Goal: Information Seeking & Learning: Check status

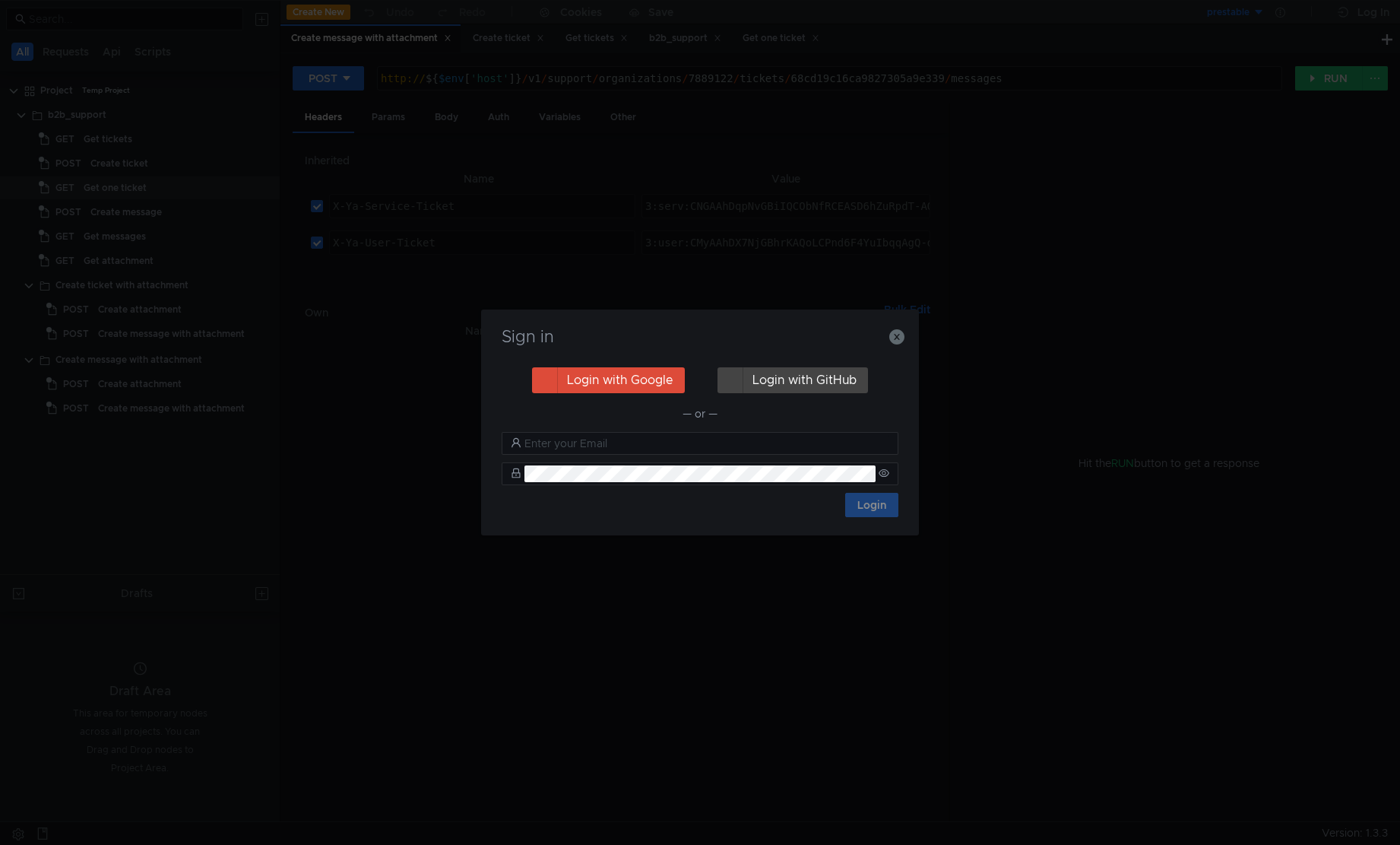
click at [905, 340] on div "Sign in Login with Google Login with GitHub — or — Login" at bounding box center [700, 422] width 438 height 225
click at [895, 344] on icon "button" at bounding box center [897, 337] width 16 height 16
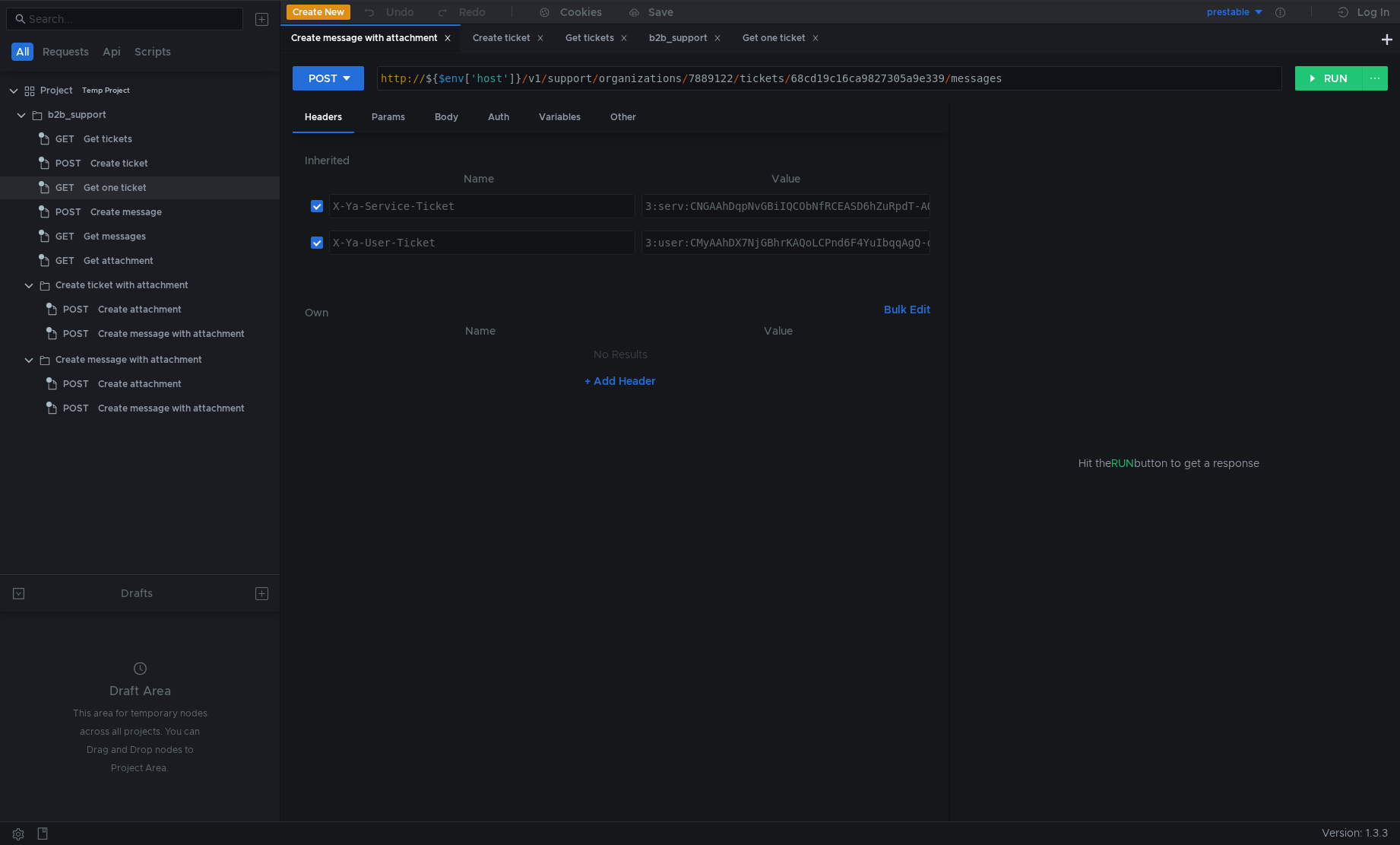
drag, startPoint x: 865, startPoint y: 484, endPoint x: 758, endPoint y: 354, distance: 168.4
click at [864, 485] on nz-table "Name Value No Results + Add Header" at bounding box center [620, 565] width 631 height 488
type textarea "3:user:CMyAAhDX7NjGBhrKAQoLCPnd6F4YuIbqqAgQ-d3oXhoXY2xvdWRfYXBpLmRhdGE6YXBwX2Rh…"
click at [74, 120] on div "b2b_support" at bounding box center [77, 114] width 59 height 23
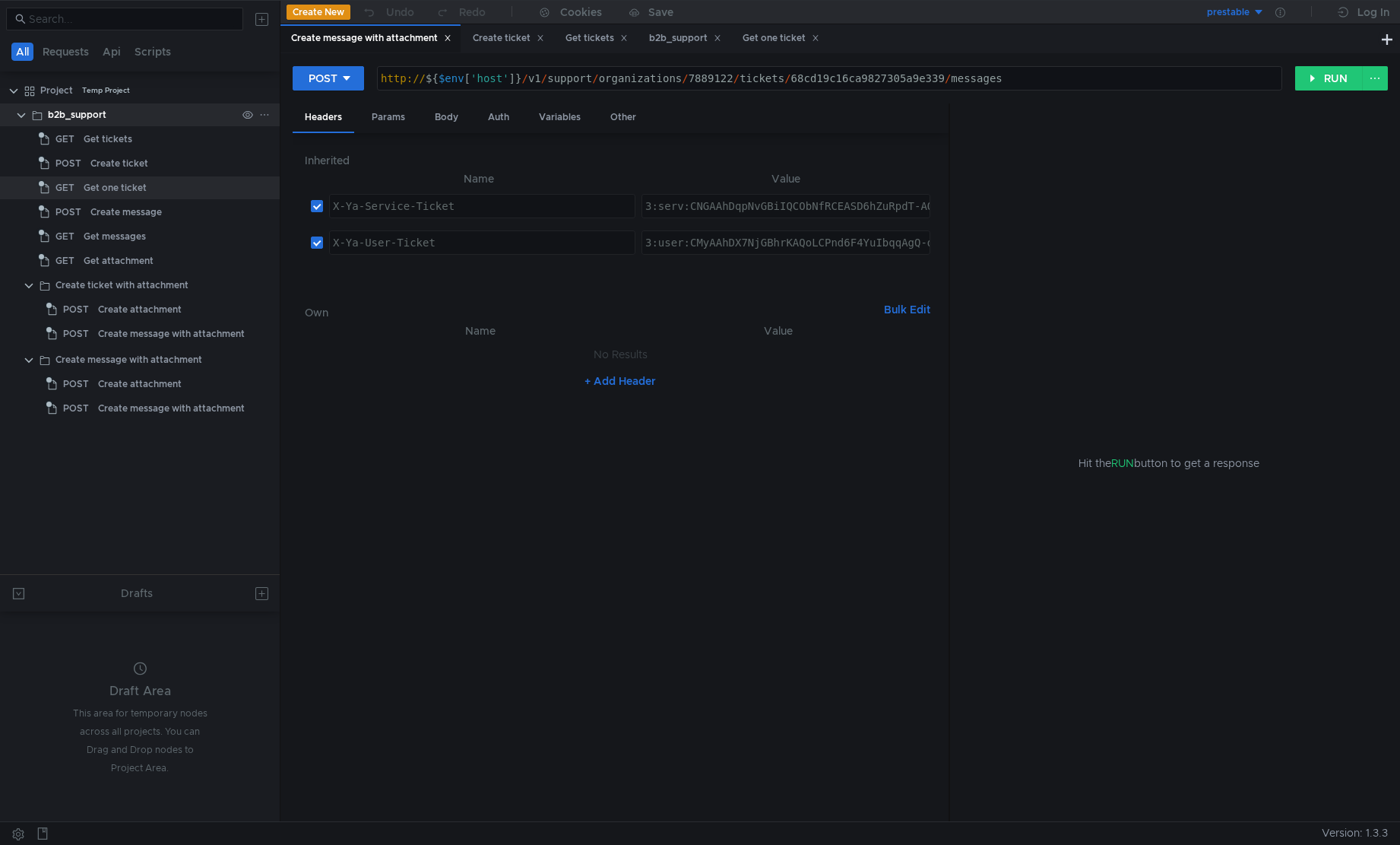
click at [74, 120] on div "b2b_support" at bounding box center [77, 114] width 59 height 23
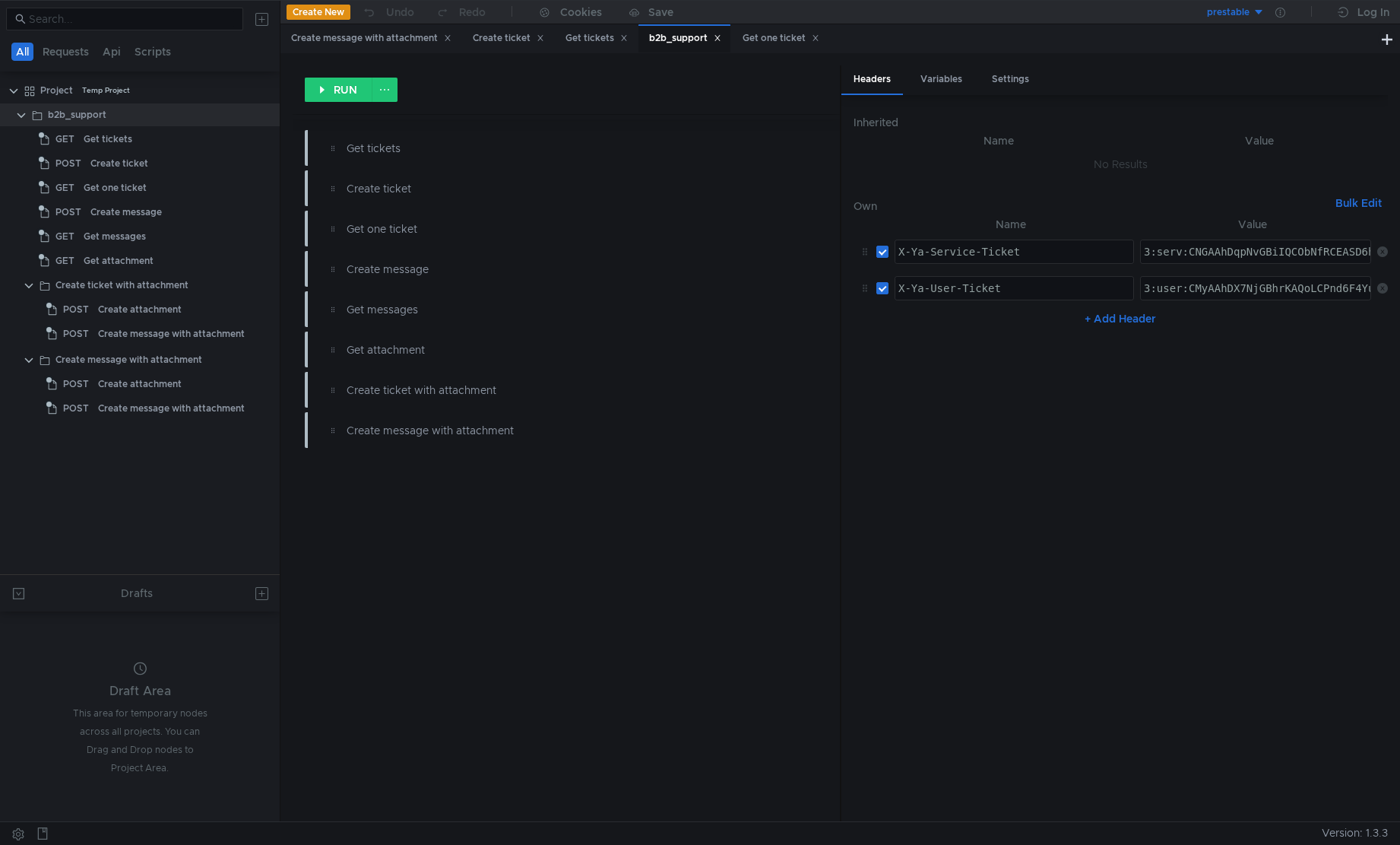
type textarea "3:user:CMyAAhDX7NjGBhrKAQoLCPnd6F4YuIbqqAgQ-d3oXhoXY2xvdWRfYXBpLmRhdGE6YXBwX2Rh…"
paste textarea "3:serv:COOAAhDln-vGBiIQCObNfRCEASD6hZuRpdT-AQ:HGpk0H9sRqanV81ZhZ2k8iZeBYxOE7ctI…"
type textarea "3:serv:COOAAhDln-vGBiIQCObNfRCEASD6hZuRpdT-AQ:HGpk0H9sRqanV81ZhZ2k8iZeBYxOE7ctI…"
click at [1054, 479] on nz-table "Name Value X-Ya-Service-Ticket הההההההההההההההההההההההההההההההההההההההההההההההה…" at bounding box center [1121, 511] width 534 height 593
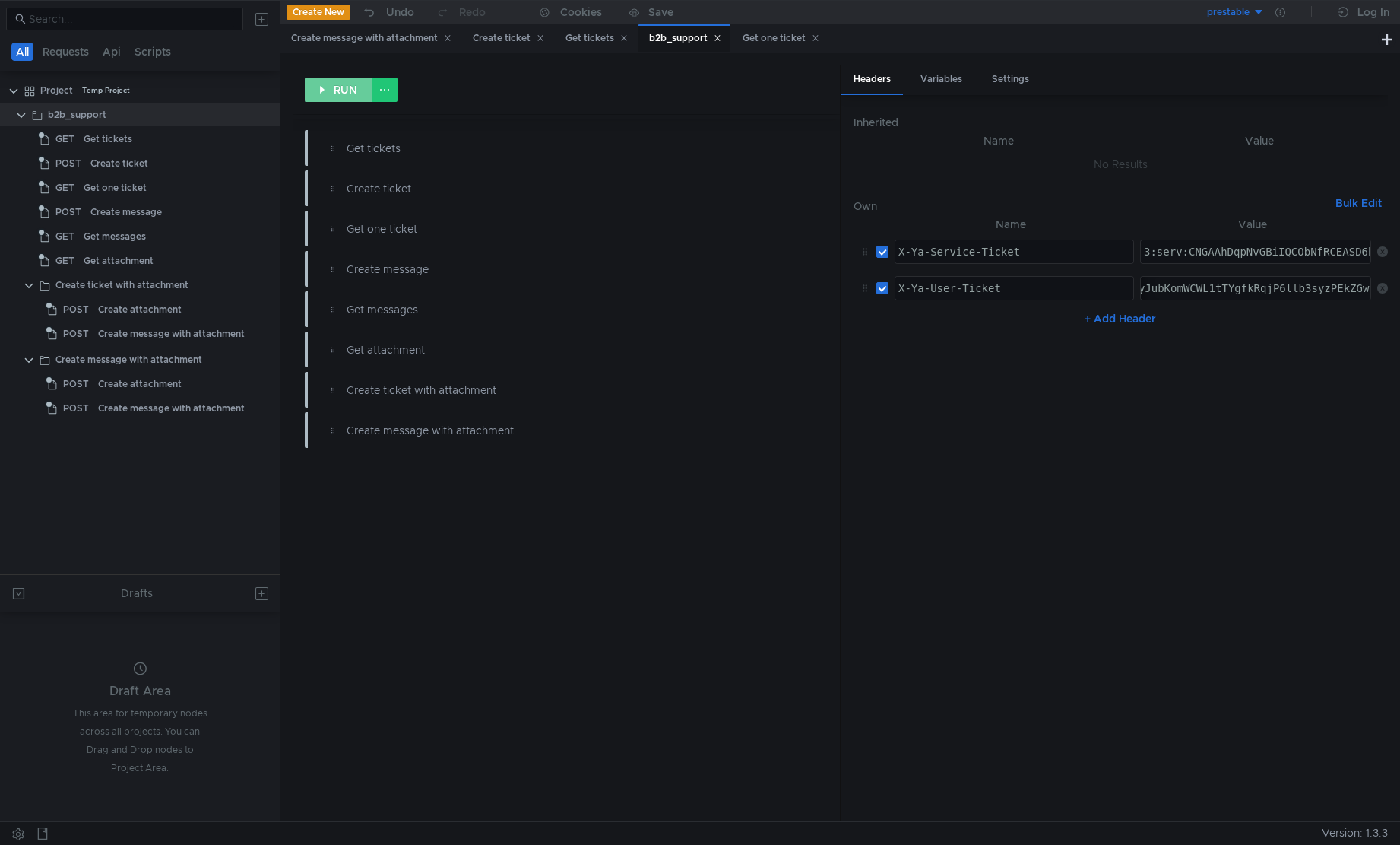
click at [331, 97] on button "RUN" at bounding box center [339, 89] width 68 height 24
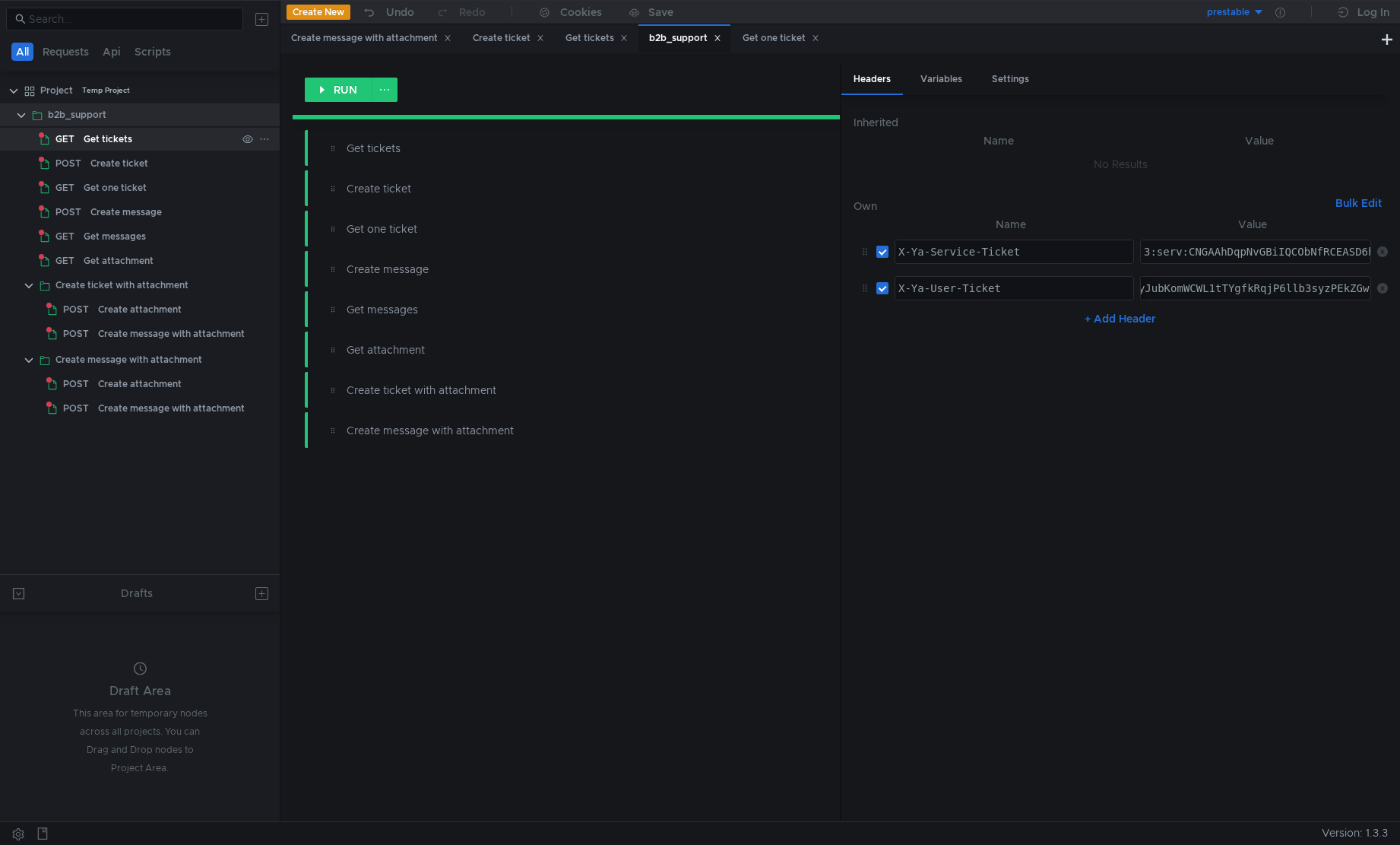
click at [99, 143] on div "Get tickets" at bounding box center [108, 139] width 49 height 23
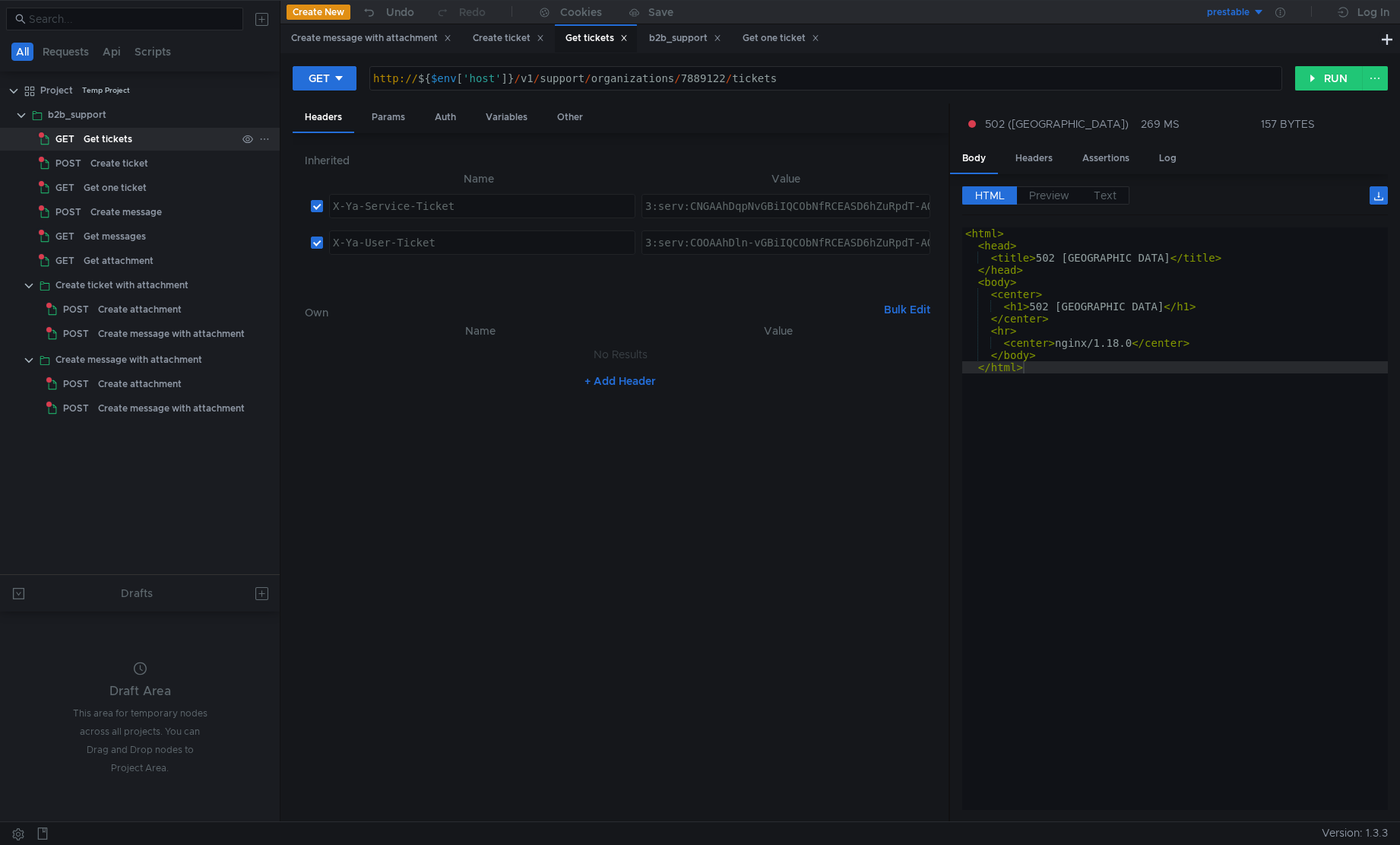
click at [71, 136] on span "GET" at bounding box center [64, 139] width 19 height 23
click at [71, 135] on span "GET" at bounding box center [64, 139] width 19 height 23
click at [1054, 84] on button "RUN" at bounding box center [1329, 78] width 68 height 24
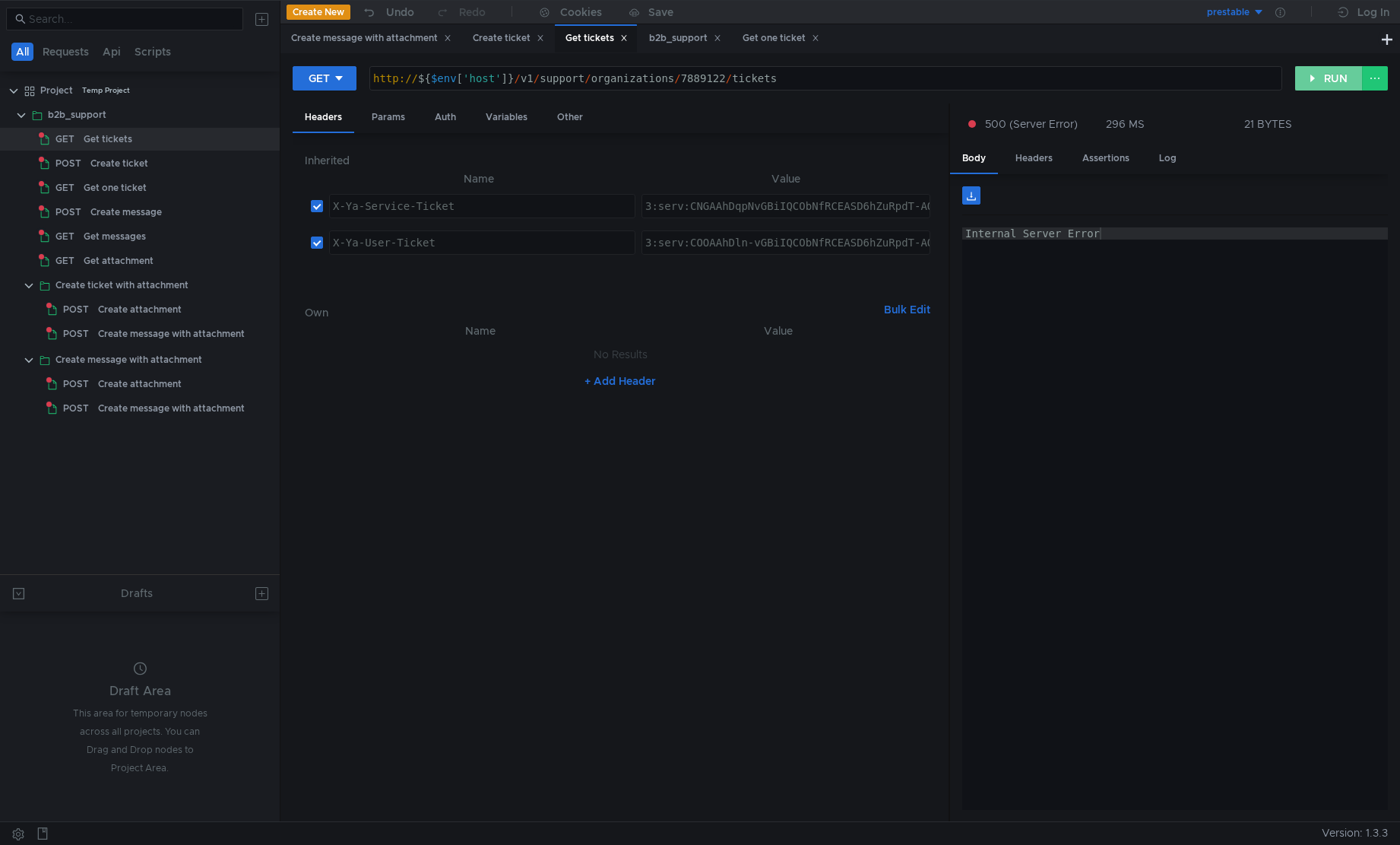
click at [1325, 81] on button "RUN" at bounding box center [1329, 78] width 68 height 24
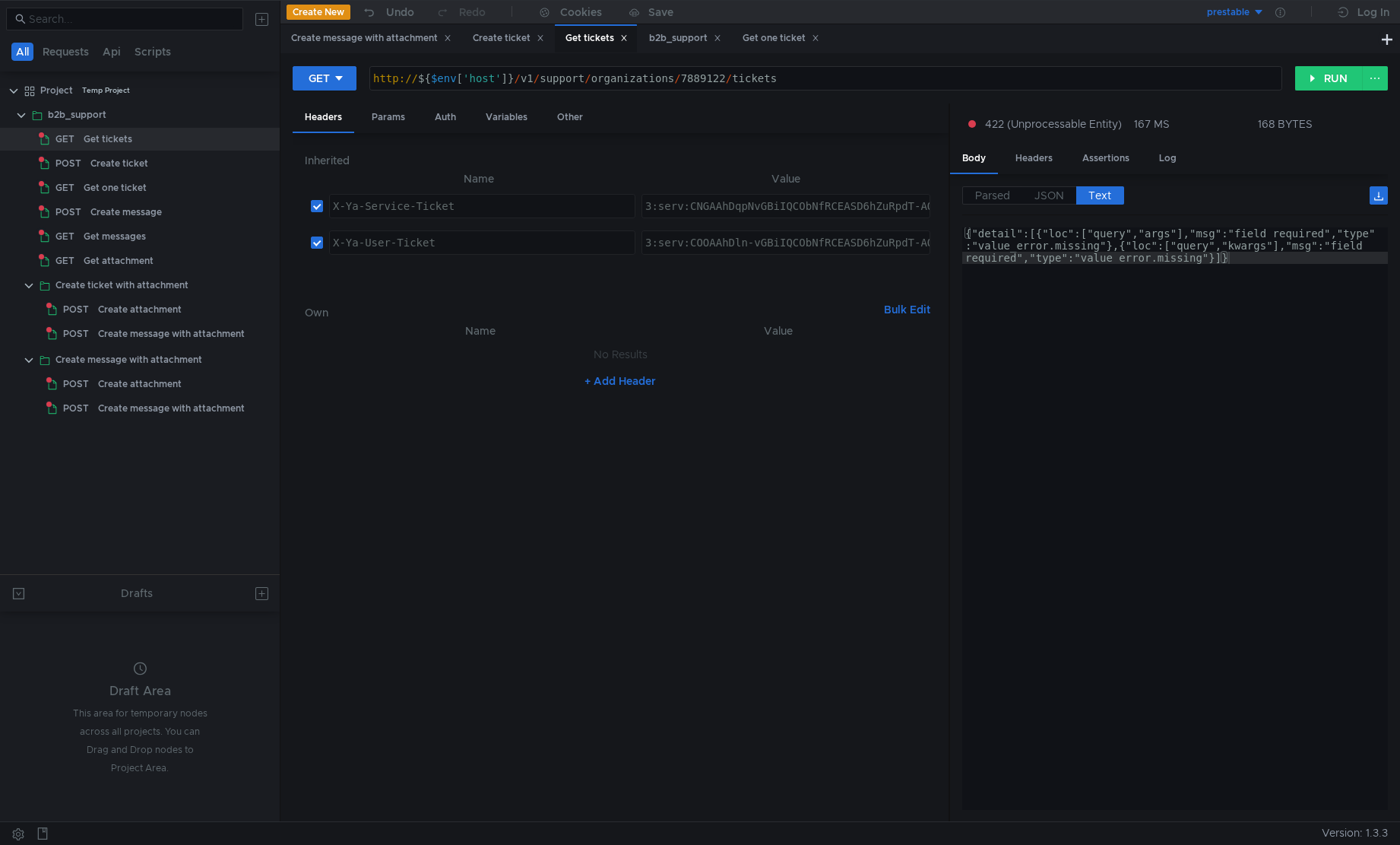
type textarea "{"detail":[{"loc":["query","args"],"msg":"field required","type":"value_error.m…"
click at [1161, 303] on div "{"detail":[{"loc":["query","args"],"msg":"field required","type" :"value_error.…" at bounding box center [1175, 554] width 426 height 656
click at [77, 133] on div "GET" at bounding box center [59, 139] width 40 height 23
click at [78, 133] on div "GET" at bounding box center [59, 139] width 40 height 23
click at [1096, 318] on div "{"detail":[{"loc":["query","args"],"msg":"field required","type" :"value_error.…" at bounding box center [1175, 554] width 426 height 656
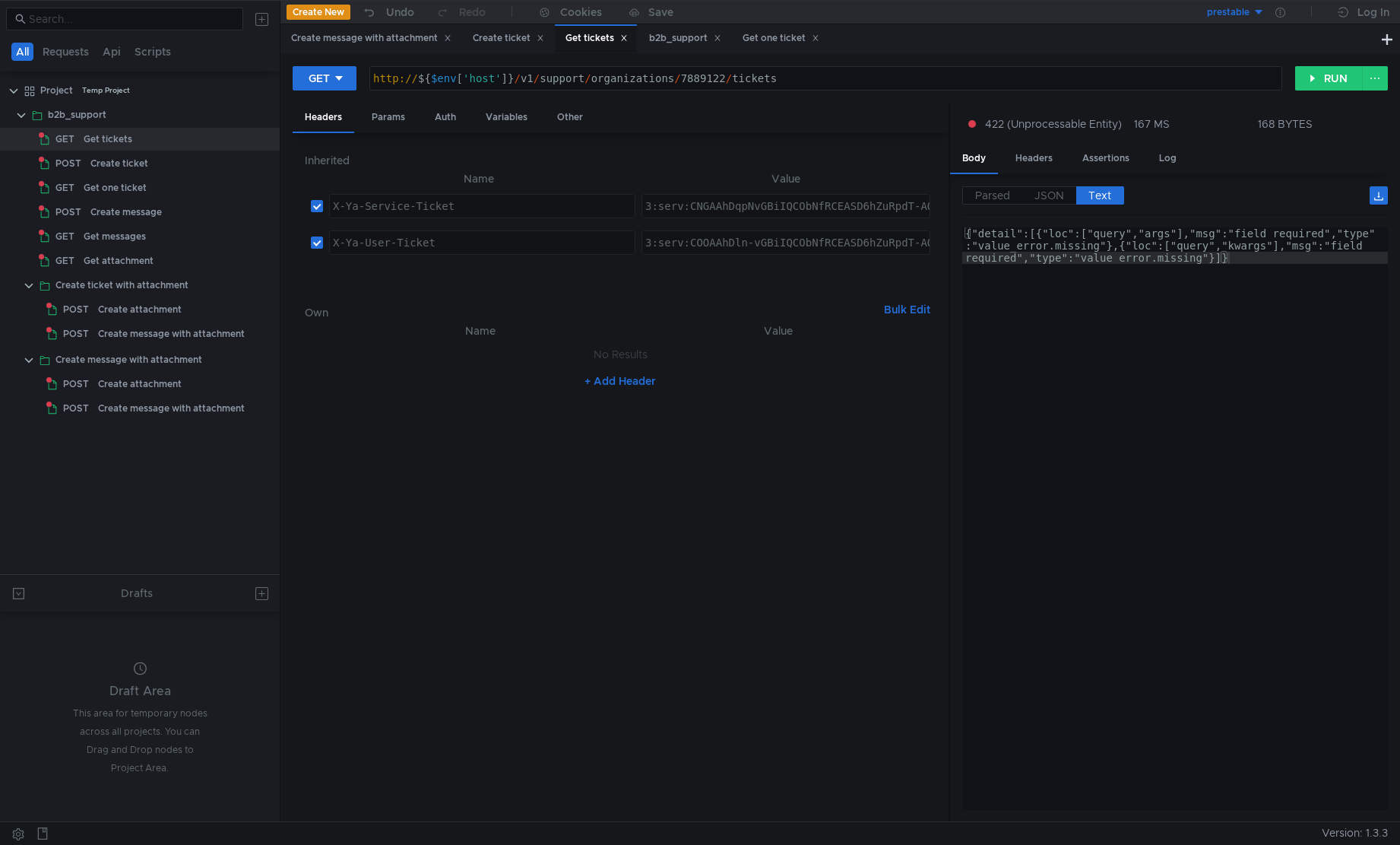
click at [1270, 259] on div "{"detail":[{"loc":["query","args"],"msg":"field required","type" :"value_error.…" at bounding box center [1175, 554] width 426 height 656
click at [1257, 275] on div "{"detail":[{"loc":["query","args"],"msg":"field required","type" :"value_error.…" at bounding box center [1175, 554] width 426 height 656
click at [1244, 288] on div "{"detail":[{"loc":["query","args"],"msg":"field required","type" :"value_error.…" at bounding box center [1175, 554] width 426 height 656
drag, startPoint x: 1190, startPoint y: 317, endPoint x: 847, endPoint y: 196, distance: 363.7
click at [847, 196] on as-split "Headers Params Auth Variables Other Inherited Name Value X-Ya-Service-Ticket הה…" at bounding box center [840, 462] width 1096 height 719
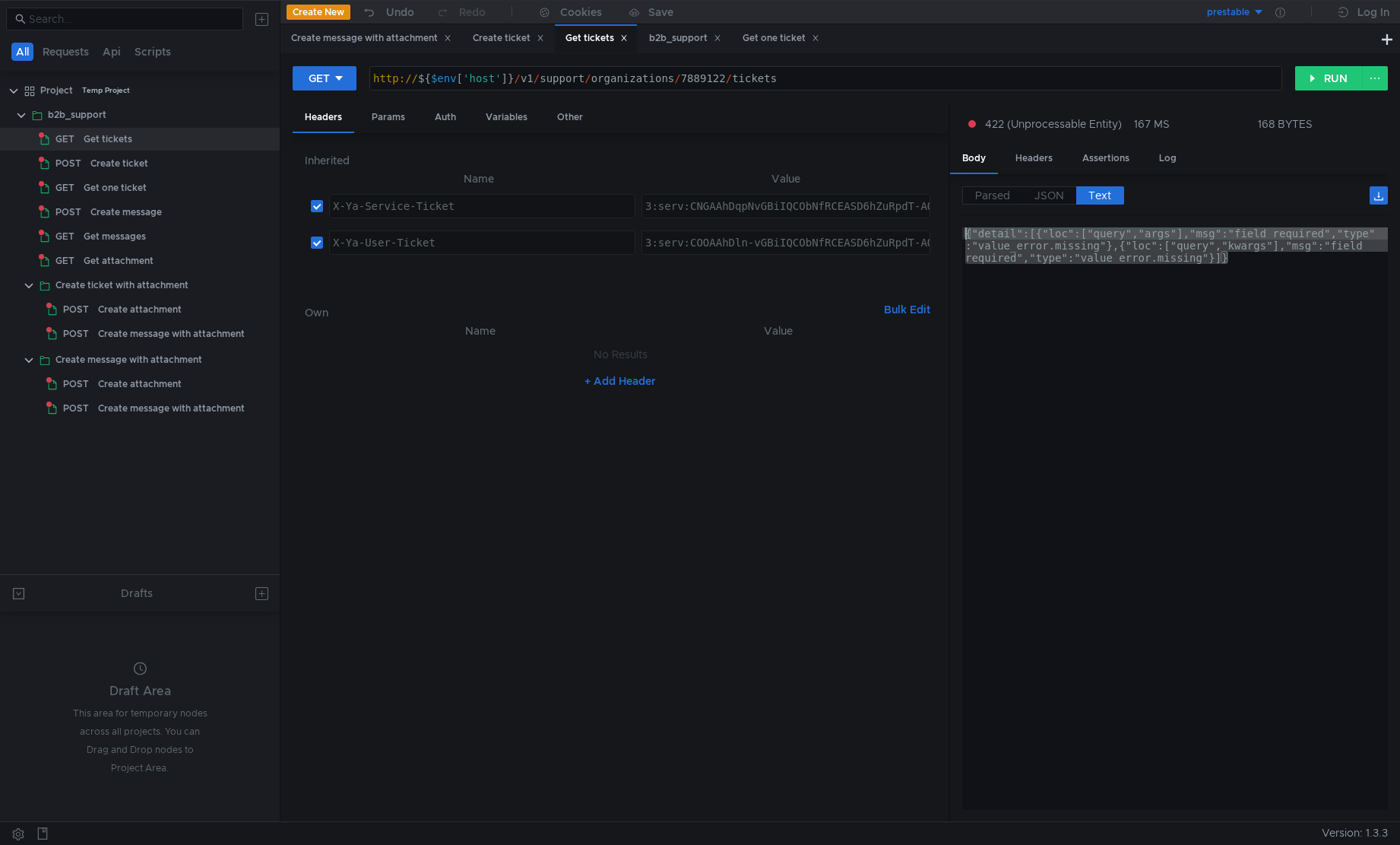
click at [1193, 332] on div "{"detail":[{"loc":["query","args"],"msg":"field required","type" :"value_error.…" at bounding box center [1175, 519] width 426 height 583
drag, startPoint x: 1224, startPoint y: 378, endPoint x: 950, endPoint y: 230, distance: 311.4
click at [950, 230] on div "Parsed JSON Text {} detail [] 0 {} loc [] 0 : "query" 1 : "args" msg : "field r…" at bounding box center [1169, 497] width 438 height 648
click at [1076, 275] on div "{"detail":[{"loc":["query","args"],"msg":"field required","type" :"value_error.…" at bounding box center [1175, 519] width 426 height 583
click at [1190, 243] on div "{"detail":[{"loc":["query","args"],"msg":"field required","type" :"value_error.…" at bounding box center [1175, 554] width 426 height 656
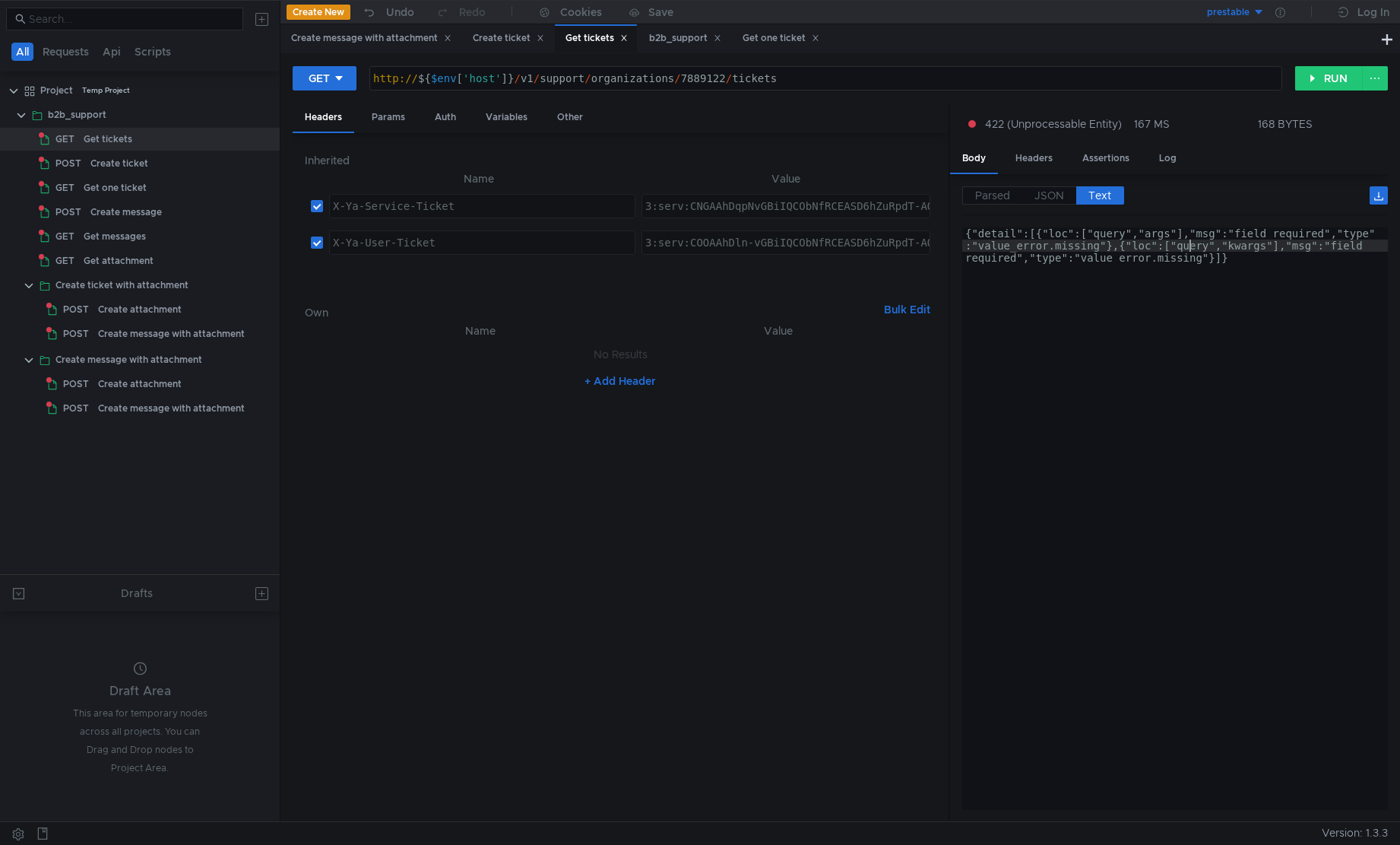
click at [1190, 243] on div "{"detail":[{"loc":["query","args"],"msg":"field required","type" :"value_error.…" at bounding box center [1175, 554] width 426 height 656
click at [1235, 249] on div "{"detail":[{"loc":["query","args"],"msg":"field required","type" :"value_error.…" at bounding box center [1175, 554] width 426 height 656
click at [1189, 258] on div "{"detail":[{"loc":["query","args"],"msg":"field required","type" :"value_error.…" at bounding box center [1175, 554] width 426 height 656
click at [1150, 297] on div "{"detail":[{"loc":["query","args"],"msg":"field required","type" :"value_error.…" at bounding box center [1175, 554] width 426 height 656
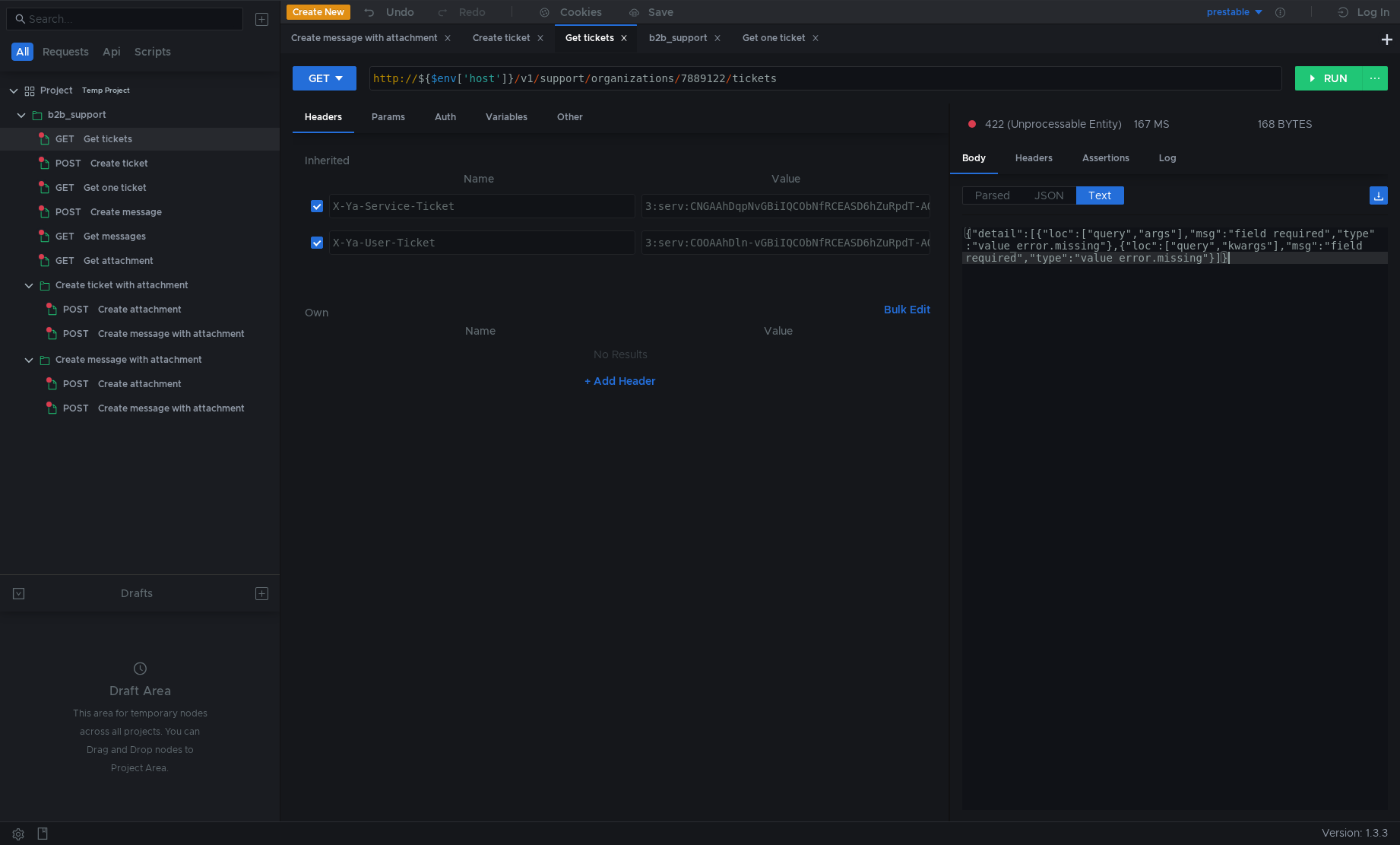
click at [597, 583] on nz-table "Name Value No Results + Add Header" at bounding box center [620, 565] width 631 height 488
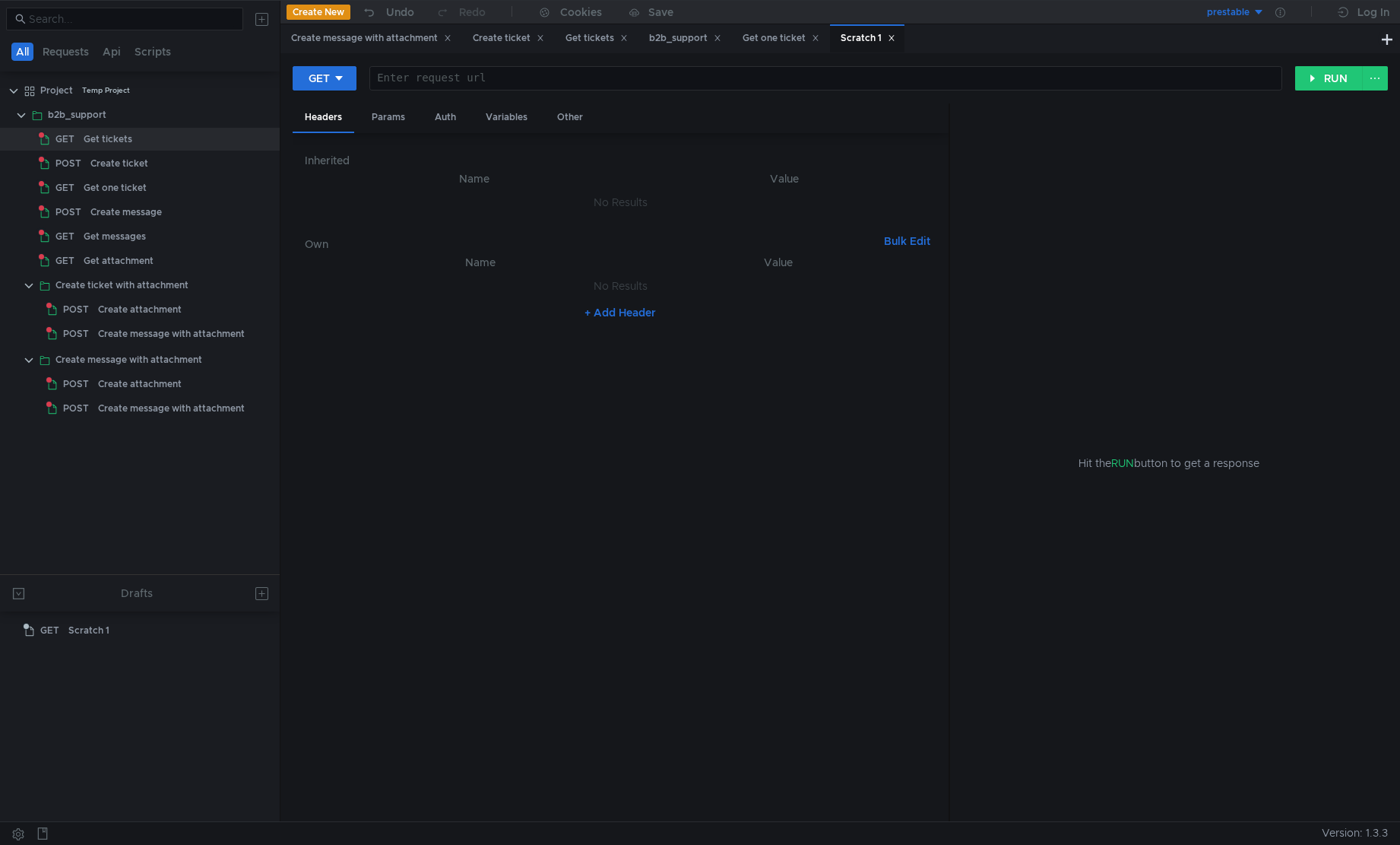
click at [905, 36] on div "Scratch 1" at bounding box center [867, 38] width 74 height 29
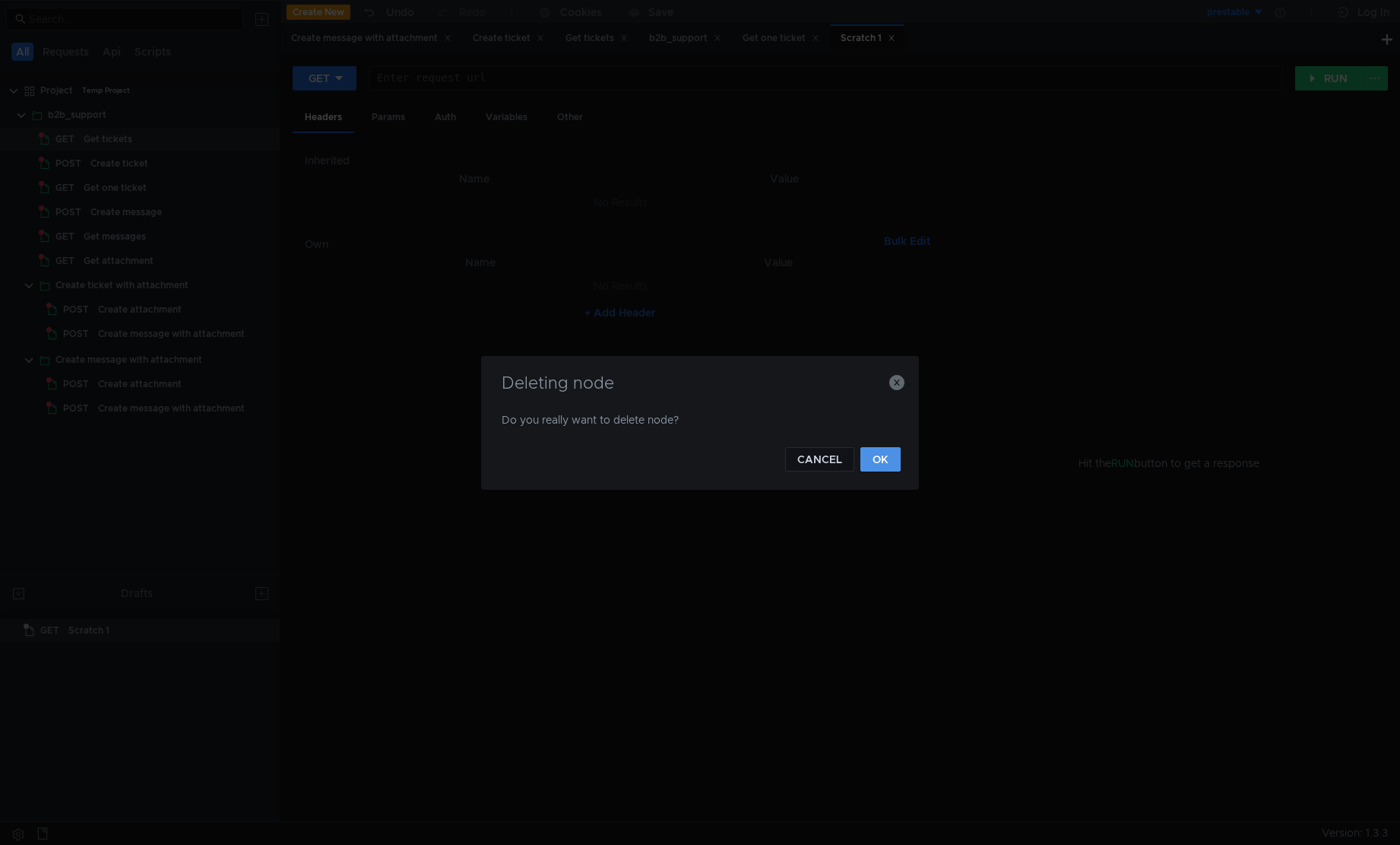
click at [888, 470] on button "OK" at bounding box center [881, 459] width 40 height 24
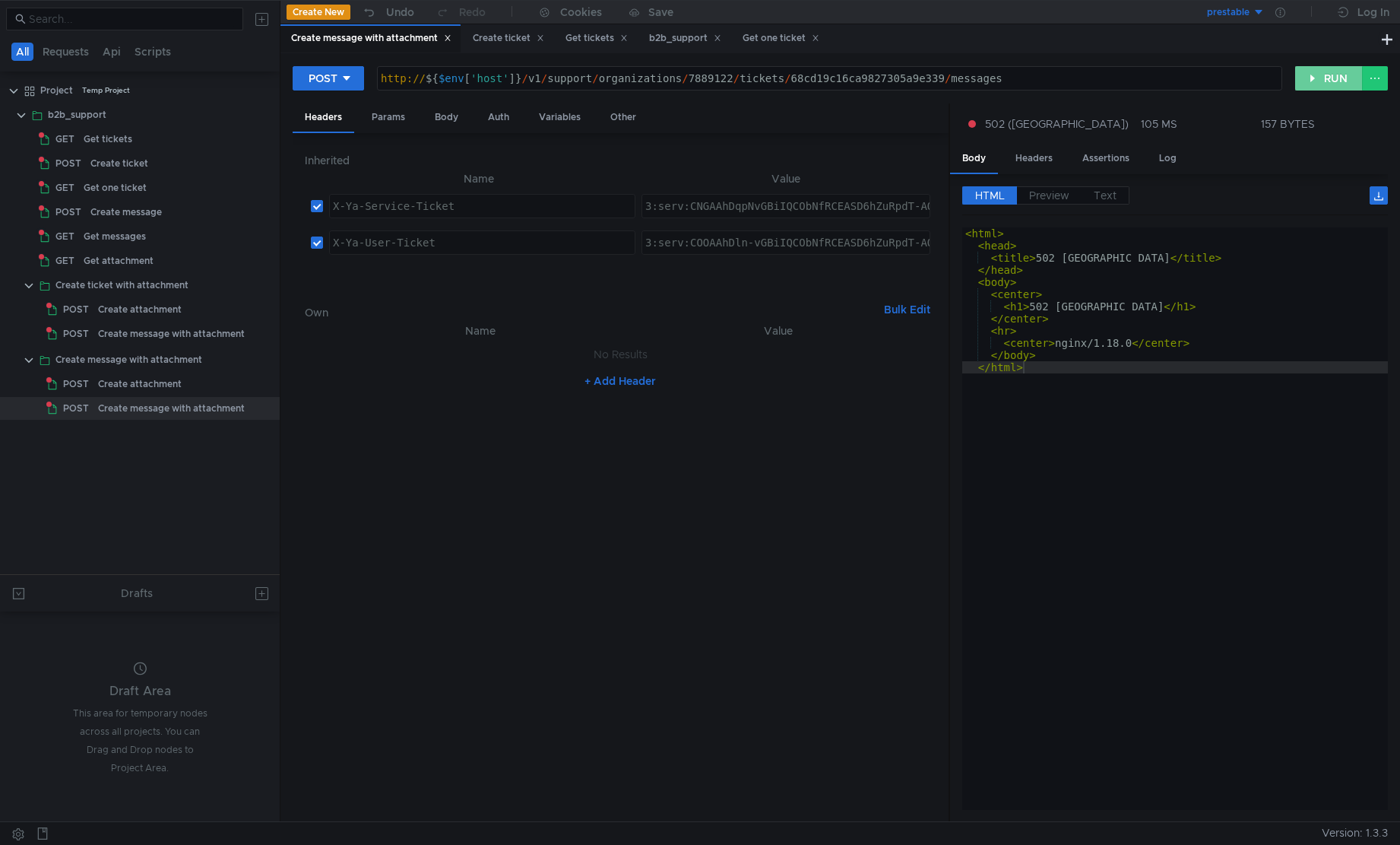
click at [1317, 74] on button "RUN" at bounding box center [1329, 78] width 68 height 24
type textarea "</html>"
click at [1110, 433] on div "< html > < head > < title > 502 Bad Gateway </ title > </ head > < body > < cen…" at bounding box center [1175, 531] width 426 height 607
click at [1322, 79] on button "RUN" at bounding box center [1329, 78] width 68 height 24
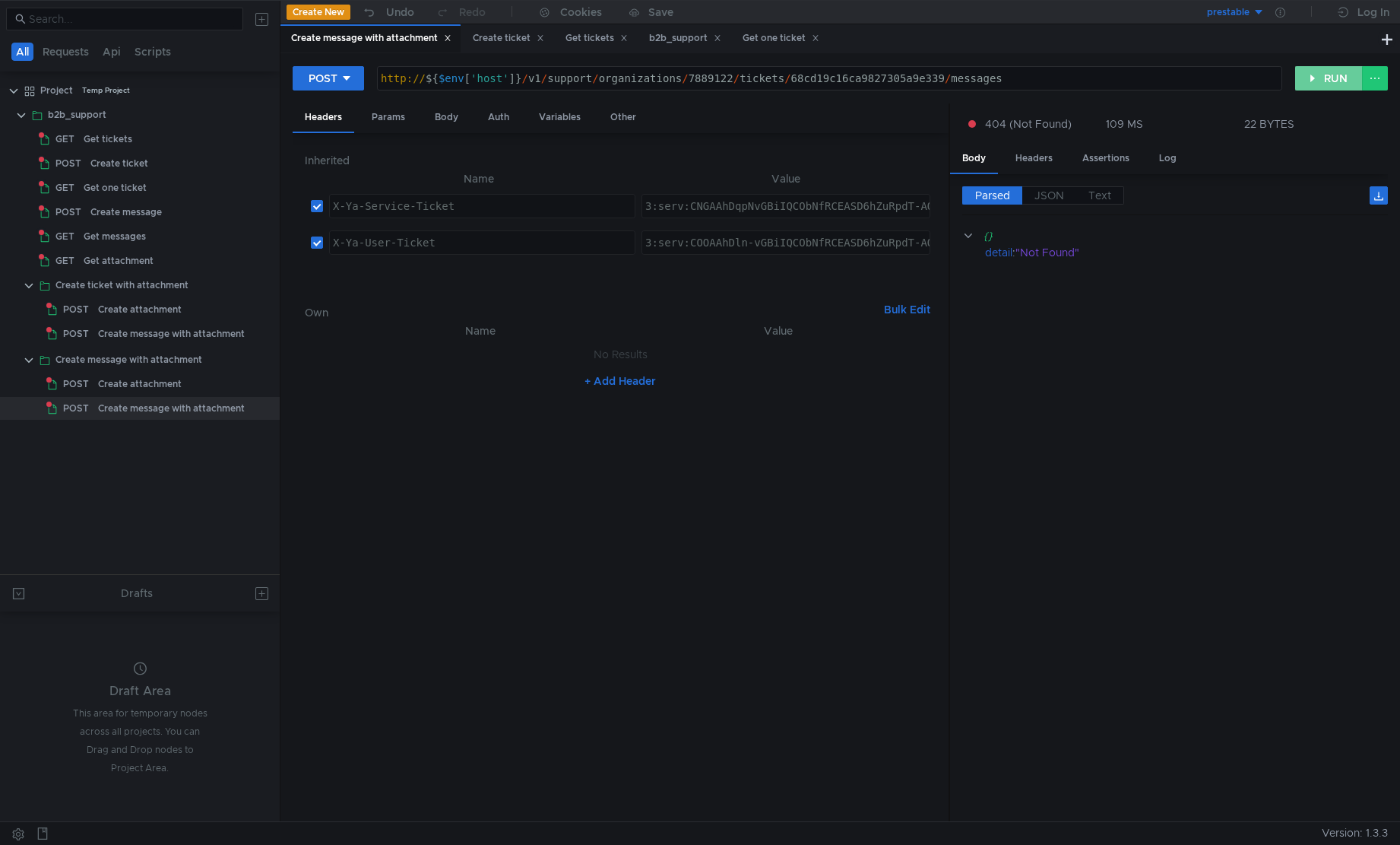
click at [1322, 79] on button "RUN" at bounding box center [1329, 78] width 68 height 24
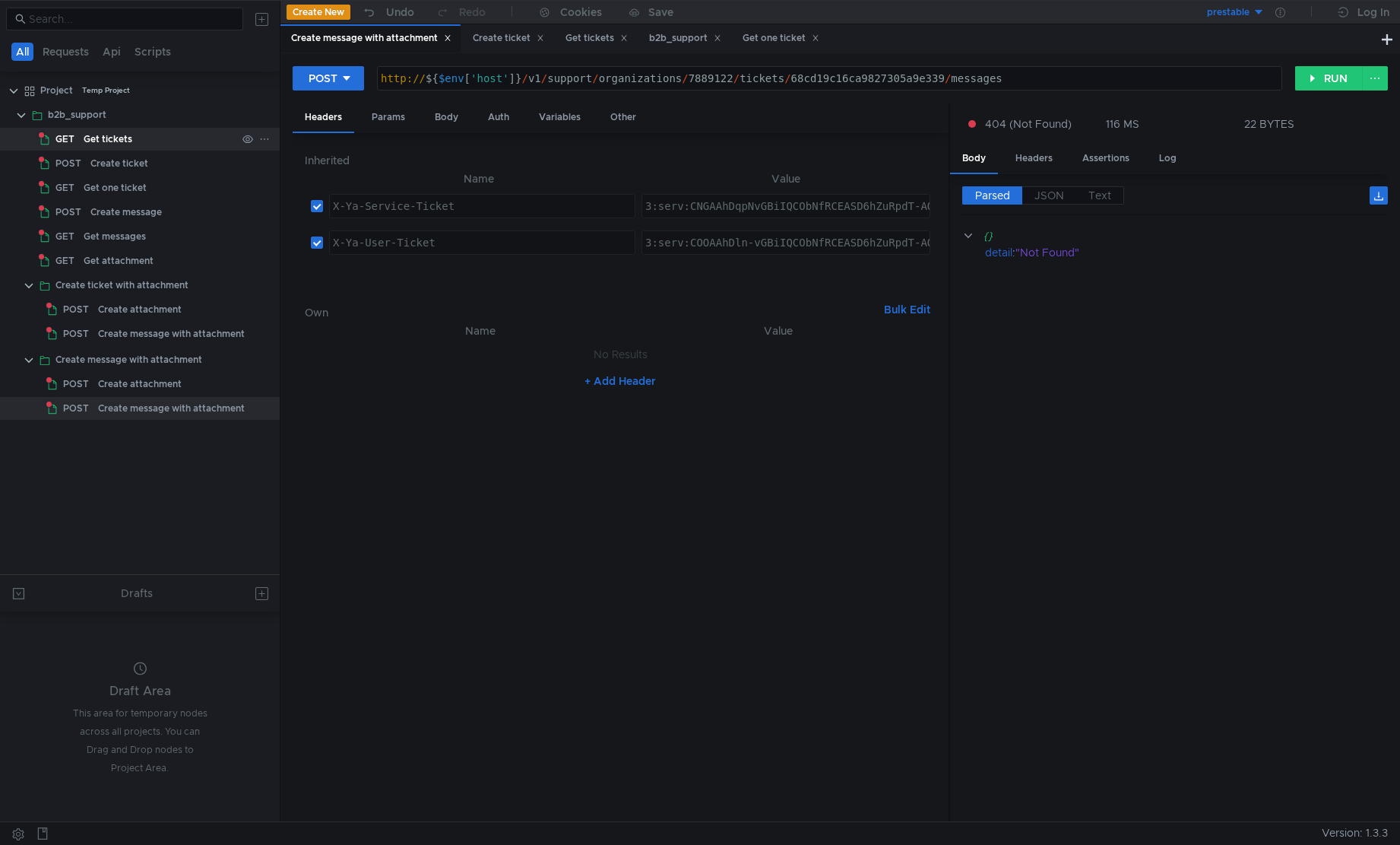
click at [74, 139] on div "GET" at bounding box center [59, 139] width 40 height 23
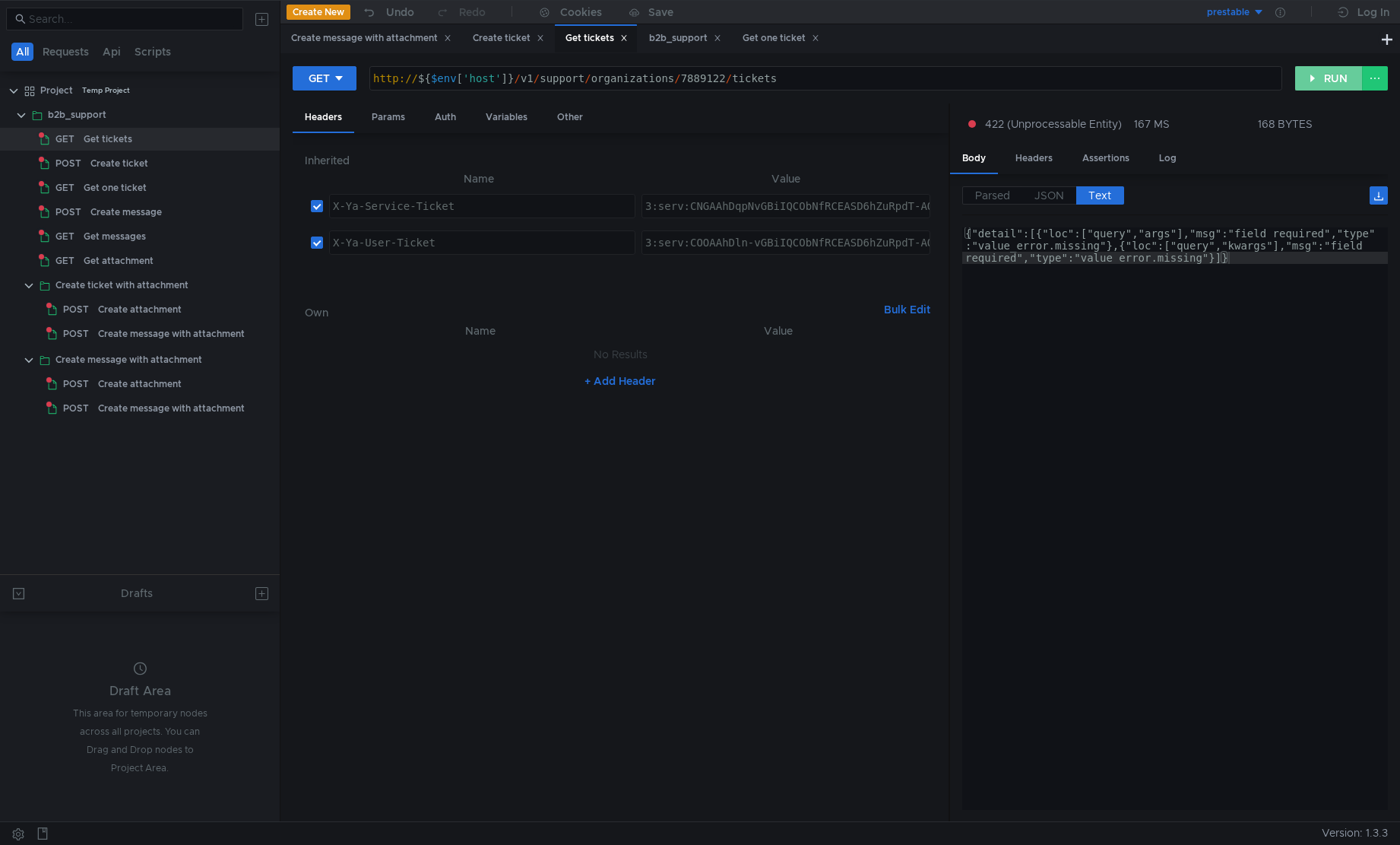
click at [1324, 74] on button "RUN" at bounding box center [1329, 78] width 68 height 24
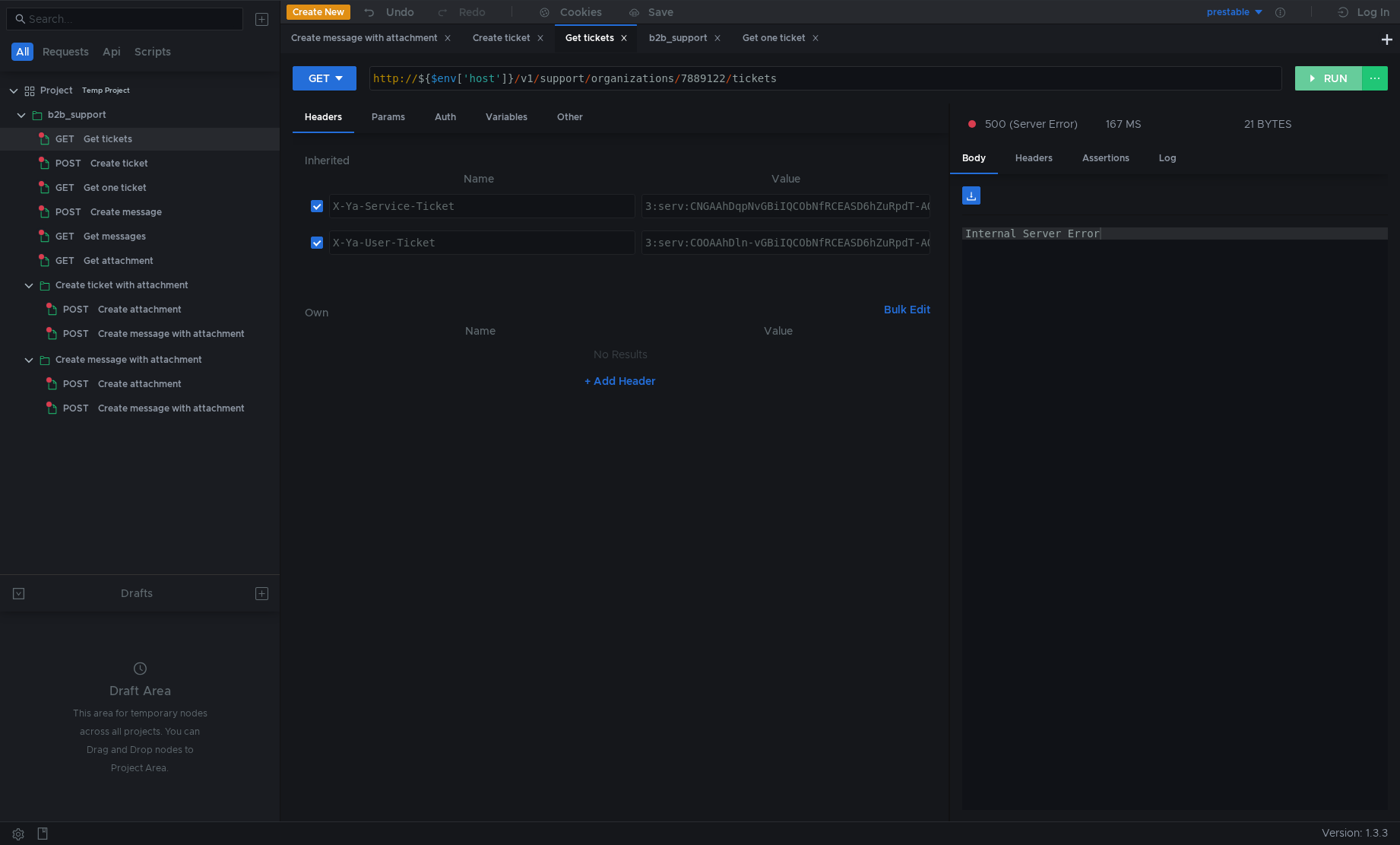
click at [1324, 74] on button "RUN" at bounding box center [1329, 78] width 68 height 24
type textarea "Internal Server Error"
click at [1152, 394] on div "Internal Server Error" at bounding box center [1175, 531] width 426 height 607
click at [1340, 77] on button "RUN" at bounding box center [1329, 78] width 68 height 24
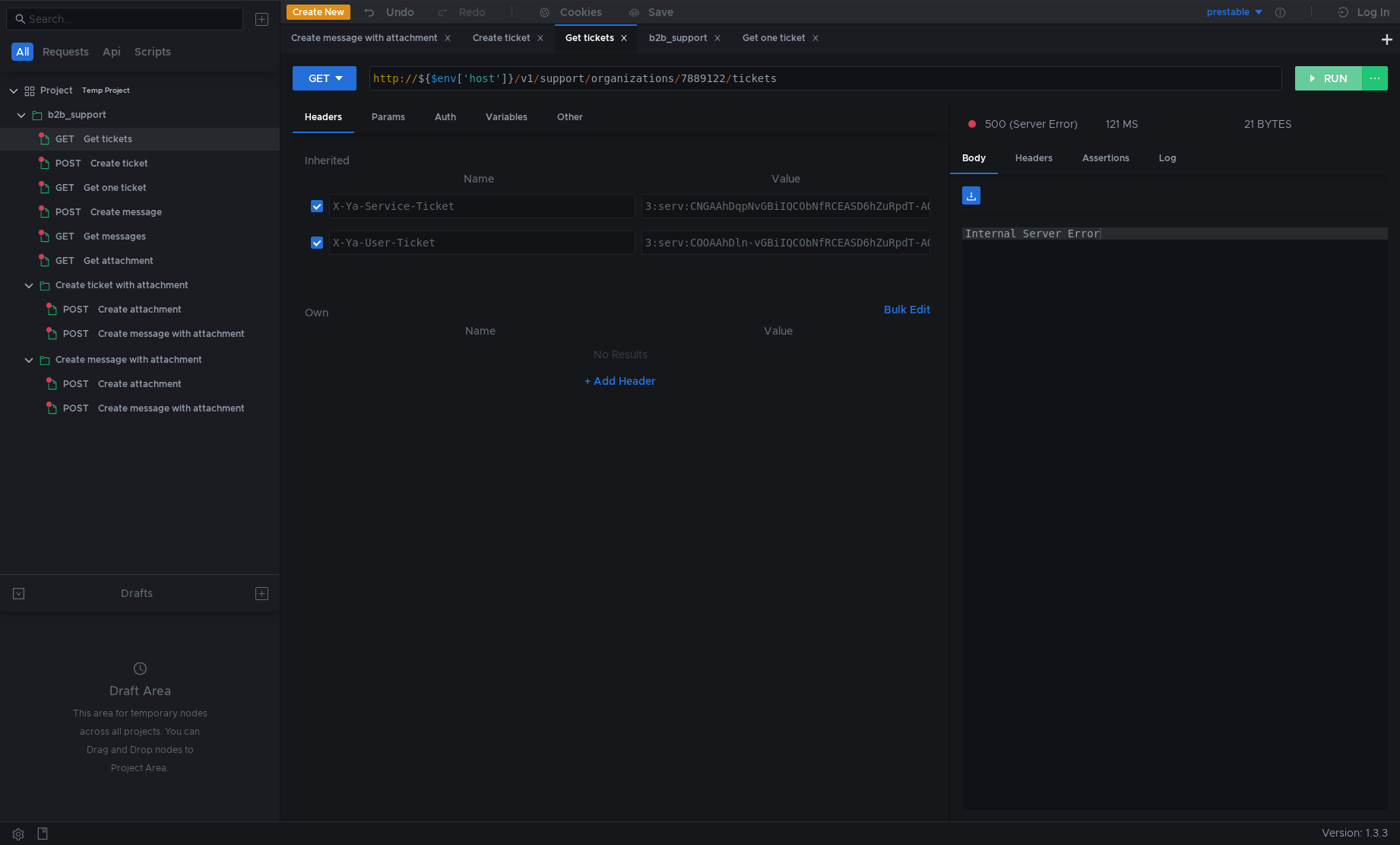
click at [1316, 74] on button "RUN" at bounding box center [1329, 78] width 68 height 24
click at [1304, 81] on button "RUN" at bounding box center [1329, 78] width 68 height 24
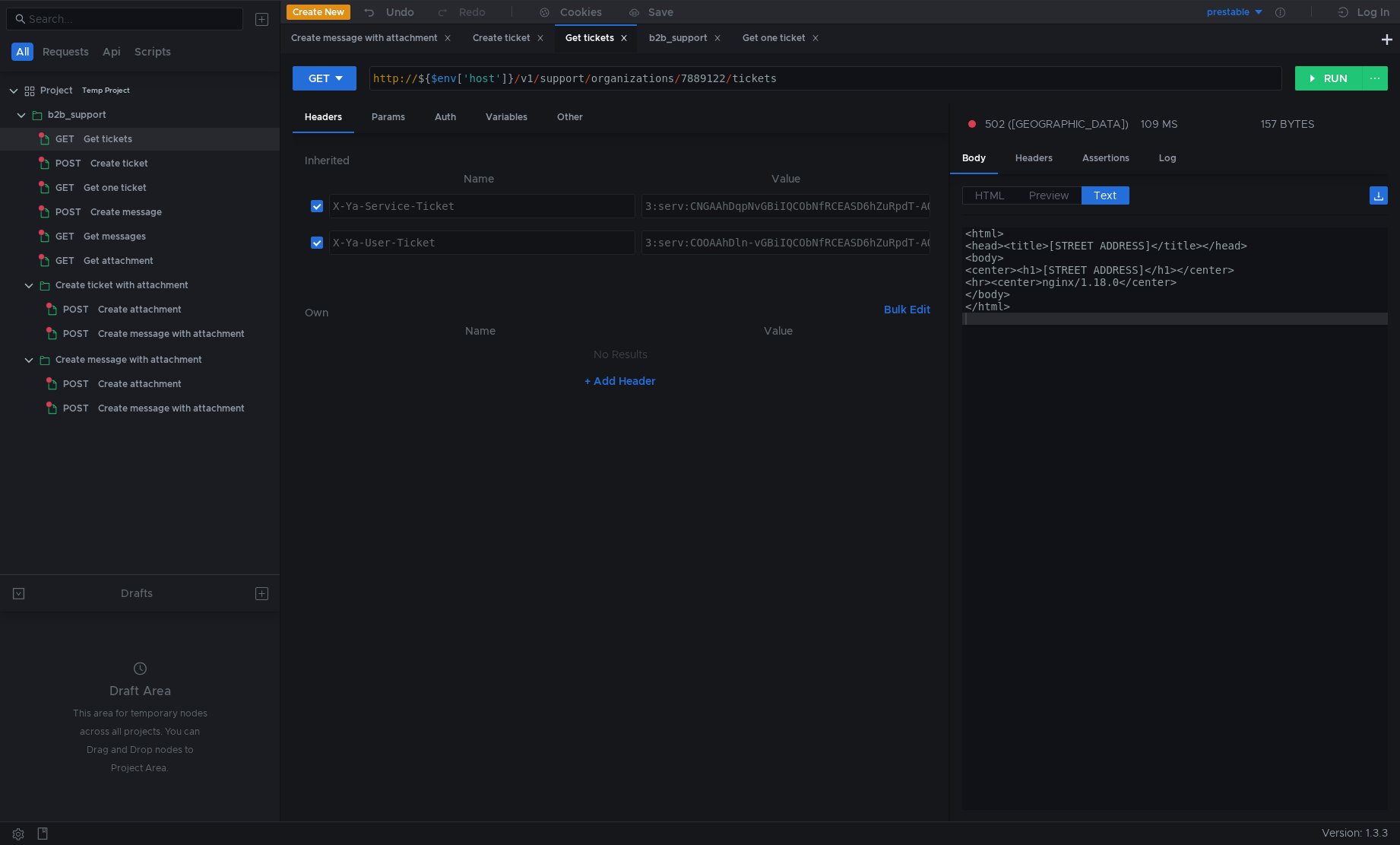
type textarea "</html>"
click at [1099, 310] on div "<html> <head><title>502 Bad Gateway</title></head> <body> <center><h1>502 Bad G…" at bounding box center [1175, 531] width 426 height 607
click at [1327, 80] on button "RUN" at bounding box center [1329, 78] width 68 height 24
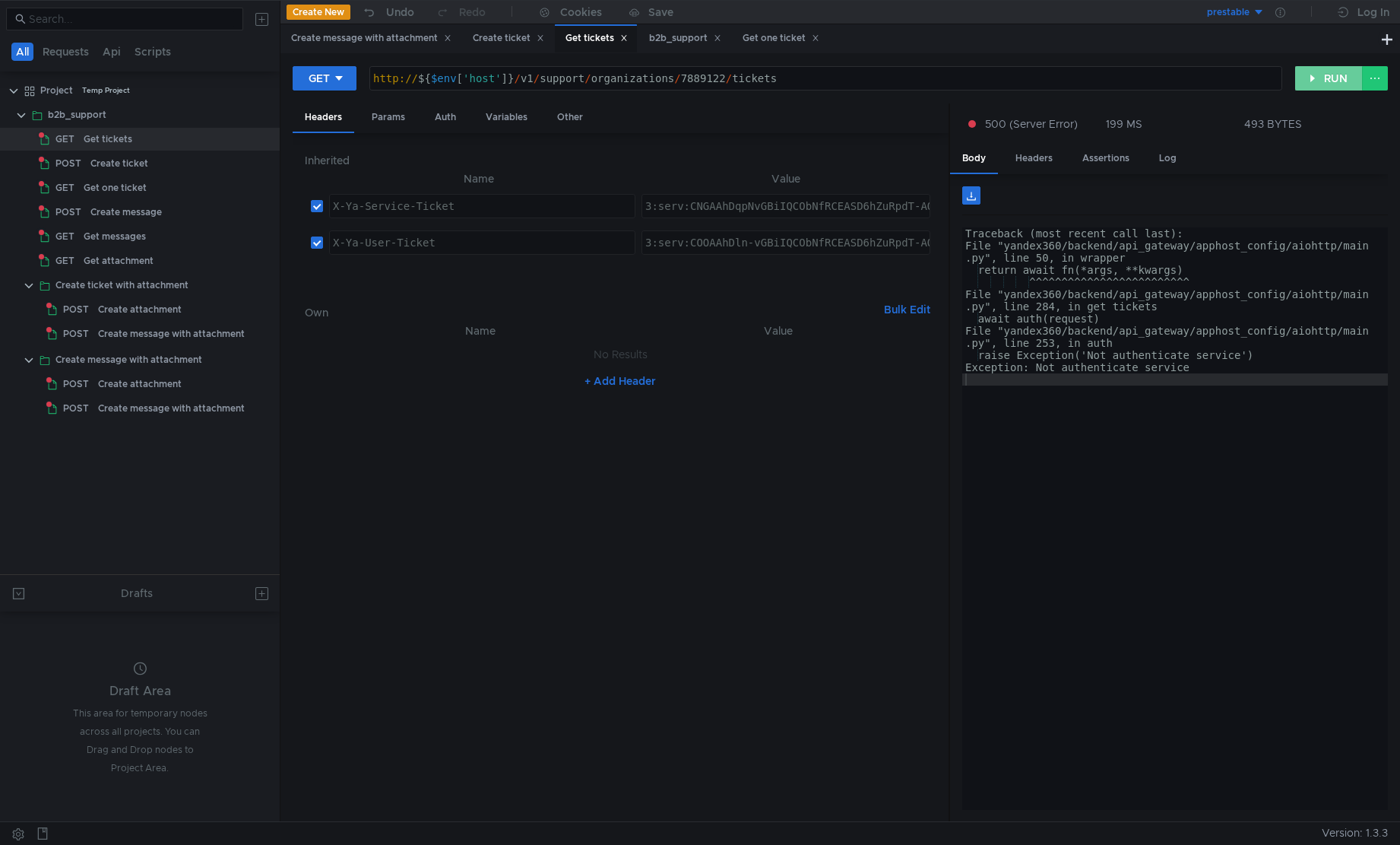
click at [1327, 81] on button "RUN" at bounding box center [1329, 78] width 68 height 24
click at [1330, 79] on button "RUN" at bounding box center [1329, 78] width 68 height 24
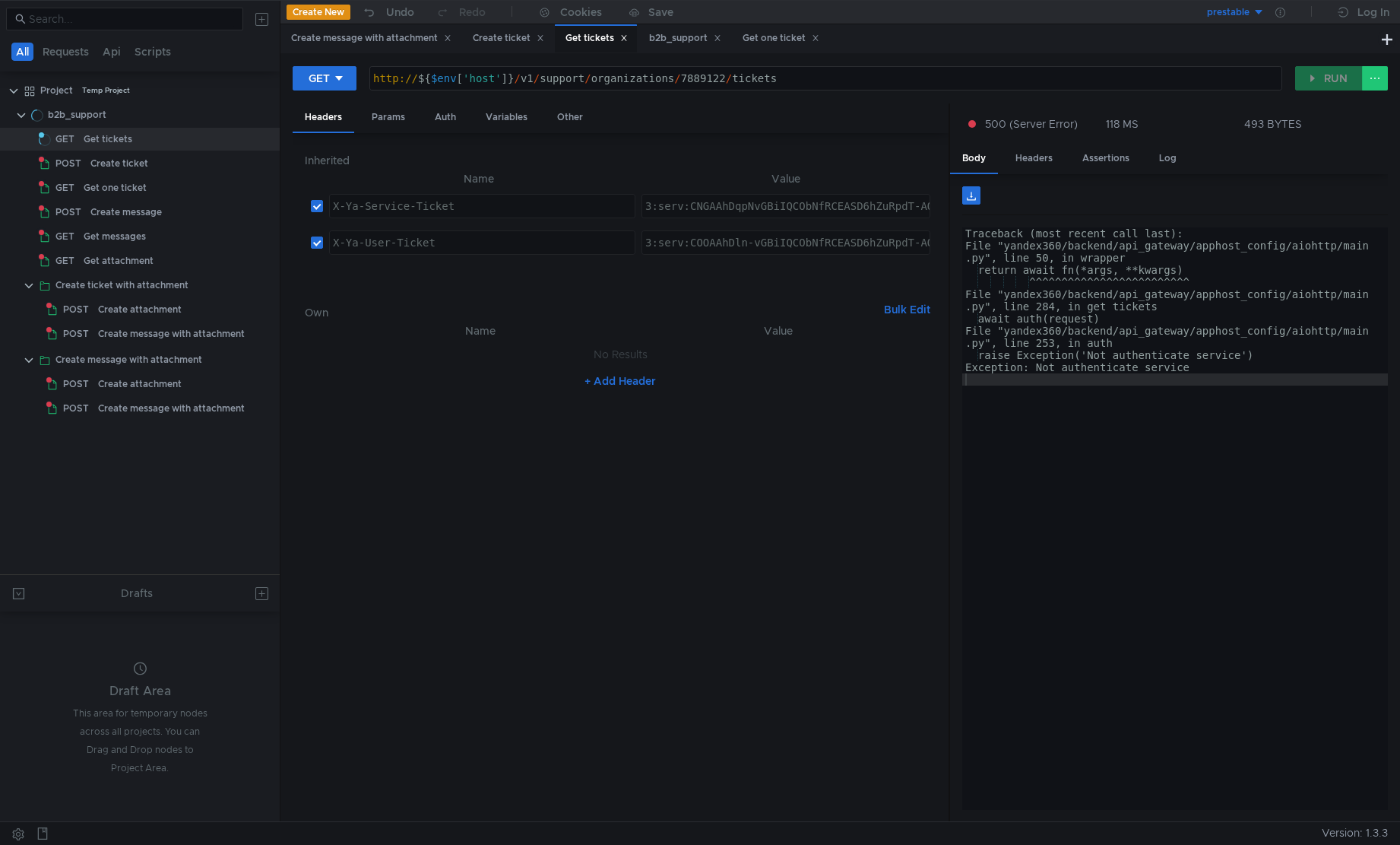
click at [1330, 79] on button "RUN" at bounding box center [1329, 78] width 68 height 24
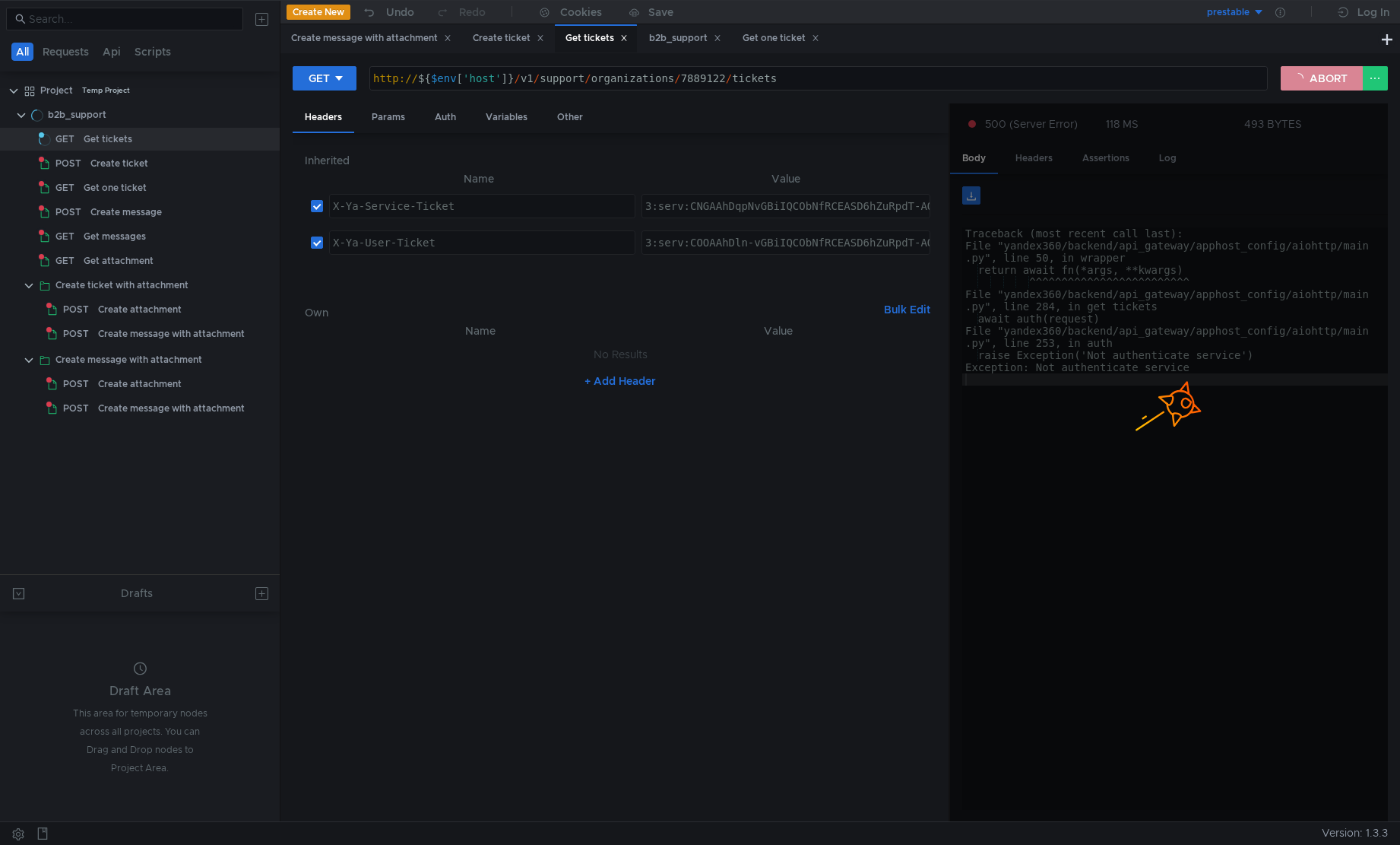
click at [1330, 79] on button "ABORT" at bounding box center [1322, 78] width 82 height 24
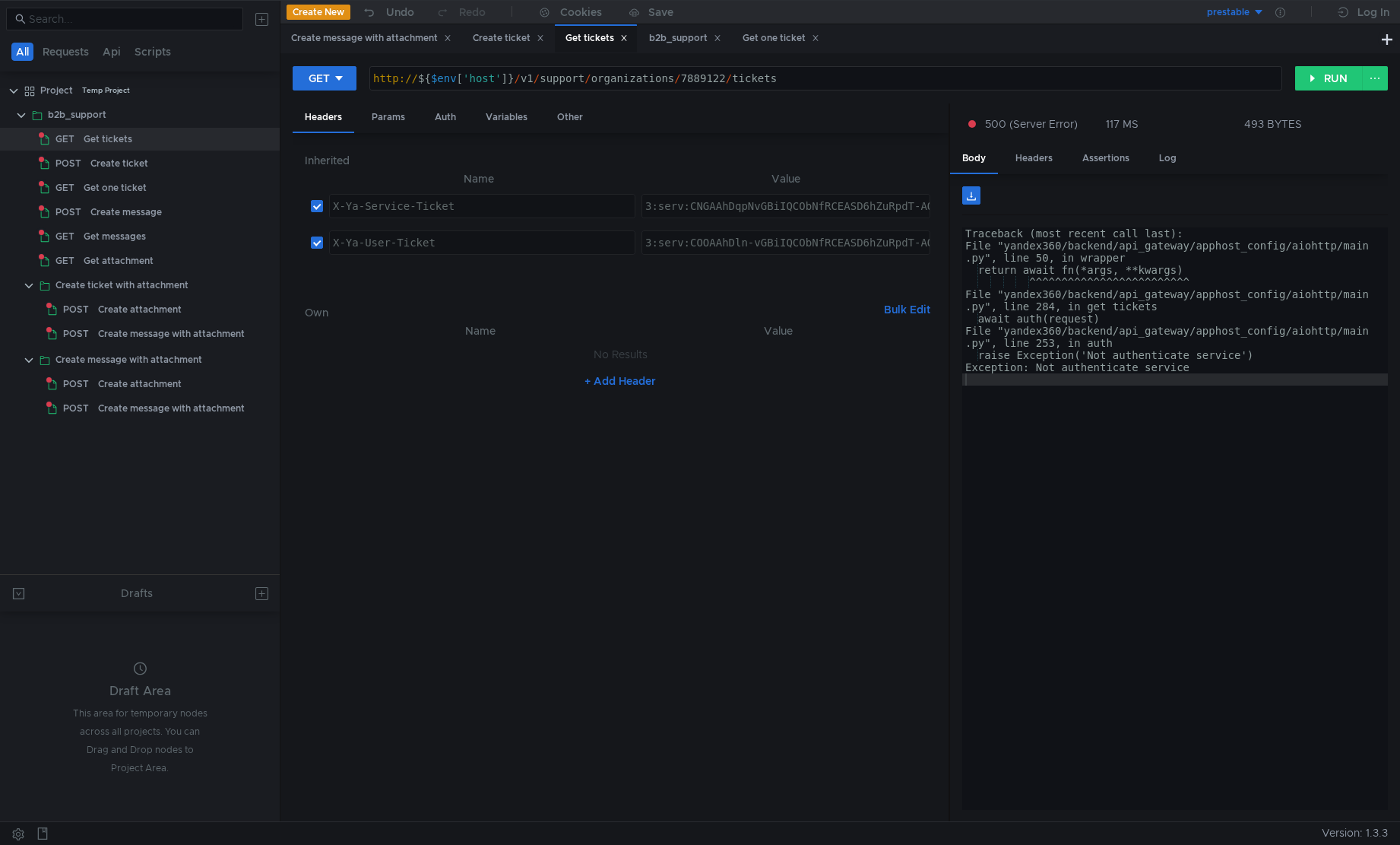
click at [1180, 413] on div "Traceback (most recent call last): File "yandex360/backend/api_gateway/apphost_…" at bounding box center [1175, 531] width 426 height 607
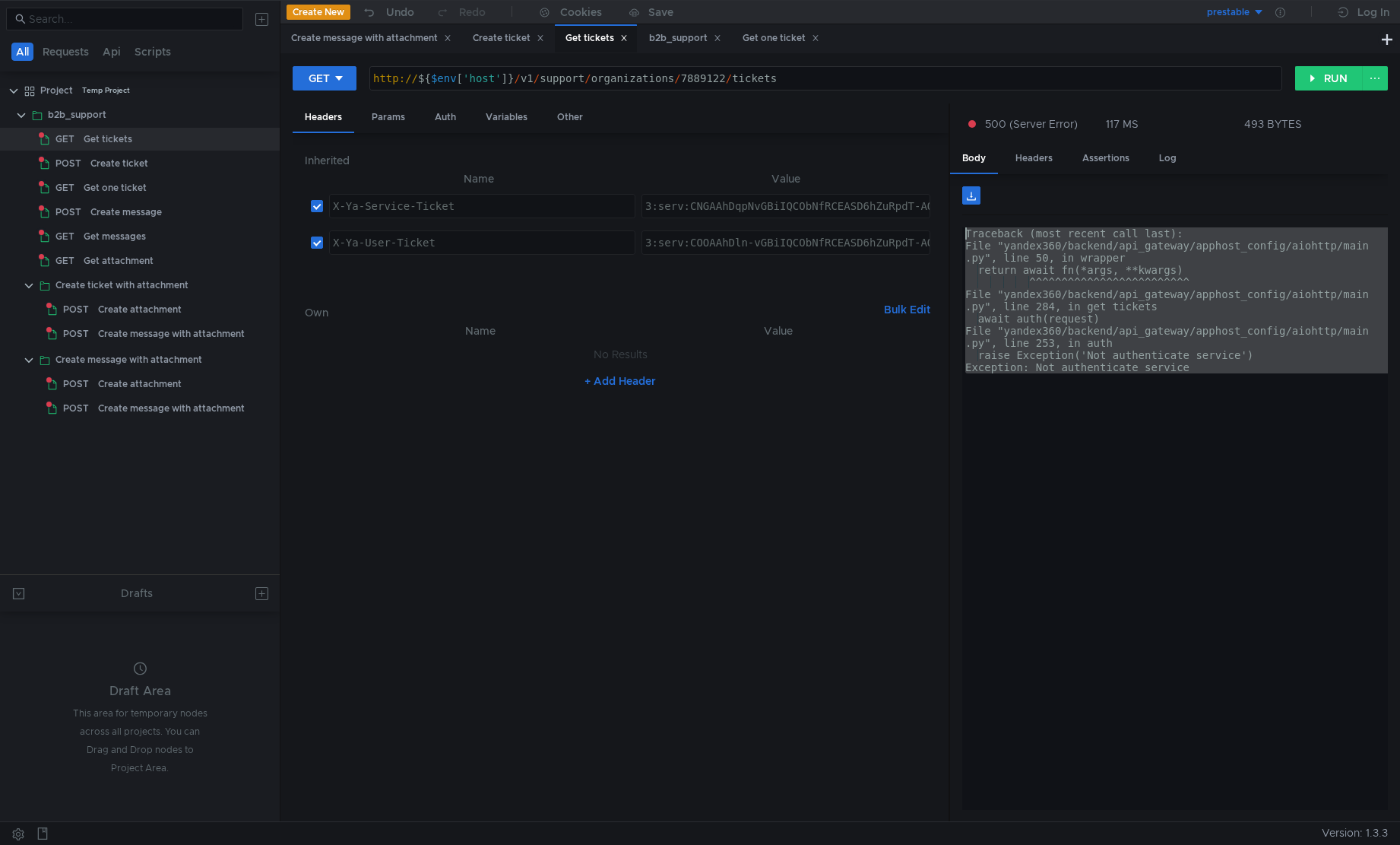
drag, startPoint x: 1311, startPoint y: 428, endPoint x: 931, endPoint y: 218, distance: 434.2
click at [931, 218] on as-split "Headers Params Auth Variables Other Inherited Name Value X-Ya-Service-Ticket הה…" at bounding box center [840, 462] width 1096 height 719
type textarea "Traceback (most recent call last): File "yandex360/backend/api_gateway/apphost_…"
click at [1111, 389] on div "Traceback (most recent call last): File "yandex360/backend/api_gateway/apphost_…" at bounding box center [1175, 519] width 426 height 583
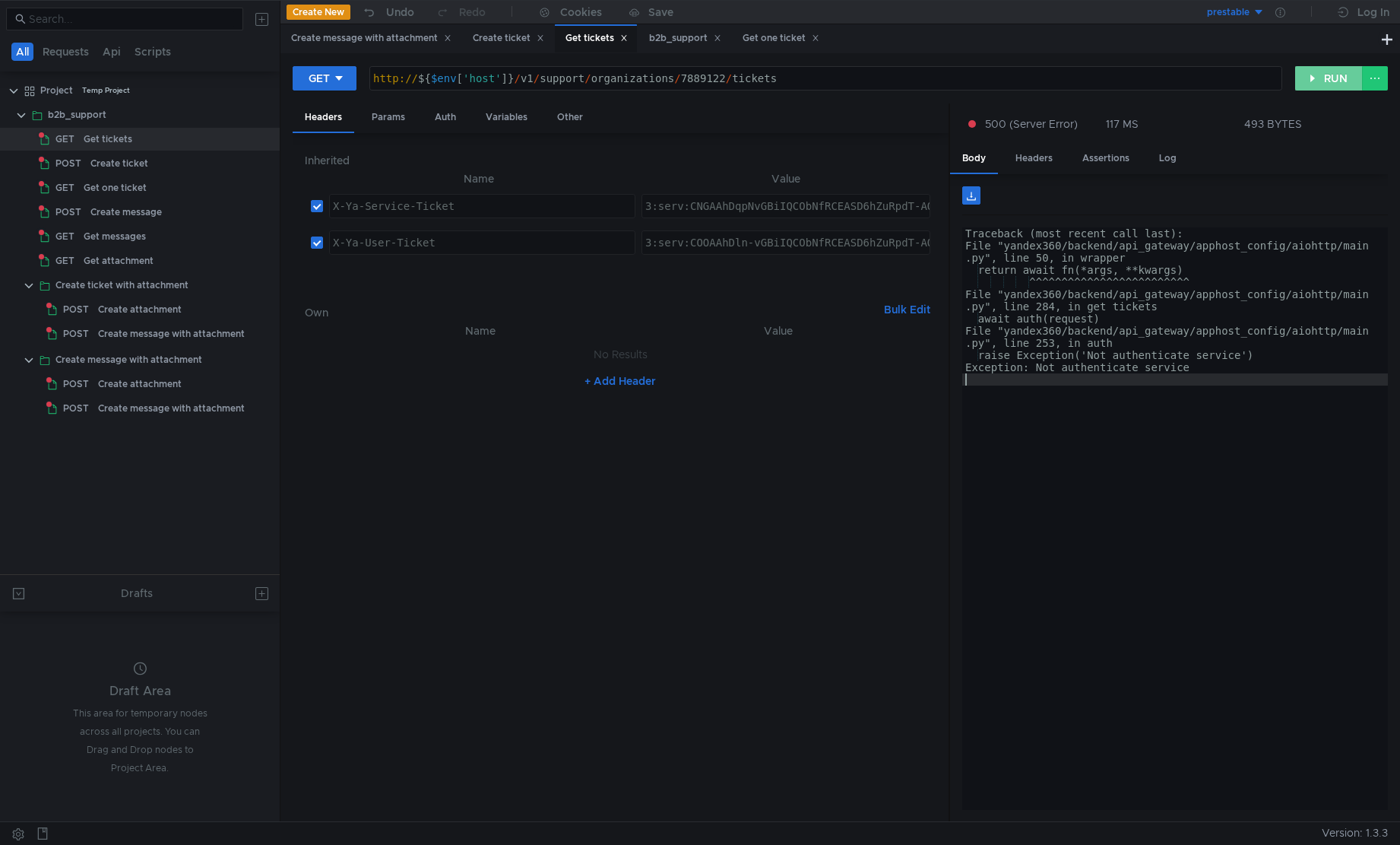
click at [1315, 76] on button "RUN" at bounding box center [1329, 78] width 68 height 24
type textarea "File "yandex360/backend/api_gateway/apphost_config/aiohttp/main.py", line 253, …"
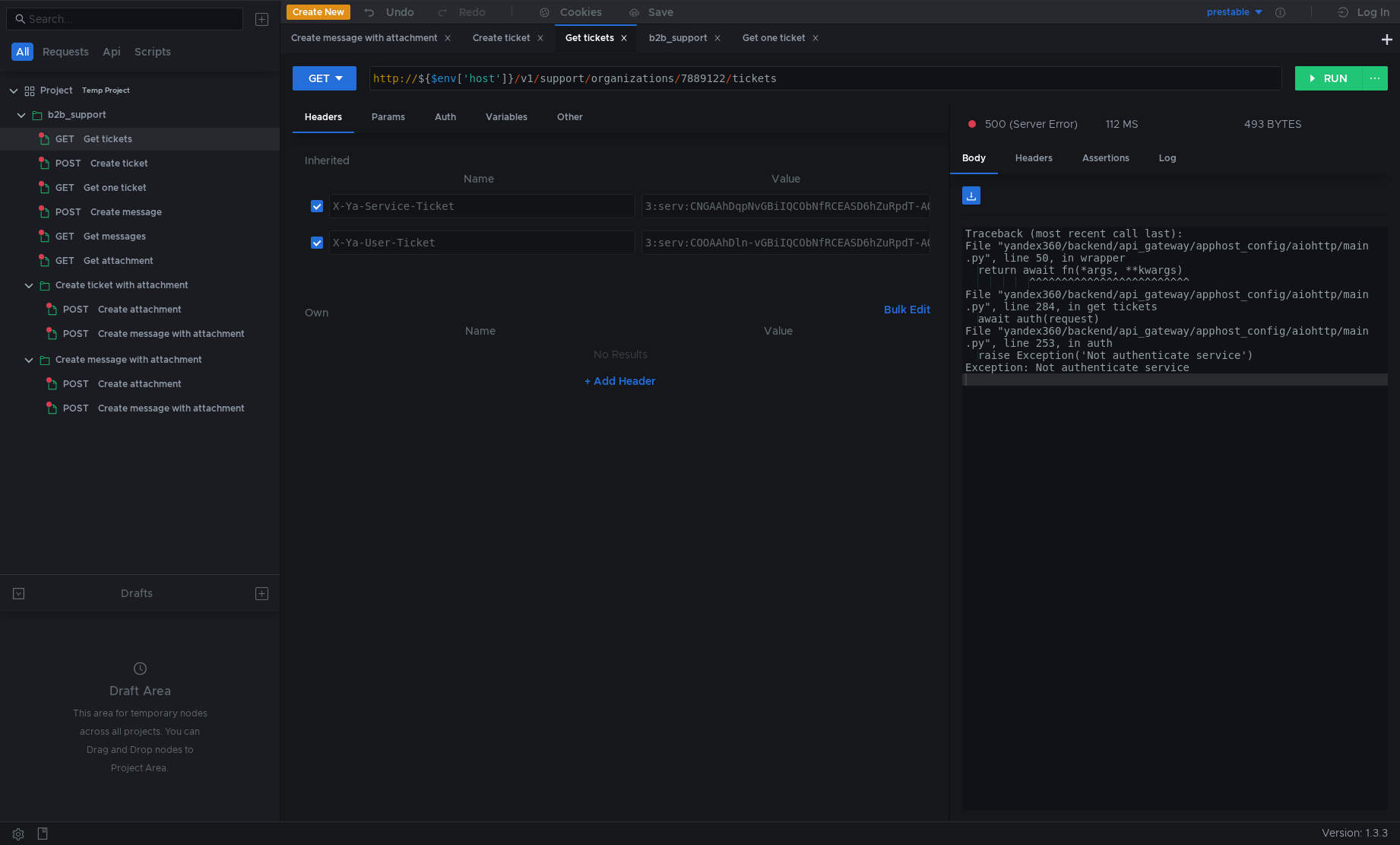
click at [1153, 341] on div "Traceback (most recent call last): File "yandex360/backend/api_gateway/apphost_…" at bounding box center [1175, 531] width 426 height 607
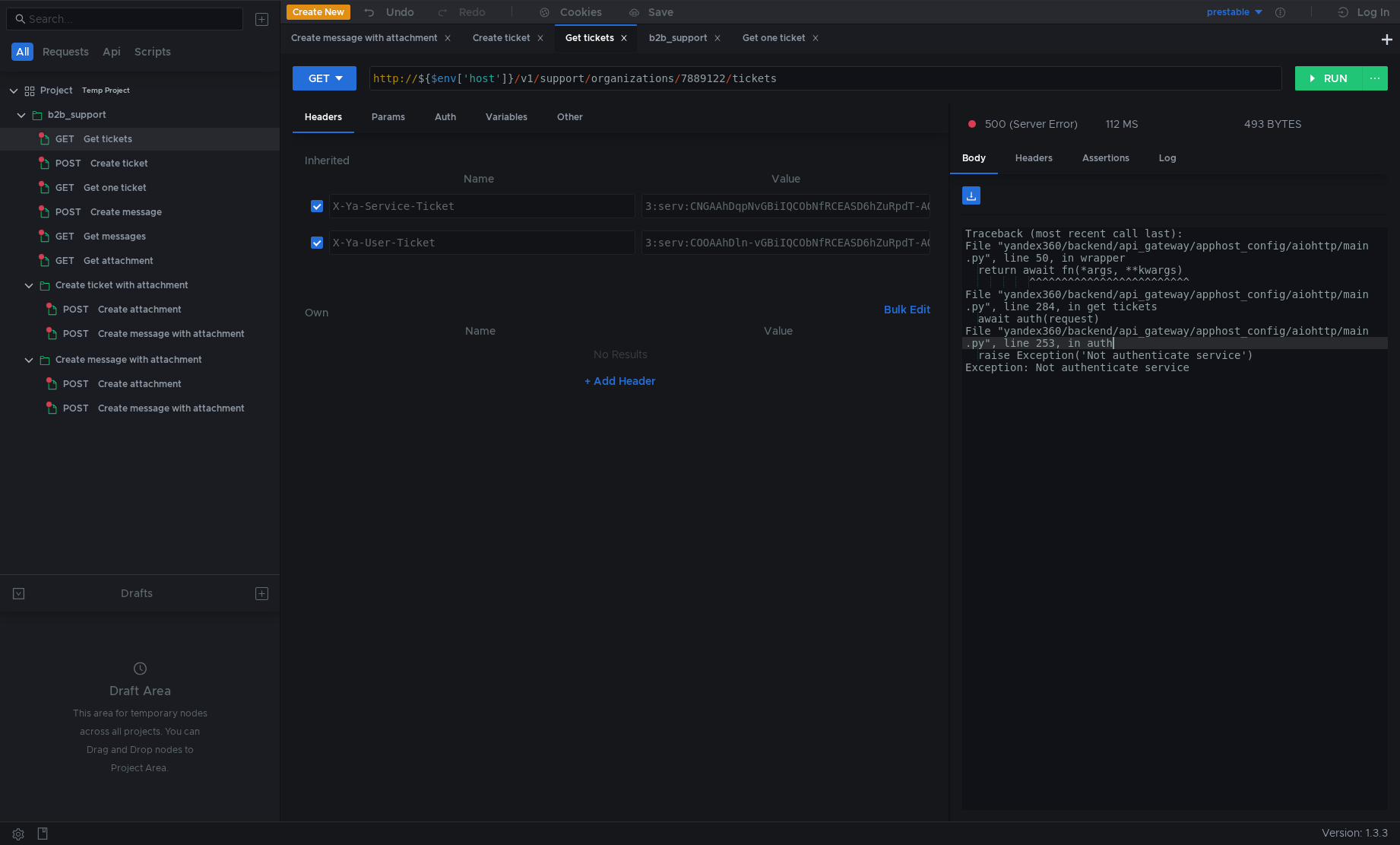
click at [1043, 395] on div "Traceback (most recent call last): File "yandex360/backend/api_gateway/apphost_…" at bounding box center [1175, 531] width 426 height 607
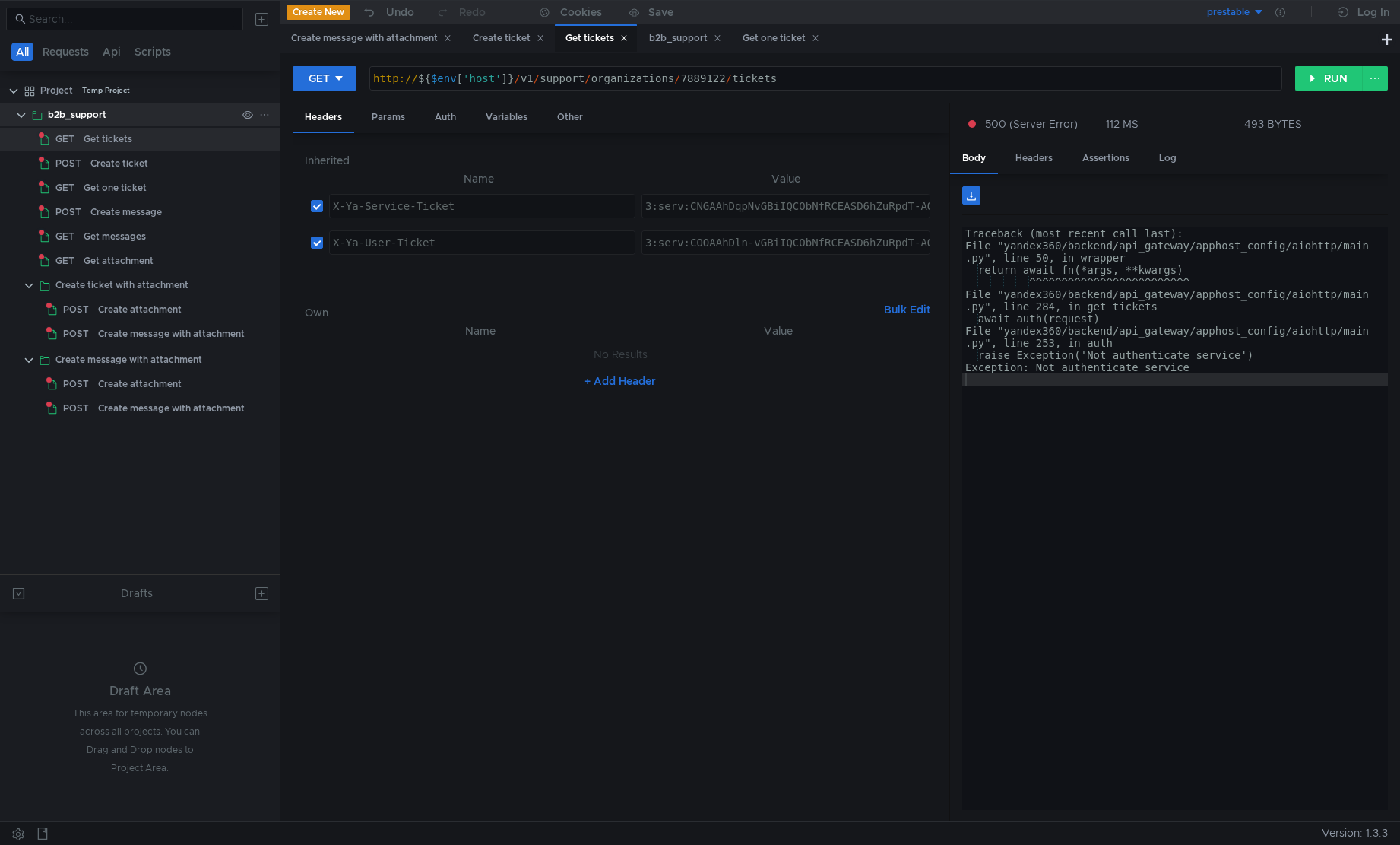
click at [87, 111] on div "b2b_support" at bounding box center [77, 114] width 59 height 23
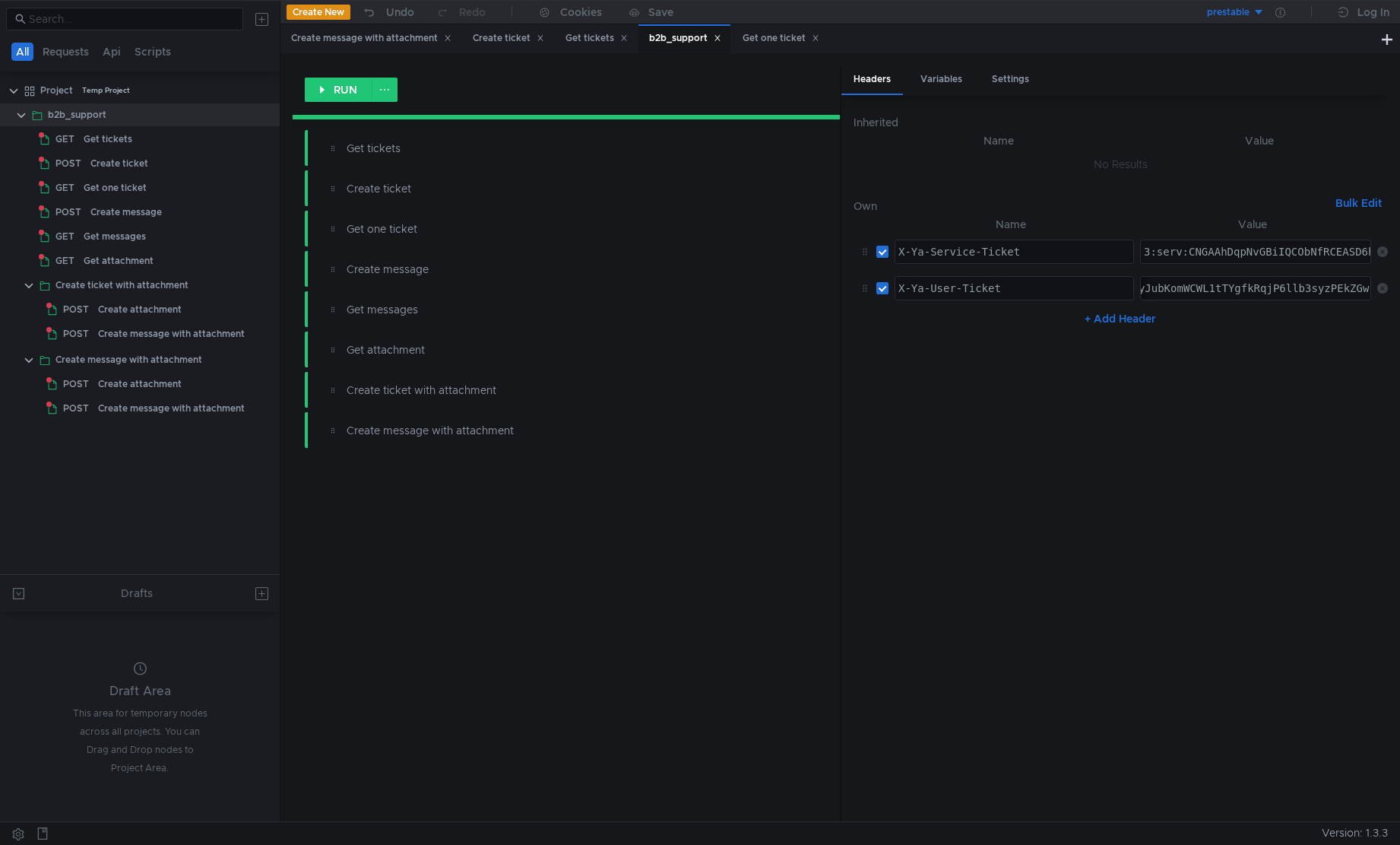
click at [1187, 291] on div "3:serv:COOAAhDln-vGBiIQCObNfRCEASD6hZuRpdT-AQ:HGpk0H9sRqanV81ZhZ2k8iZeBYxOE7ctI…" at bounding box center [127, 301] width 2493 height 37
paste textarea "OOAAhDln-vGBiIQCObNfRCEASD6hZuRpdT-AQ:HGpk0H9sRqanV81ZhZ2k8iZeBYxOE7ctIlqmjRX_l…"
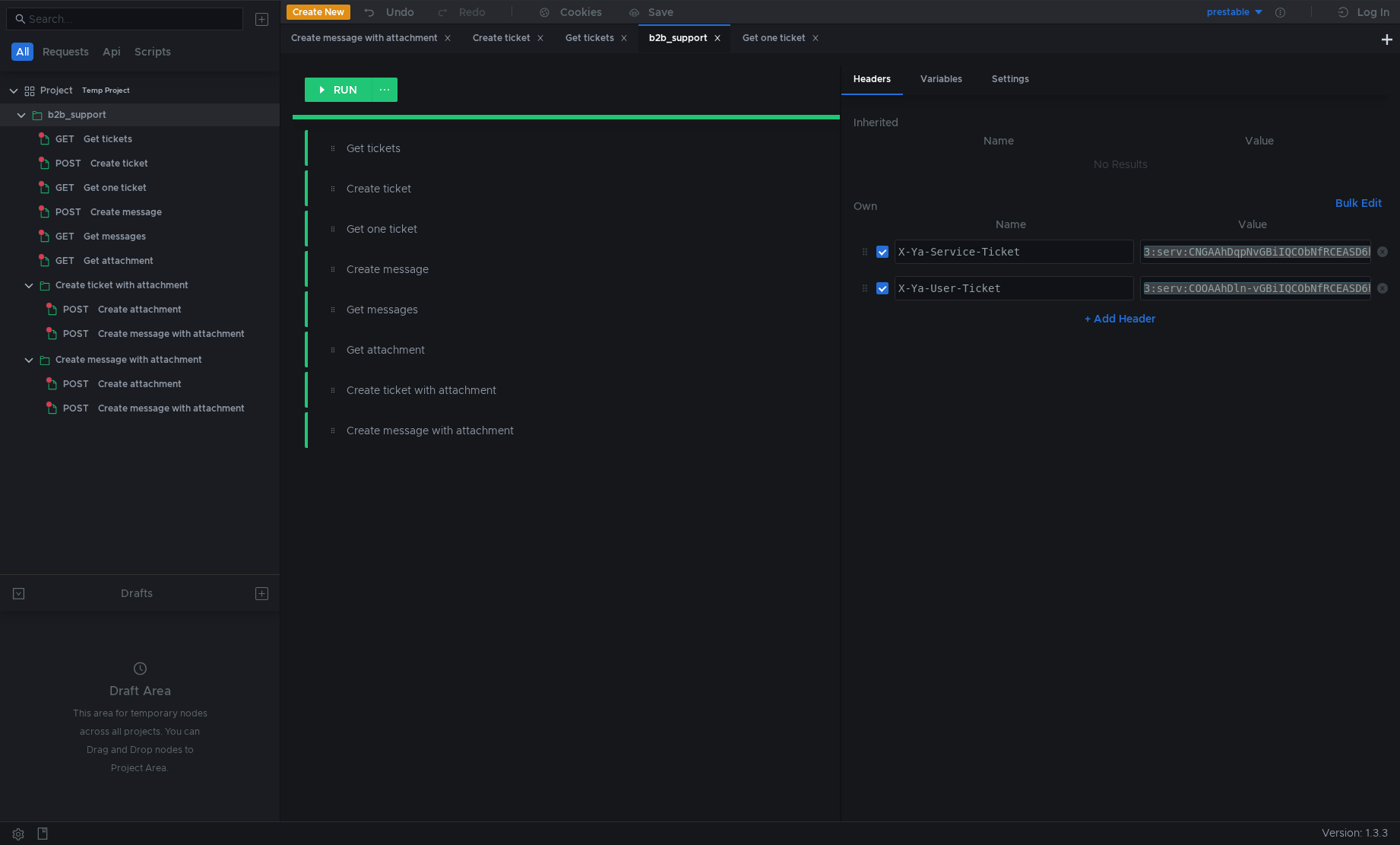
type textarea "3:serv:COOAAhDln-vGBiIQCObNfRCEASD6hZuRpdT-AQ:HGpk0H9sRqanV81ZhZ2k8iZeBYxOE7ctI…"
click at [1239, 414] on nz-table "Name Value X-Ya-Service-Ticket הההההההההההההההההההההההההההההההההההההההההההההההה…" at bounding box center [1121, 511] width 534 height 593
click at [124, 143] on div "Get tickets" at bounding box center [108, 139] width 49 height 23
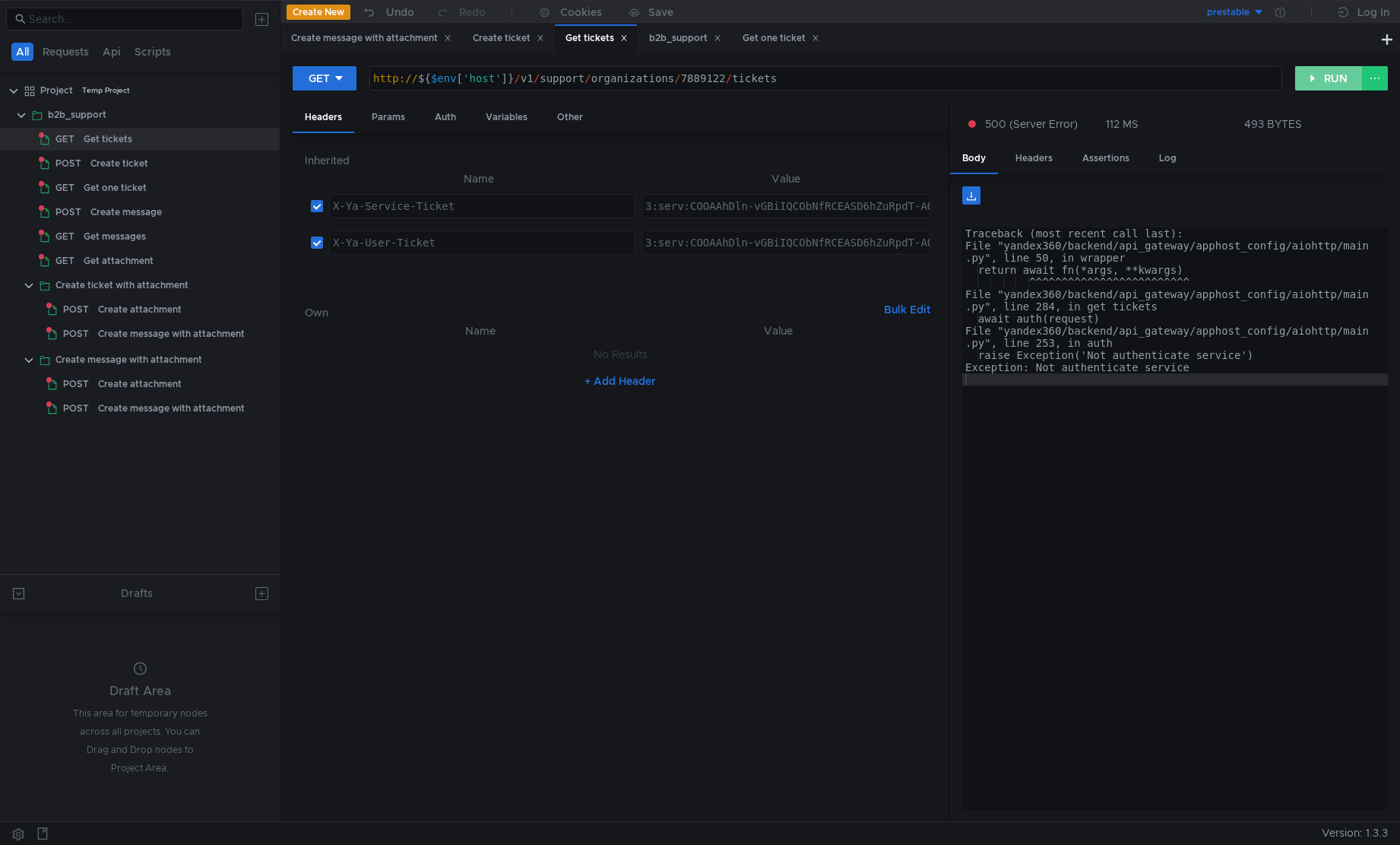
click at [1313, 72] on button "RUN" at bounding box center [1329, 78] width 68 height 24
click at [1157, 490] on div "Traceback (most recent call last): File "yandex360/backend/api_gateway/apphost_…" at bounding box center [1175, 531] width 426 height 607
click at [1203, 370] on div "Traceback (most recent call last): File "yandex360/backend/api_gateway/apphost_…" at bounding box center [1175, 531] width 426 height 607
type textarea "Exception: Not authenticate user"
click at [875, 596] on nz-table "Name Value No Results + Add Header" at bounding box center [620, 565] width 631 height 488
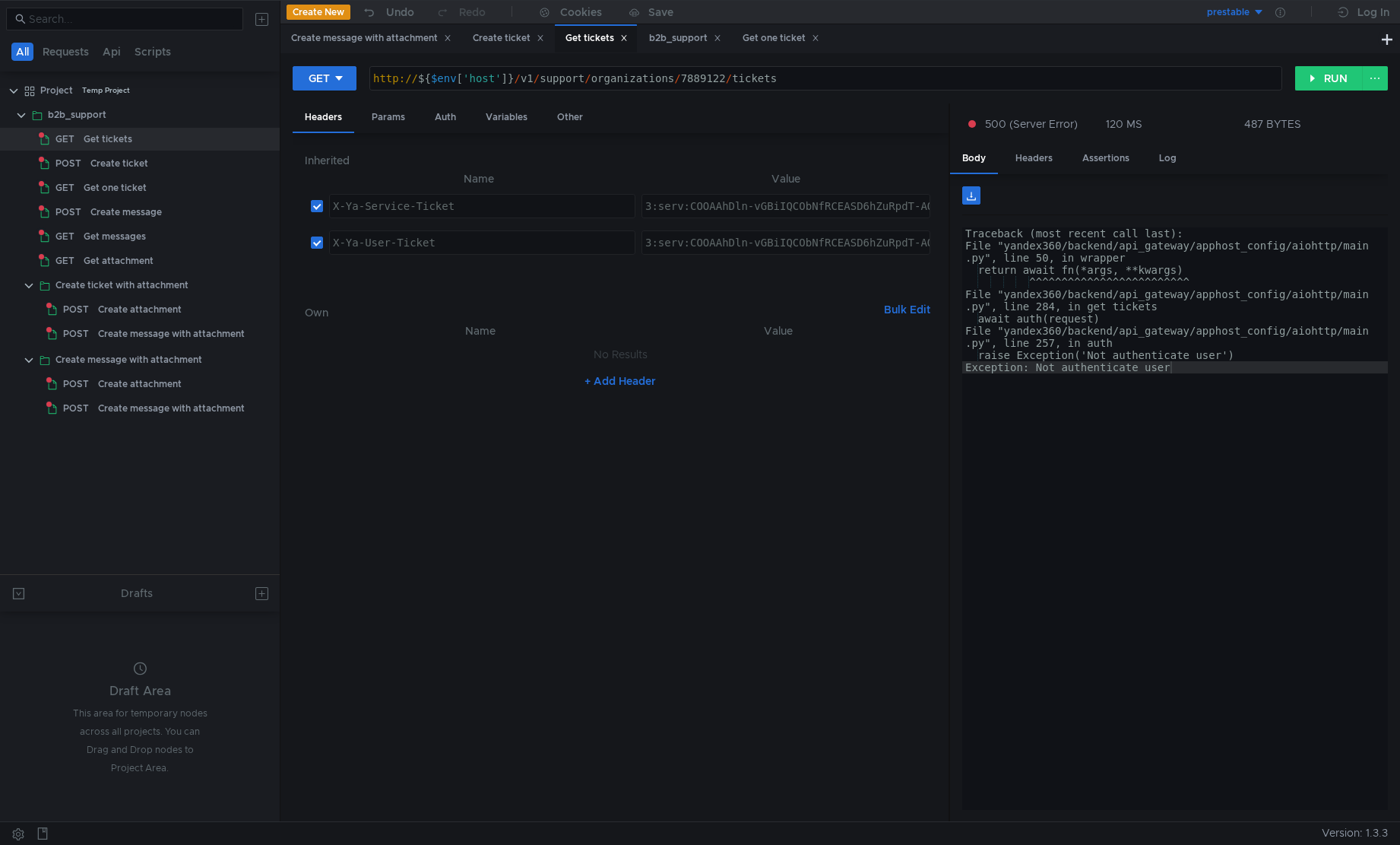
click at [727, 466] on nz-table "Name Value No Results + Add Header" at bounding box center [620, 565] width 631 height 488
click at [103, 147] on div "Get tickets" at bounding box center [108, 139] width 49 height 23
click at [1319, 83] on button "RUN" at bounding box center [1329, 78] width 68 height 24
click at [63, 118] on div "b2b_support" at bounding box center [77, 114] width 59 height 23
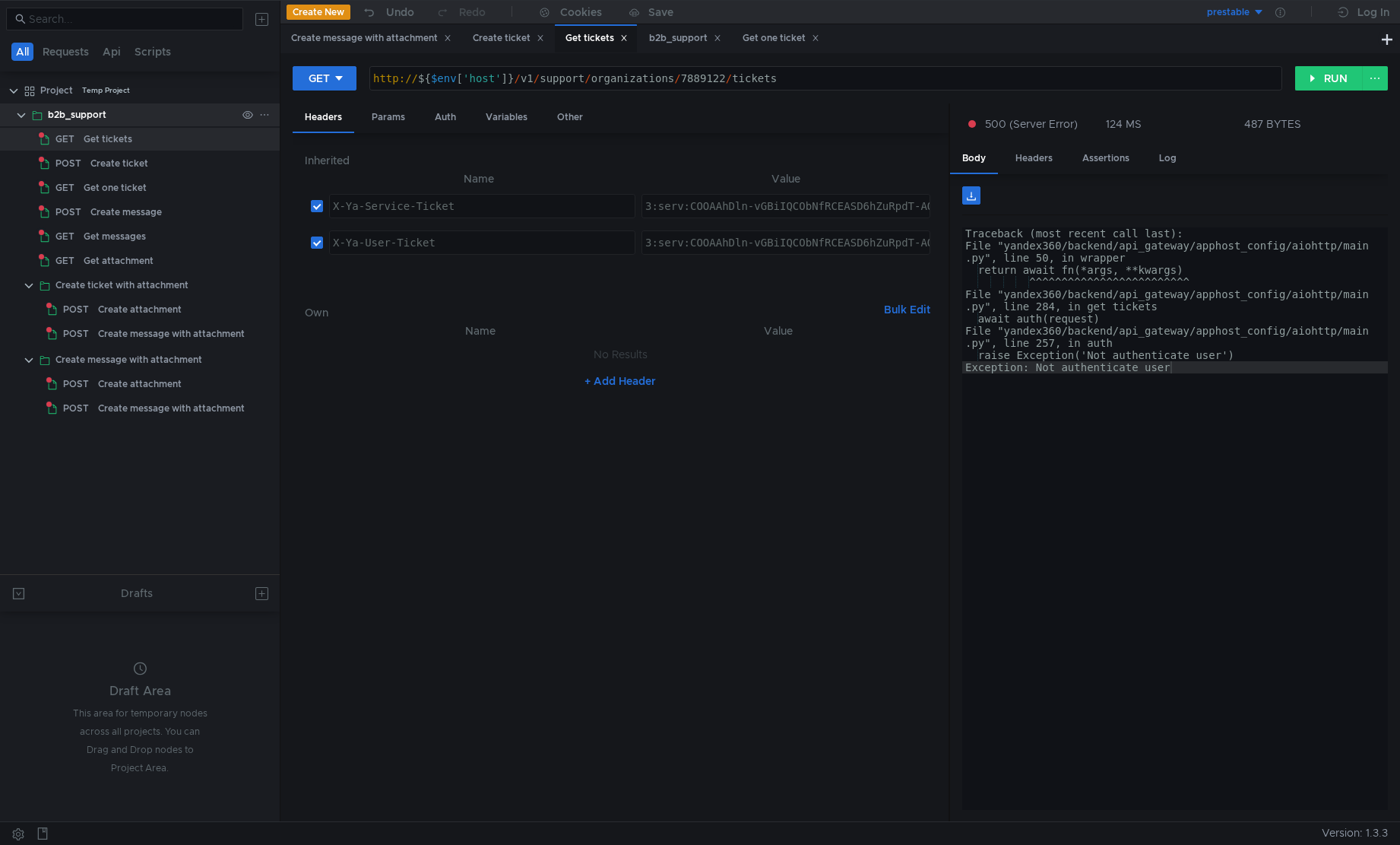
click at [62, 118] on div "b2b_support" at bounding box center [77, 114] width 59 height 23
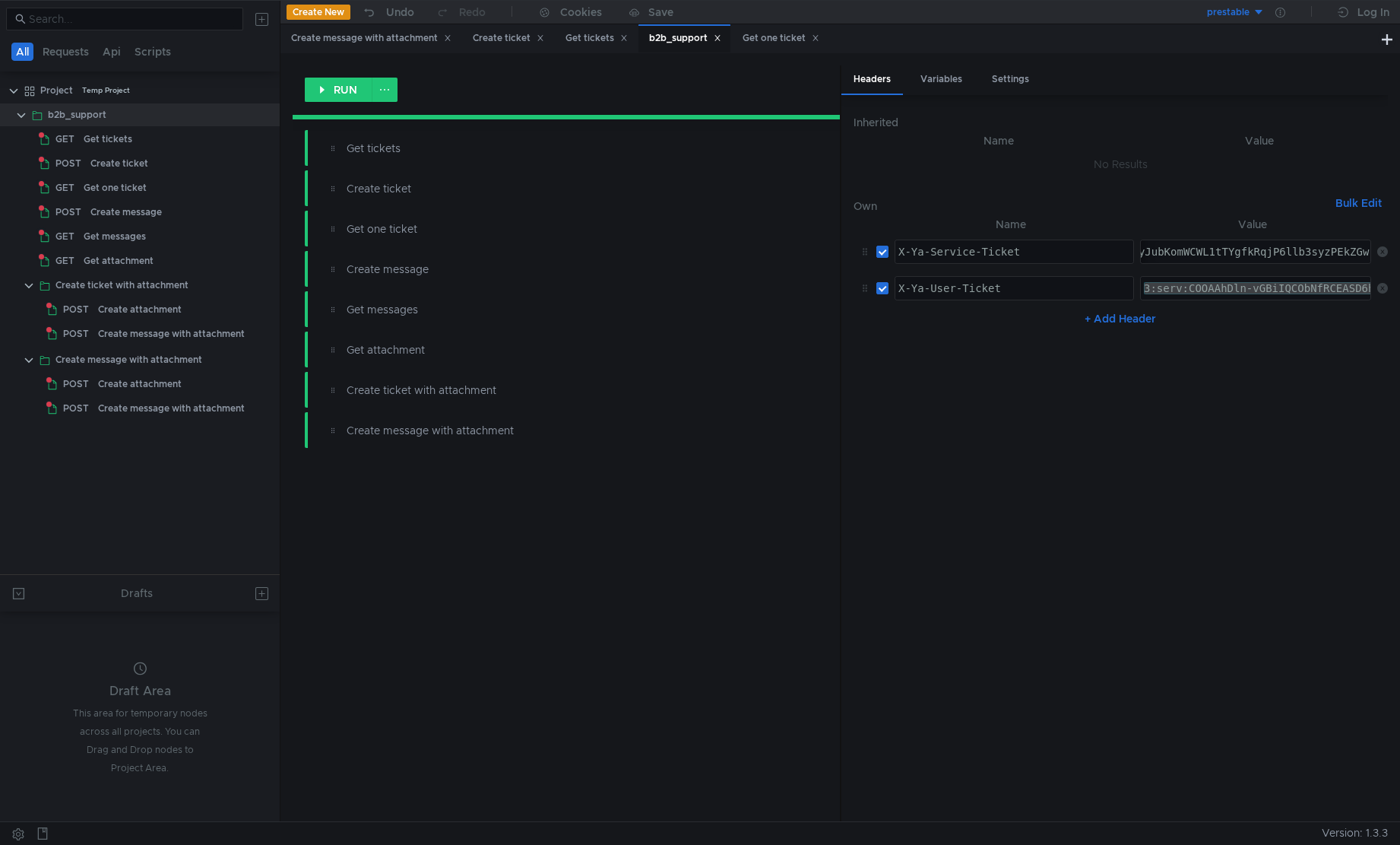
click at [1235, 286] on div "3:serv:COOAAhDln-vGBiIQCObNfRCEASD6hZuRpdT-AQ:HGpk0H9sRqanV81ZhZ2k8iZeBYxOE7ctI…" at bounding box center [1256, 288] width 230 height 23
paste textarea
click at [1141, 516] on nz-table "Name Value X-Ya-Service-Ticket הההההההההההההההההההההההההההההההההההההההההההההההה…" at bounding box center [1121, 511] width 534 height 593
click at [120, 143] on div "Get tickets" at bounding box center [108, 139] width 49 height 23
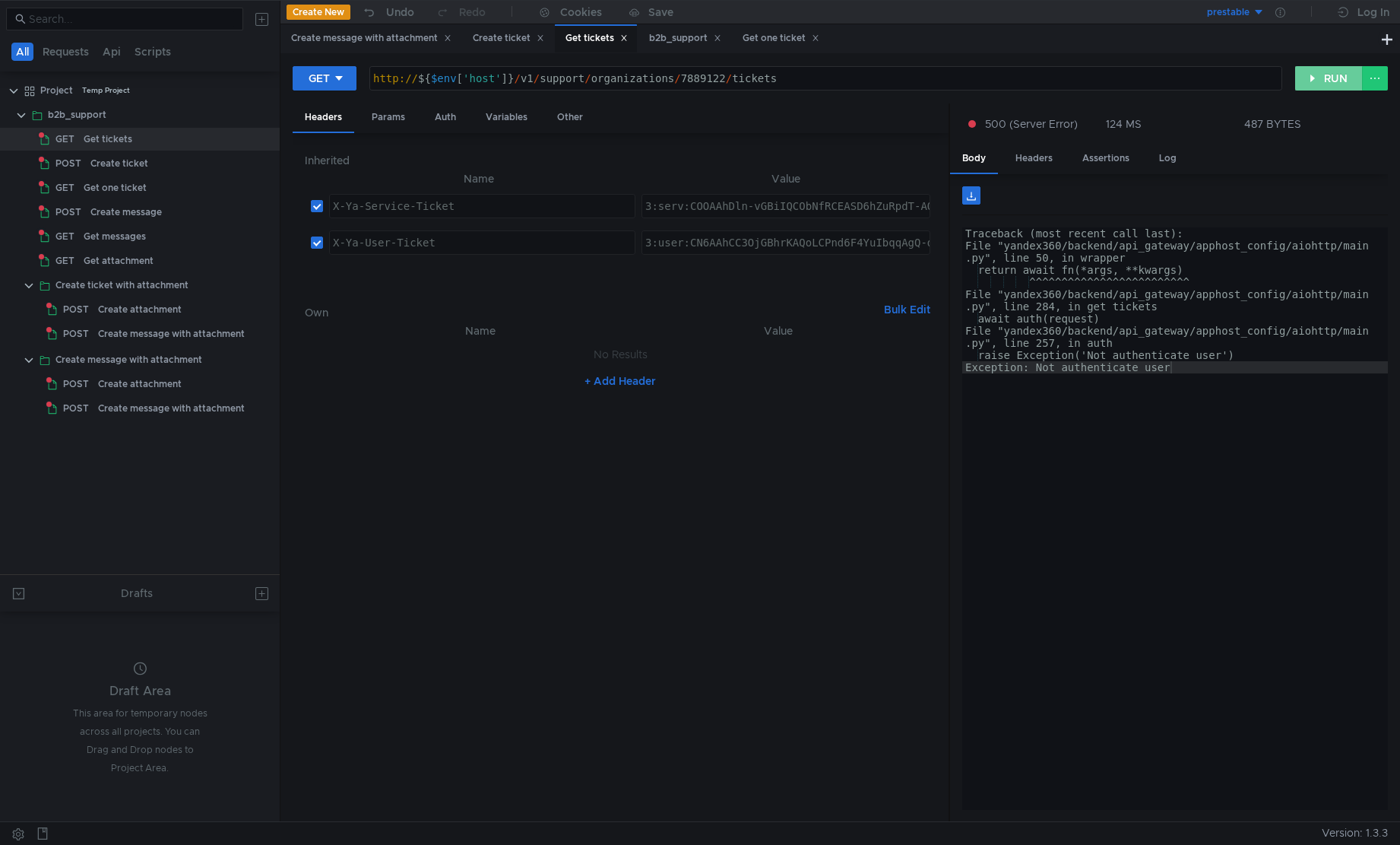
click at [1328, 86] on button "RUN" at bounding box center [1329, 78] width 68 height 24
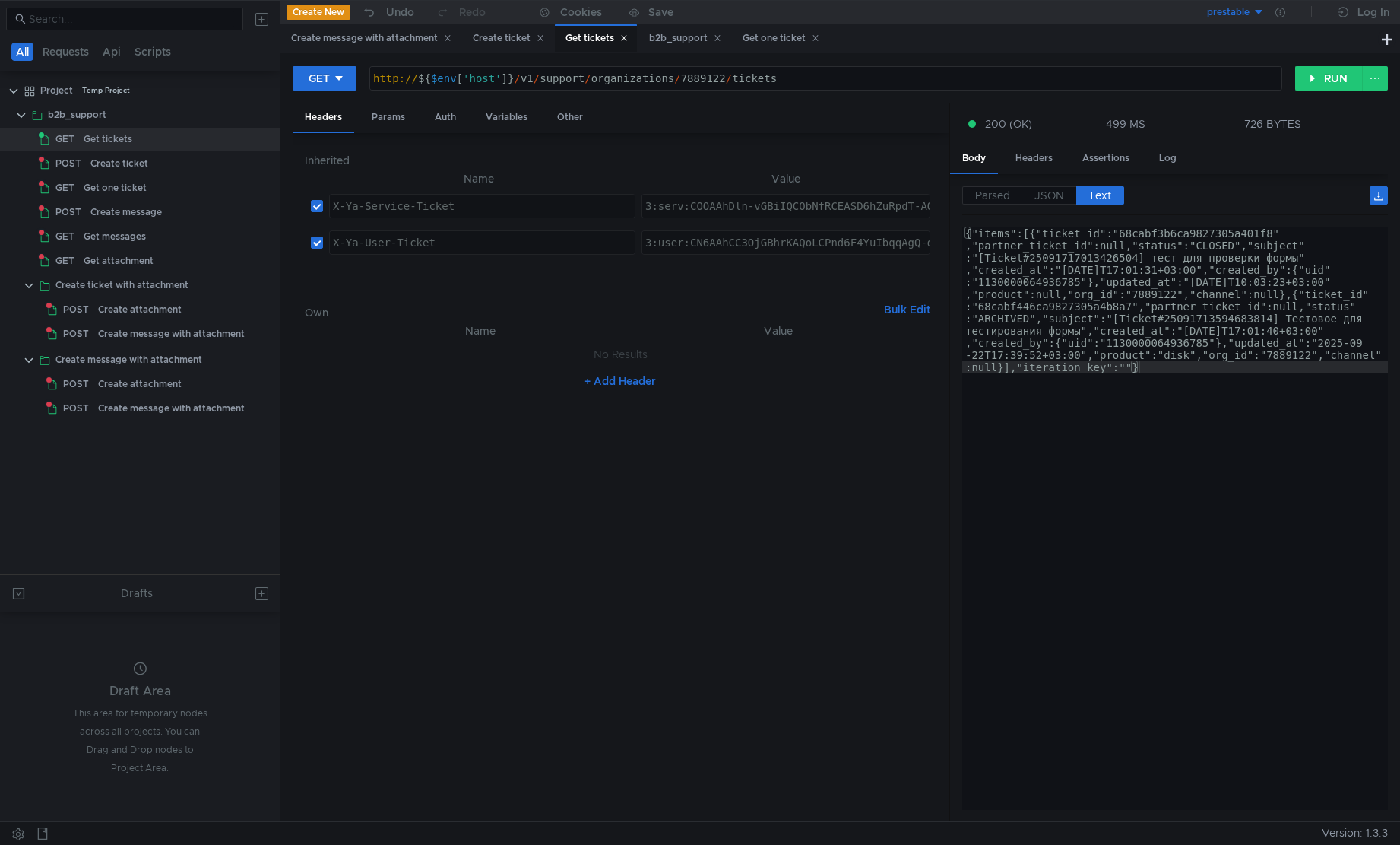
drag, startPoint x: 1269, startPoint y: 407, endPoint x: 1231, endPoint y: 374, distance: 50.3
click at [1269, 408] on div "{"items":[{"ticket_id":"68cabf3b6ca9827305a401f8" ,"partner_ticket_id":null,"st…" at bounding box center [1175, 664] width 426 height 874
click at [1044, 195] on span "JSON" at bounding box center [1050, 195] width 29 height 14
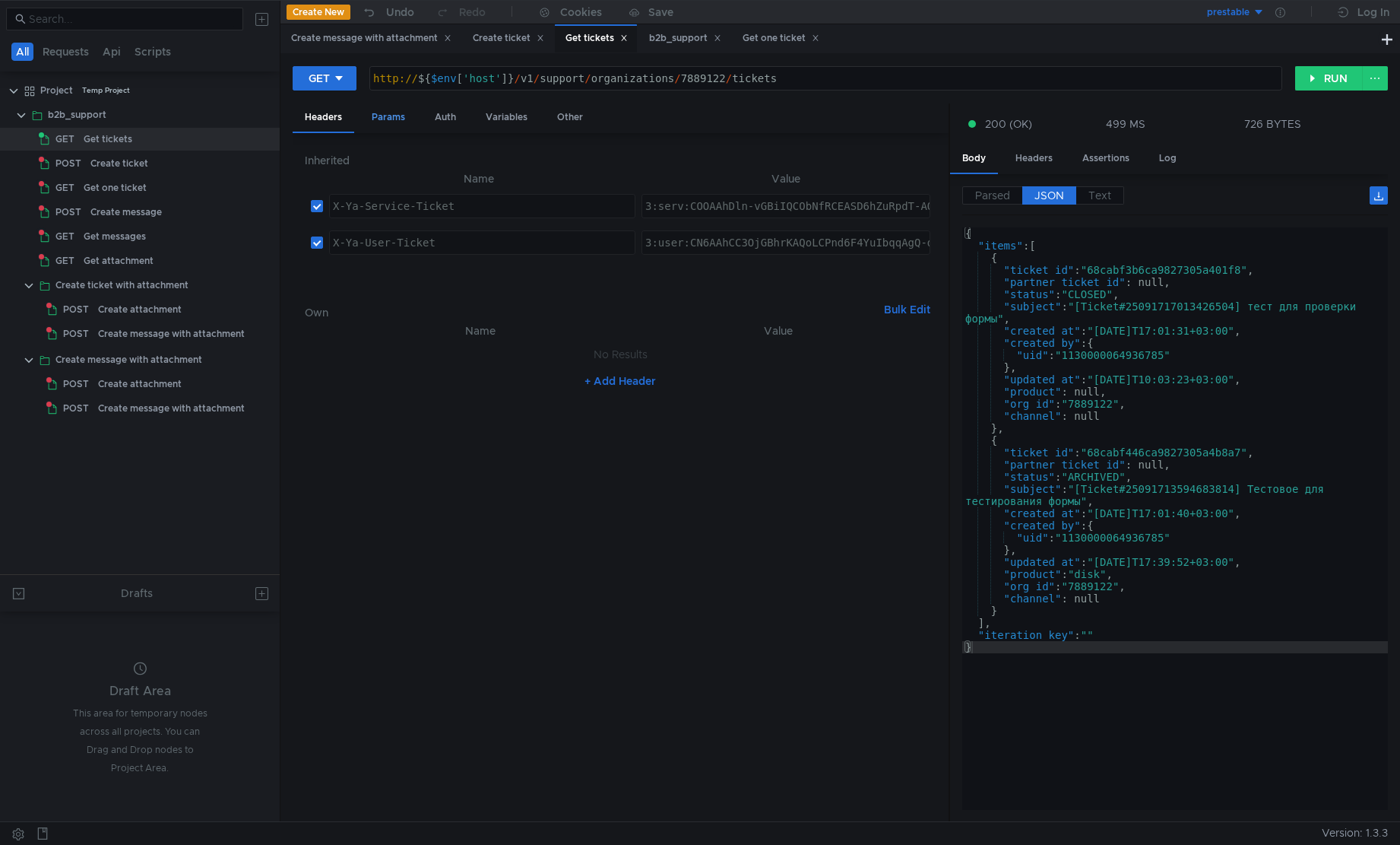
click at [383, 125] on div "Params" at bounding box center [388, 117] width 58 height 29
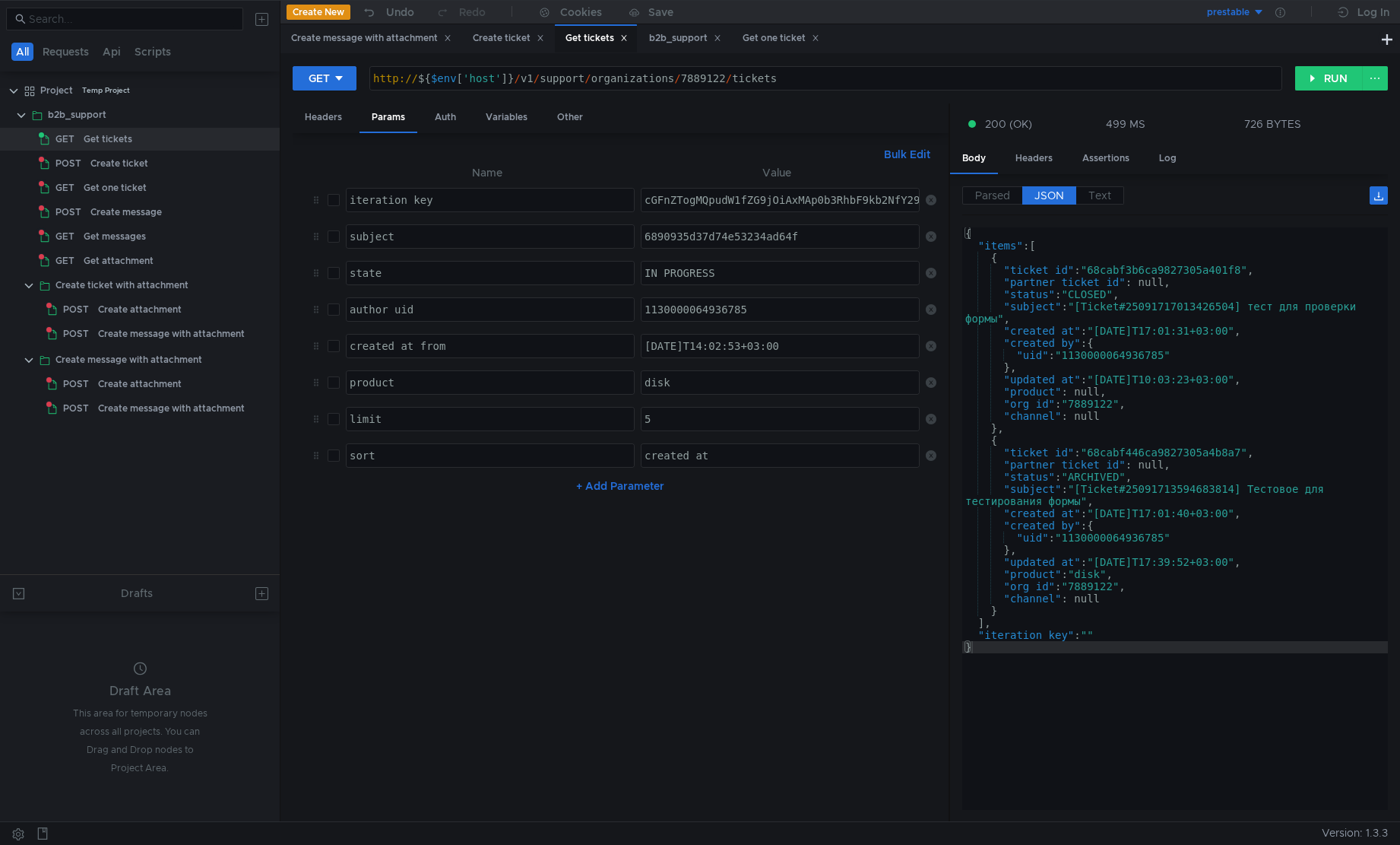
click at [332, 381] on input "checkbox" at bounding box center [333, 382] width 12 height 12
click at [1326, 78] on button "RUN" at bounding box center [1329, 78] width 68 height 24
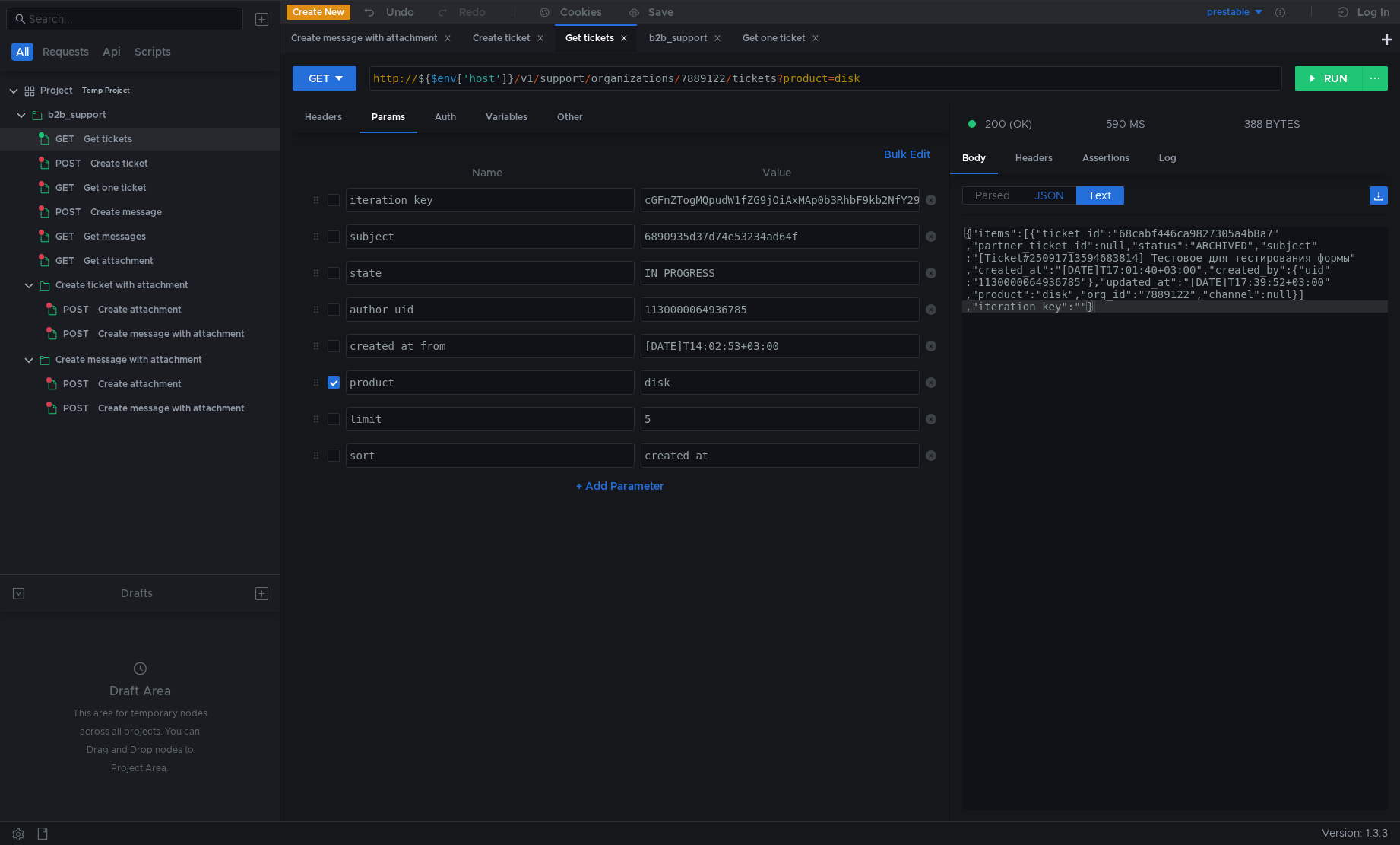
click at [1049, 200] on span "JSON" at bounding box center [1050, 195] width 29 height 14
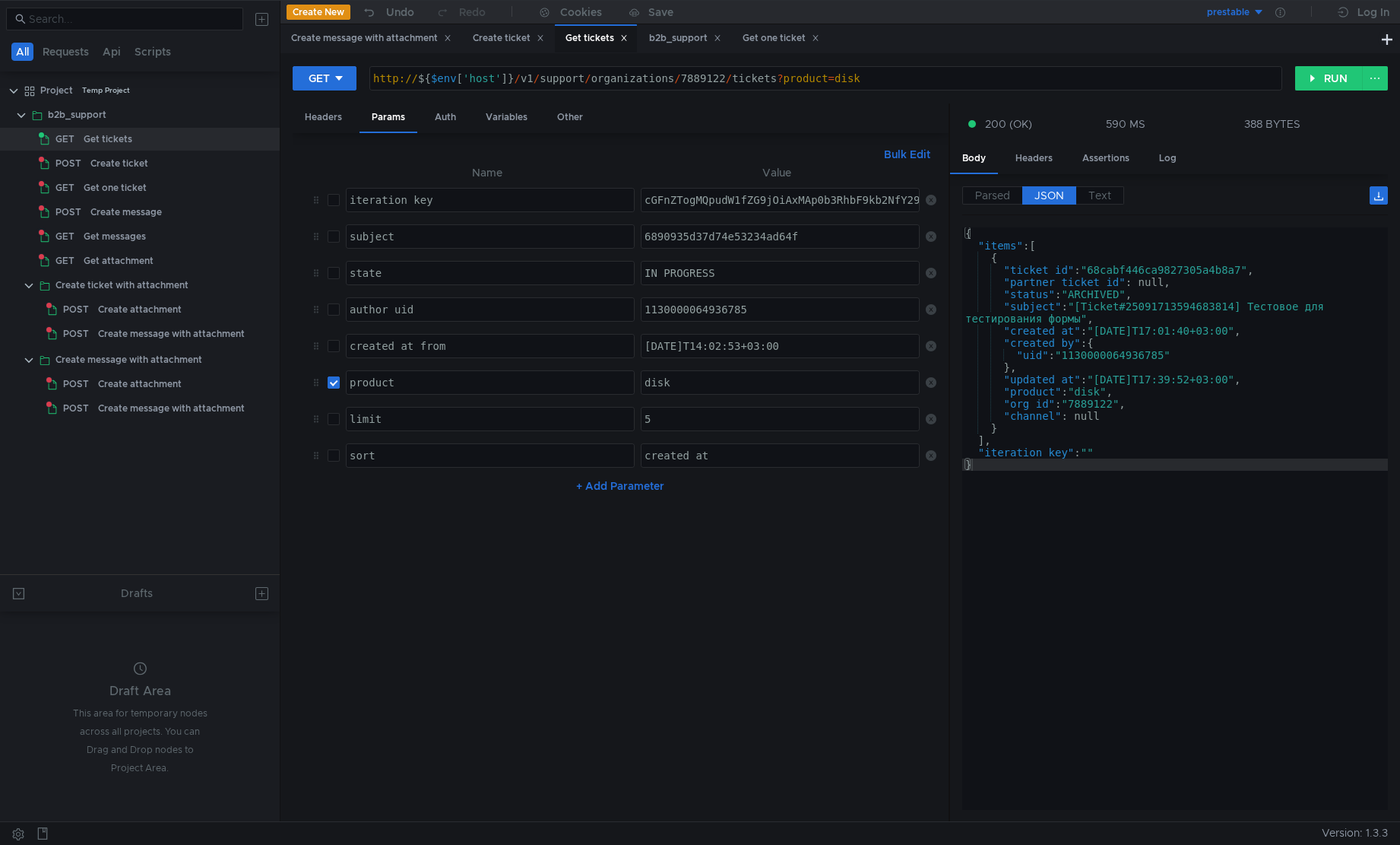
click at [329, 387] on input "checkbox" at bounding box center [333, 382] width 12 height 12
checkbox input "false"
click at [1321, 84] on button "RUN" at bounding box center [1329, 78] width 68 height 24
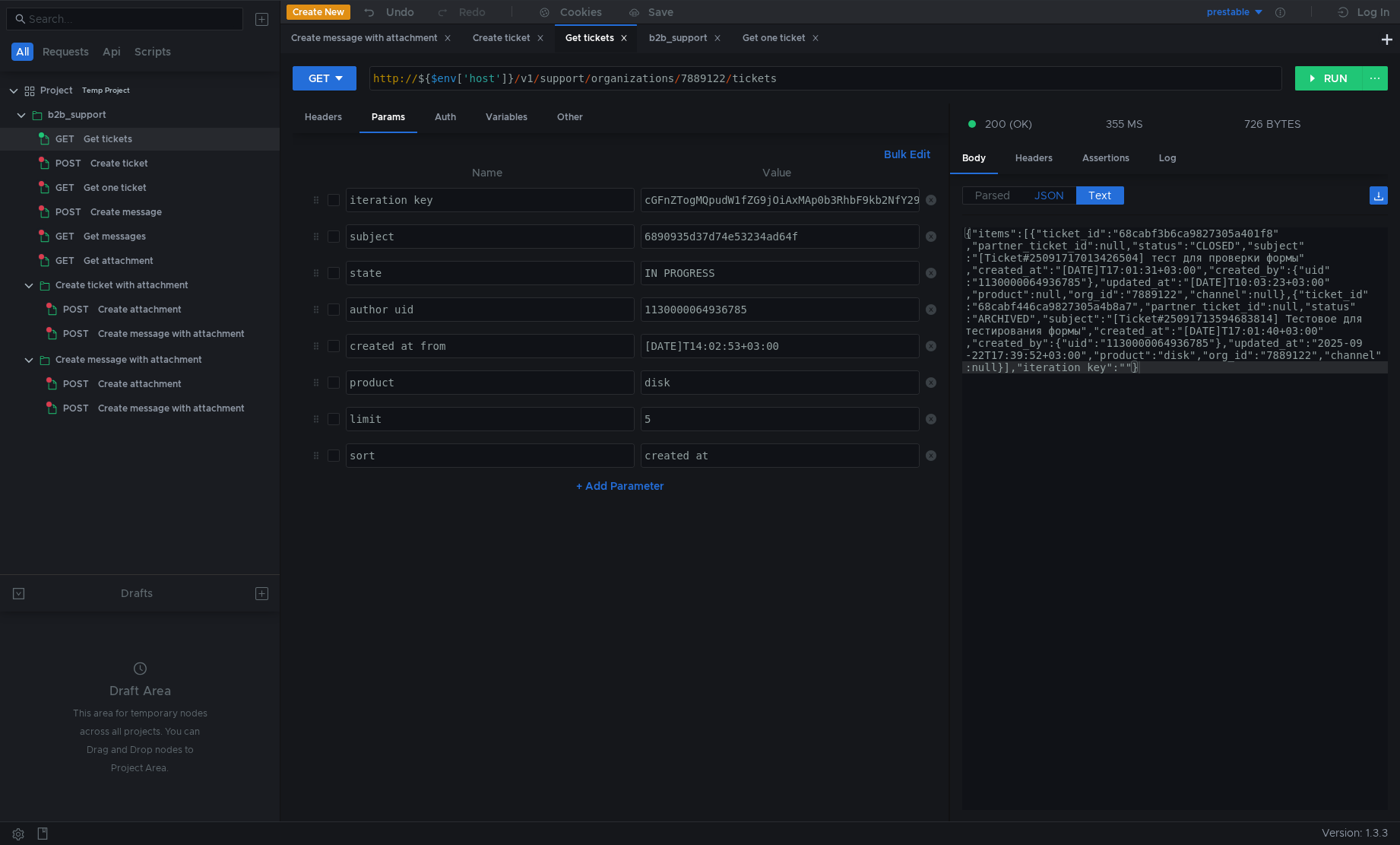
click at [1054, 197] on span "JSON" at bounding box center [1050, 195] width 29 height 14
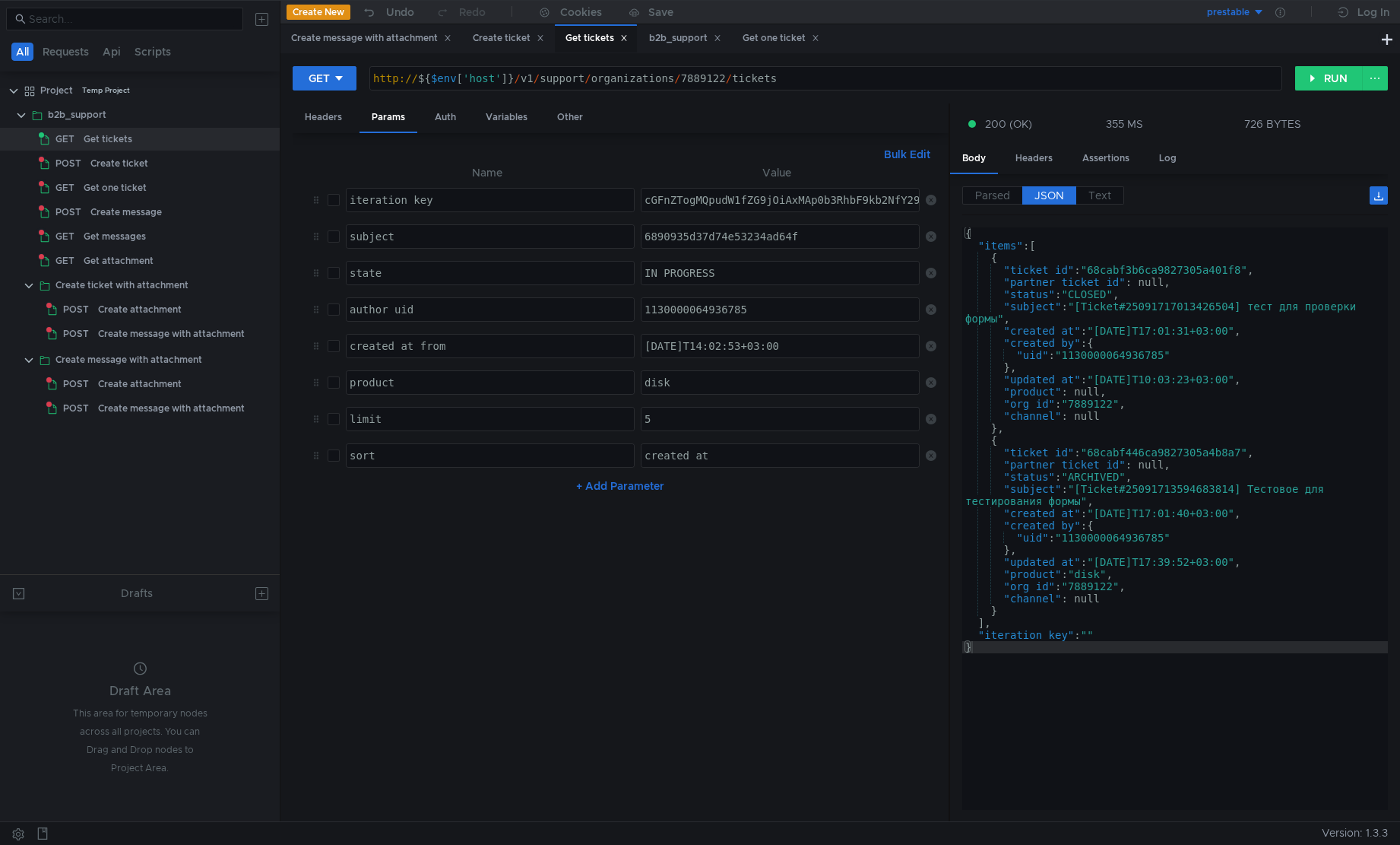
click at [1141, 627] on div "{ "items" : [ { "ticket_id" : "68cabf3b6ca9827305a401f8" , "partner_ticket_id" …" at bounding box center [1175, 531] width 426 height 607
click at [1106, 539] on div "{ "items" : [ { "ticket_id" : "68cabf3b6ca9827305a401f8" , "partner_ticket_id" …" at bounding box center [1175, 531] width 426 height 607
click at [1099, 574] on div "{ "items" : [ { "ticket_id" : "68cabf3b6ca9827305a401f8" , "partner_ticket_id" …" at bounding box center [1175, 531] width 426 height 607
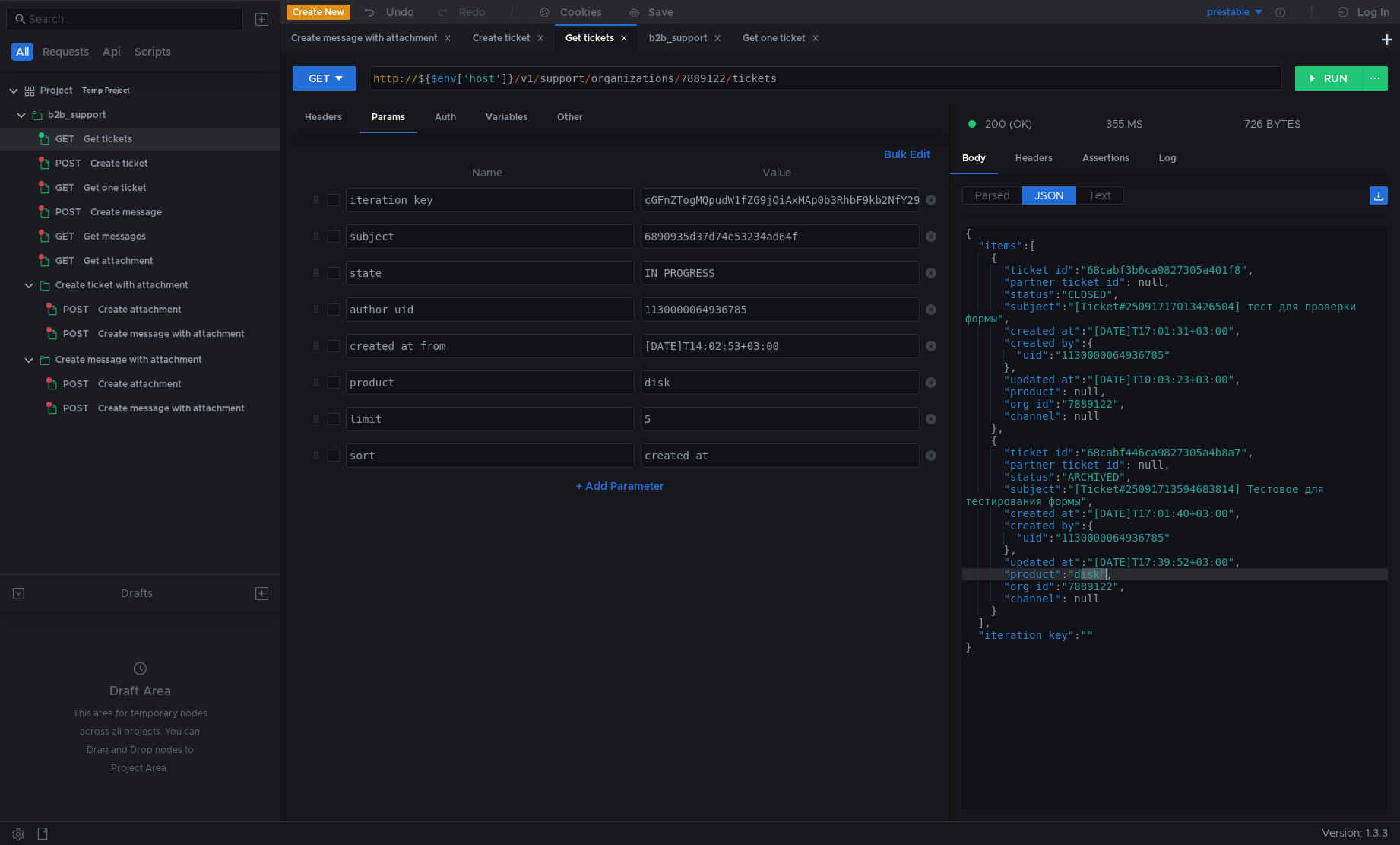
click at [1099, 590] on div "{ "items" : [ { "ticket_id" : "68cabf3b6ca9827305a401f8" , "partner_ticket_id" …" at bounding box center [1175, 531] width 426 height 607
click at [1088, 600] on div "{ "items" : [ { "ticket_id" : "68cabf3b6ca9827305a401f8" , "partner_ticket_id" …" at bounding box center [1175, 531] width 426 height 607
click at [1096, 480] on div "{ "items" : [ { "ticket_id" : "68cabf3b6ca9827305a401f8" , "partner_ticket_id" …" at bounding box center [1175, 531] width 426 height 607
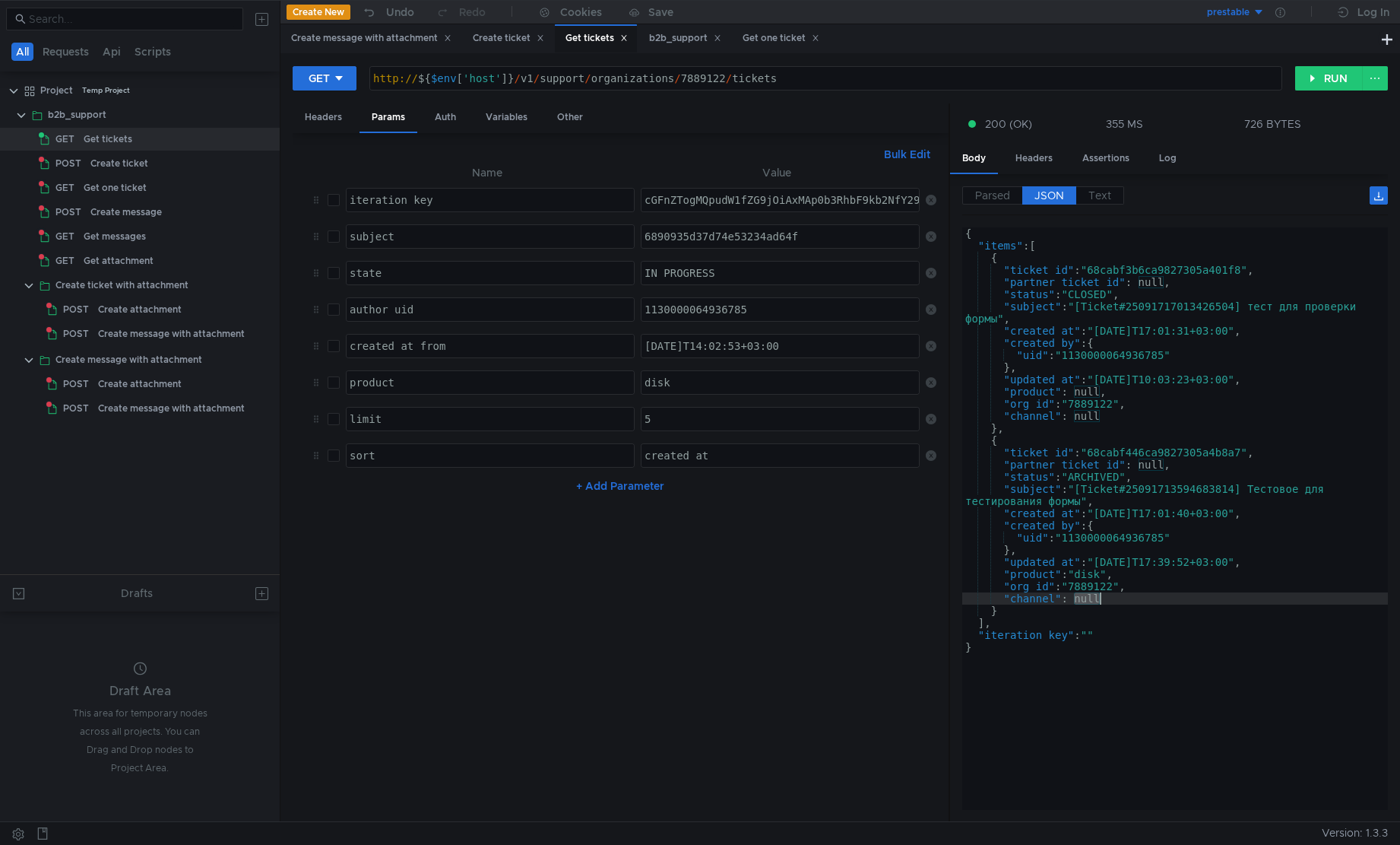
type textarea ""status": "ARCHIVED","
click at [1096, 480] on div "{ "items" : [ { "ticket_id" : "68cabf3b6ca9827305a401f8" , "partner_ticket_id" …" at bounding box center [1175, 531] width 426 height 607
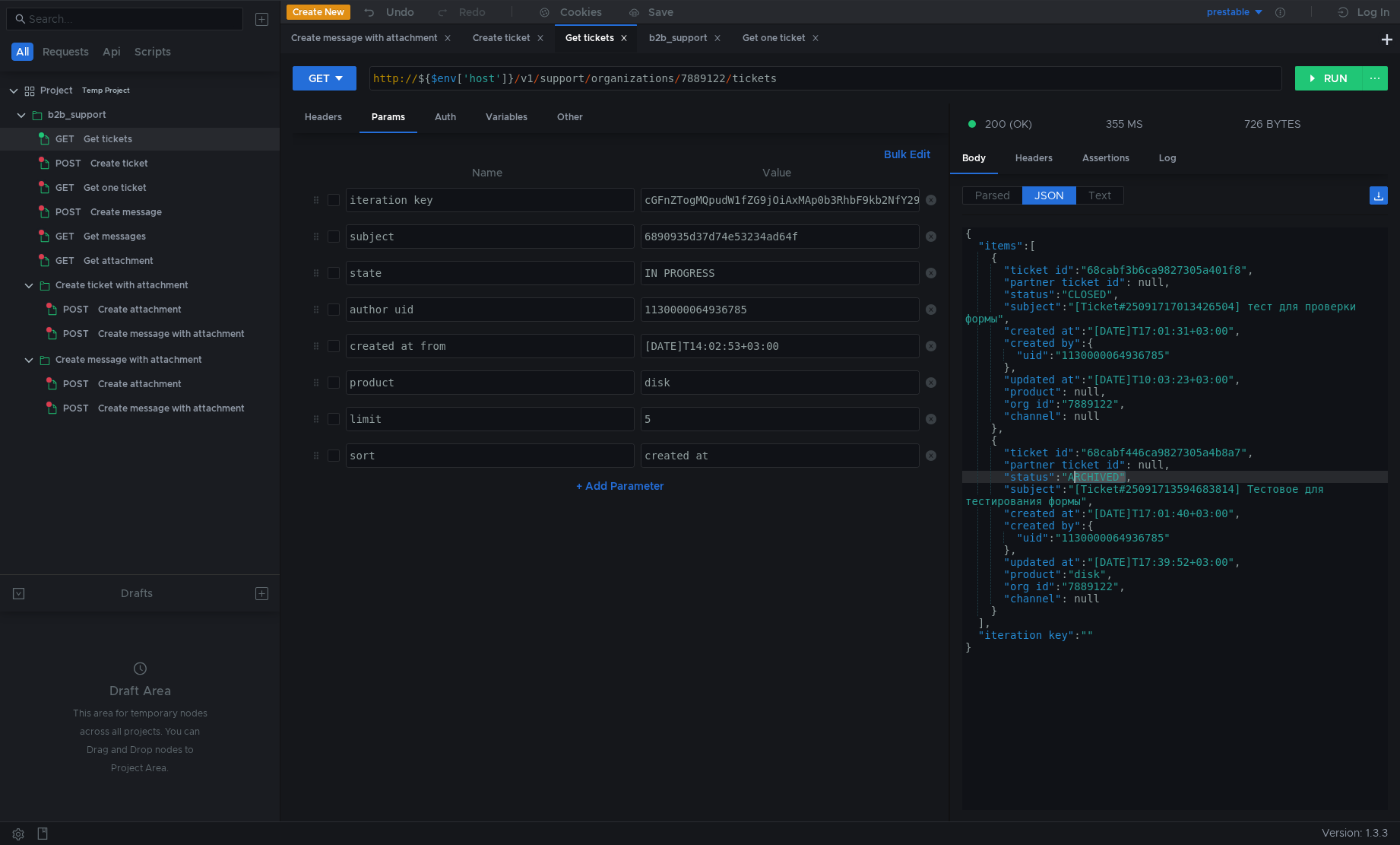
click at [336, 270] on input "checkbox" at bounding box center [333, 272] width 12 height 12
checkbox input "true"
click at [733, 275] on div "IN_PROGRESS" at bounding box center [781, 285] width 279 height 37
paste textarea "ARCHIVED"
click at [813, 645] on nz-table "Name Value iteration_key הההההההההההההההההההההההההההההההההההההההההההההההההההההה…" at bounding box center [620, 486] width 631 height 646
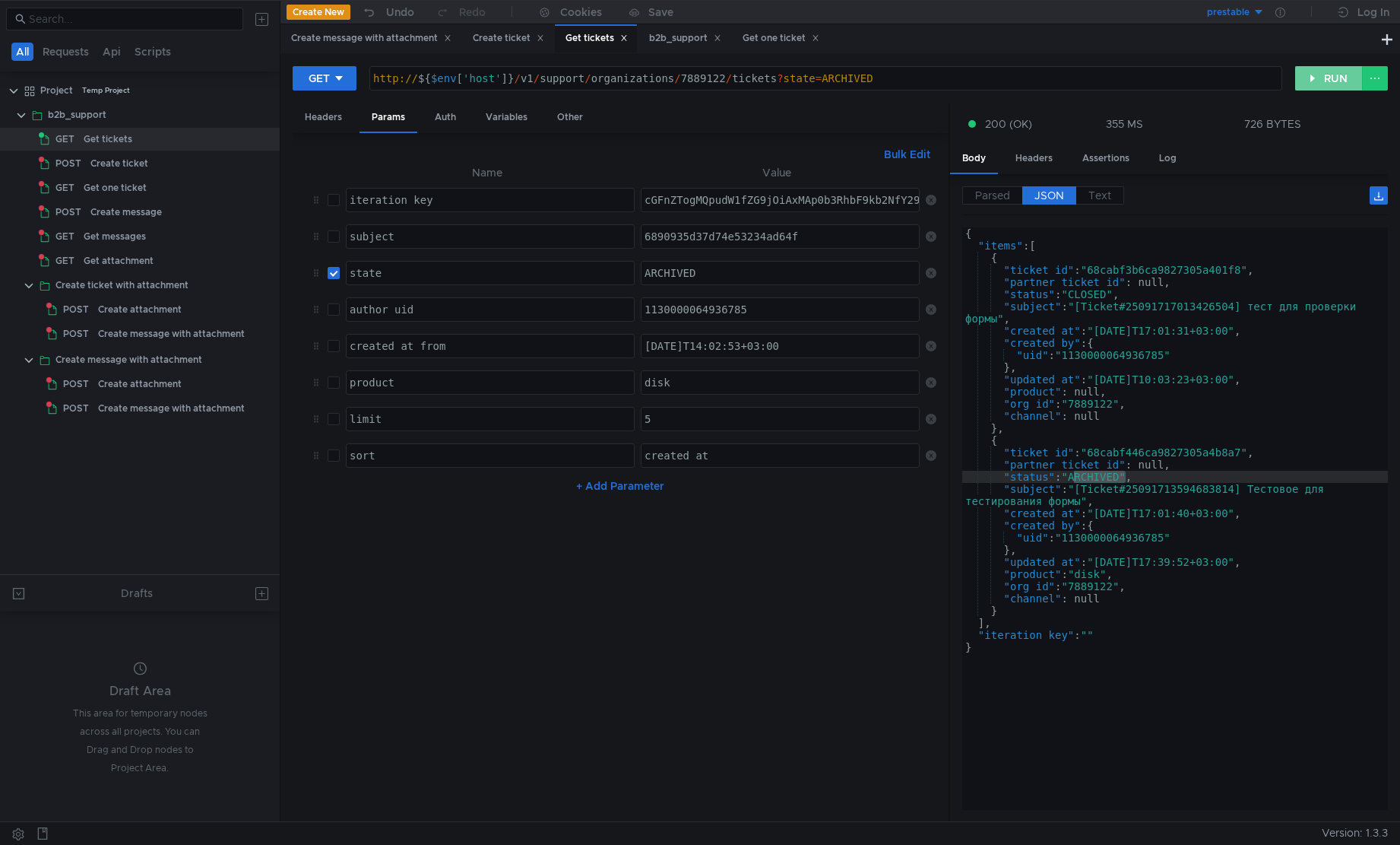
click at [1315, 83] on button "RUN" at bounding box center [1329, 78] width 68 height 24
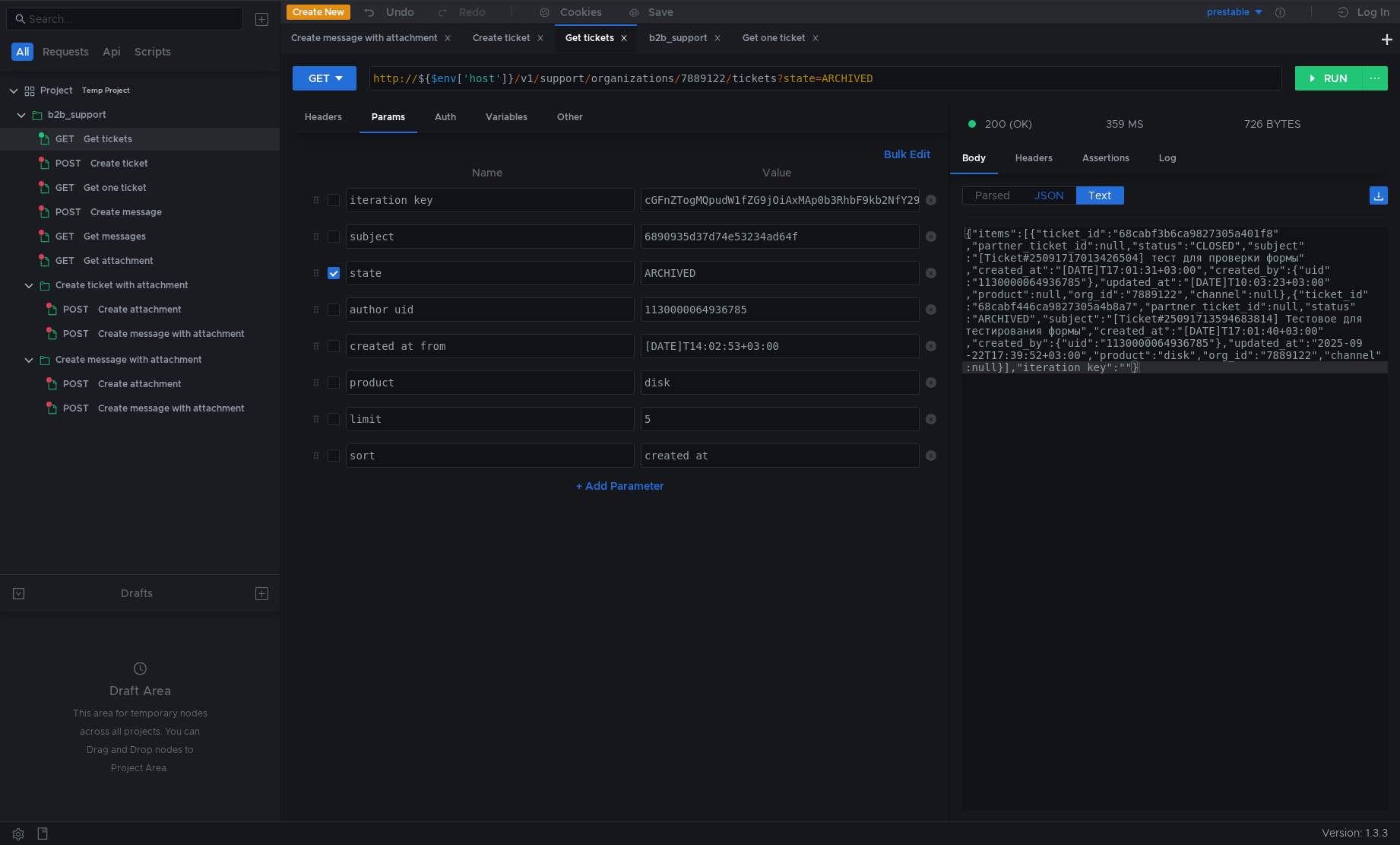
click at [1062, 194] on span "JSON" at bounding box center [1050, 195] width 29 height 14
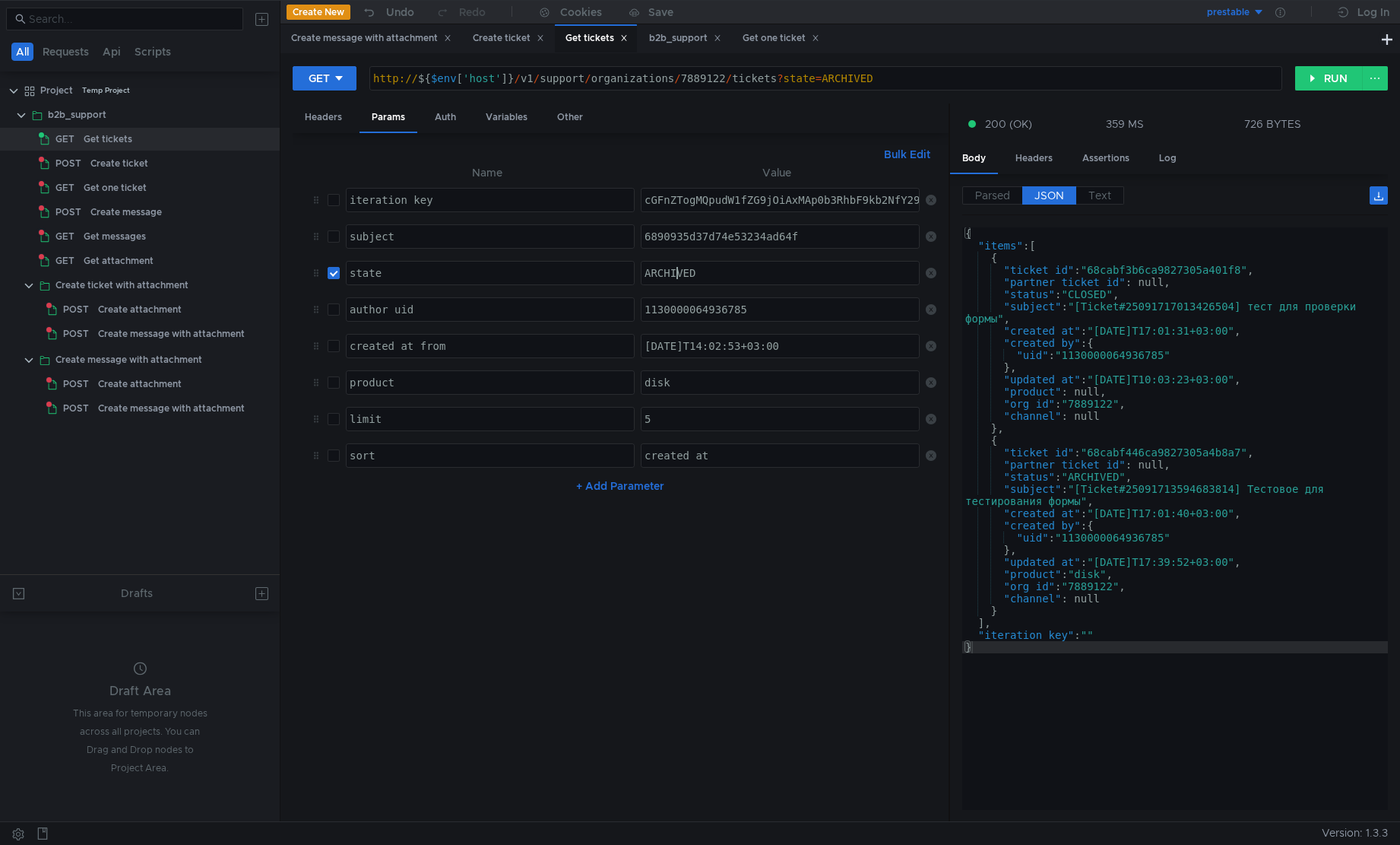
click at [672, 277] on div "ARCHIVED" at bounding box center [781, 285] width 279 height 37
click at [1337, 78] on button "RUN" at bounding box center [1329, 78] width 68 height 24
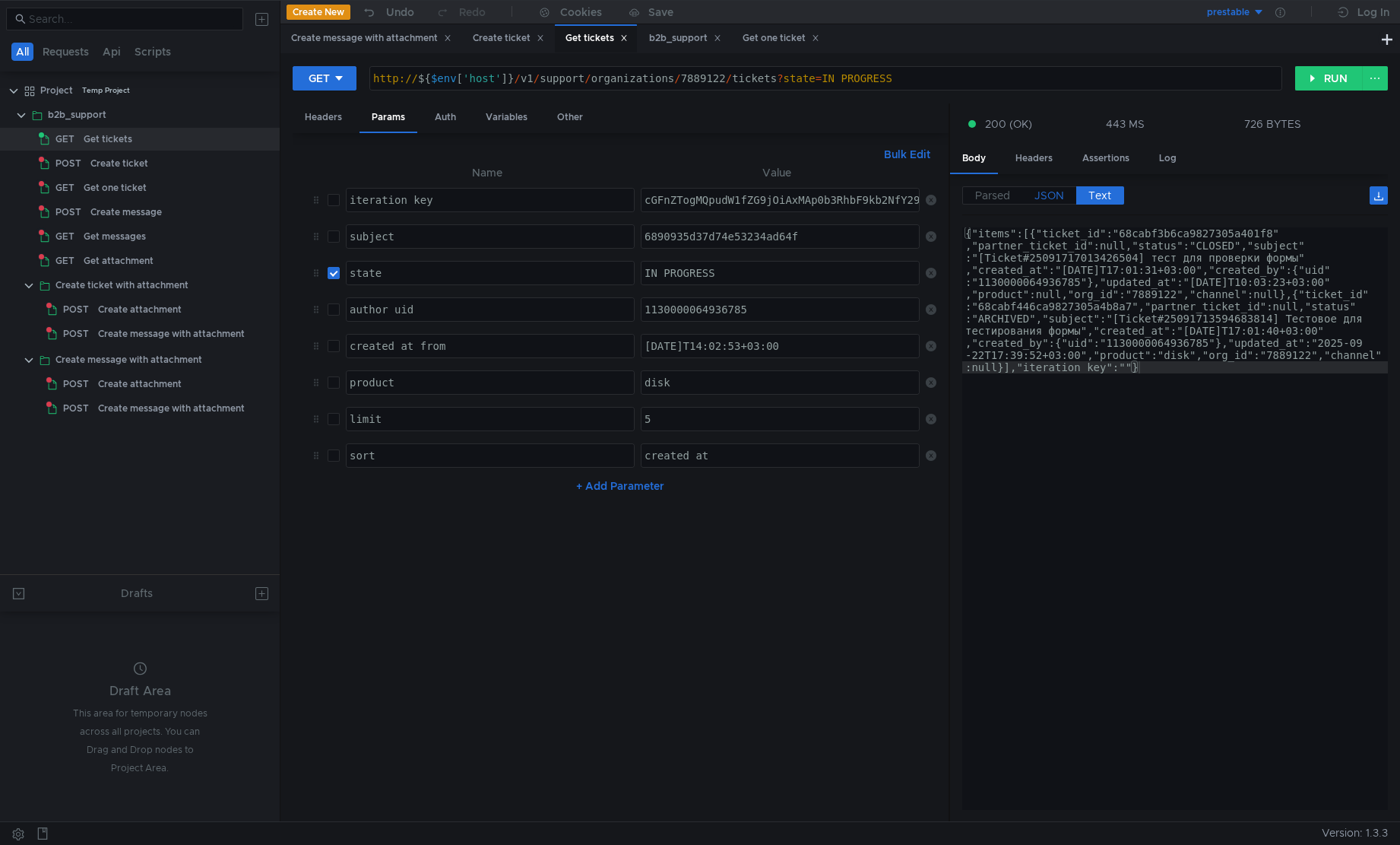
click at [1062, 198] on span "JSON" at bounding box center [1050, 195] width 29 height 14
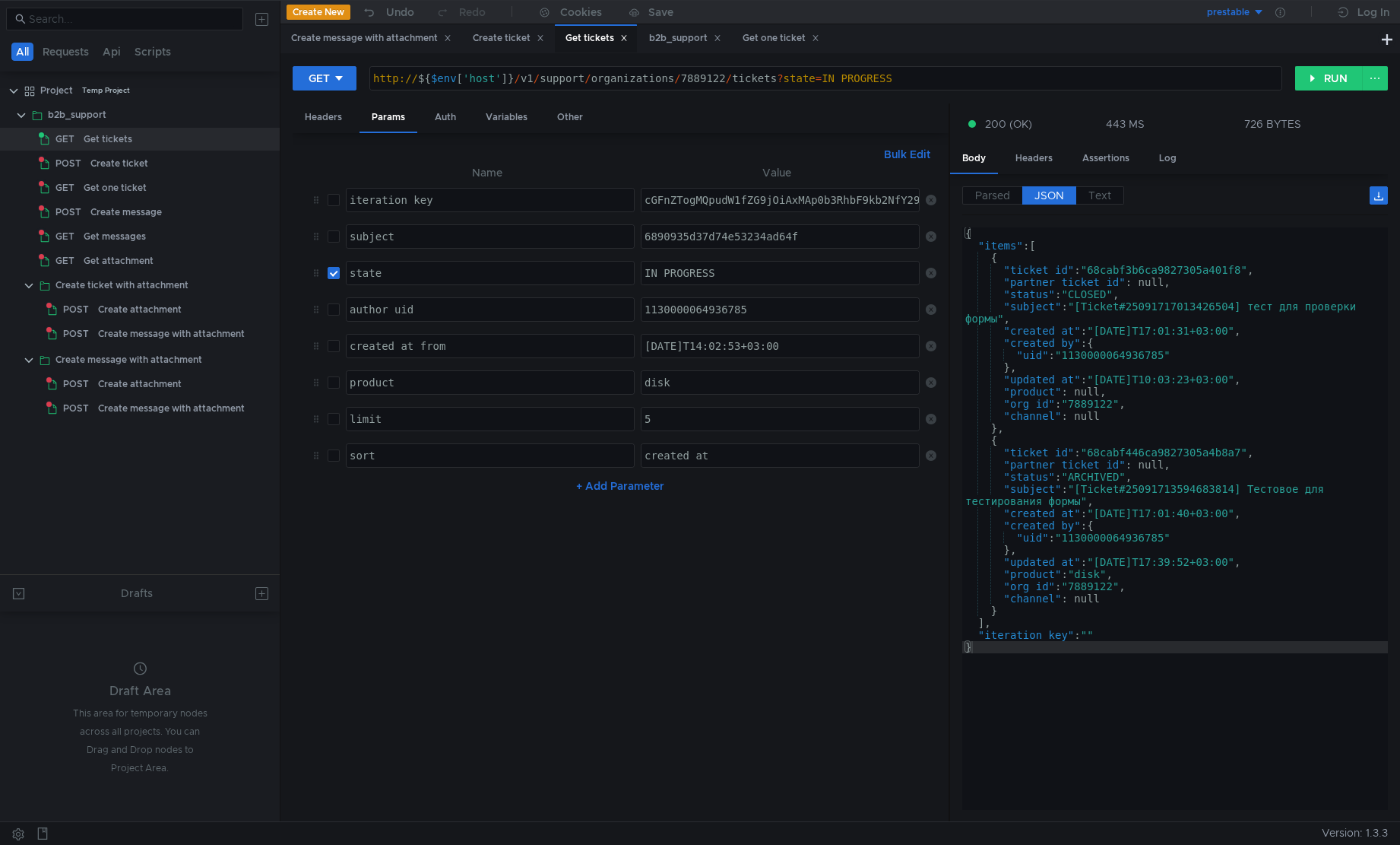
click at [748, 274] on div "IN_PROGRESS" at bounding box center [781, 285] width 279 height 37
click at [1320, 83] on button "RUN" at bounding box center [1329, 78] width 68 height 24
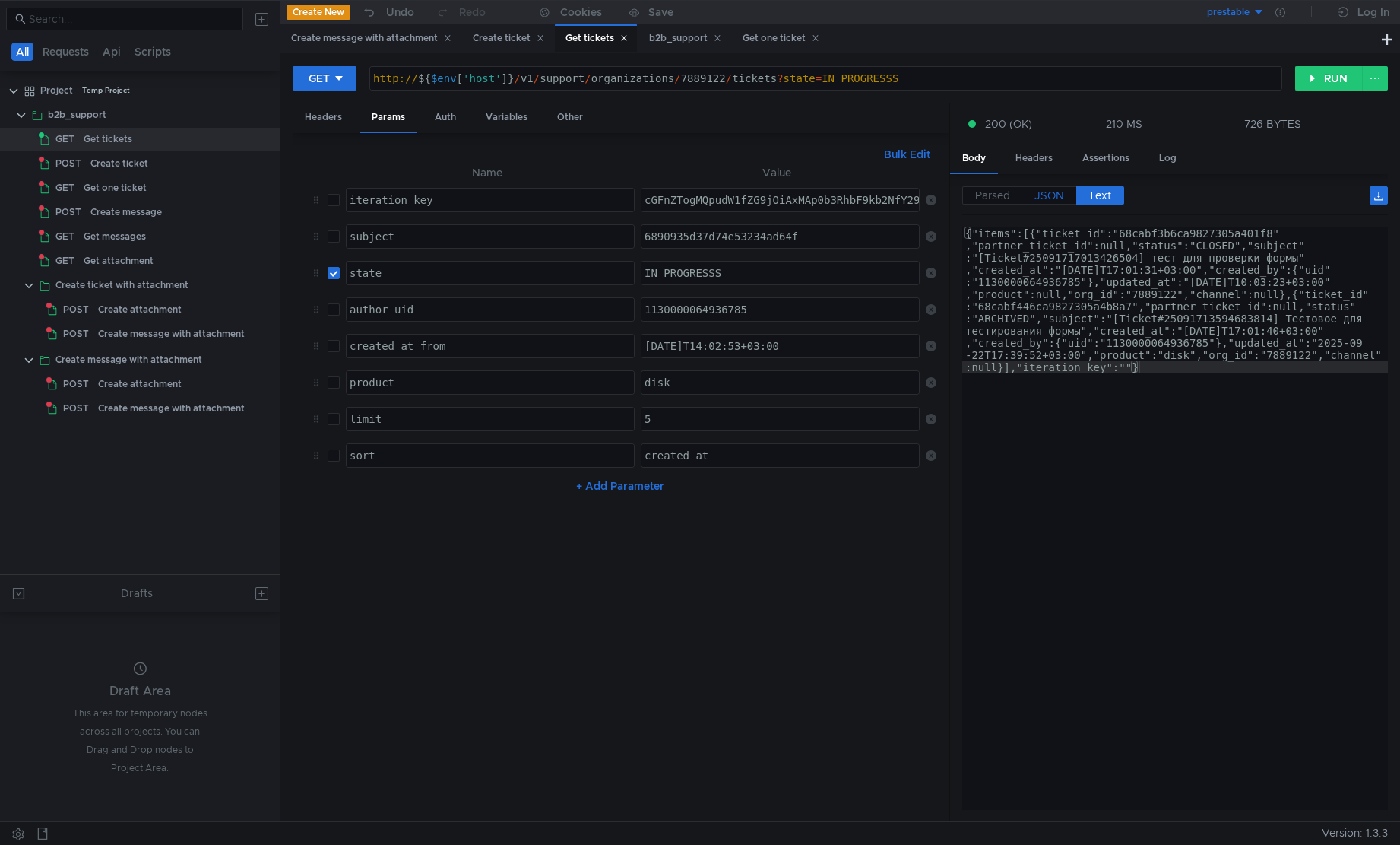
click at [1057, 200] on span "JSON" at bounding box center [1050, 195] width 29 height 14
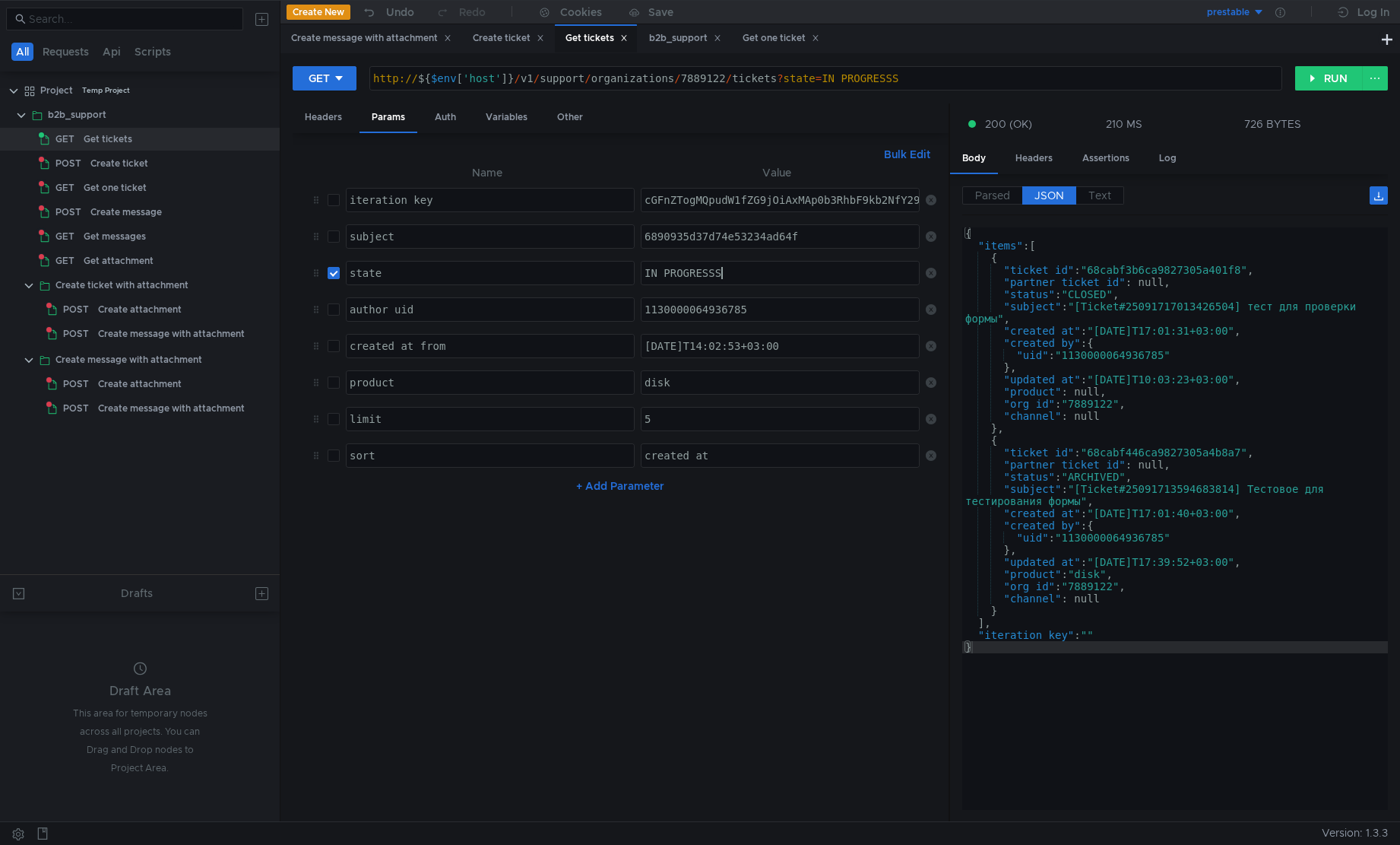
click at [820, 276] on div "IN_PROGRESSS" at bounding box center [781, 285] width 279 height 37
type textarea "IN_PROGRESS"
click at [461, 276] on div "state" at bounding box center [490, 285] width 288 height 37
type textarea "status"
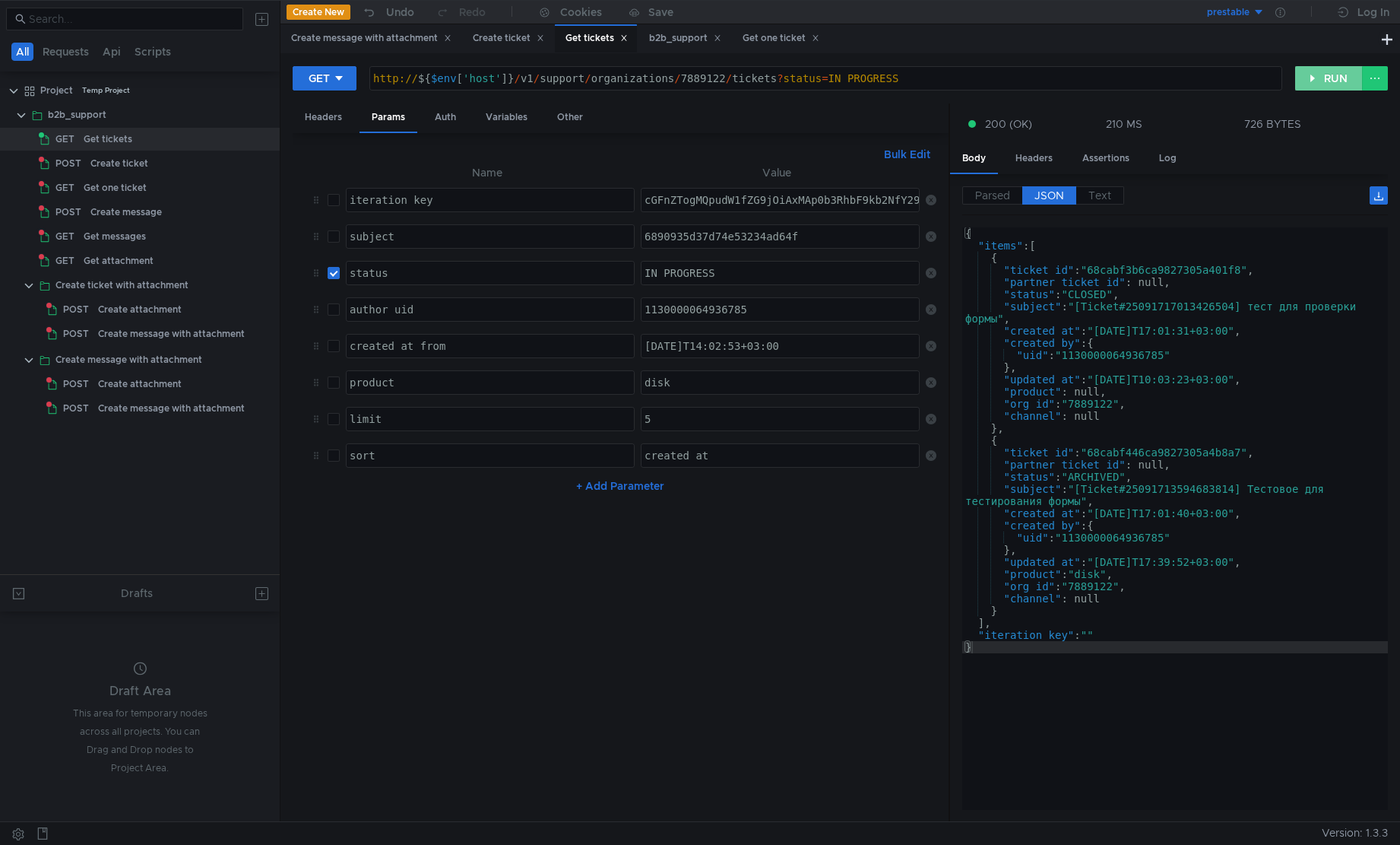
click at [1329, 75] on button "RUN" at bounding box center [1329, 78] width 68 height 24
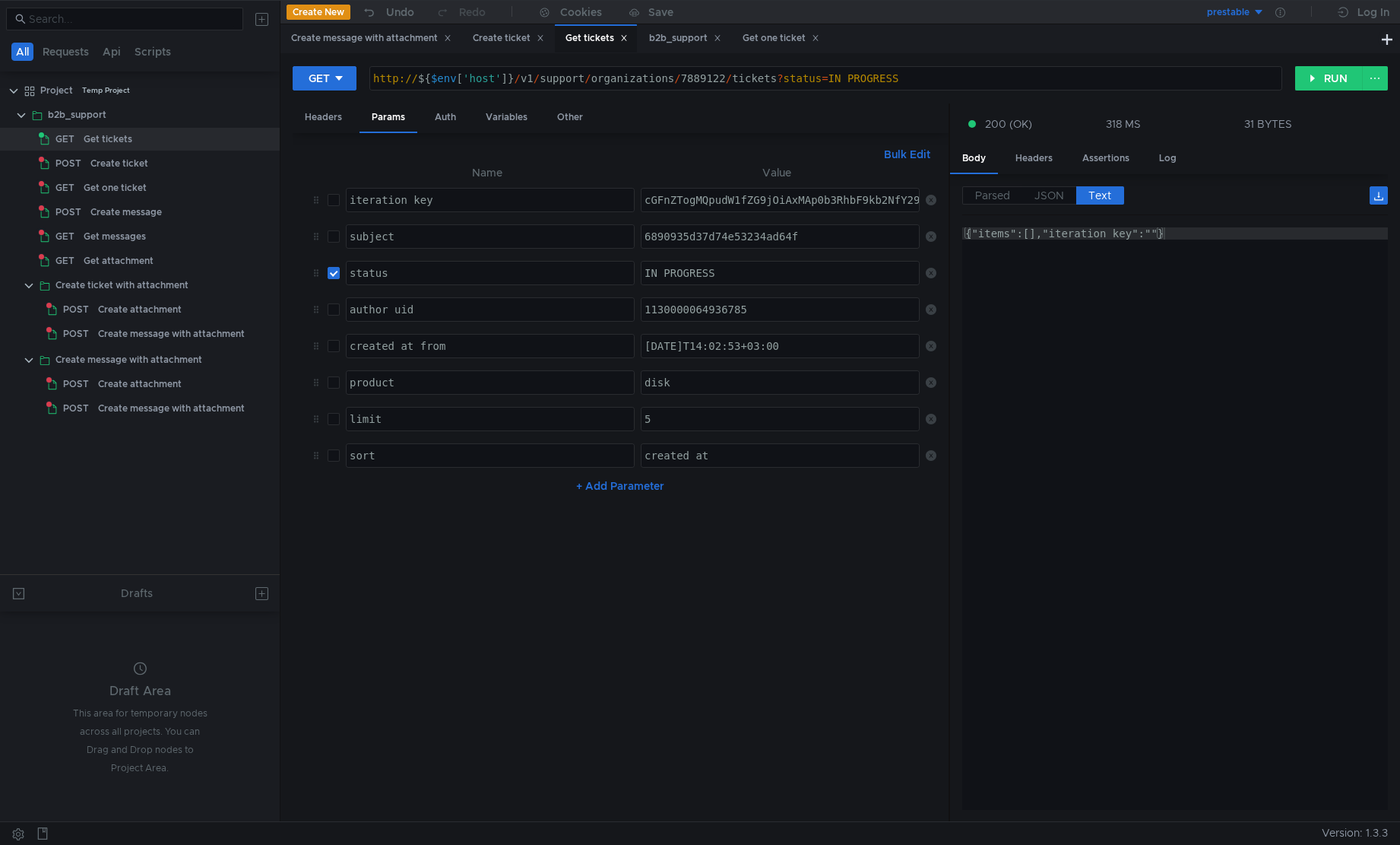
click at [797, 272] on div "IN_PROGRESS" at bounding box center [781, 285] width 279 height 37
click at [1335, 78] on button "RUN" at bounding box center [1329, 78] width 68 height 24
click at [861, 279] on div "IN_PROGRESSS" at bounding box center [781, 285] width 279 height 37
type textarea "IN_PROGRESS"
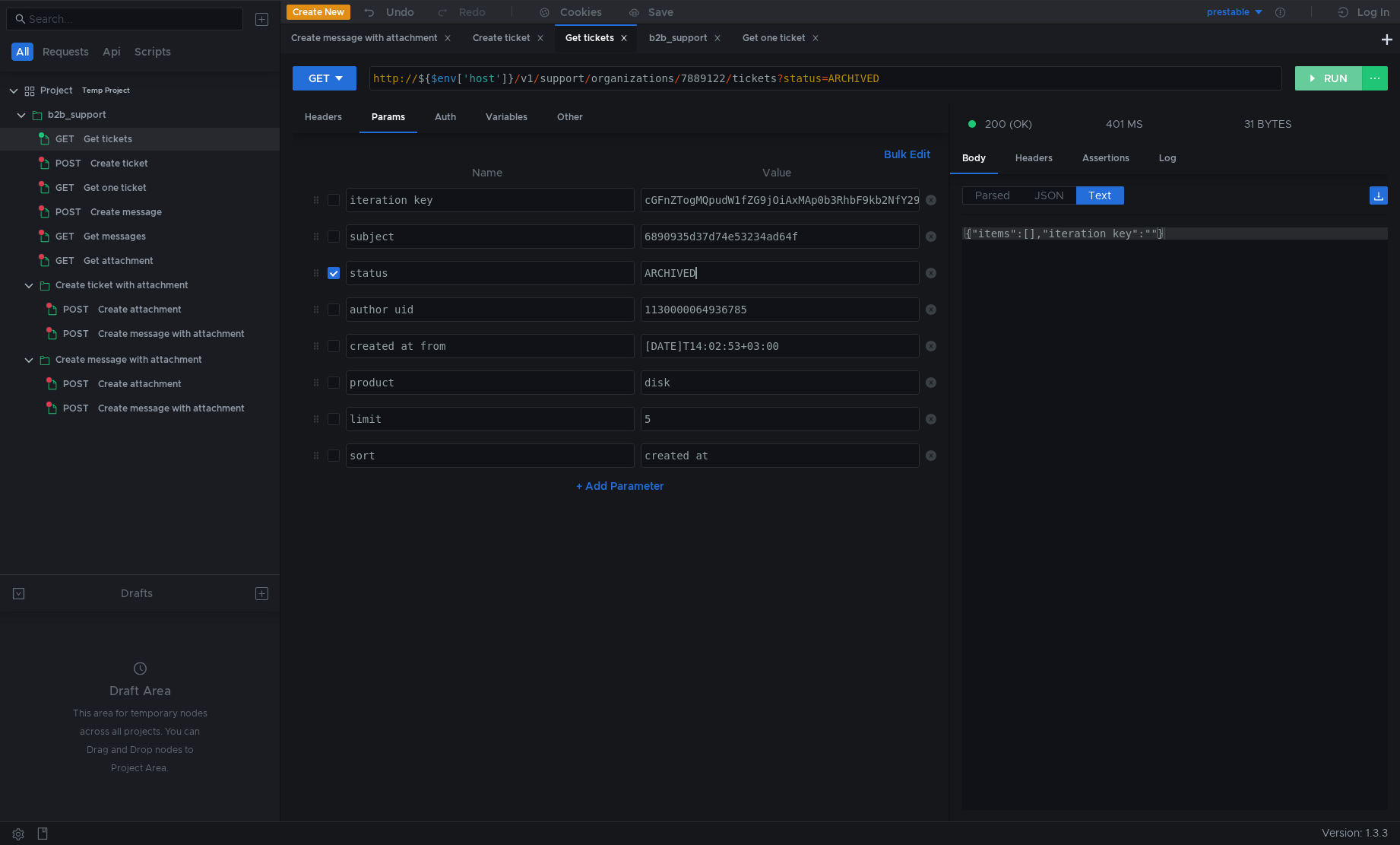
type textarea "ARCHIVED"
click at [1316, 76] on button "RUN" at bounding box center [1329, 78] width 68 height 24
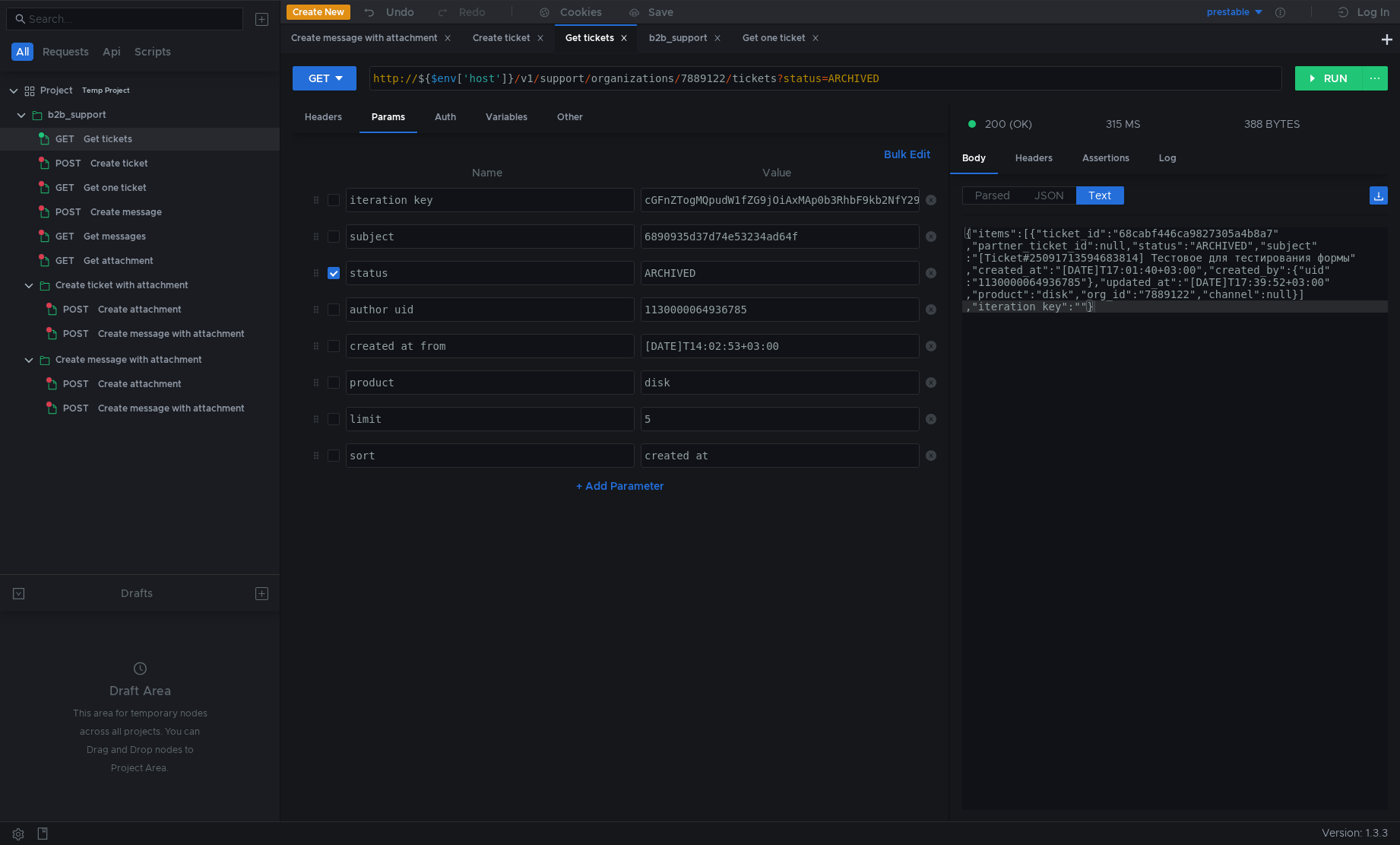
type textarea "{"items":[{"ticket_id":"68cabf446ca9827305a4b8a7","partner_ticket_id":null,"sta…"
click at [1144, 328] on div "{"items":[{"ticket_id":"68cabf446ca9827305a4b8a7" ,"partner_ticket_id":null,"st…" at bounding box center [1175, 603] width 426 height 753
click at [1052, 201] on span "JSON" at bounding box center [1050, 195] width 29 height 14
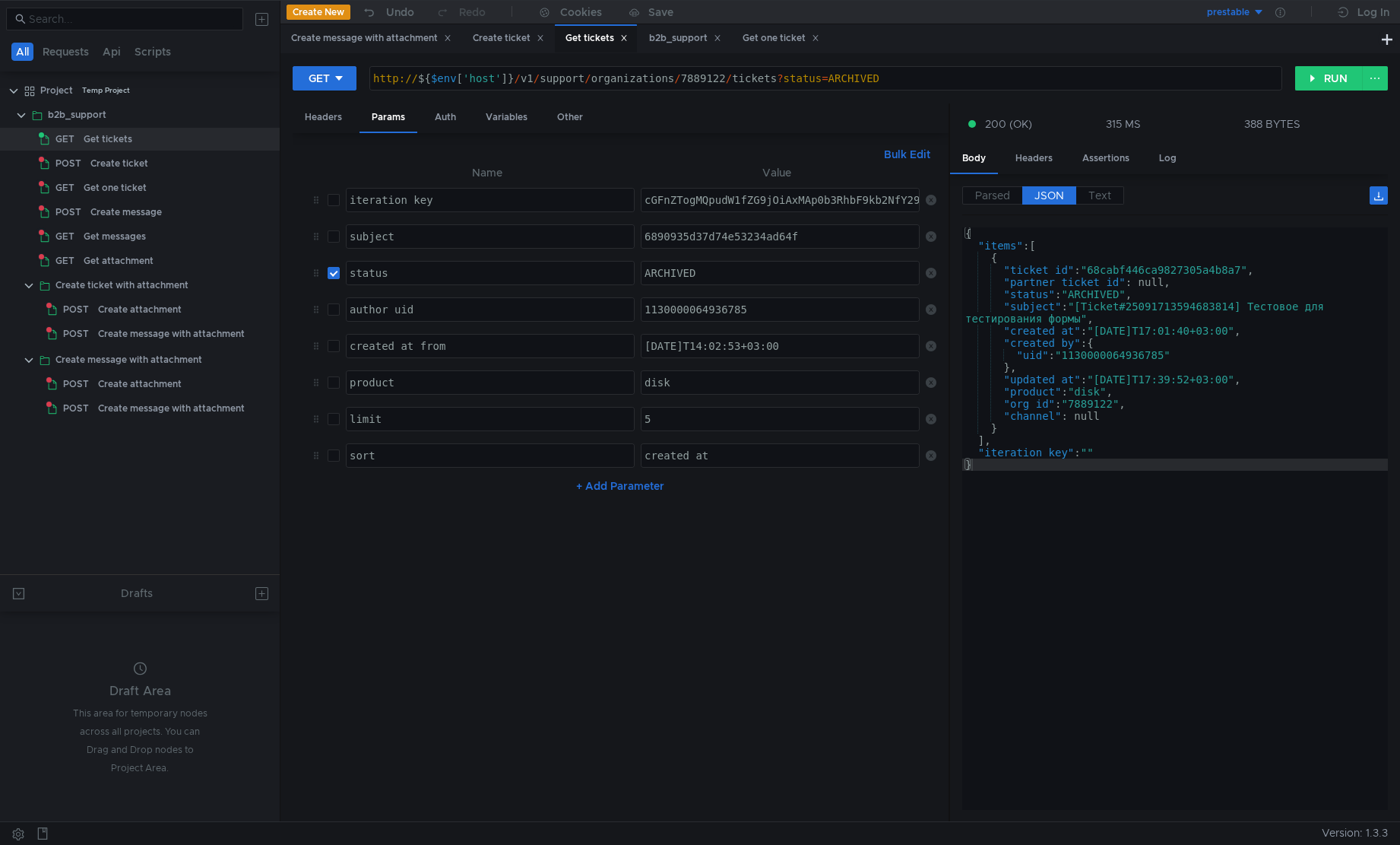
click at [1048, 201] on span "JSON" at bounding box center [1050, 195] width 29 height 14
click at [333, 275] on input "checkbox" at bounding box center [333, 272] width 12 height 12
checkbox input "false"
click at [1318, 81] on button "RUN" at bounding box center [1329, 78] width 68 height 24
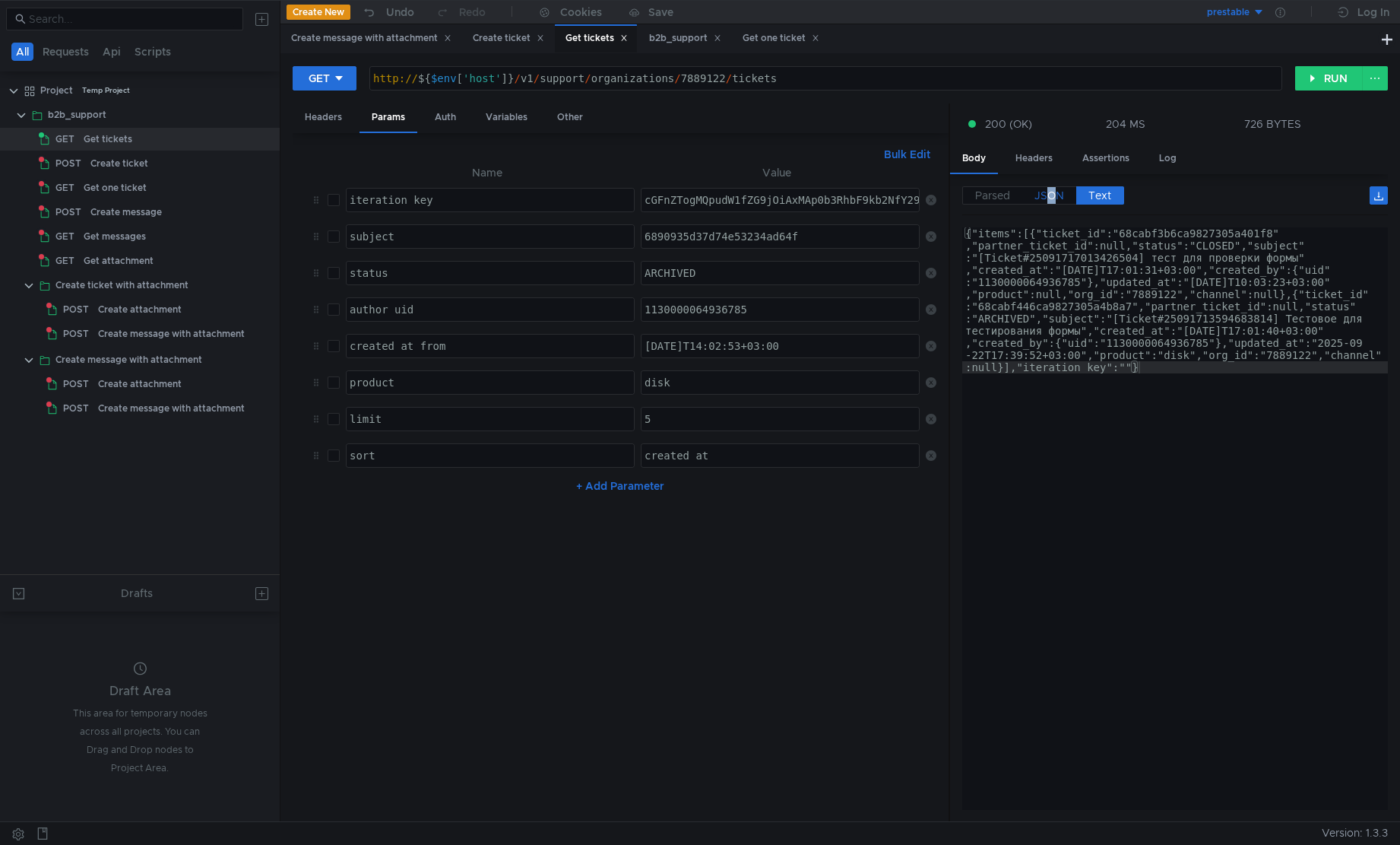
click at [1052, 192] on span "JSON" at bounding box center [1050, 195] width 29 height 14
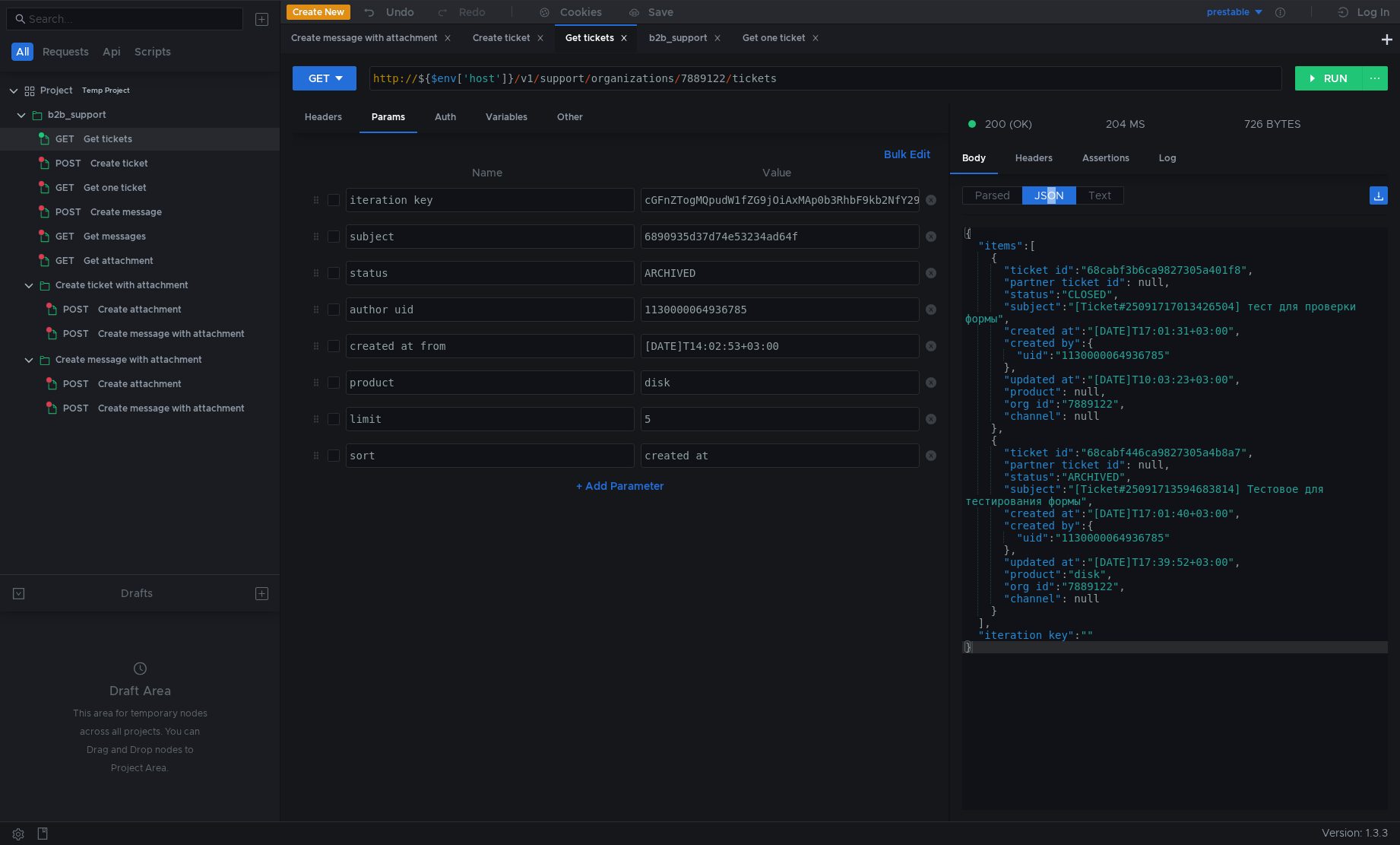
type textarea ""subject": "[Ticket#25091713594683814] Тестовое для тестирования формы","
click at [1240, 502] on div "{ "items" : [ { "ticket_id" : "68cabf3b6ca9827305a401f8" , "partner_ticket_id" …" at bounding box center [1175, 527] width 426 height 600
click at [741, 595] on nz-table "Name Value iteration_key הההההההההההההההההההההההההההההההההההההההההההההההההההההה…" at bounding box center [620, 486] width 631 height 646
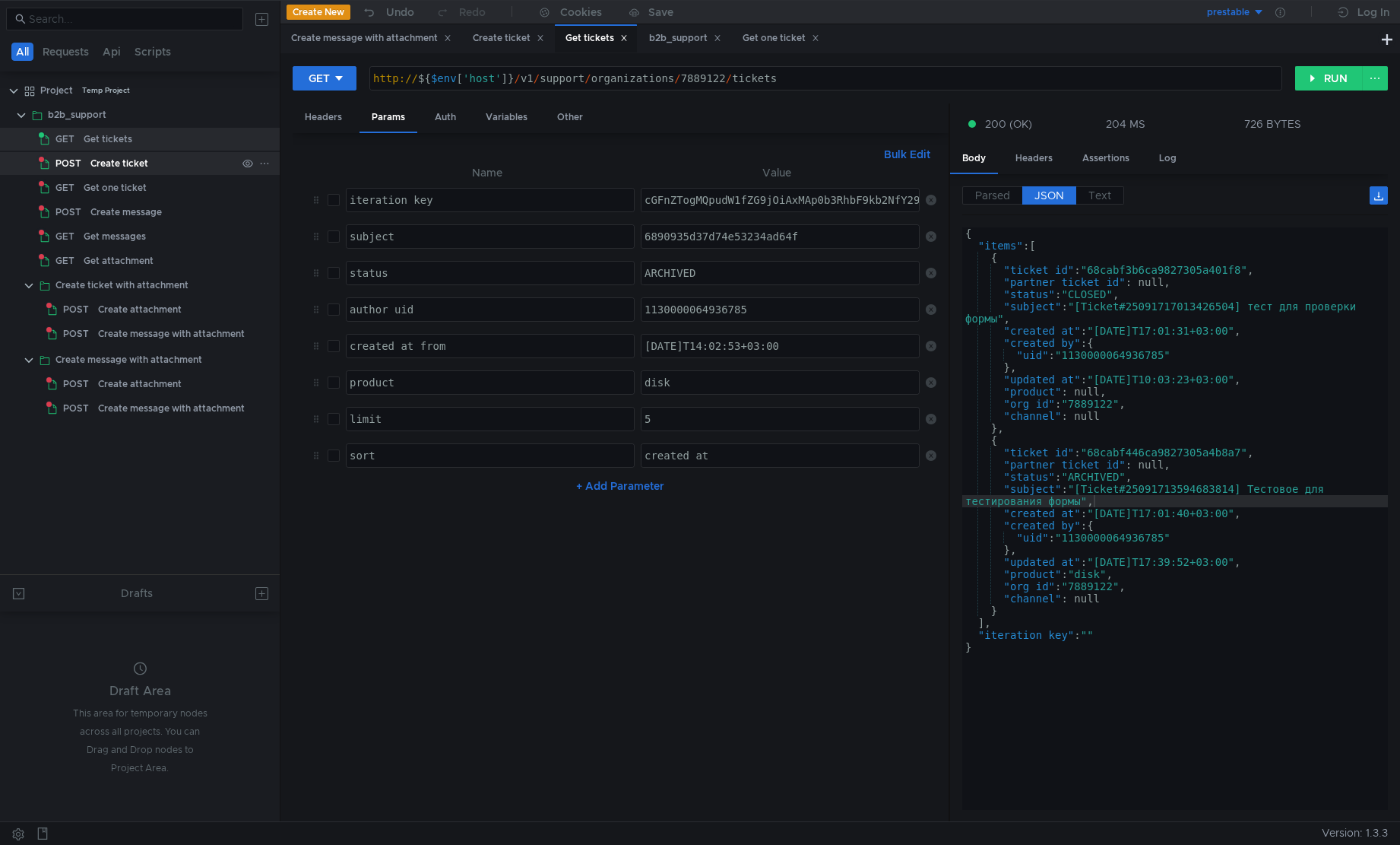
click at [121, 160] on div "Create ticket" at bounding box center [119, 163] width 58 height 23
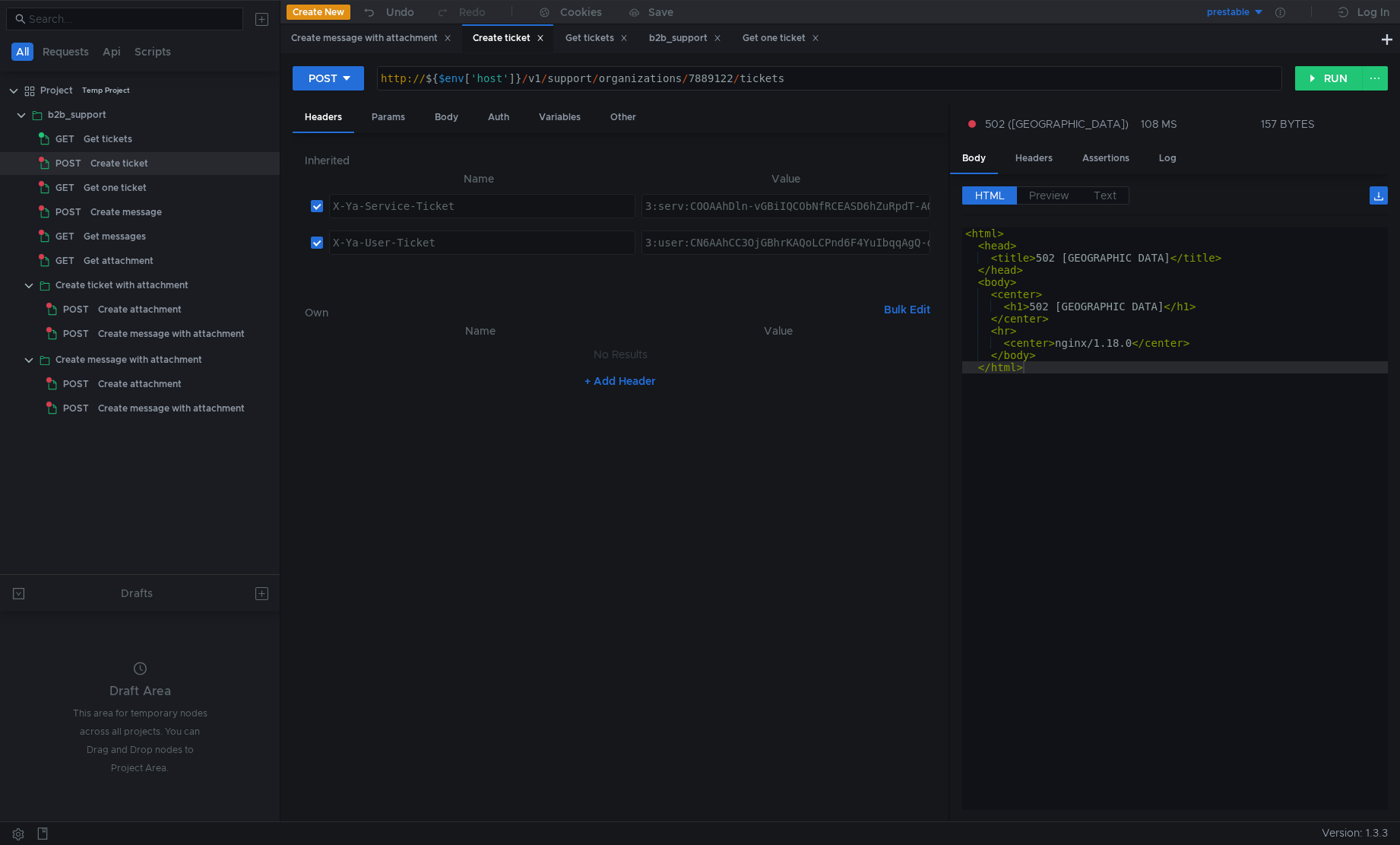
type textarea "<center>nginx/1.18.0</center>"
click at [1176, 337] on div "< html > < head > < title > 502 Bad Gateway </ title > </ head > < body > < cen…" at bounding box center [1175, 531] width 426 height 607
click at [455, 121] on div "Body" at bounding box center [447, 117] width 48 height 29
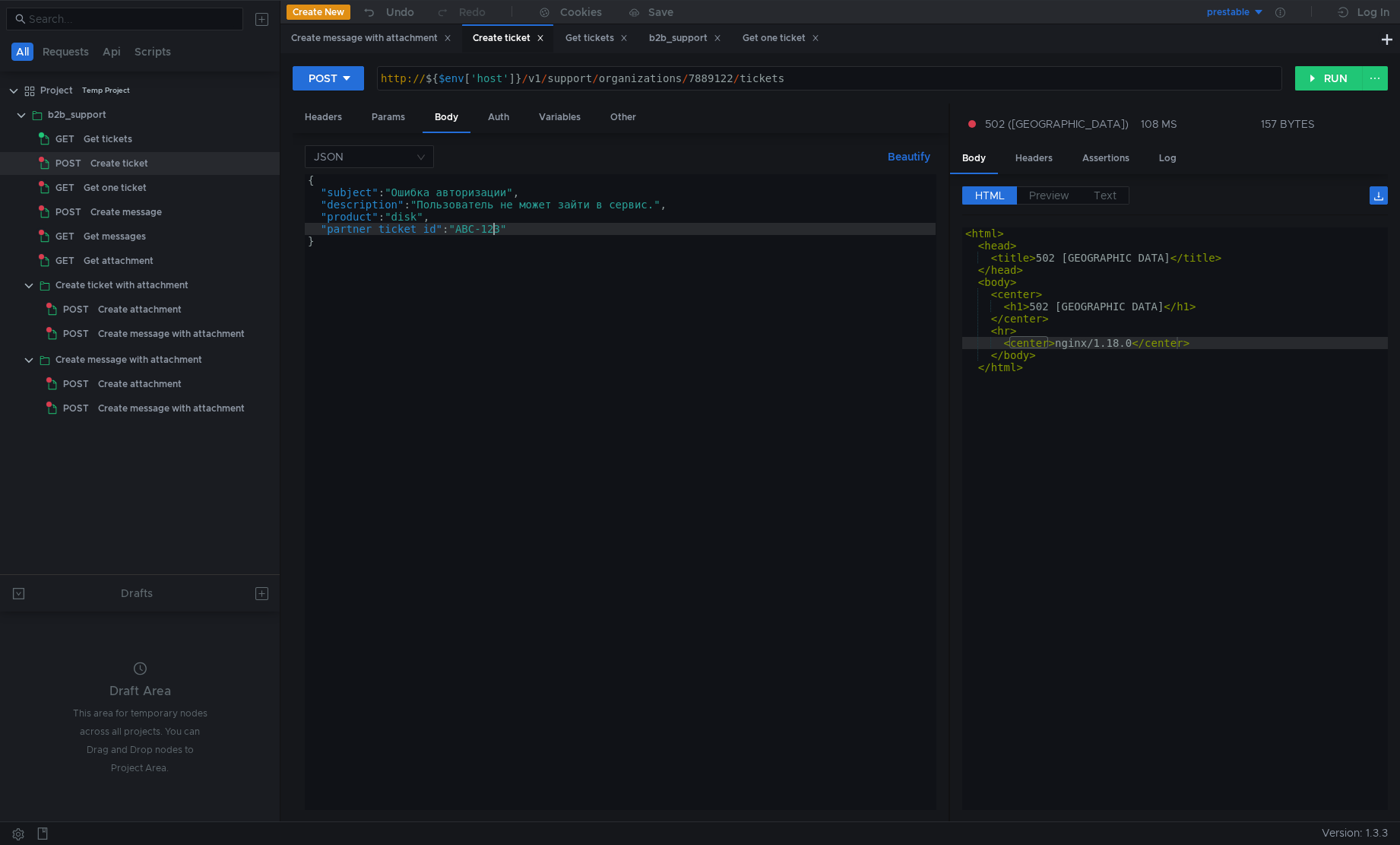
click at [495, 233] on div "{ "subject" : "Ошибка авторизации" , "description" : "Пользователь не может зай…" at bounding box center [620, 504] width 631 height 660
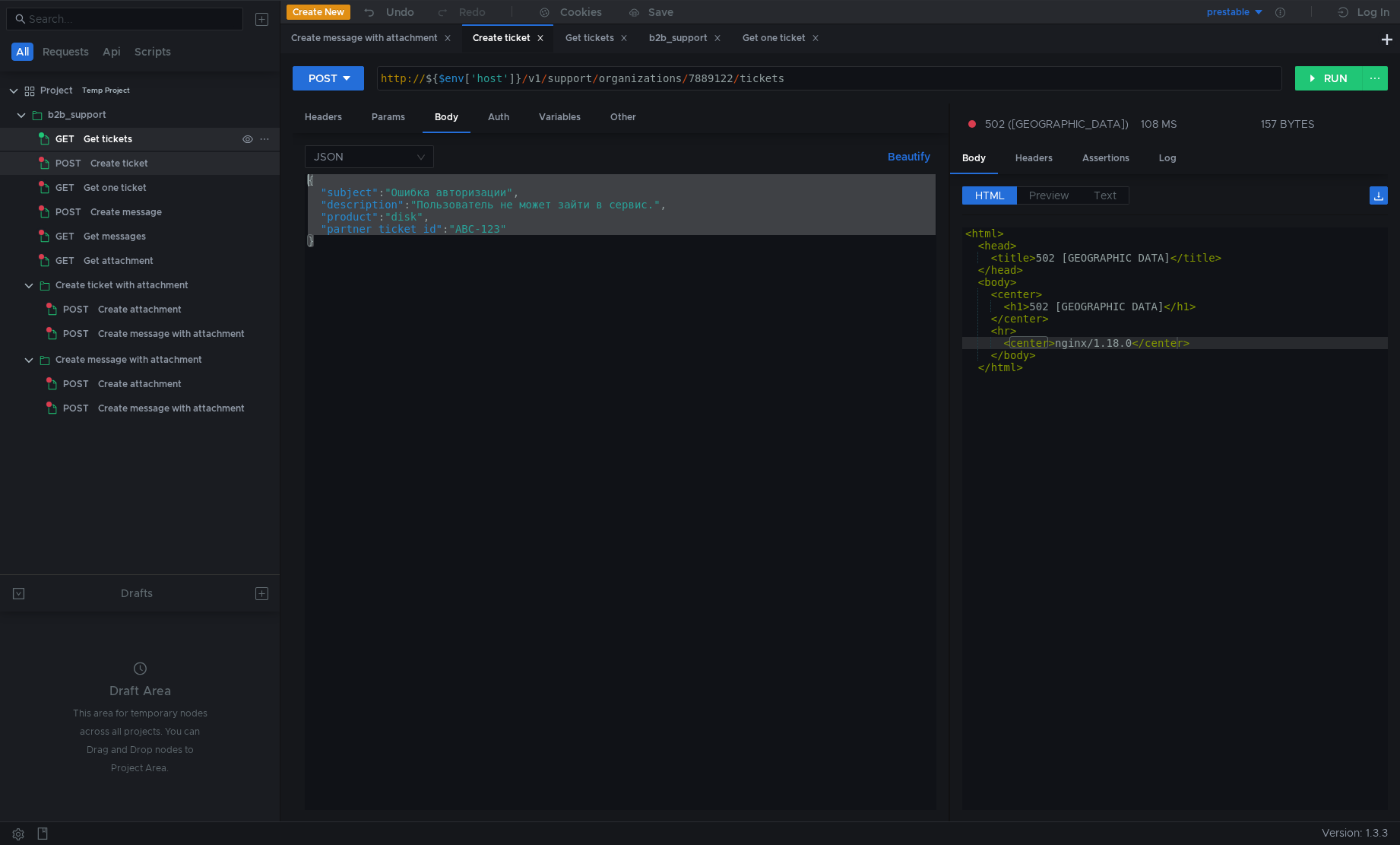
drag, startPoint x: 558, startPoint y: 252, endPoint x: 184, endPoint y: 148, distance: 388.2
click at [184, 148] on as-split "All Requests Api Scripts Project Temp Project b2b_support GET Get tickets POST …" at bounding box center [700, 410] width 1400 height 821
click at [860, 429] on div "{ "subject" : "Ошибка авторизации" , "description" : "Пользователь не может зай…" at bounding box center [620, 491] width 631 height 635
type textarea "}"
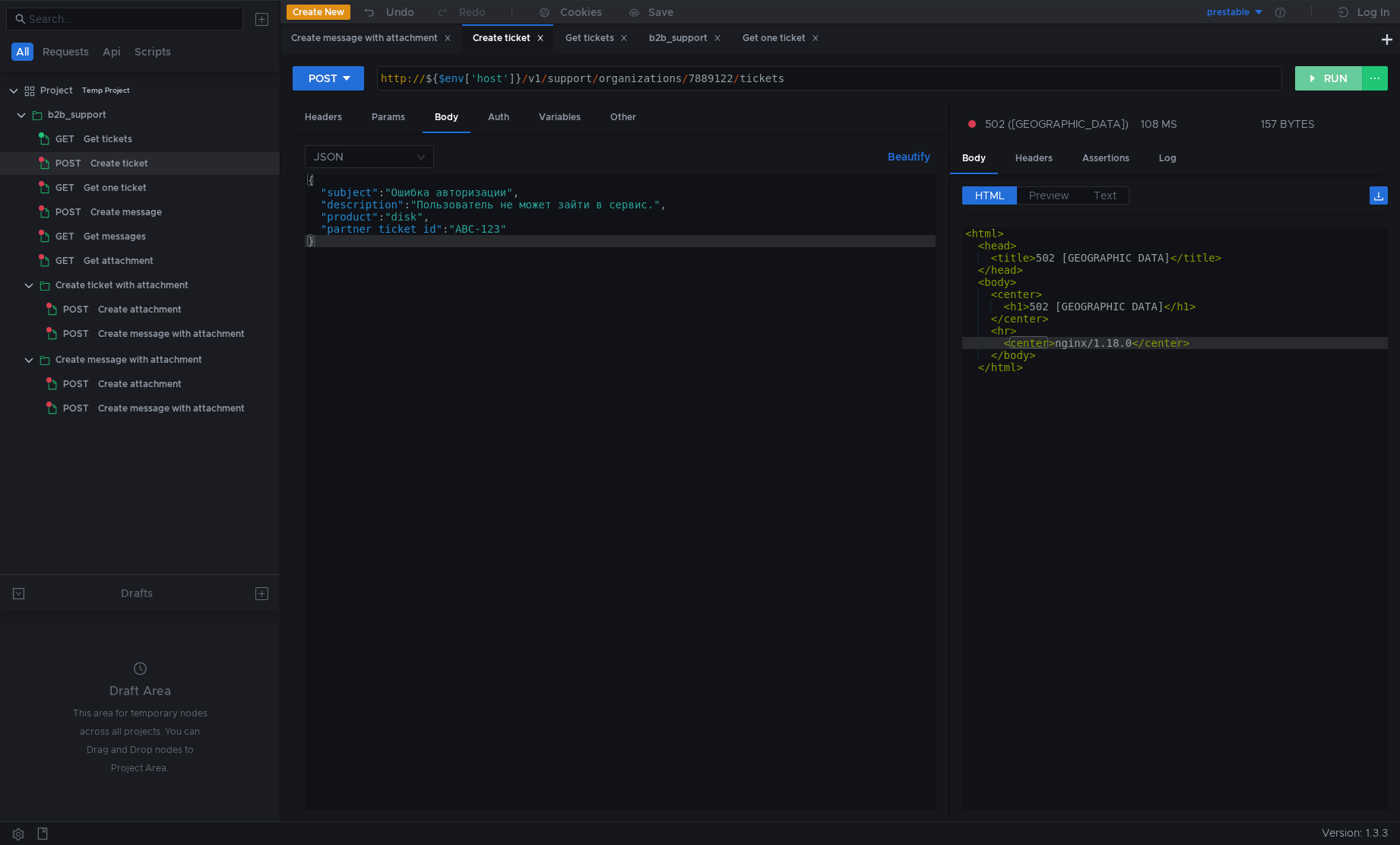
click at [1324, 74] on button "RUN" at bounding box center [1329, 78] width 68 height 24
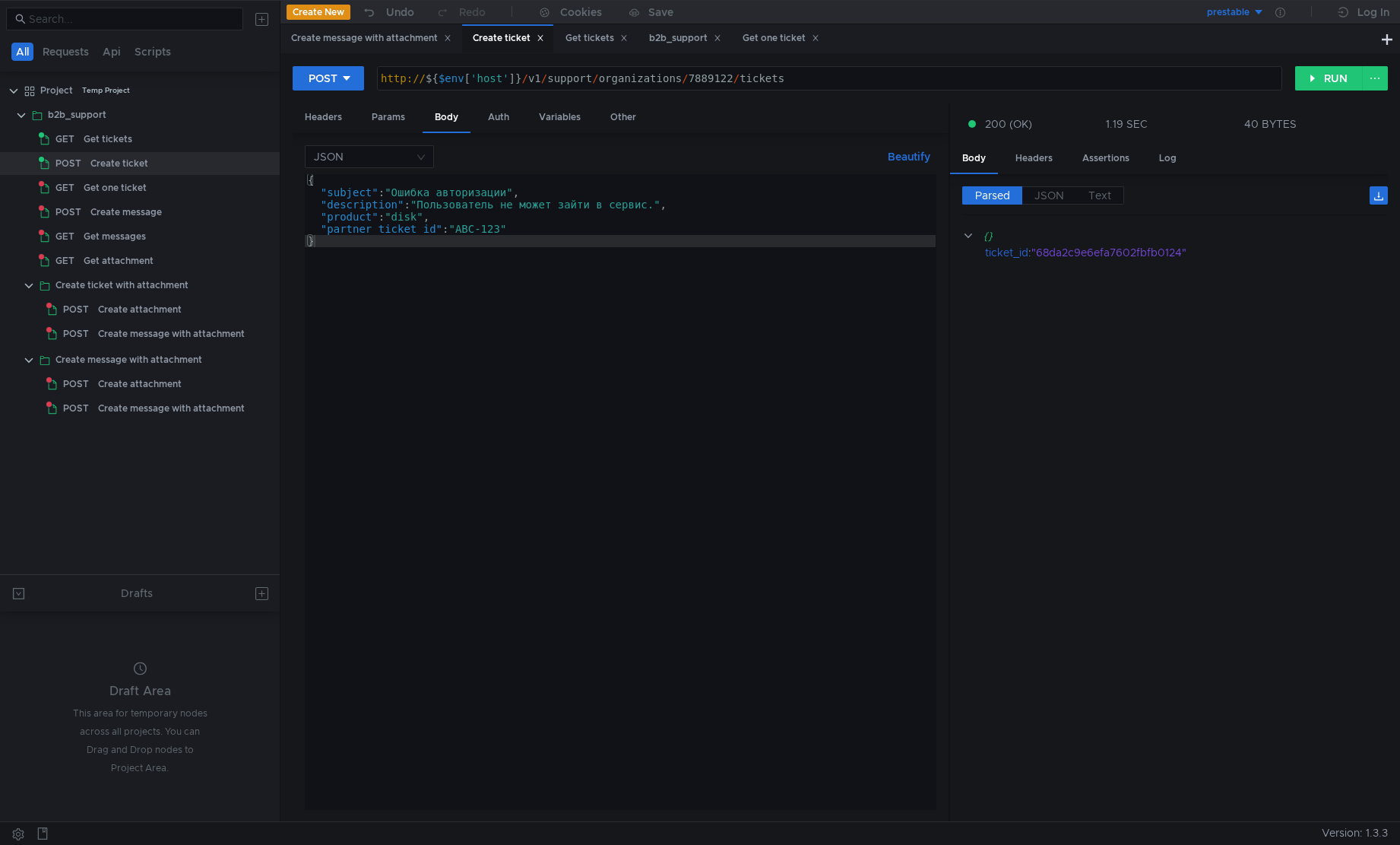
click at [1115, 266] on cdk-virtual-scroll-viewport "{} ticket_id : "68da2c9e6efa7602fbfb0124"" at bounding box center [1175, 519] width 426 height 583
click at [1131, 253] on div ""68da2c9e6efa7602fbfb0124"" at bounding box center [1200, 252] width 337 height 17
copy div "68da2c9e6efa7602fbfb0124"
click at [102, 149] on div "Get tickets" at bounding box center [108, 139] width 49 height 23
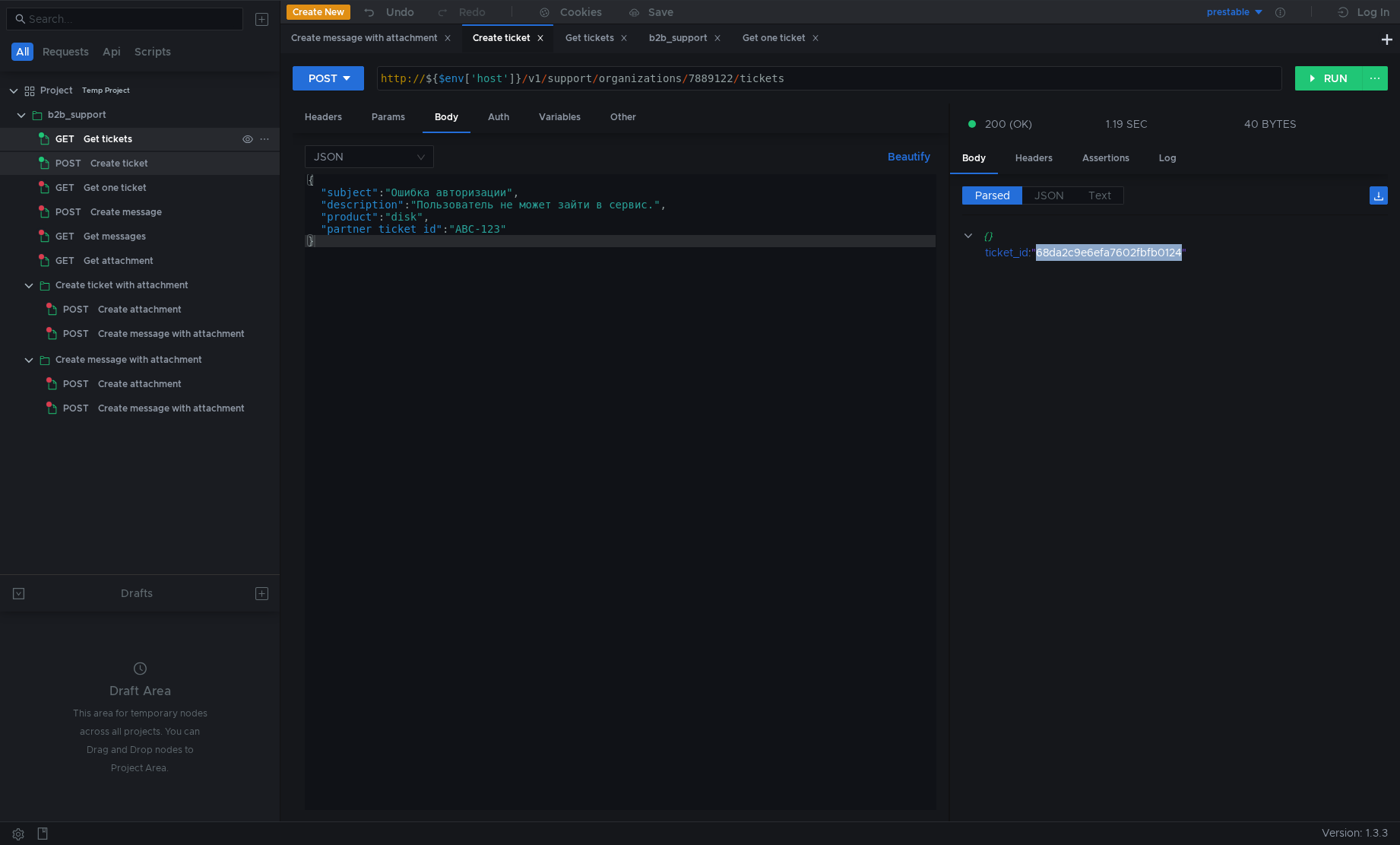
click at [102, 149] on div "Get tickets" at bounding box center [108, 139] width 49 height 23
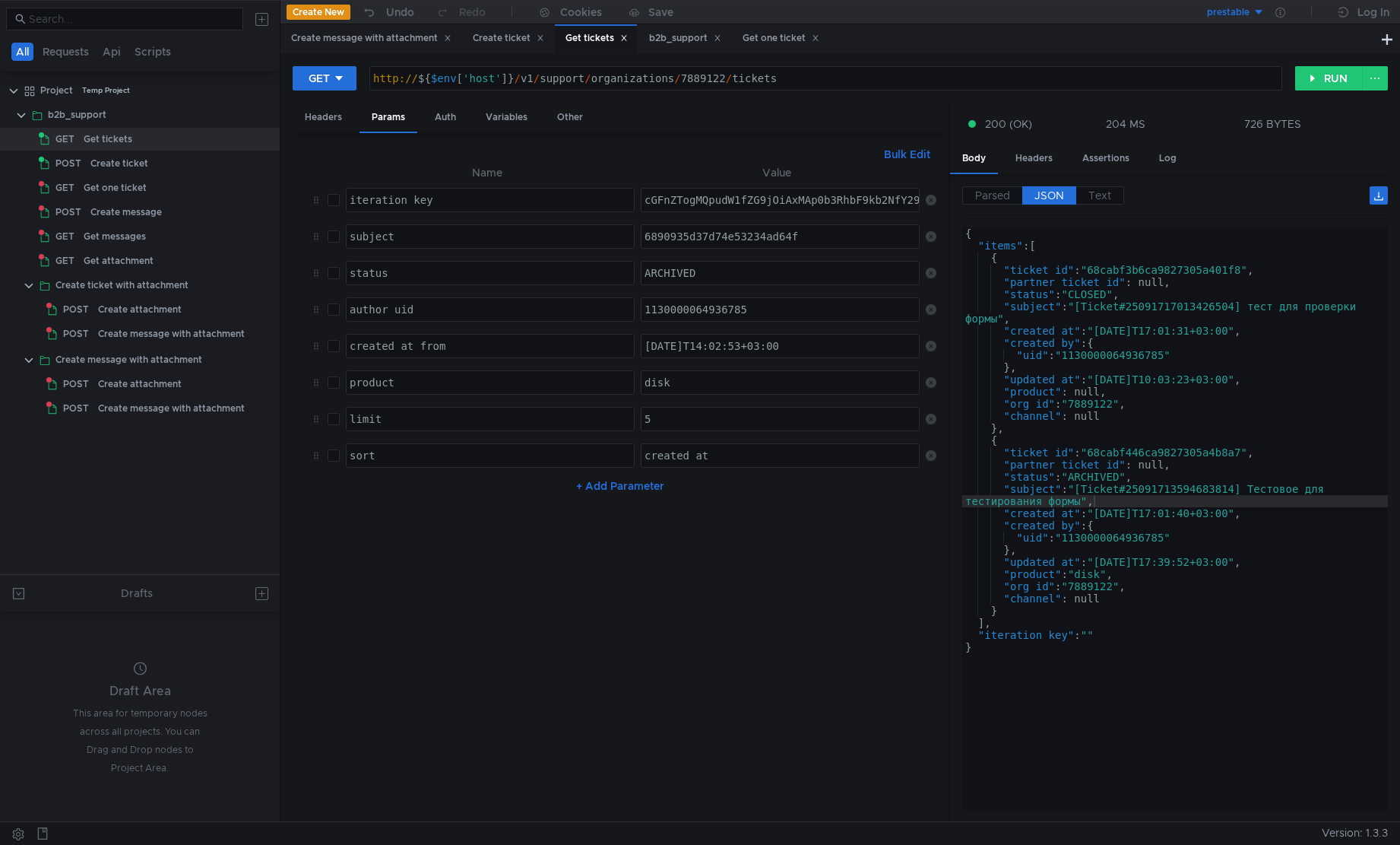
click at [768, 635] on nz-table "Name Value iteration_key הההההההההההההההההההההההההההההההההההההההההההההההההההההה…" at bounding box center [620, 486] width 631 height 646
click at [1338, 81] on button "RUN" at bounding box center [1329, 78] width 68 height 24
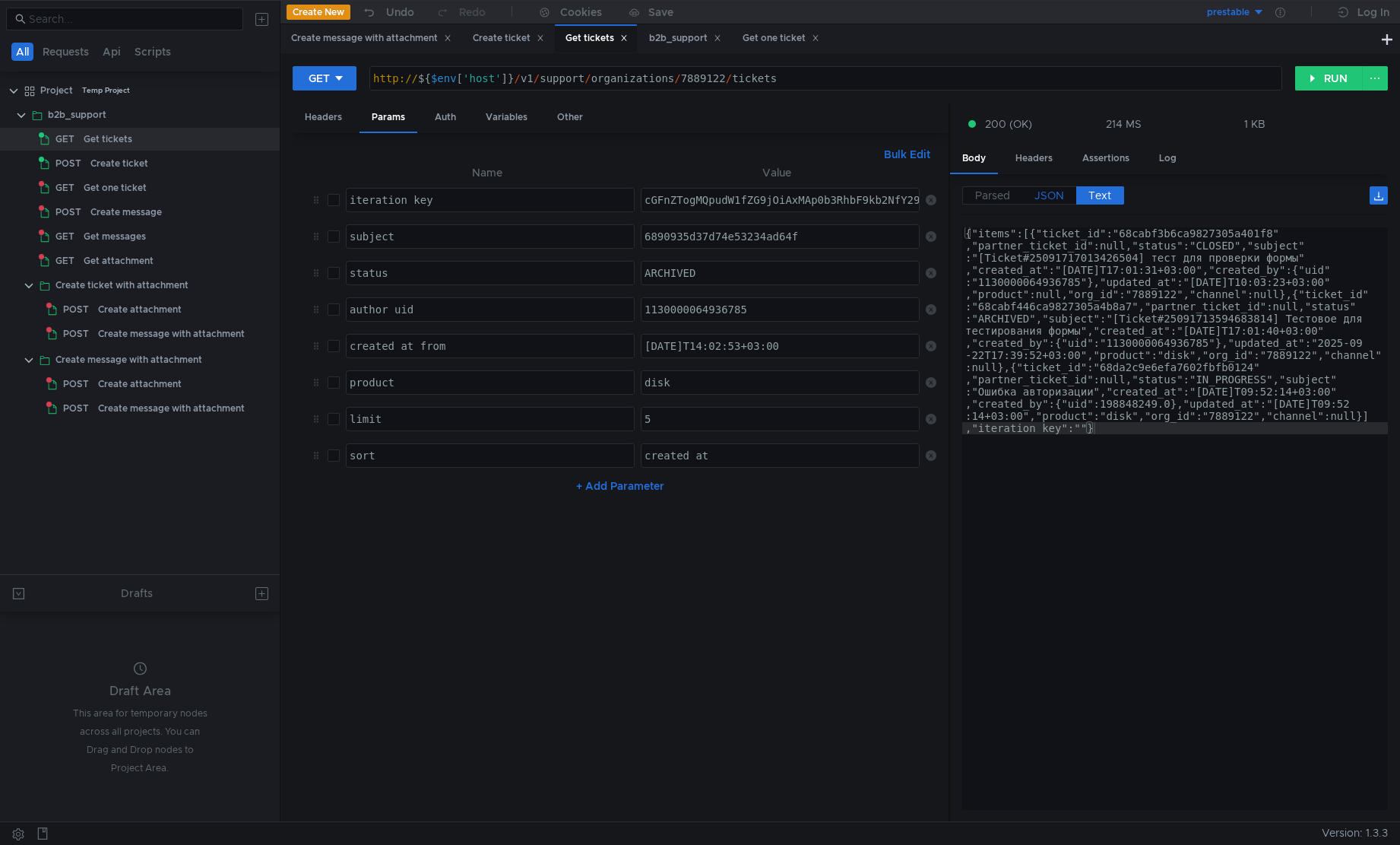
click at [1059, 189] on span "JSON" at bounding box center [1050, 195] width 29 height 14
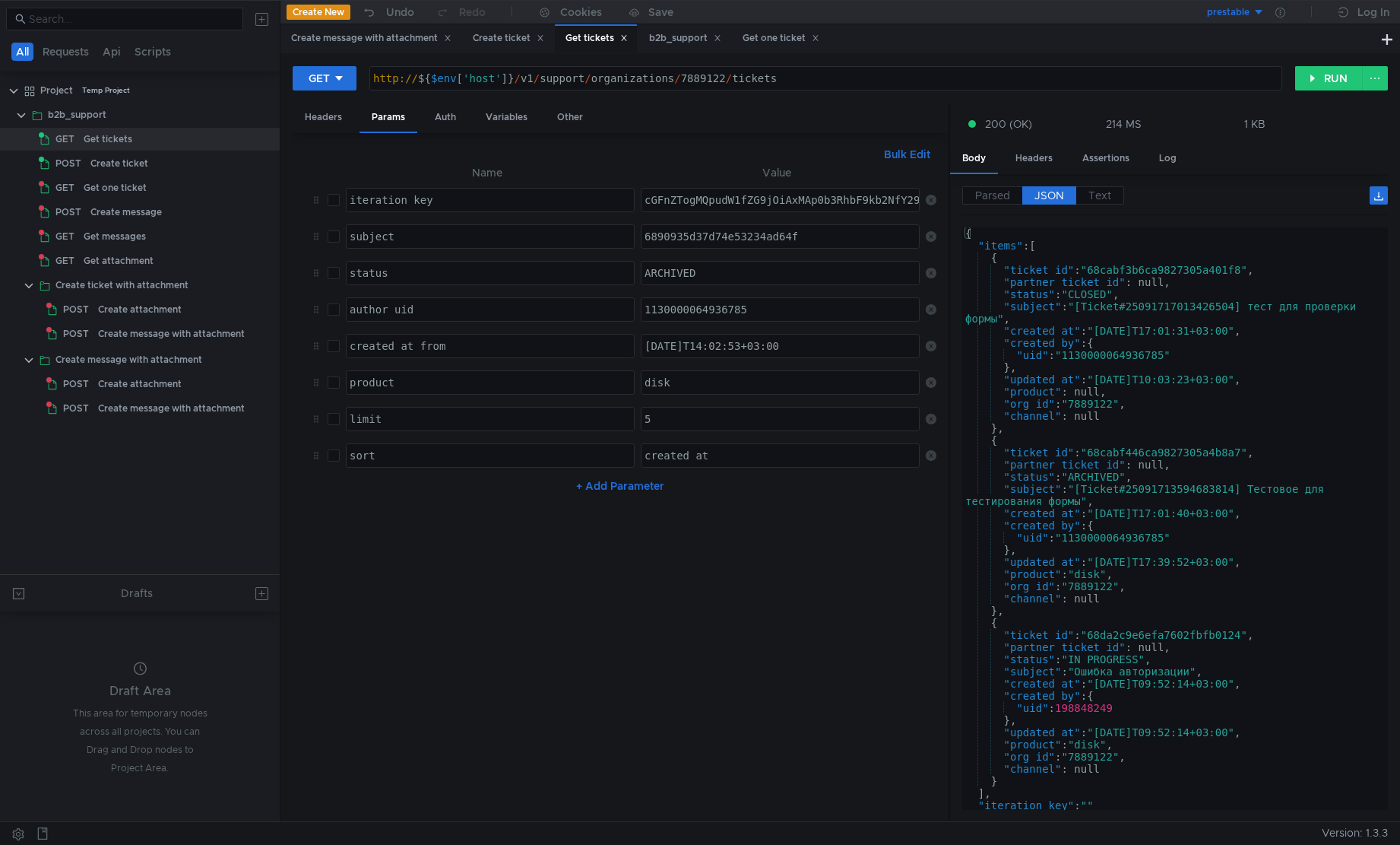
type textarea ""org_id": "7889122","
click at [1225, 403] on div "{ "items" : [ { "ticket_id" : "68cabf3b6ca9827305a401f8" , "partner_ticket_id" …" at bounding box center [1172, 531] width 420 height 607
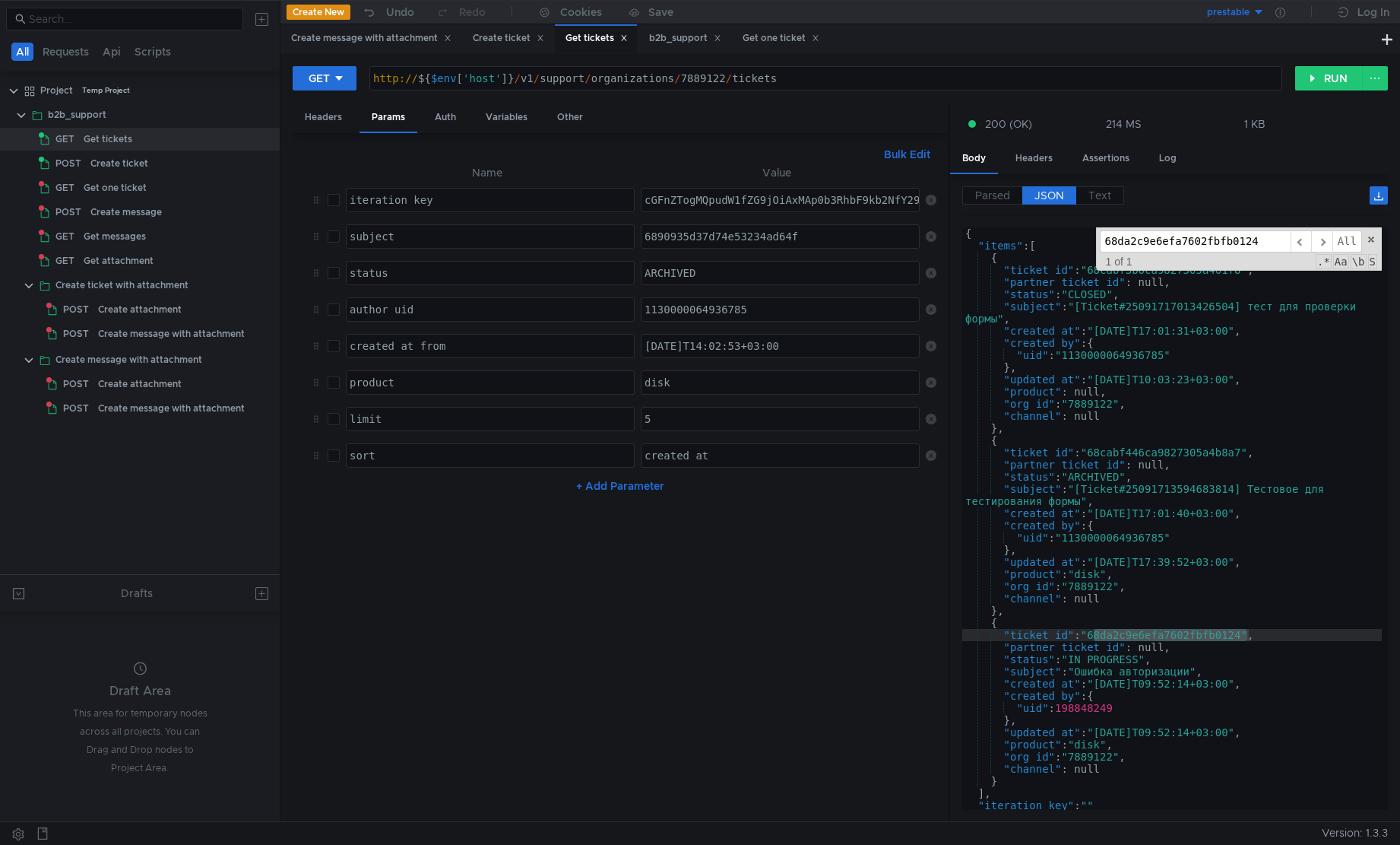
type input "68da2c9e6efa7602fbfb0124"
click at [1093, 705] on div "{ "items" : [ { "ticket_id" : "68cabf3b6ca9827305a401f8" , "partner_ticket_id" …" at bounding box center [1172, 531] width 420 height 607
click at [1087, 746] on div "{ "items" : [ { "ticket_id" : "68cabf3b6ca9827305a401f8" , "partner_ticket_id" …" at bounding box center [1172, 531] width 420 height 607
click at [1086, 746] on div "{ "items" : [ { "ticket_id" : "68cabf3b6ca9827305a401f8" , "partner_ticket_id" …" at bounding box center [1172, 531] width 420 height 607
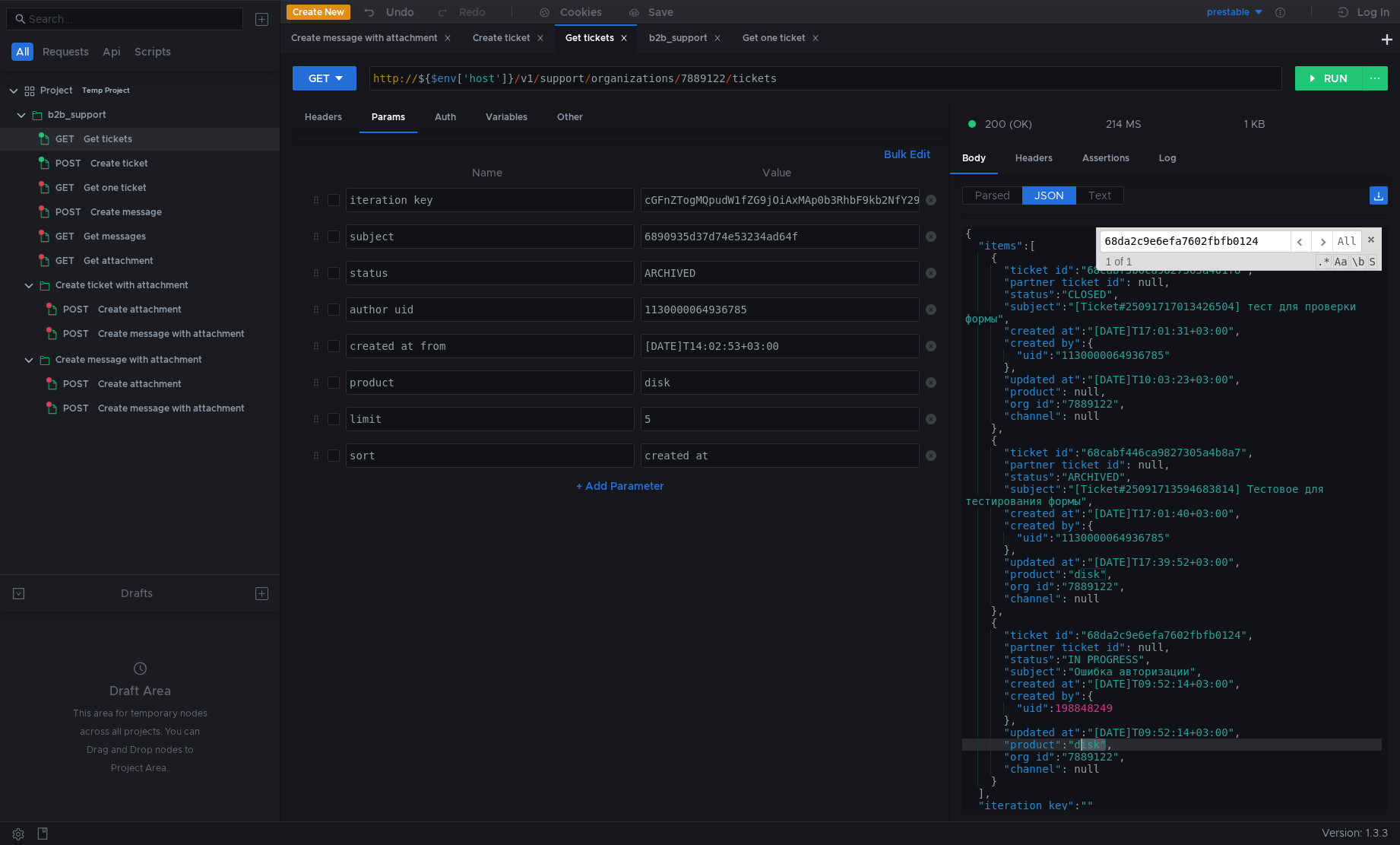
click at [1095, 759] on div "{ "items" : [ { "ticket_id" : "68cabf3b6ca9827305a401f8" , "partner_ticket_id" …" at bounding box center [1172, 531] width 420 height 607
click at [1087, 768] on div "{ "items" : [ { "ticket_id" : "68cabf3b6ca9827305a401f8" , "partner_ticket_id" …" at bounding box center [1172, 531] width 420 height 607
drag, startPoint x: 1262, startPoint y: 730, endPoint x: 1098, endPoint y: 734, distance: 164.0
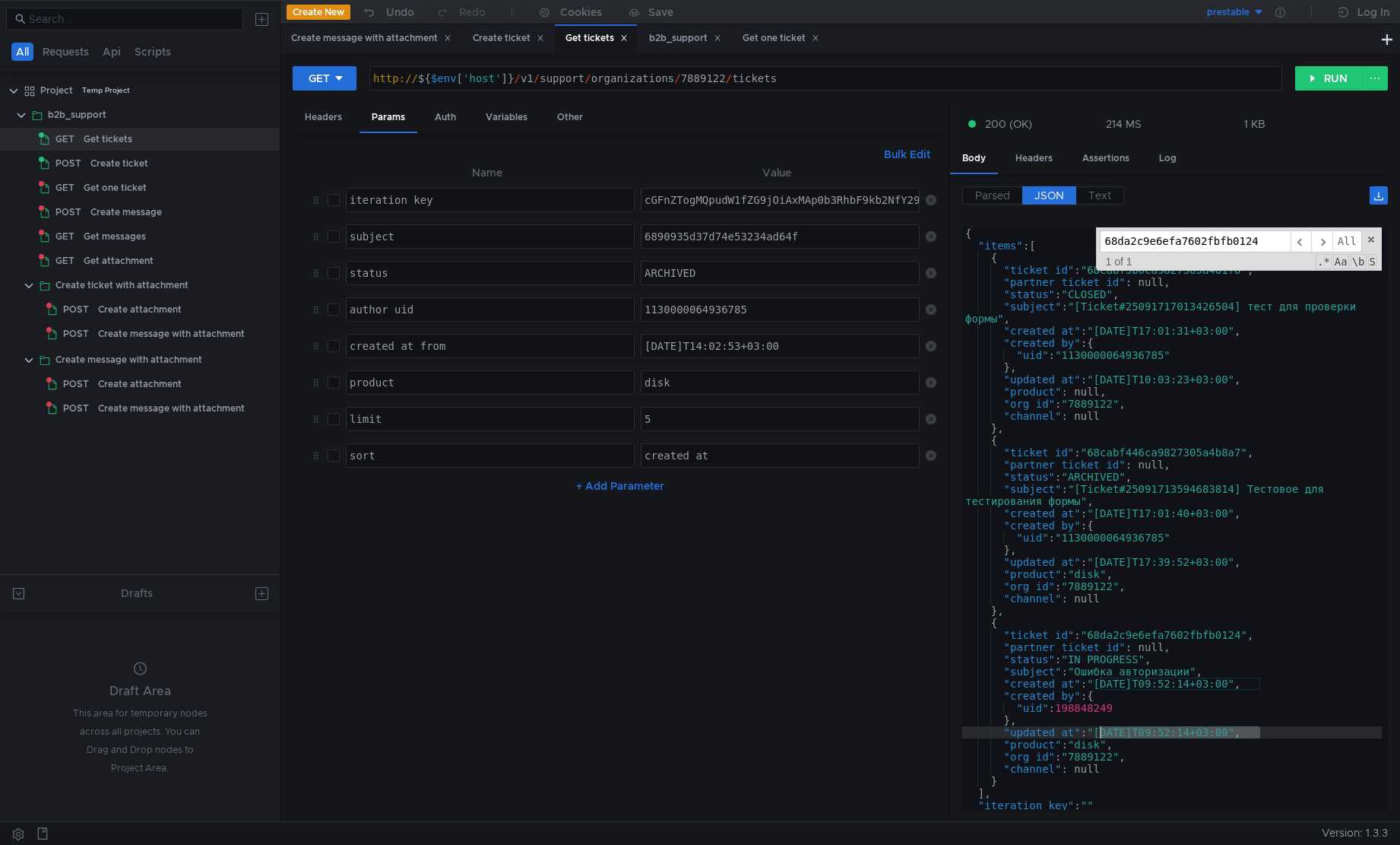
click at [1098, 734] on div "{ "items" : [ { "ticket_id" : "68cabf3b6ca9827305a401f8" , "partner_ticket_id" …" at bounding box center [1172, 531] width 420 height 607
click at [1158, 703] on div "{ "items" : [ { "ticket_id" : "68cabf3b6ca9827305a401f8" , "partner_ticket_id" …" at bounding box center [1172, 531] width 420 height 607
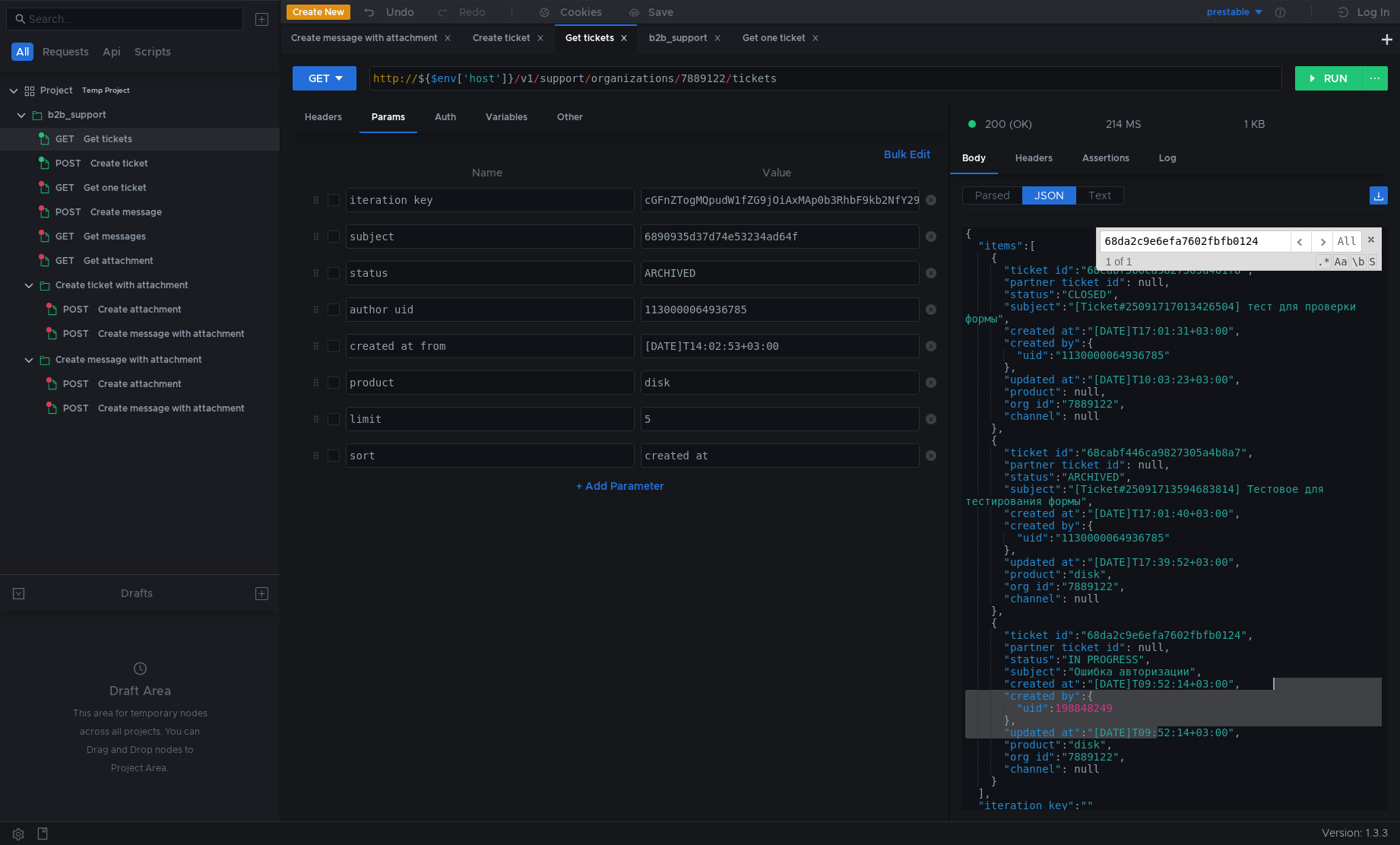
drag, startPoint x: 1158, startPoint y: 729, endPoint x: 1290, endPoint y: 687, distance: 138.5
click at [1290, 687] on div "{ "items" : [ { "ticket_id" : "68cabf3b6ca9827305a401f8" , "partner_ticket_id" …" at bounding box center [1172, 531] width 420 height 607
click at [1291, 691] on div "{ "items" : [ { "ticket_id" : "68cabf3b6ca9827305a401f8" , "partner_ticket_id" …" at bounding box center [1172, 519] width 420 height 583
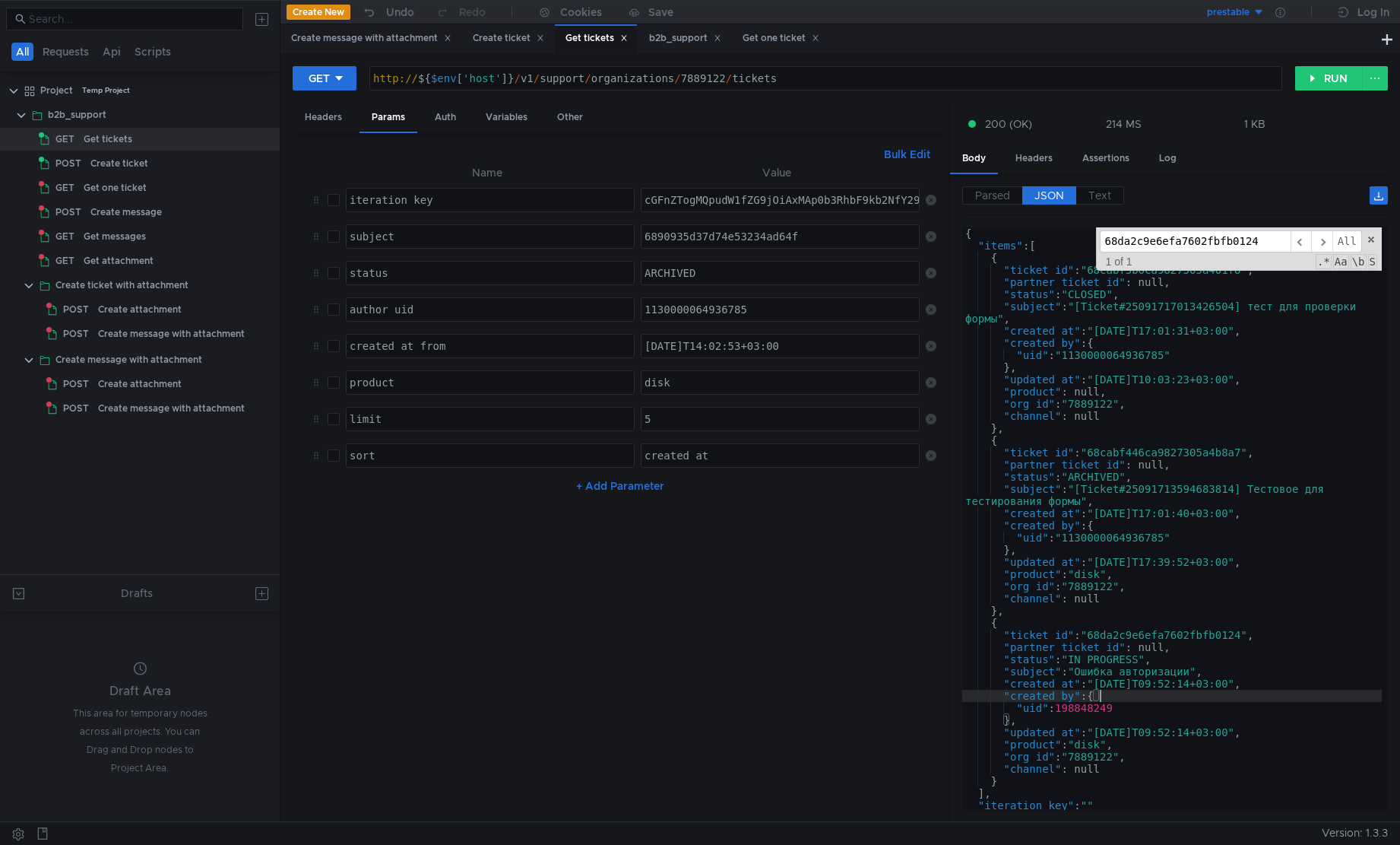
click at [1053, 727] on div "{ "items" : [ { "ticket_id" : "68cabf3b6ca9827305a401f8" , "partner_ticket_id" …" at bounding box center [1172, 531] width 420 height 607
type textarea ""updated_at": "2025-09-29T09:52:14+03:00","
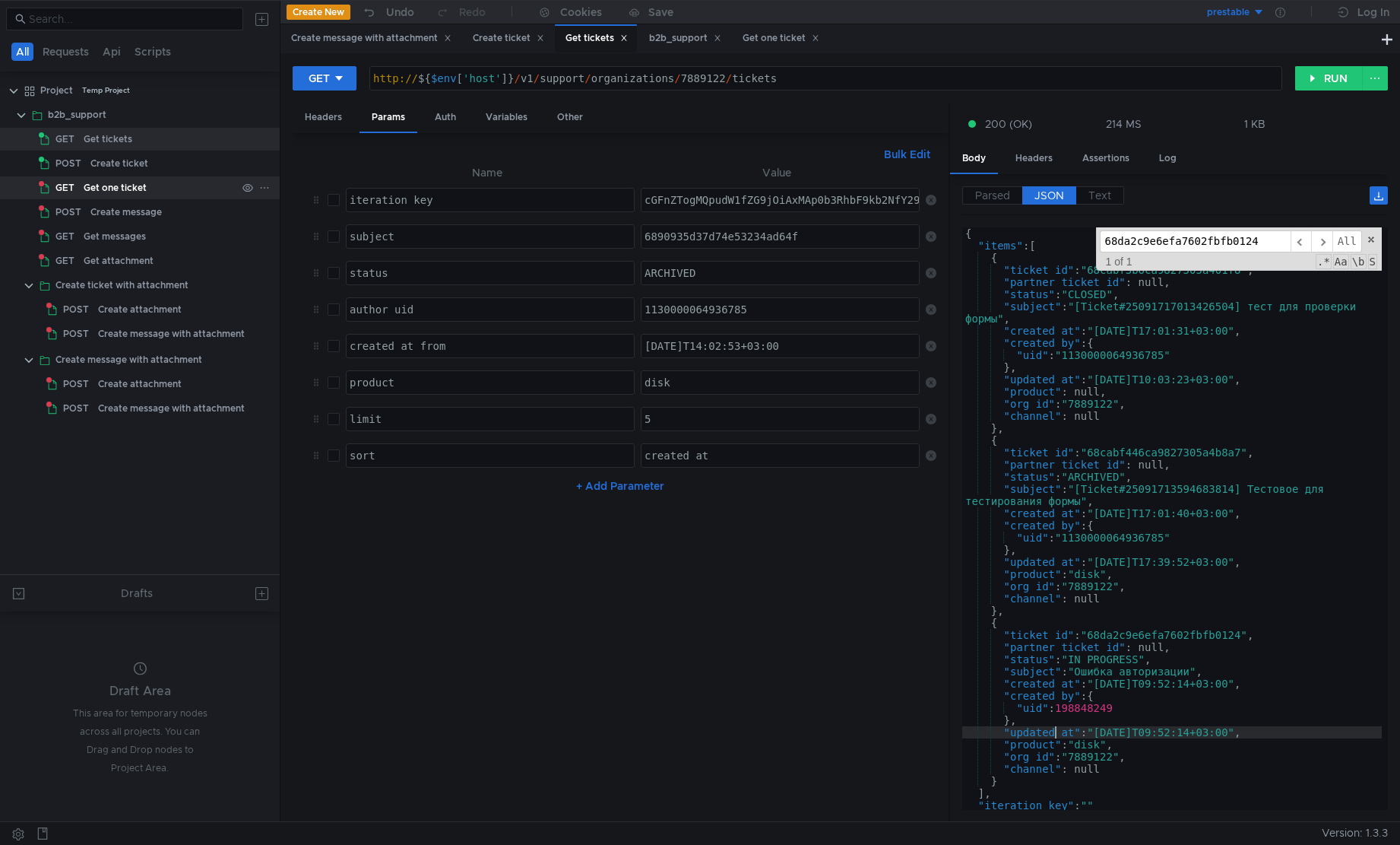
click at [108, 188] on div "Get one ticket" at bounding box center [115, 188] width 63 height 23
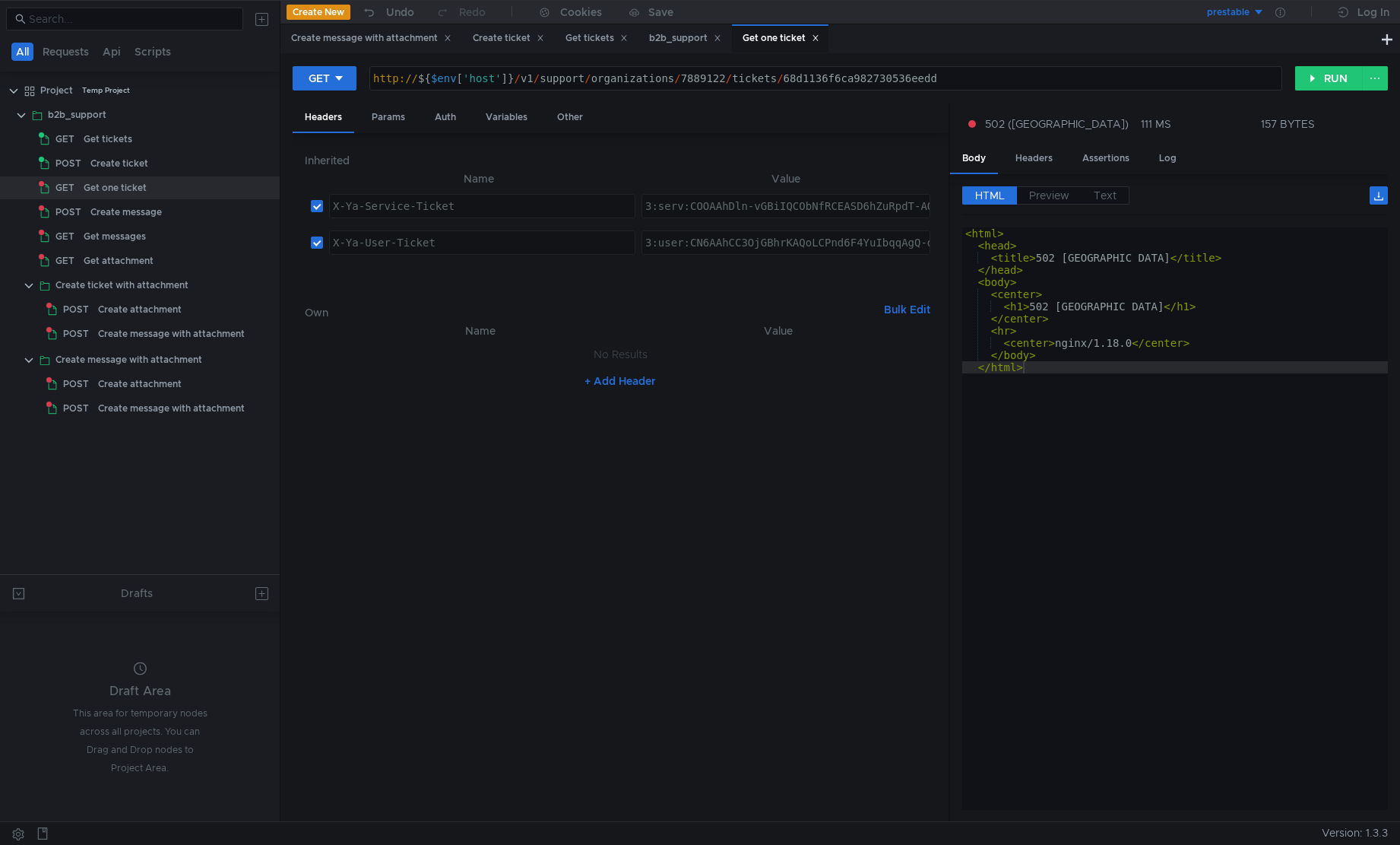
click at [914, 88] on div "http:// ${ $env [ 'host' ] } / v1 / support / organizations / 7889122 / tickets…" at bounding box center [826, 91] width 912 height 37
paste textarea "a2c9e6efa7602fbfb0124"
type textarea "http://${$env['host']}/v1/support/organizations/7889122/tickets/68da2c9e6efa760…"
click at [1321, 81] on button "RUN" at bounding box center [1329, 78] width 68 height 24
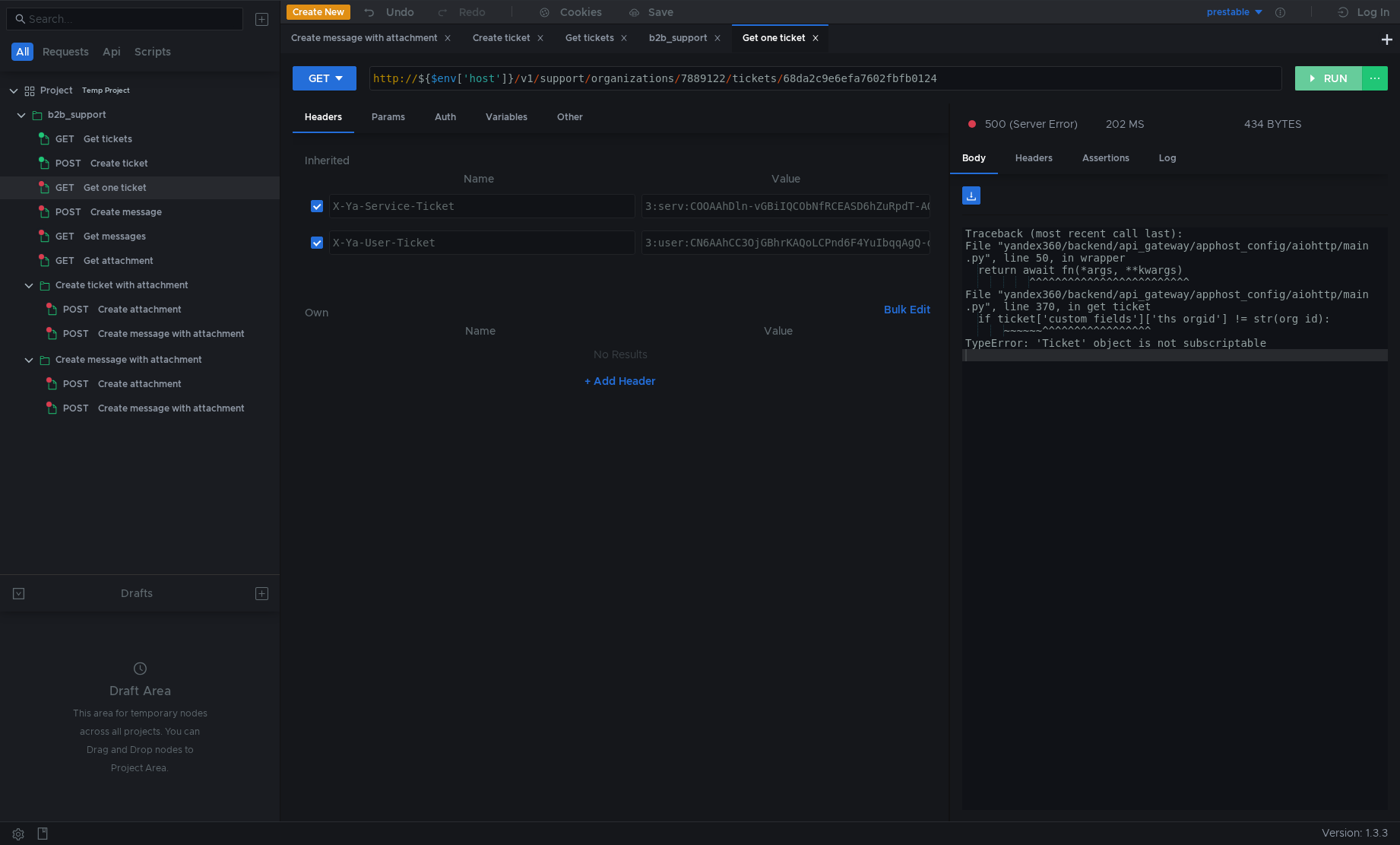
click at [1322, 82] on button "RUN" at bounding box center [1329, 78] width 68 height 24
click at [1198, 385] on div "Traceback (most recent call last): File "yandex360/backend/api_gateway/apphost_…" at bounding box center [1175, 531] width 426 height 607
click at [1069, 349] on div "Traceback (most recent call last): File "yandex360/backend/api_gateway/apphost_…" at bounding box center [1175, 531] width 426 height 607
click at [1064, 345] on div "Traceback (most recent call last): File "yandex360/backend/api_gateway/apphost_…" at bounding box center [1175, 531] width 426 height 607
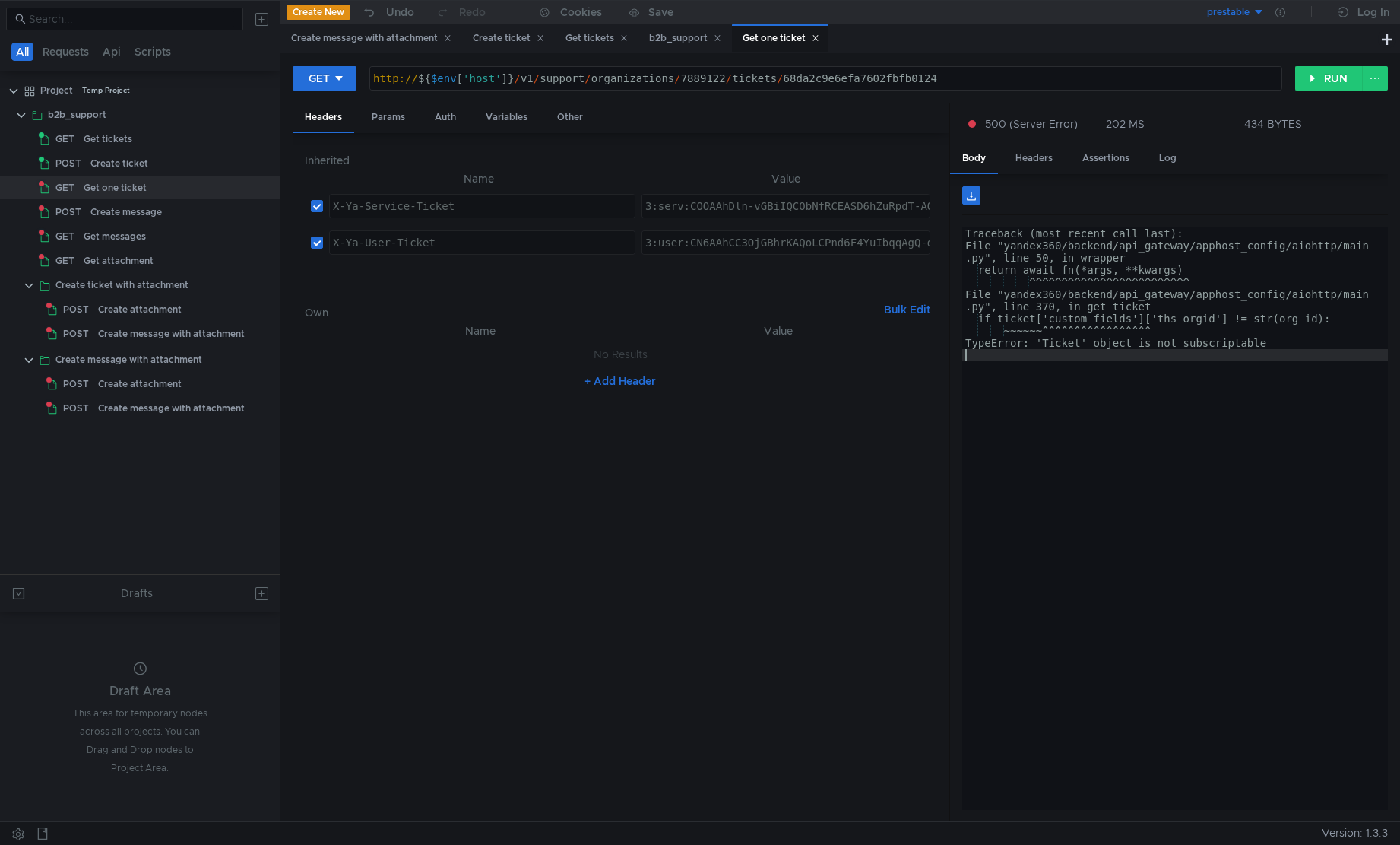
type textarea "TypeError: 'Ticket' object is not subscriptable"
click at [1064, 345] on div "Traceback (most recent call last): File "yandex360/backend/api_gateway/apphost_…" at bounding box center [1175, 531] width 426 height 607
click at [1097, 385] on div "Traceback (most recent call last): File "yandex360/backend/api_gateway/apphost_…" at bounding box center [1175, 531] width 426 height 607
click at [1324, 77] on button "RUN" at bounding box center [1329, 78] width 68 height 24
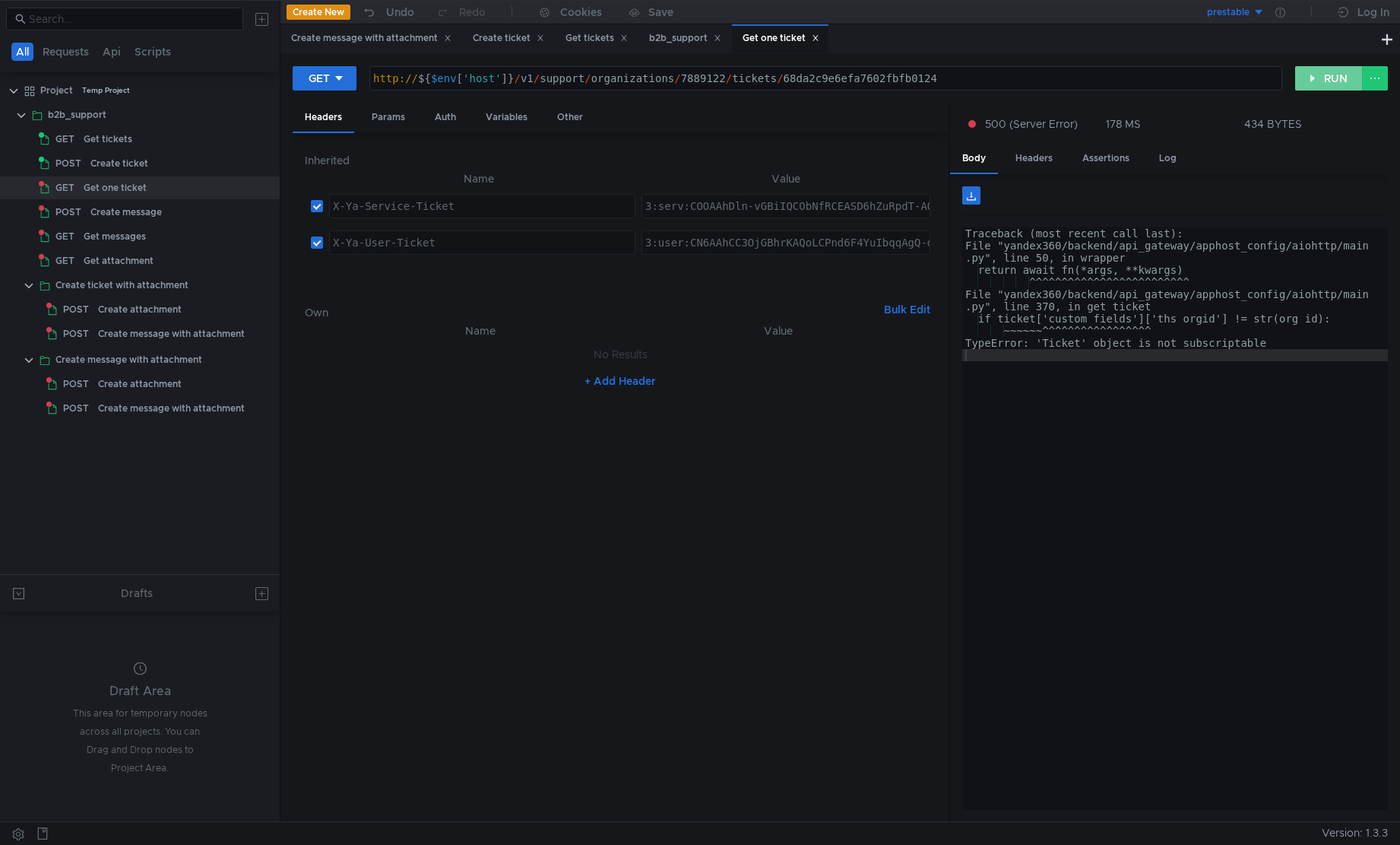
click at [1326, 80] on button "RUN" at bounding box center [1329, 78] width 68 height 24
click at [1326, 78] on button "RUN" at bounding box center [1329, 78] width 68 height 24
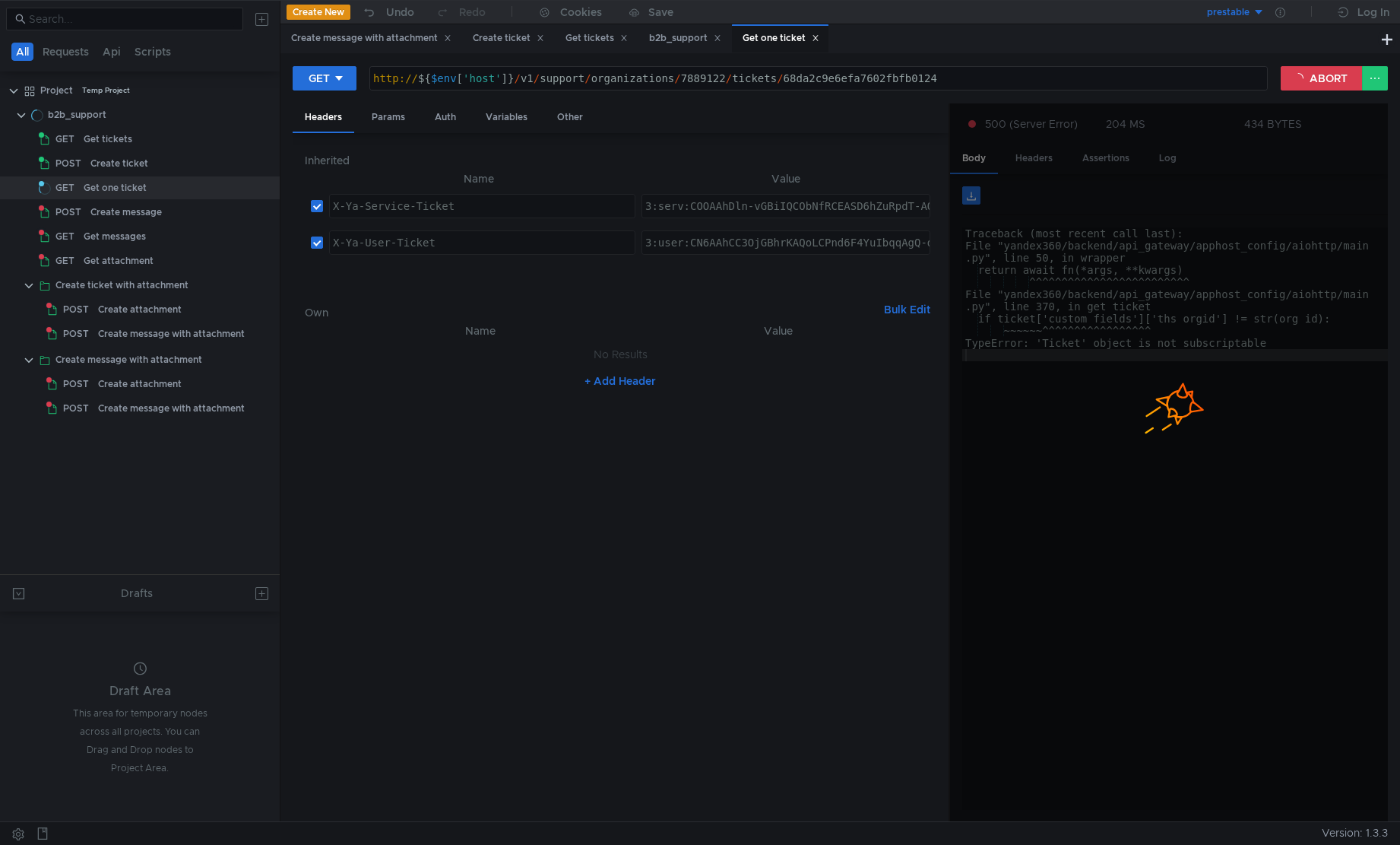
click at [1064, 367] on div at bounding box center [1169, 462] width 438 height 719
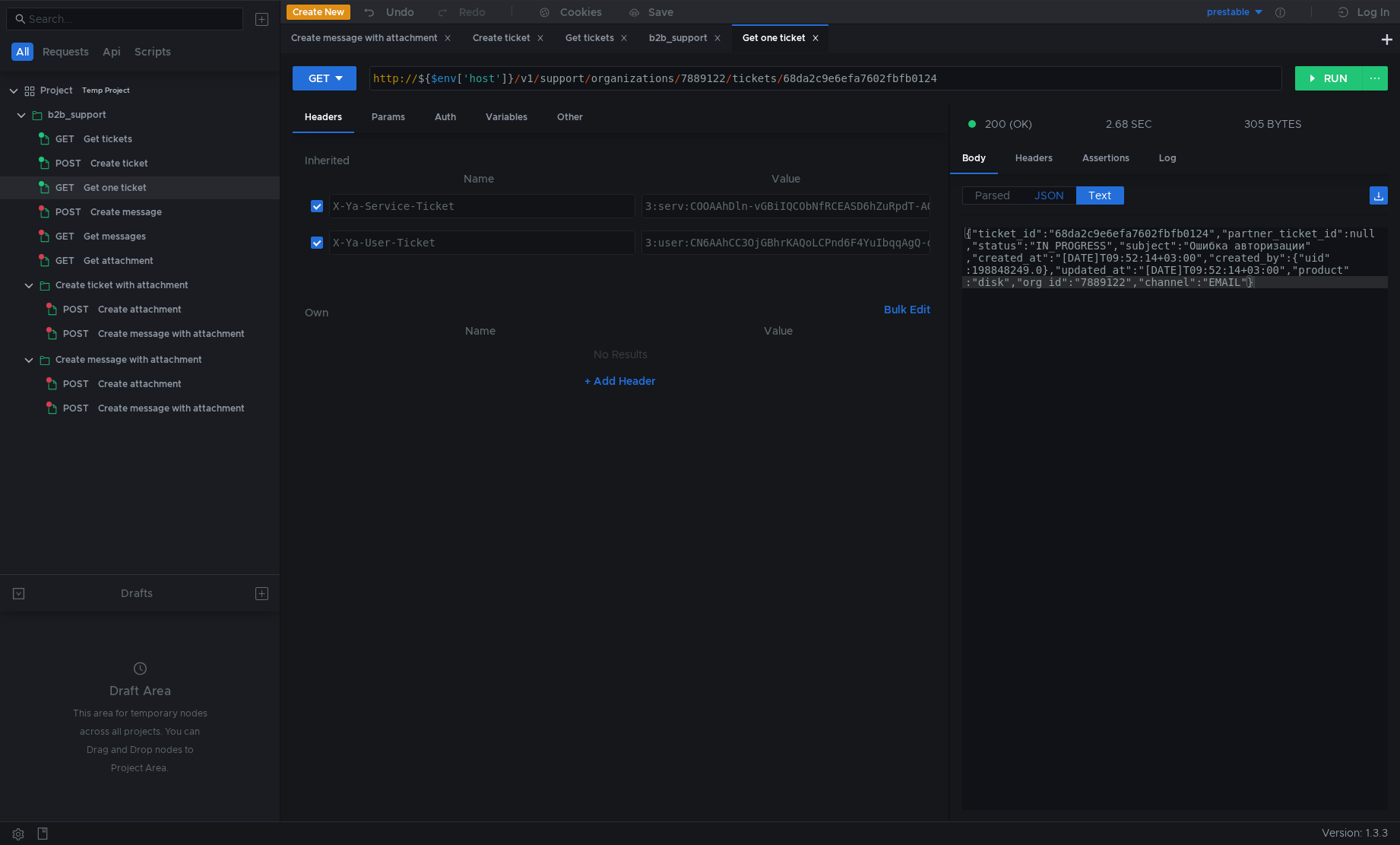
click at [1044, 193] on span "JSON" at bounding box center [1050, 195] width 29 height 14
click at [1047, 196] on span "JSON" at bounding box center [1050, 195] width 29 height 14
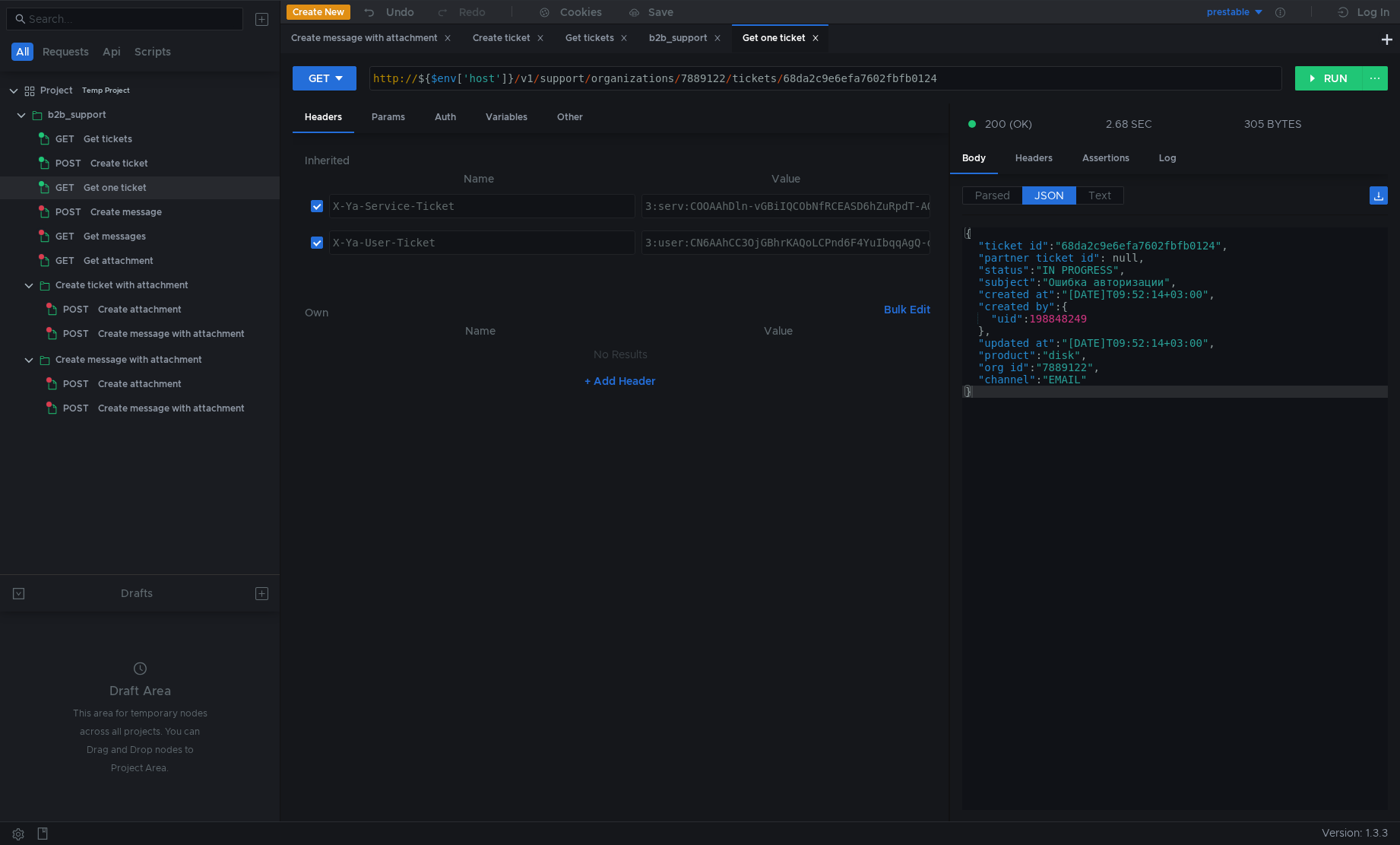
click at [1090, 363] on div "{ "ticket_id" : "68da2c9e6efa7602fbfb0124" , "partner_ticket_id" : null, "statu…" at bounding box center [1175, 531] width 426 height 607
click at [1110, 401] on div "{ "ticket_id" : "68da2c9e6efa7602fbfb0124" , "partner_ticket_id" : null, "statu…" at bounding box center [1175, 531] width 426 height 607
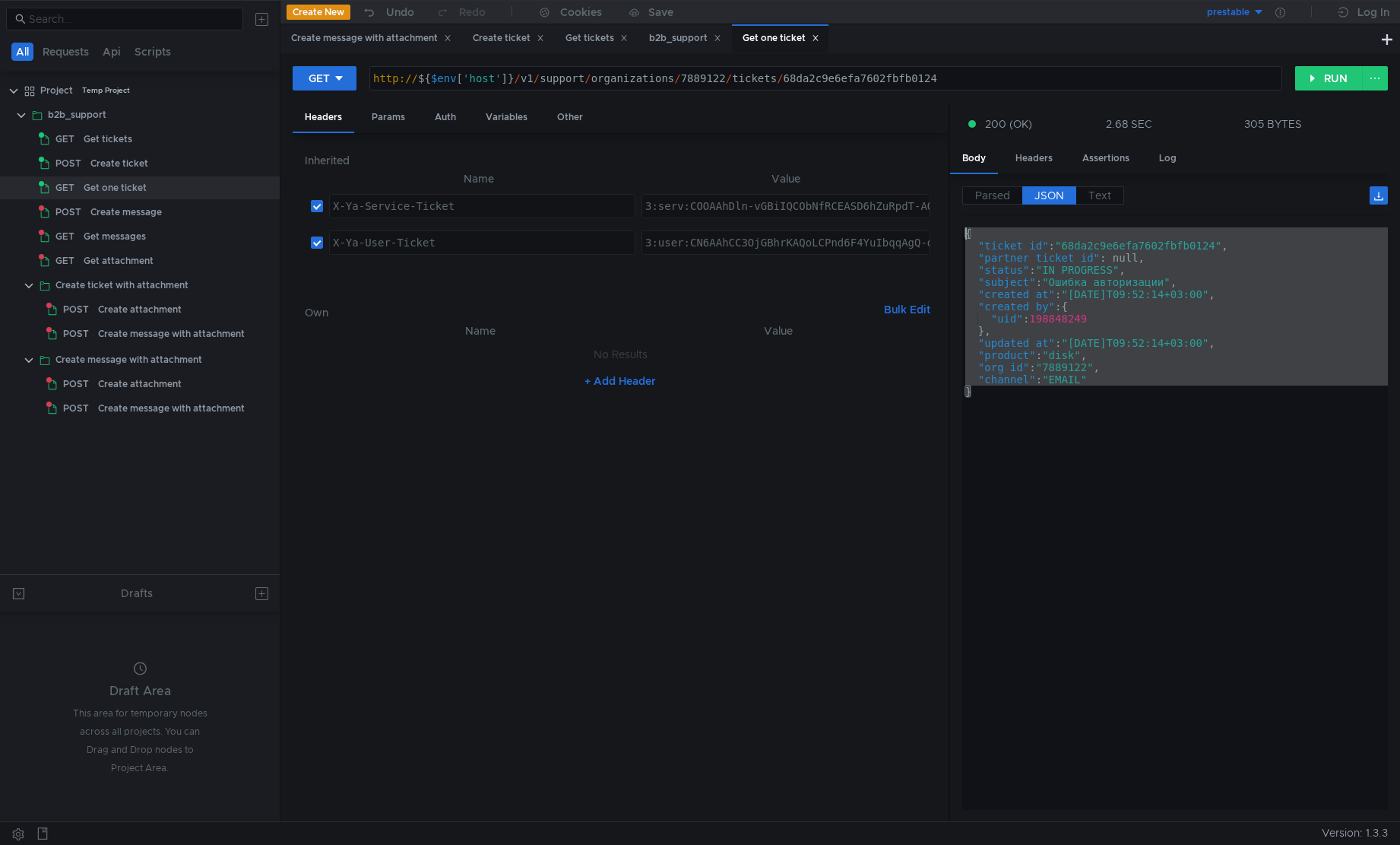
drag, startPoint x: 1119, startPoint y: 440, endPoint x: 927, endPoint y: 213, distance: 297.3
click at [927, 213] on as-split "Headers Params Auth Variables Other Inherited Name Value X-Ya-Service-Ticket הה…" at bounding box center [840, 462] width 1096 height 719
click at [1114, 411] on div "{ "ticket_id" : "68da2c9e6efa7602fbfb0124" , "partner_ticket_id" : null, "statu…" at bounding box center [1175, 519] width 426 height 583
type textarea "}"
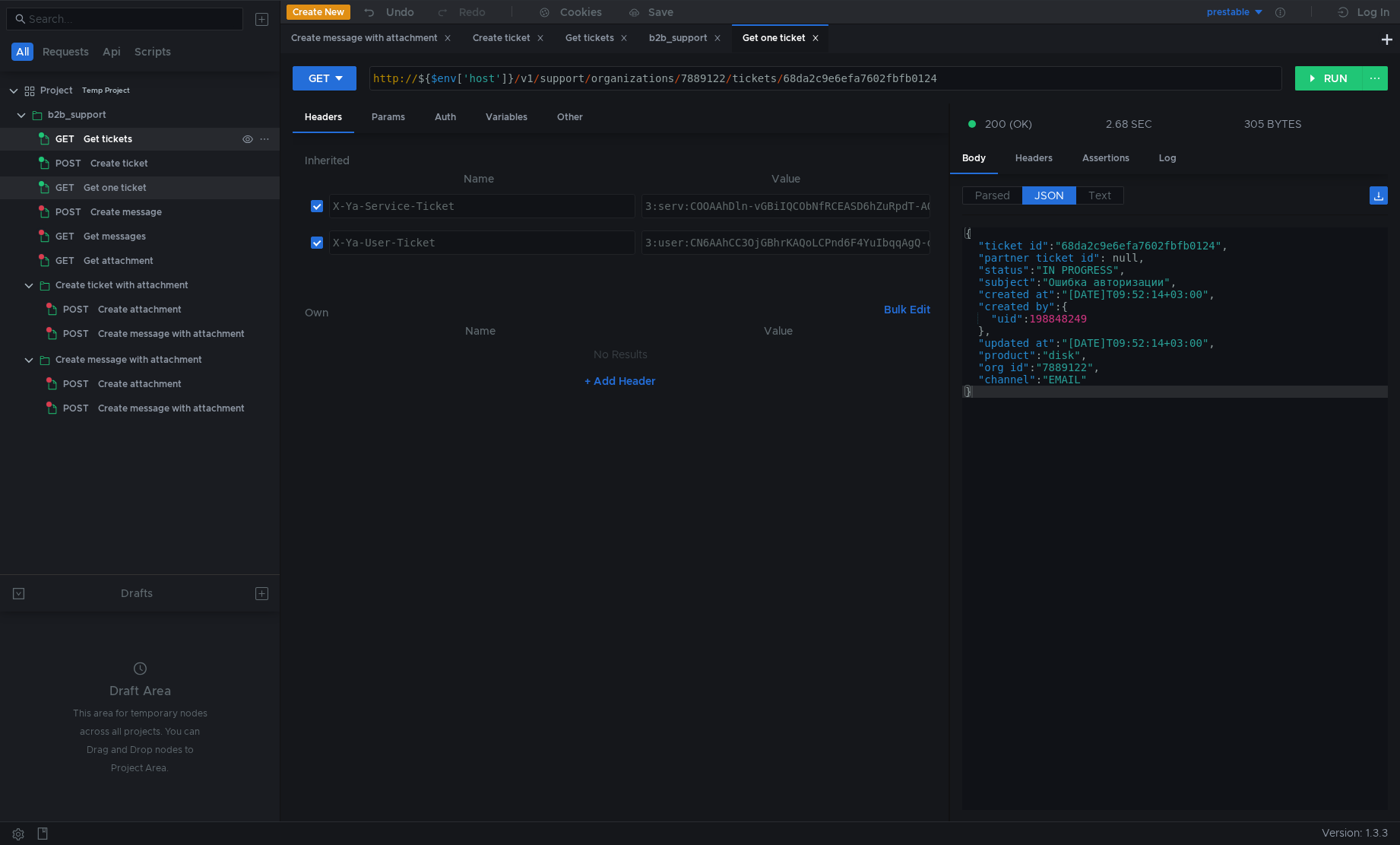
click at [126, 143] on div "Get tickets" at bounding box center [108, 139] width 49 height 23
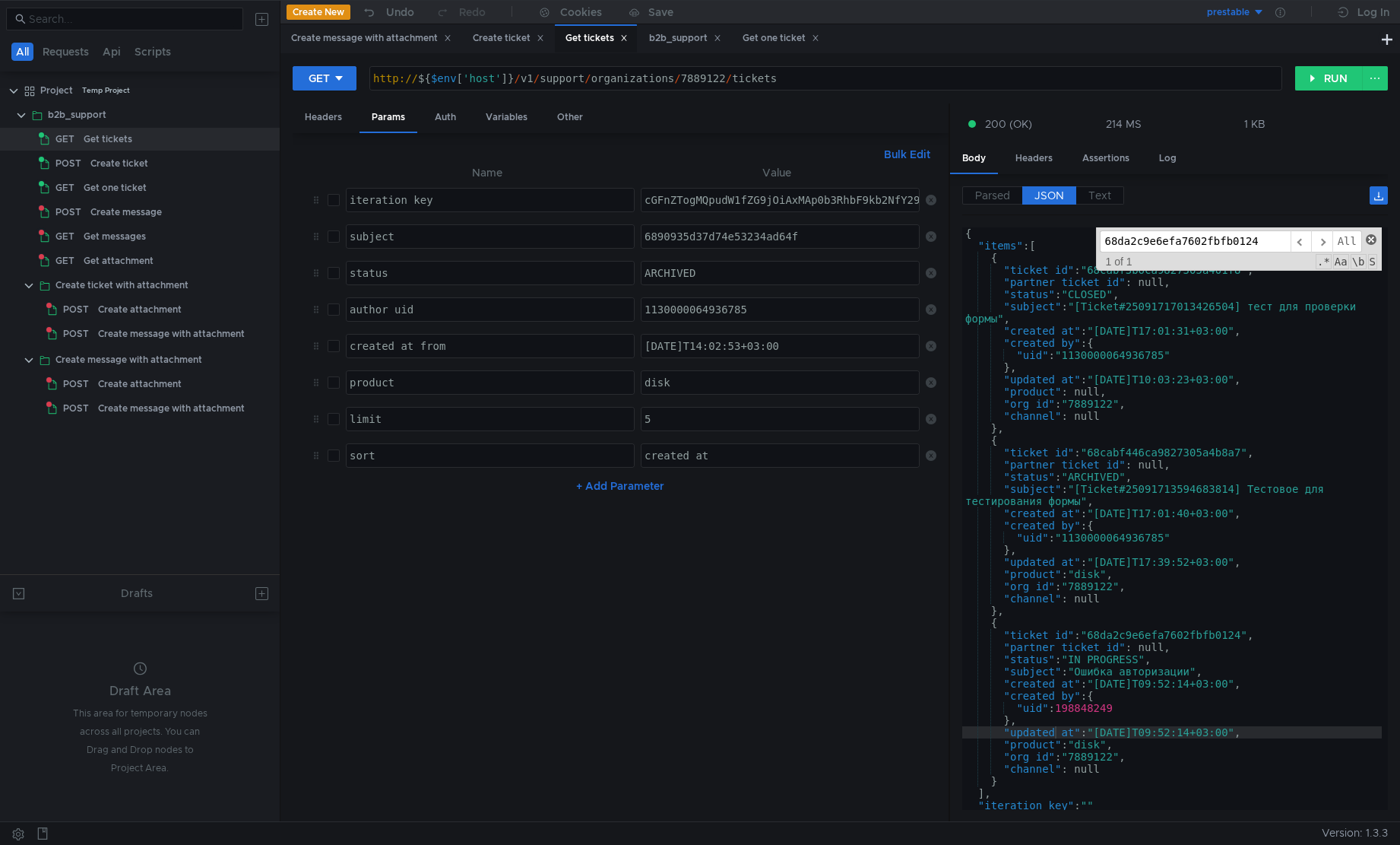
click at [1373, 234] on span at bounding box center [1372, 240] width 11 height 11
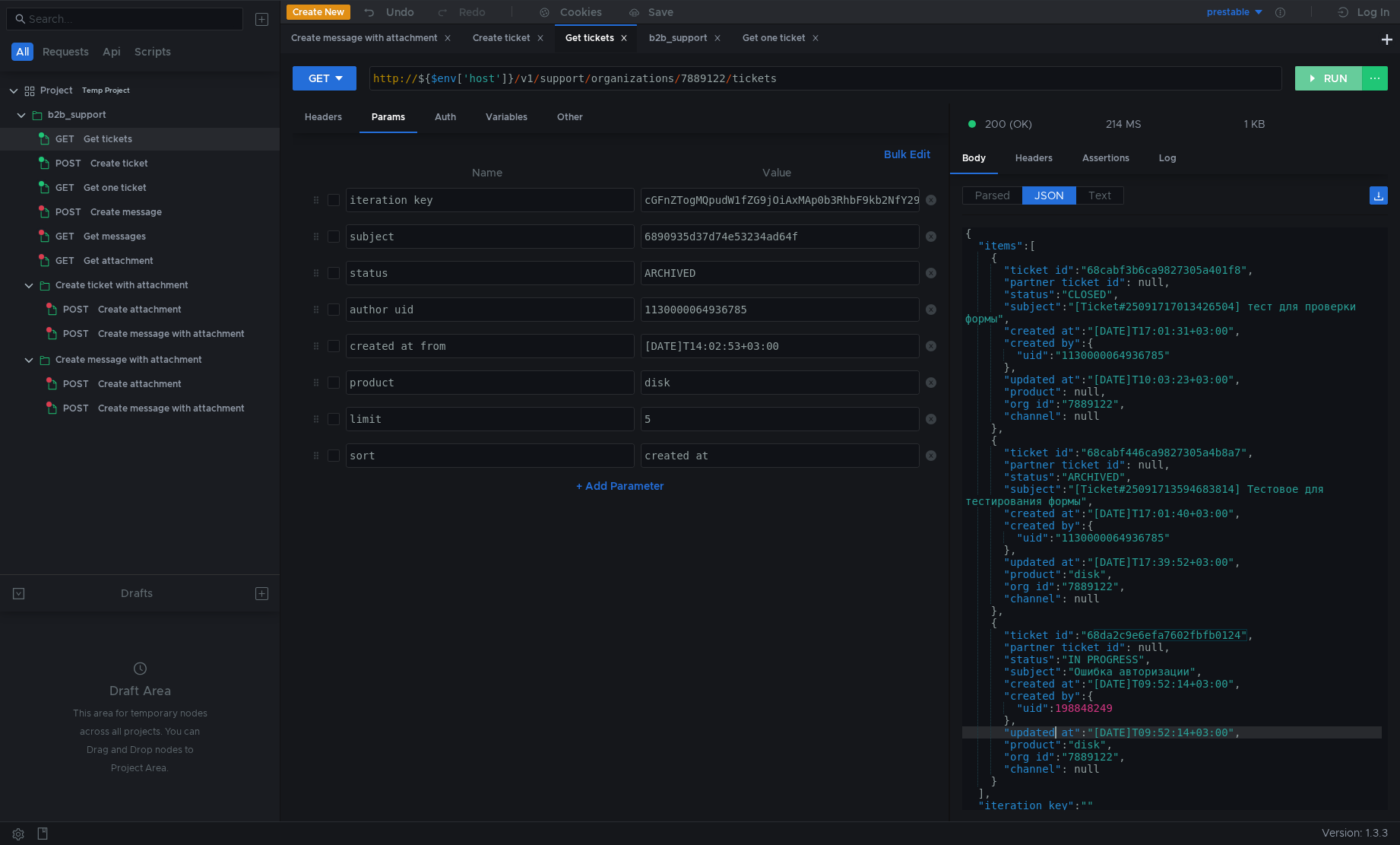
click at [1321, 86] on button "RUN" at bounding box center [1329, 78] width 68 height 24
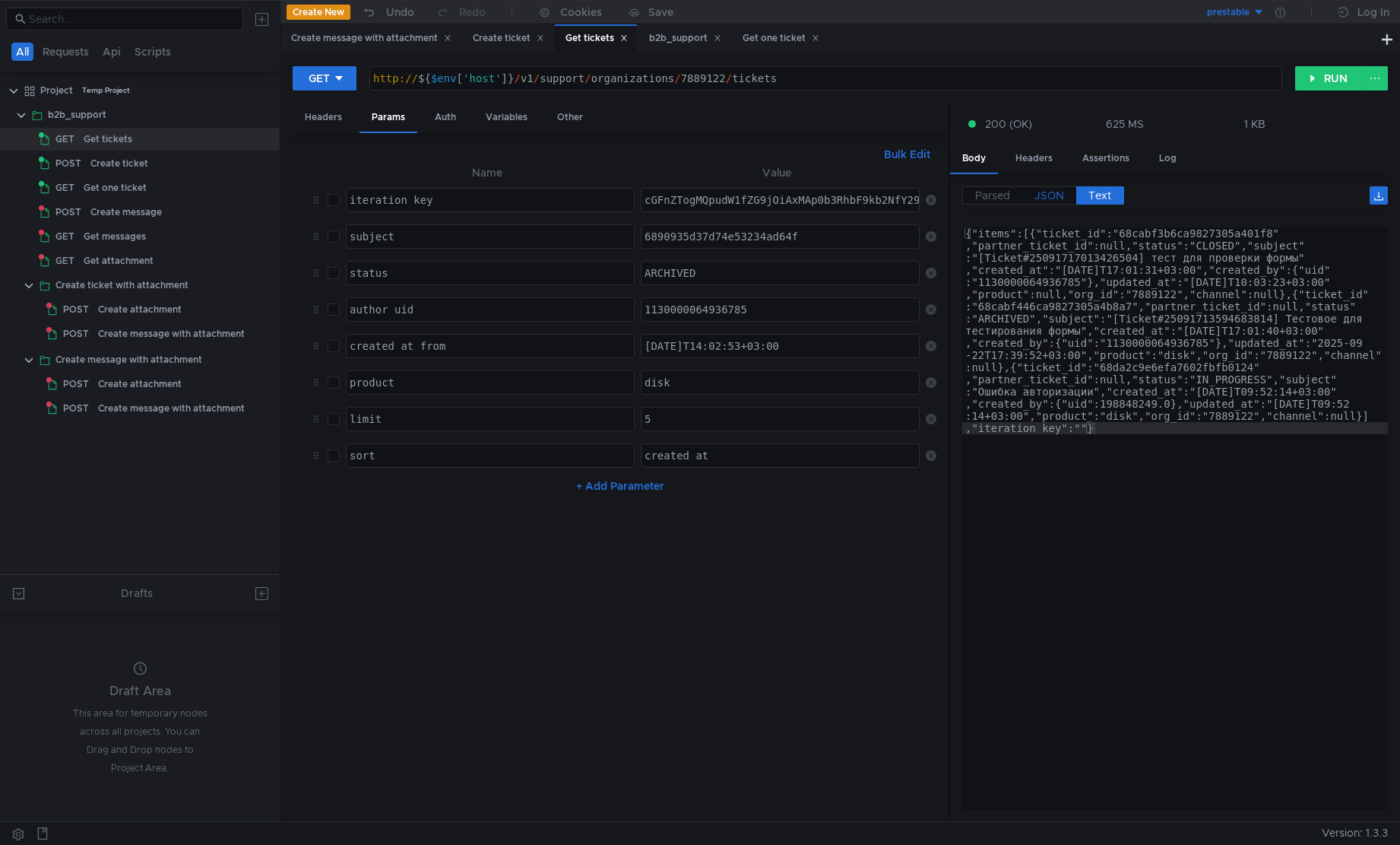
click at [1057, 191] on span "JSON" at bounding box center [1050, 195] width 29 height 14
click at [1054, 198] on span "JSON" at bounding box center [1050, 195] width 29 height 14
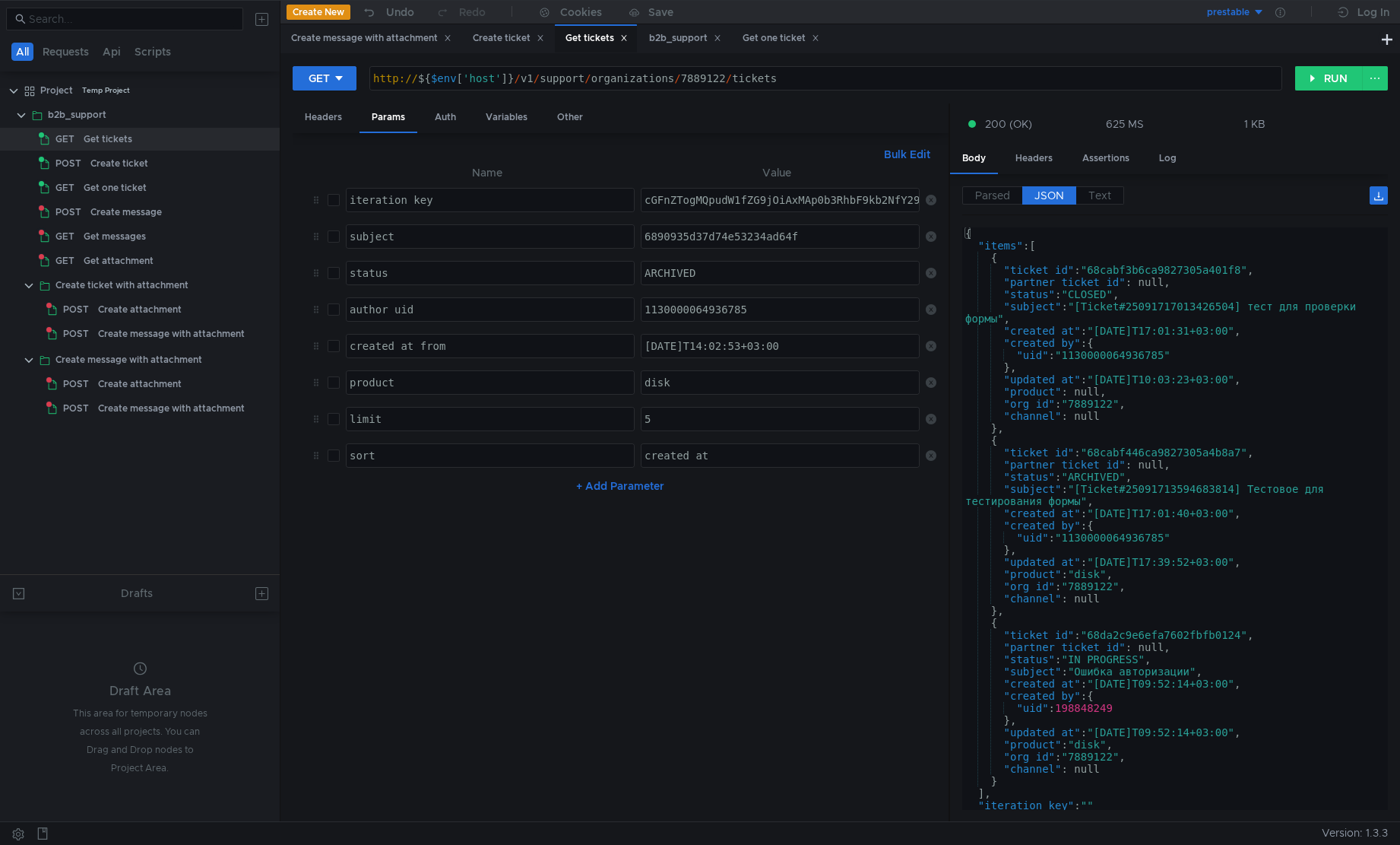
type textarea ""created_by": {"
click at [1129, 698] on div "{ "items" : [ { "ticket_id" : "68cabf3b6ca9827305a401f8" , "partner_ticket_id" …" at bounding box center [1172, 531] width 420 height 607
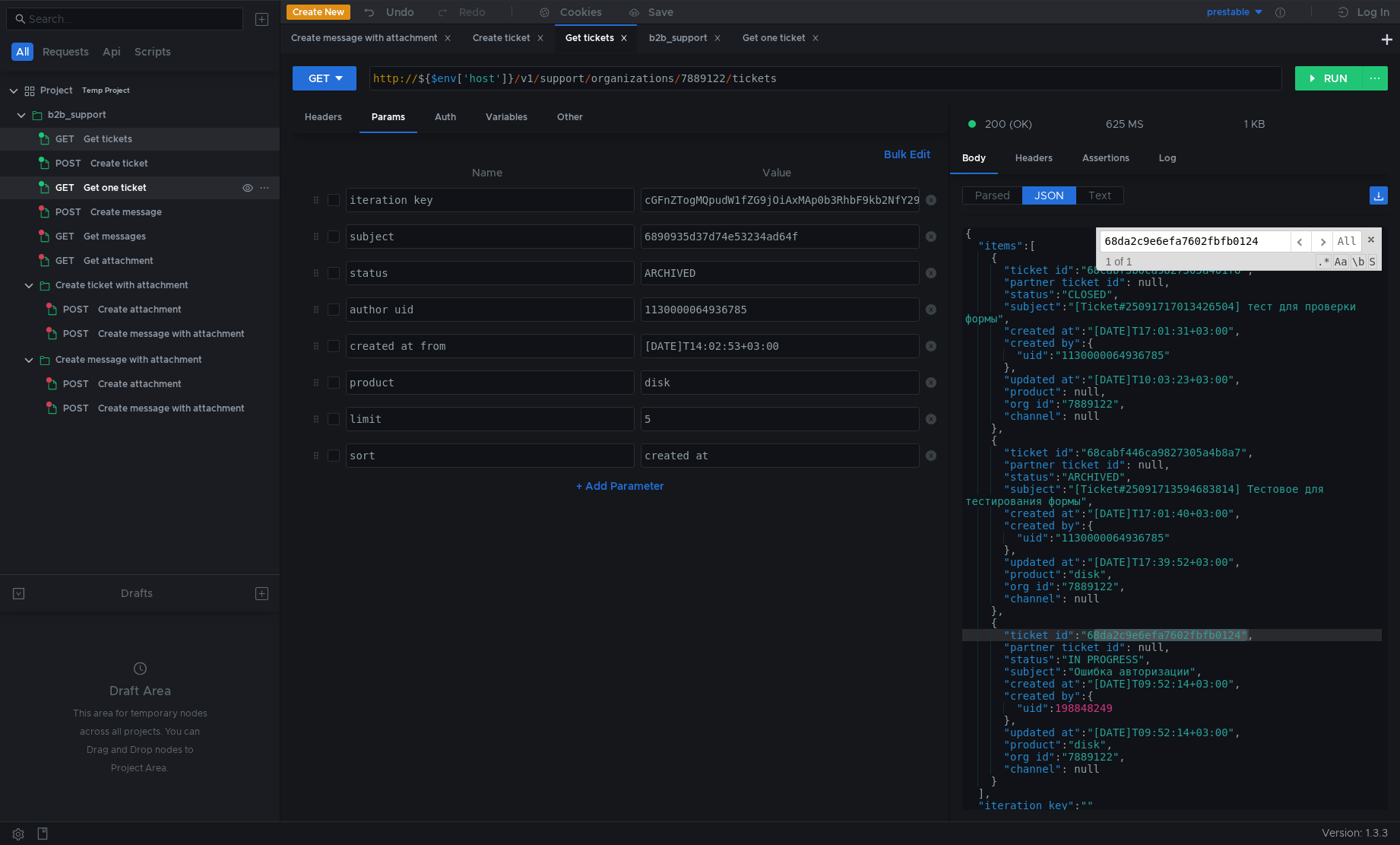
type input "68da2c9e6efa7602fbfb0124"
click at [75, 187] on div "GET" at bounding box center [59, 188] width 40 height 23
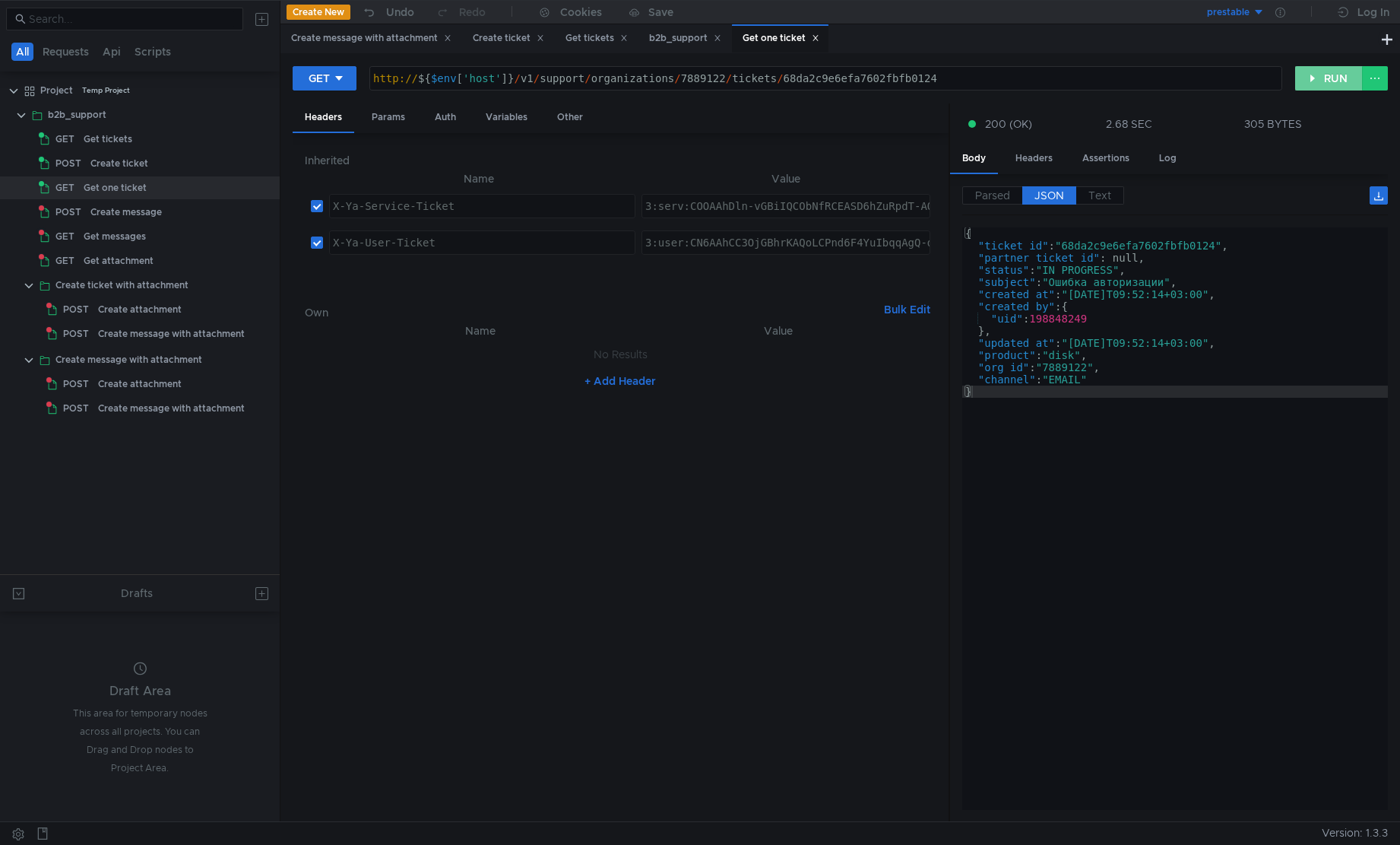
click at [1319, 83] on button "RUN" at bounding box center [1329, 78] width 68 height 24
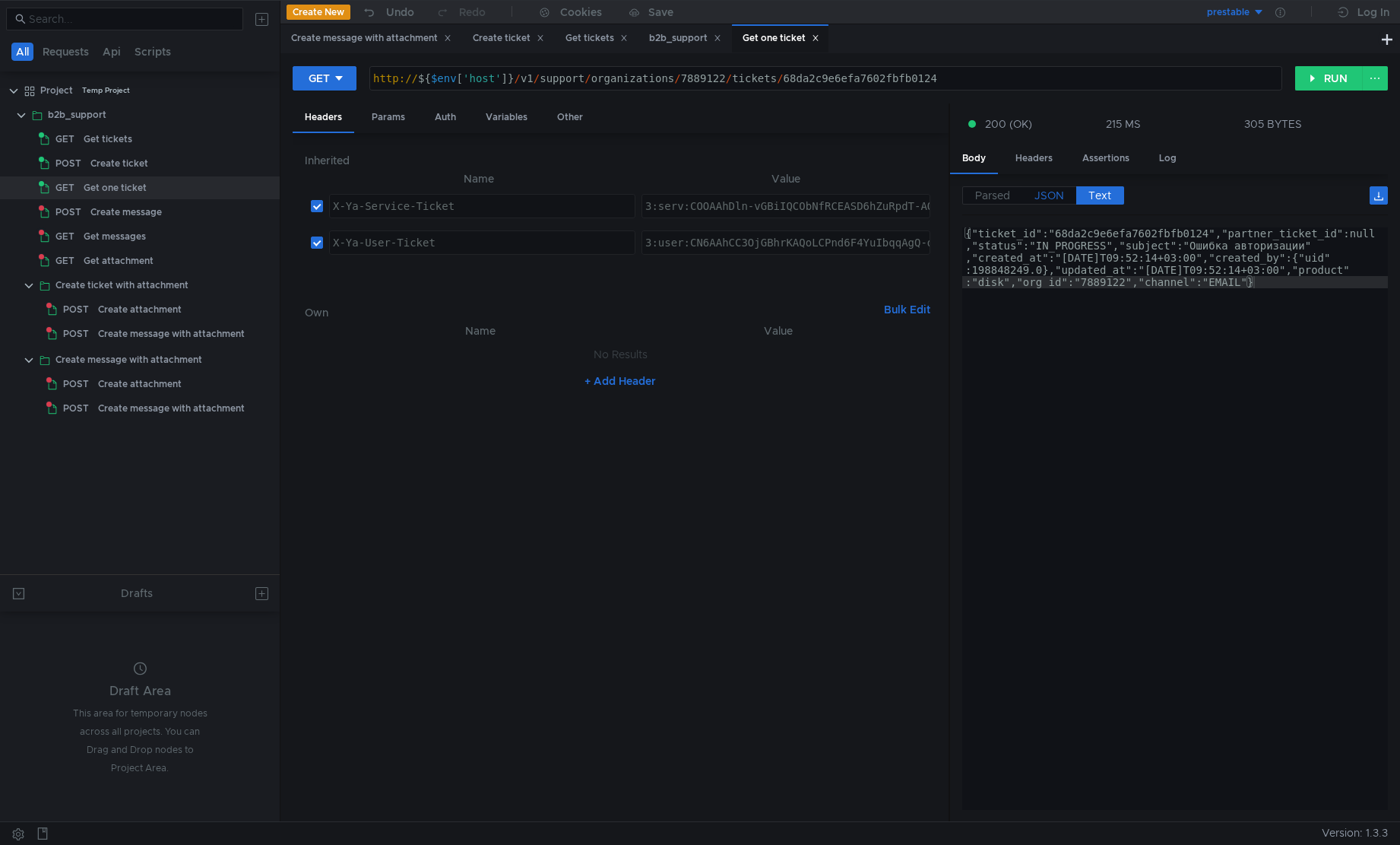
click at [1038, 204] on label "JSON" at bounding box center [1049, 196] width 54 height 18
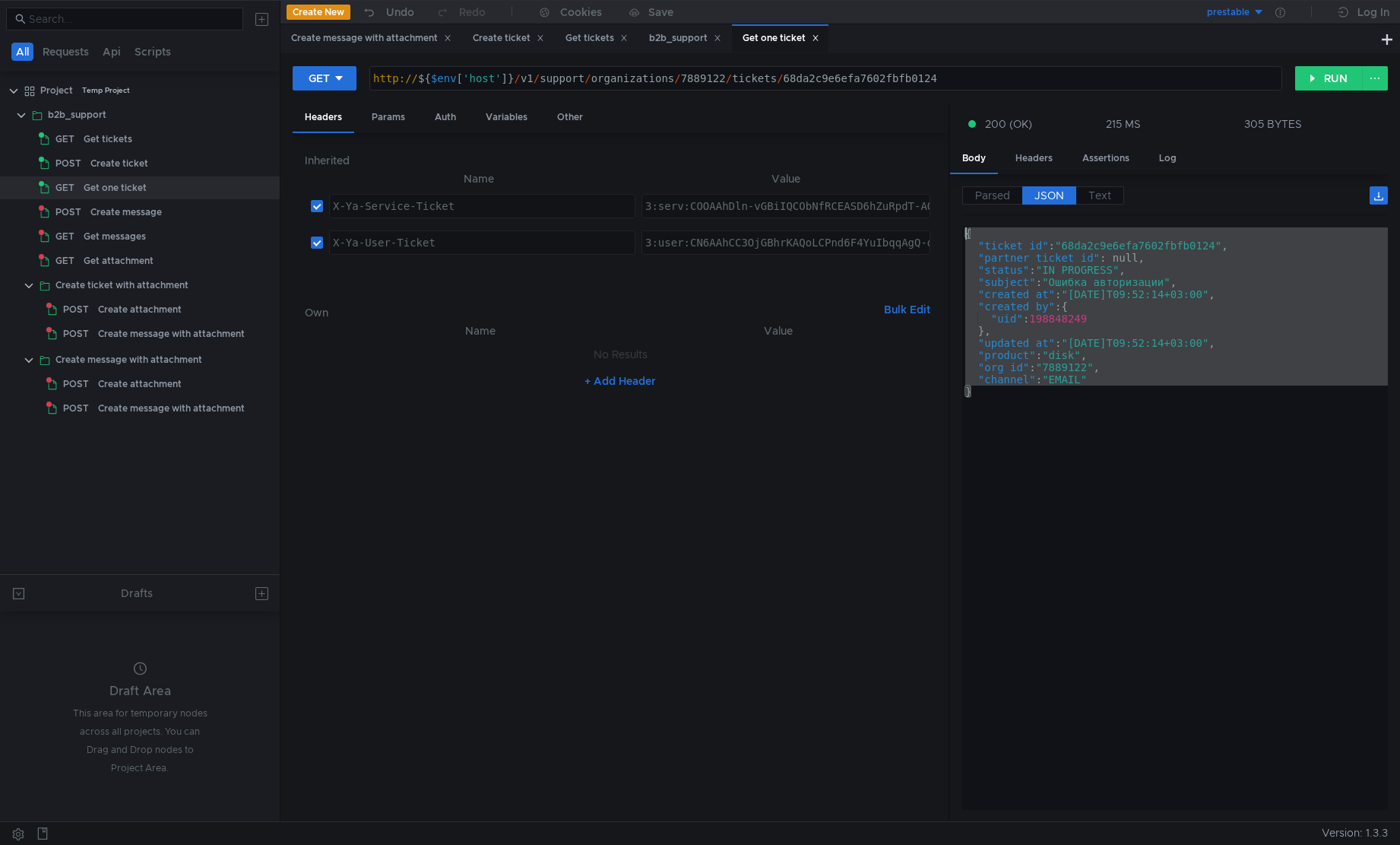
drag, startPoint x: 1124, startPoint y: 469, endPoint x: 934, endPoint y: 200, distance: 329.3
click at [934, 200] on as-split "Headers Params Auth Variables Other Inherited Name Value X-Ya-Service-Ticket הה…" at bounding box center [840, 462] width 1096 height 719
click at [1071, 418] on div "{ "ticket_id" : "68da2c9e6efa7602fbfb0124" , "partner_ticket_id" : null, "statu…" at bounding box center [1175, 519] width 426 height 583
type textarea "}"
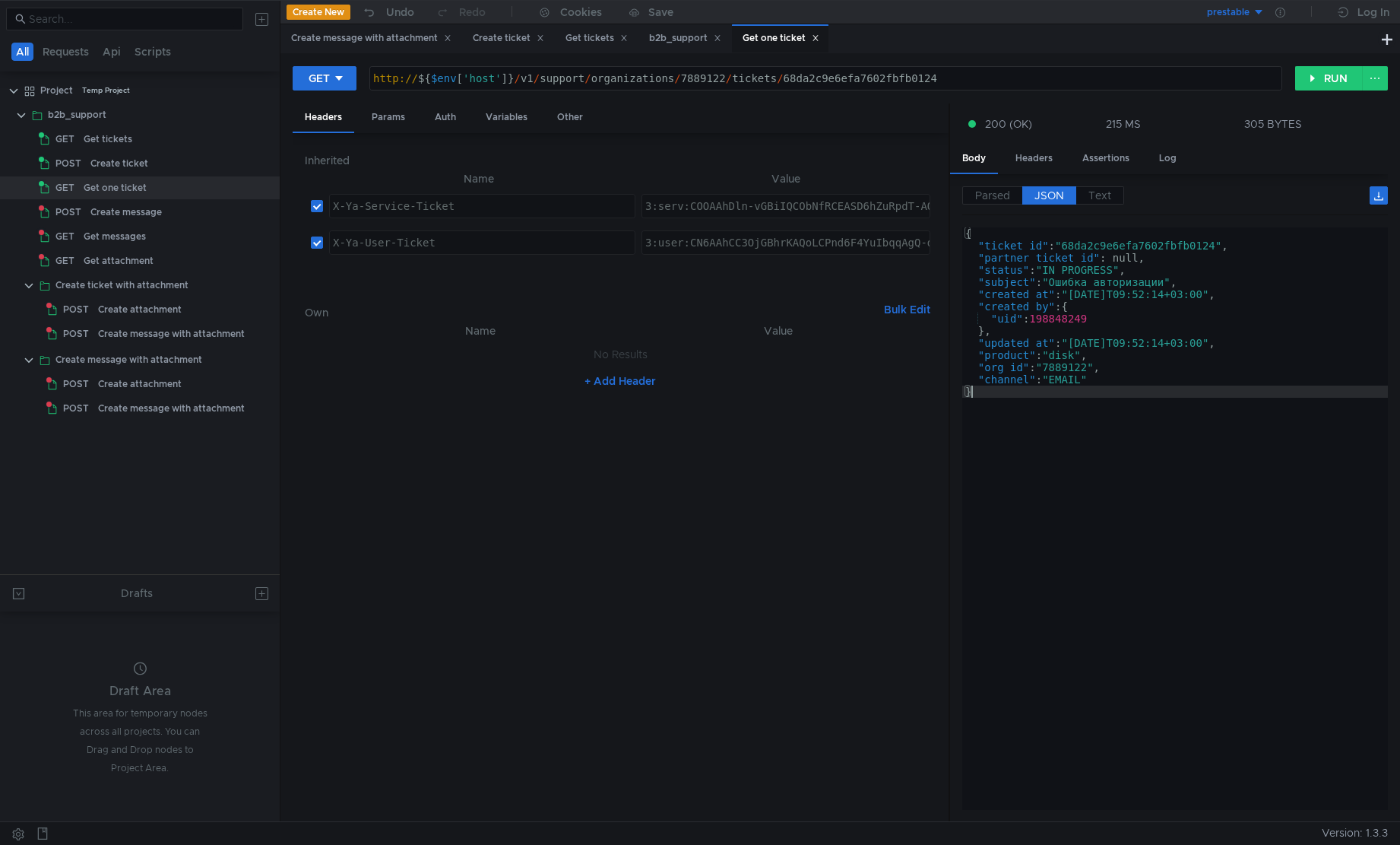
click at [723, 74] on div "http:// ${ $env [ 'host' ] } / v1 / support / organizations / 7889122 / tickets…" at bounding box center [826, 91] width 912 height 37
click at [1317, 88] on button "RUN" at bounding box center [1329, 78] width 68 height 24
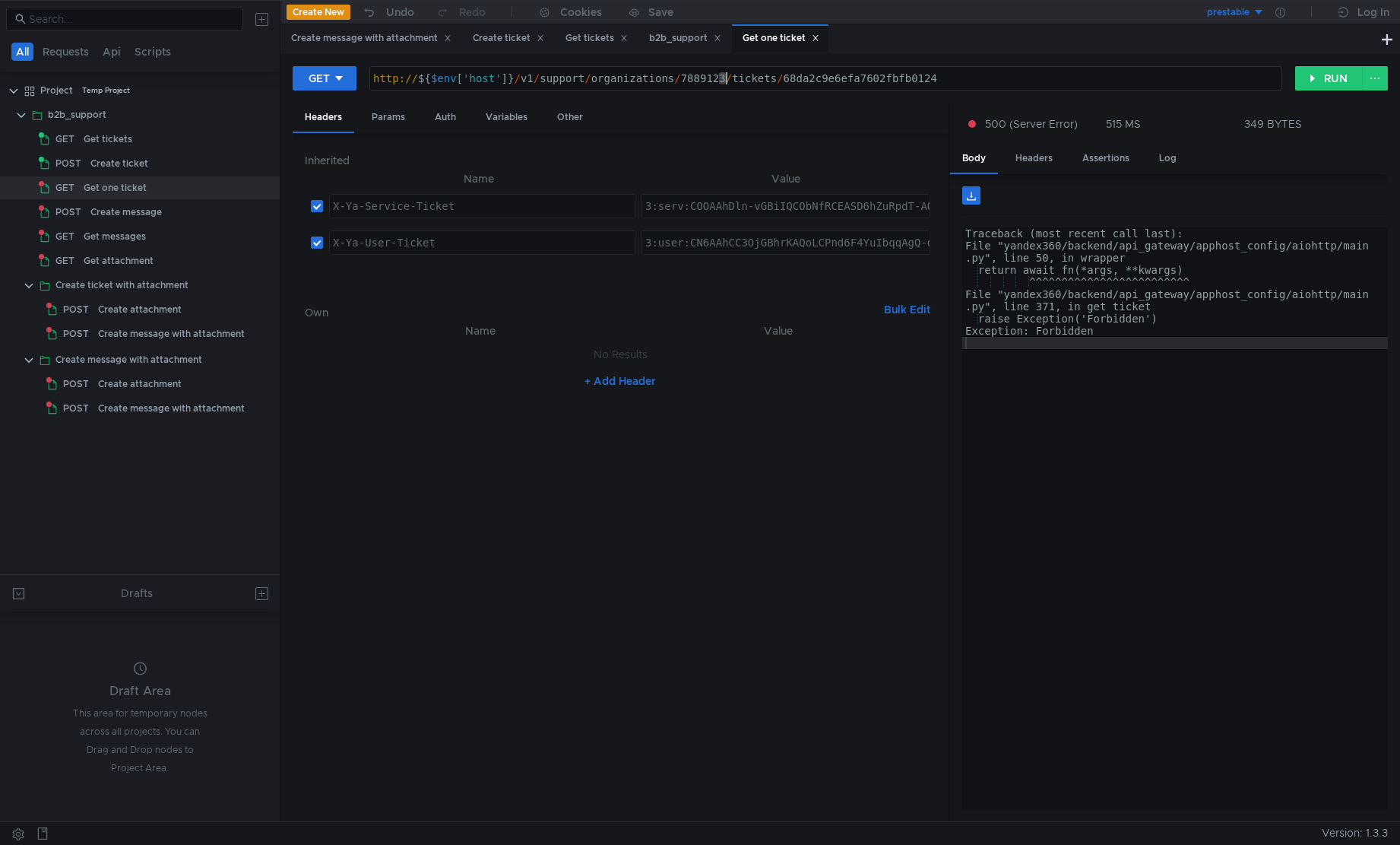
click at [727, 77] on div "http:// ${ $env [ 'host' ] } / v1 / support / organizations / 7889123 / tickets…" at bounding box center [826, 91] width 912 height 37
type textarea "http://${$env['host']}/v1/support/organizations/7889122/tickets/68da2c9e6efa760…"
click at [1337, 80] on button "RUN" at bounding box center [1329, 78] width 68 height 24
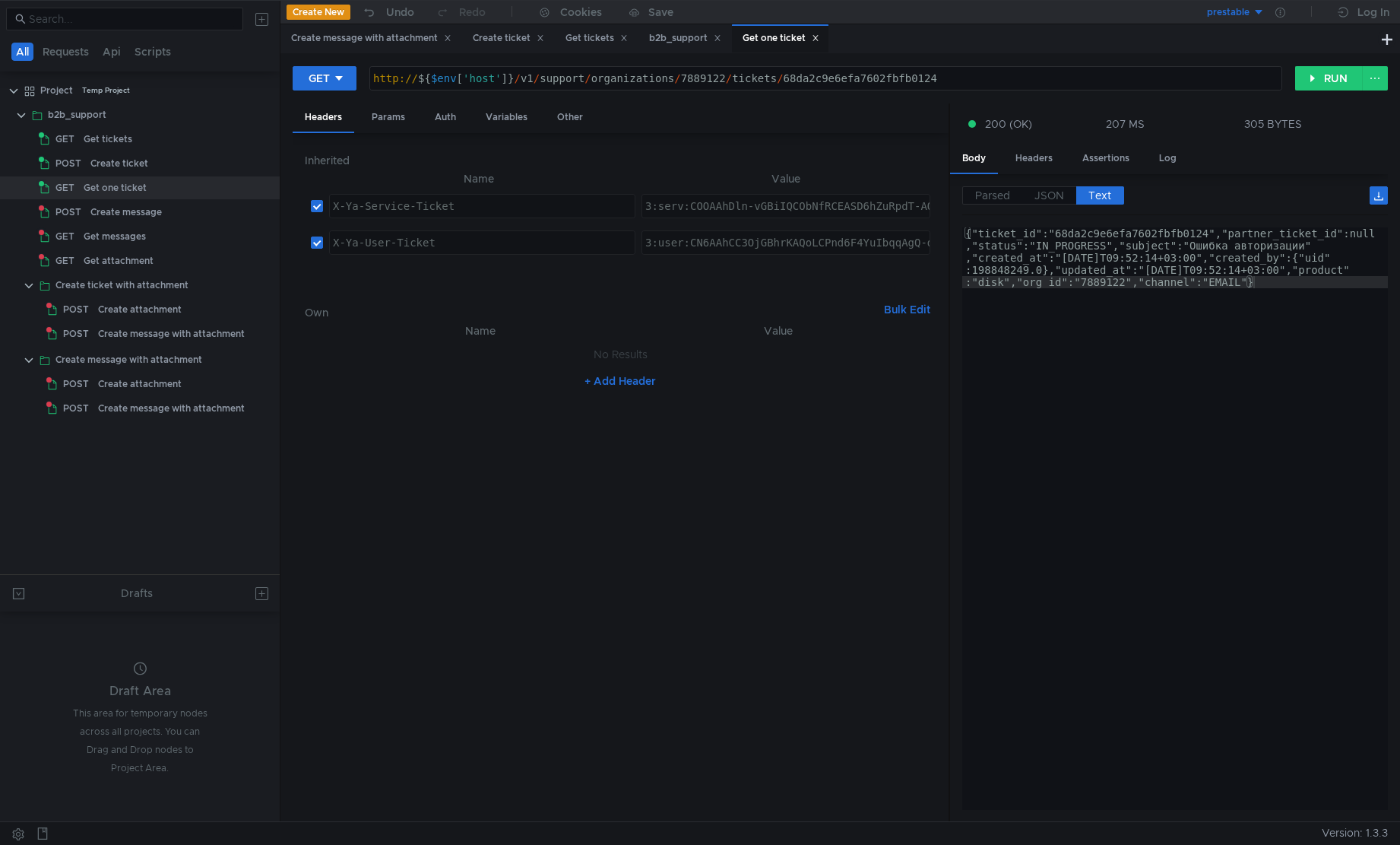
type textarea "{"ticket_id":"68da2c9e6efa7602fbfb0124","partner_ticket_id":null,"status":"IN_P…"
click at [1155, 341] on div "{"ticket_id":"68da2c9e6efa7602fbfb0124","partner_ticket_id":null ,"status":"IN_…" at bounding box center [1175, 579] width 426 height 704
click at [1041, 188] on label "JSON" at bounding box center [1049, 196] width 54 height 18
click at [1046, 193] on span "JSON" at bounding box center [1050, 195] width 29 height 14
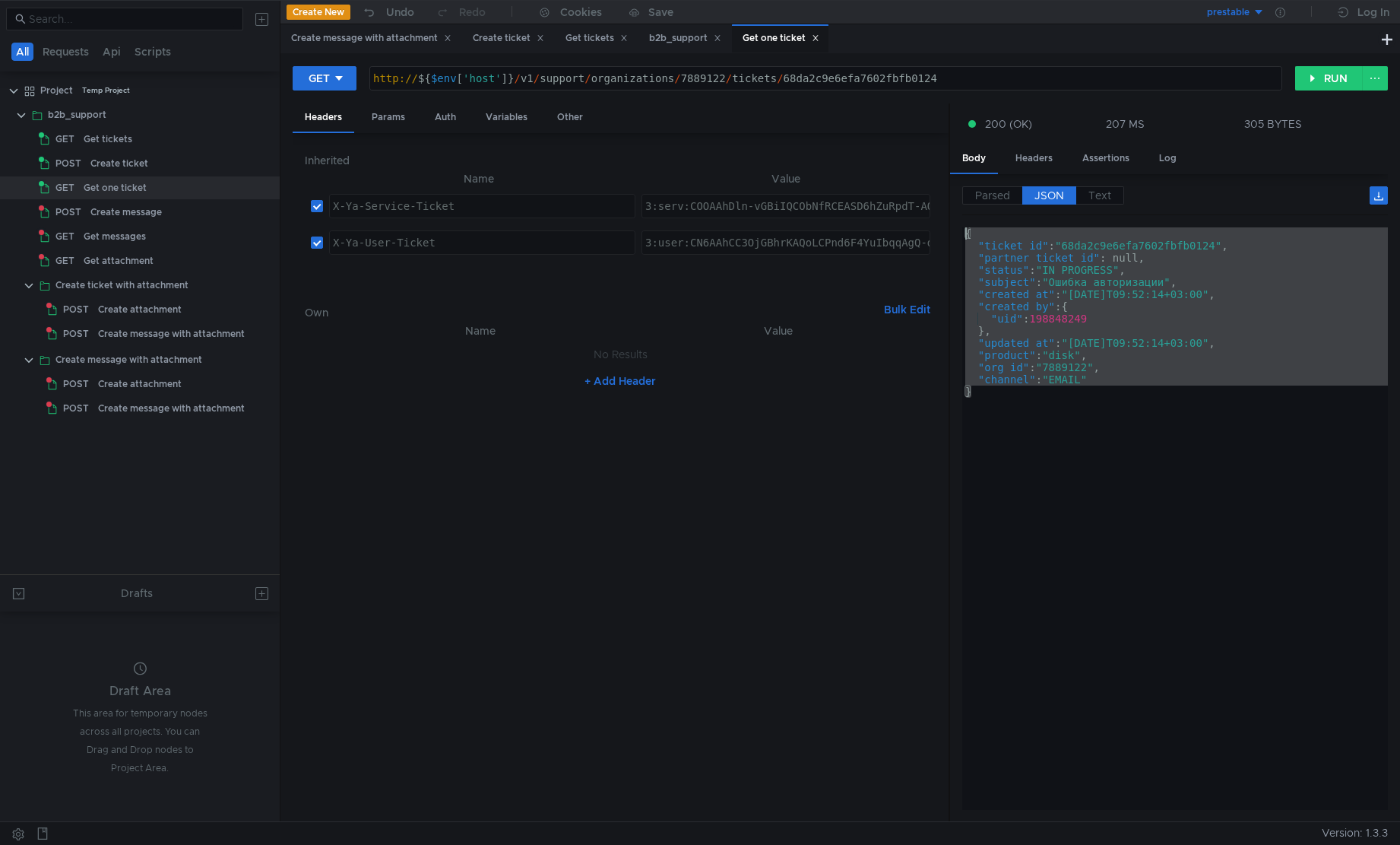
drag, startPoint x: 1154, startPoint y: 470, endPoint x: 939, endPoint y: 216, distance: 332.8
click at [939, 216] on as-split "Headers Params Auth Variables Other Inherited Name Value X-Ya-Service-Ticket הה…" at bounding box center [840, 462] width 1096 height 719
click at [1087, 400] on div "{ "ticket_id" : "68da2c9e6efa7602fbfb0124" , "partner_ticket_id" : null, "statu…" at bounding box center [1175, 519] width 426 height 583
type textarea "}"
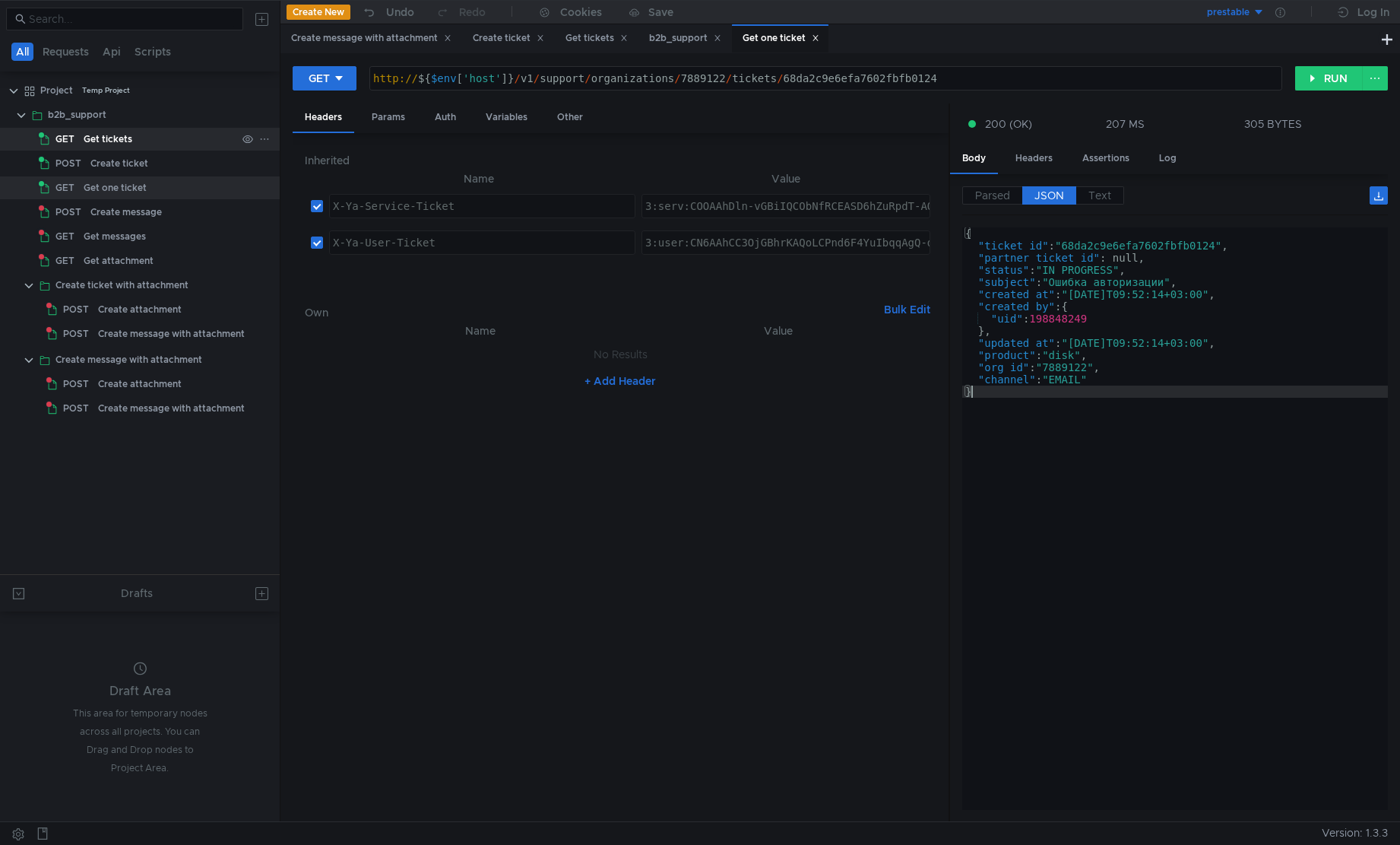
click at [124, 143] on div "Get tickets" at bounding box center [108, 139] width 49 height 23
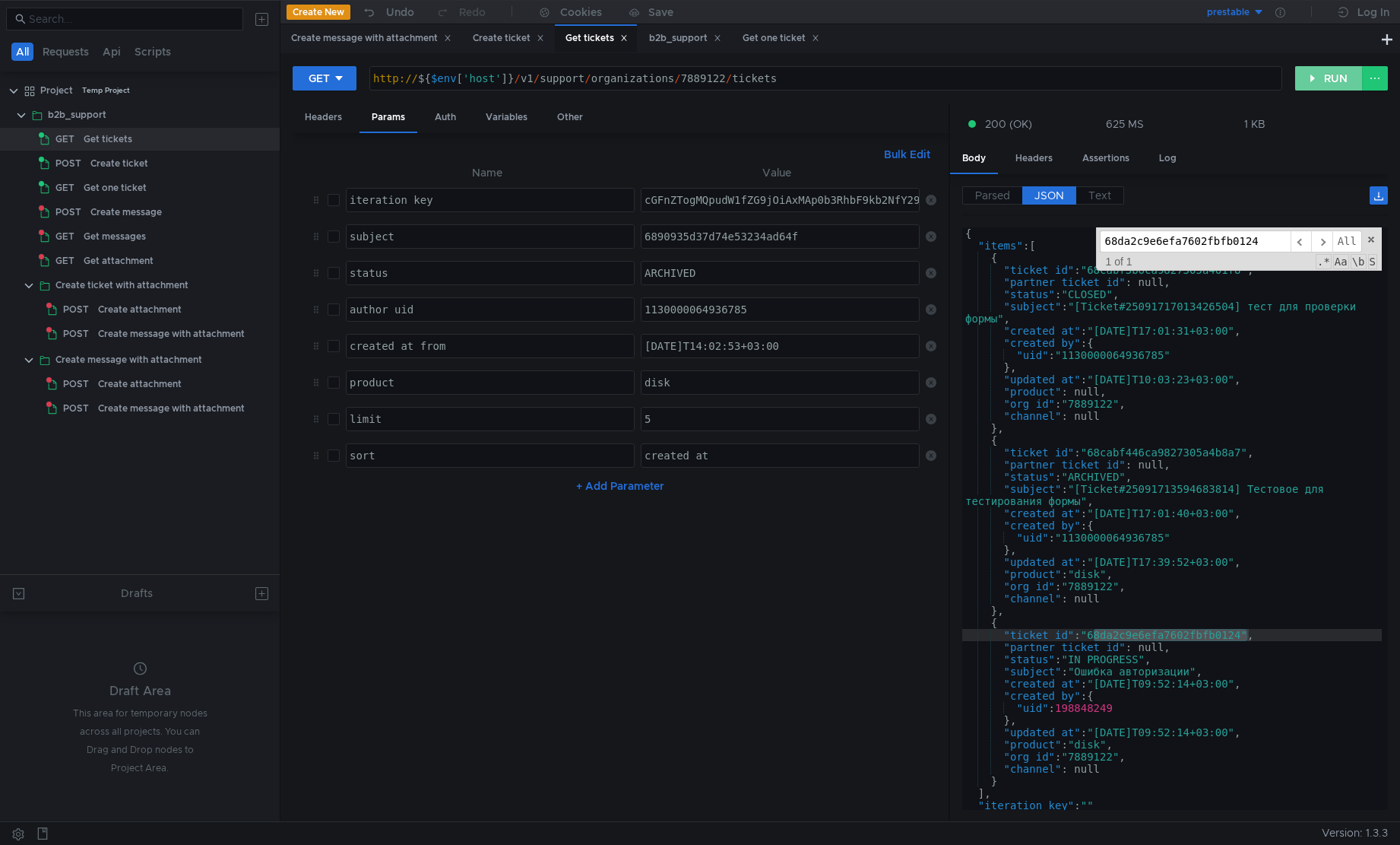
click at [1321, 88] on button "RUN" at bounding box center [1329, 78] width 68 height 24
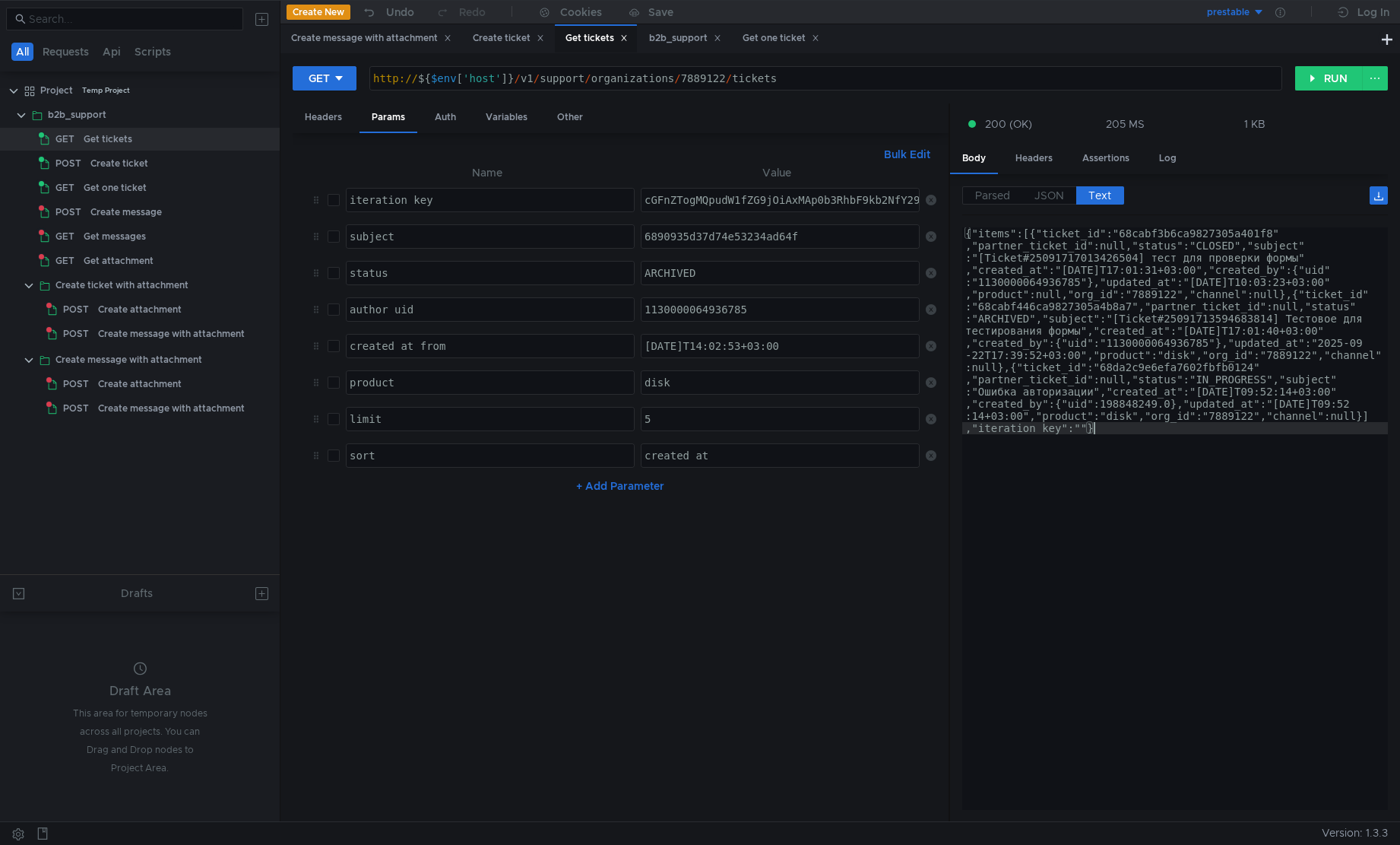
click at [1261, 523] on div "{"items":[{"ticket_id":"68cabf3b6ca9827305a401f8" ,"partner_ticket_id":null,"st…" at bounding box center [1175, 722] width 426 height 990
click at [1053, 189] on span "JSON" at bounding box center [1050, 195] width 29 height 14
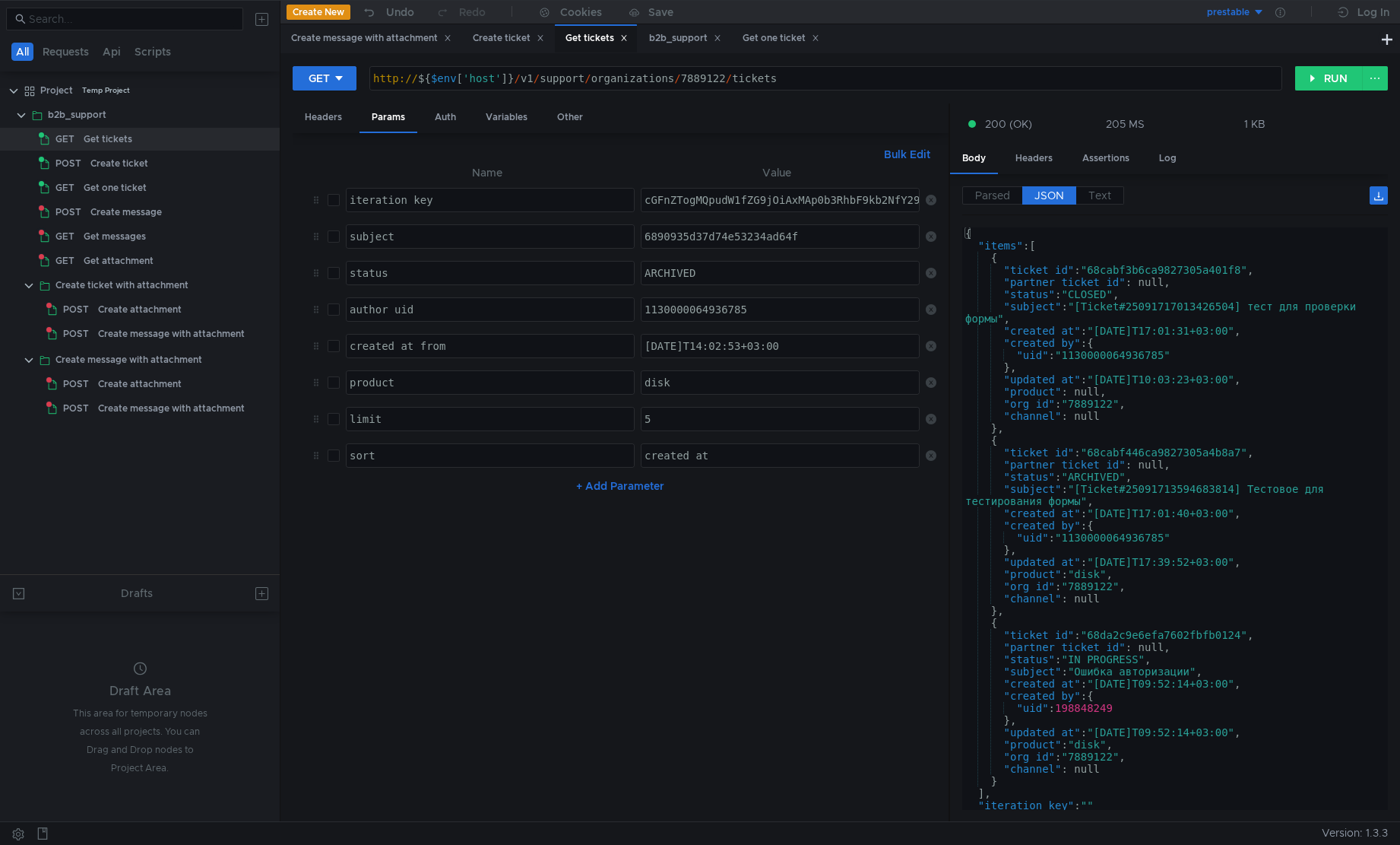
click at [1050, 195] on span "JSON" at bounding box center [1050, 195] width 29 height 14
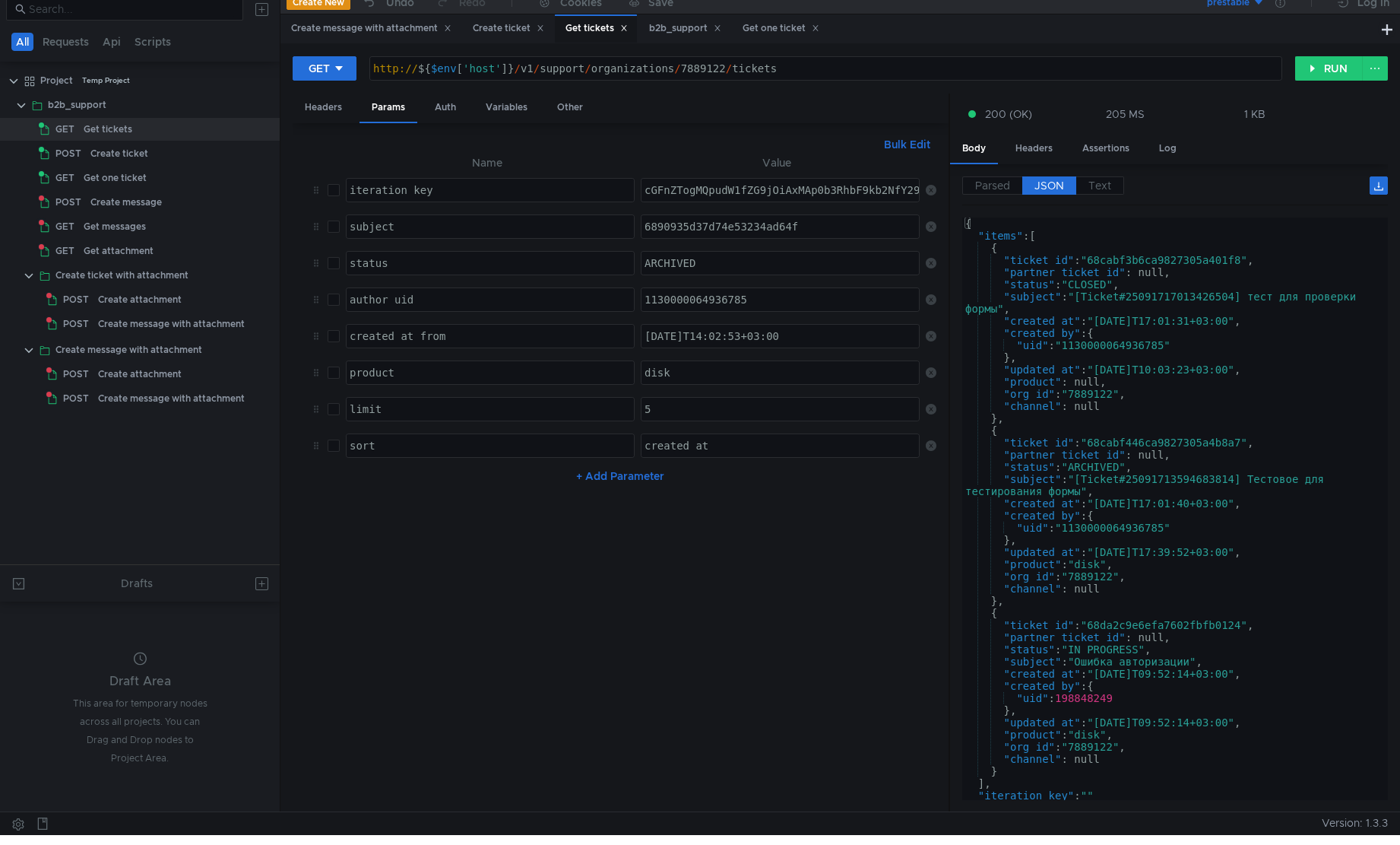
scroll to position [0, 0]
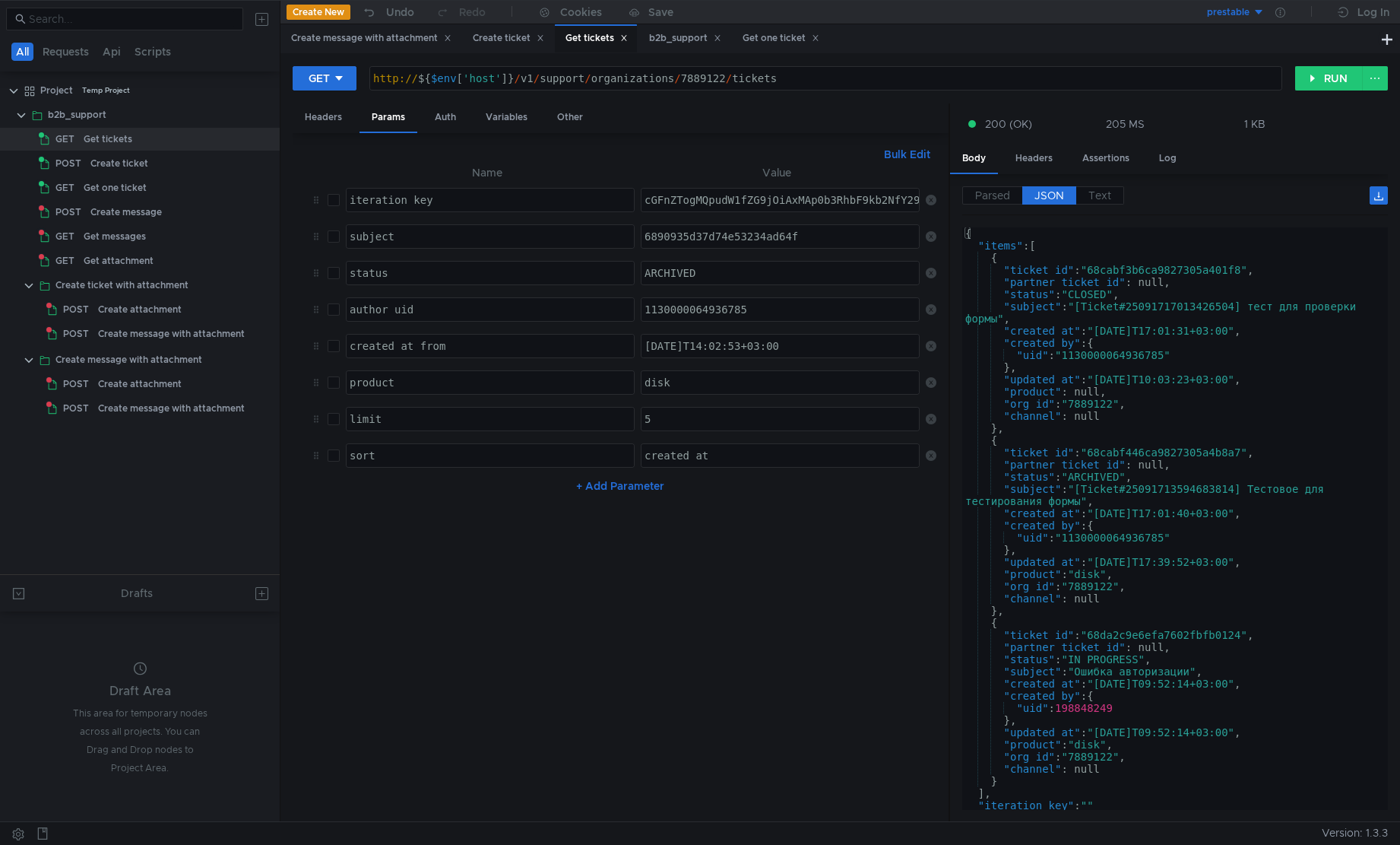
click at [757, 654] on nz-table "Name Value iteration_key הההההההההההההההההההההההההההההההההההההההההההההההההההההה…" at bounding box center [620, 486] width 631 height 646
click at [723, 235] on div "6890935d37d74e53234ad64f" at bounding box center [781, 249] width 279 height 37
paste textarea "da2c9e6efa7602fbfb0124"
type textarea "68da2c9e6efa7602fbfb0124"
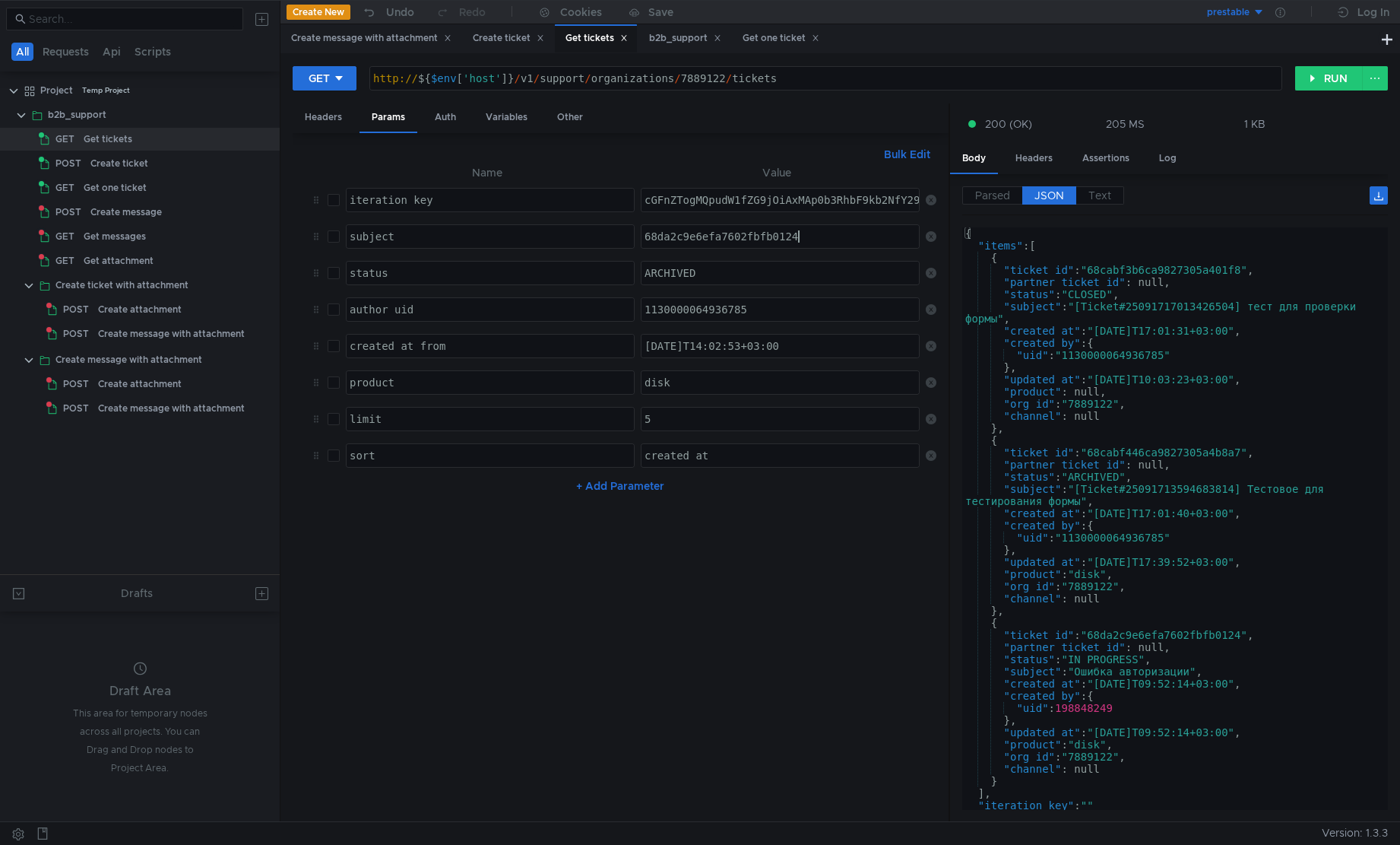
click at [333, 238] on input "checkbox" at bounding box center [333, 236] width 12 height 12
checkbox input "true"
click at [1337, 80] on button "RUN" at bounding box center [1329, 78] width 68 height 24
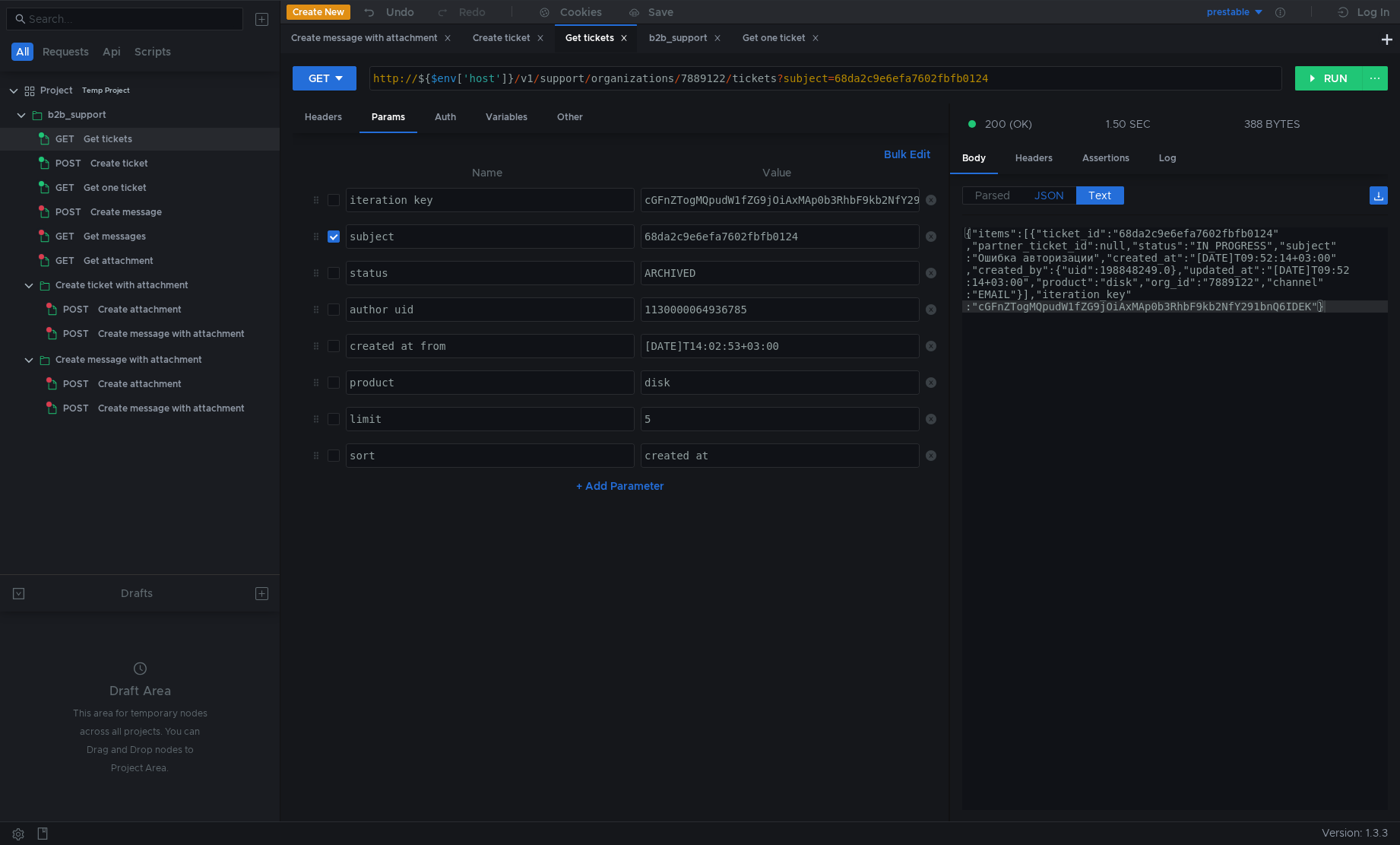
click at [1059, 196] on span "JSON" at bounding box center [1050, 195] width 29 height 14
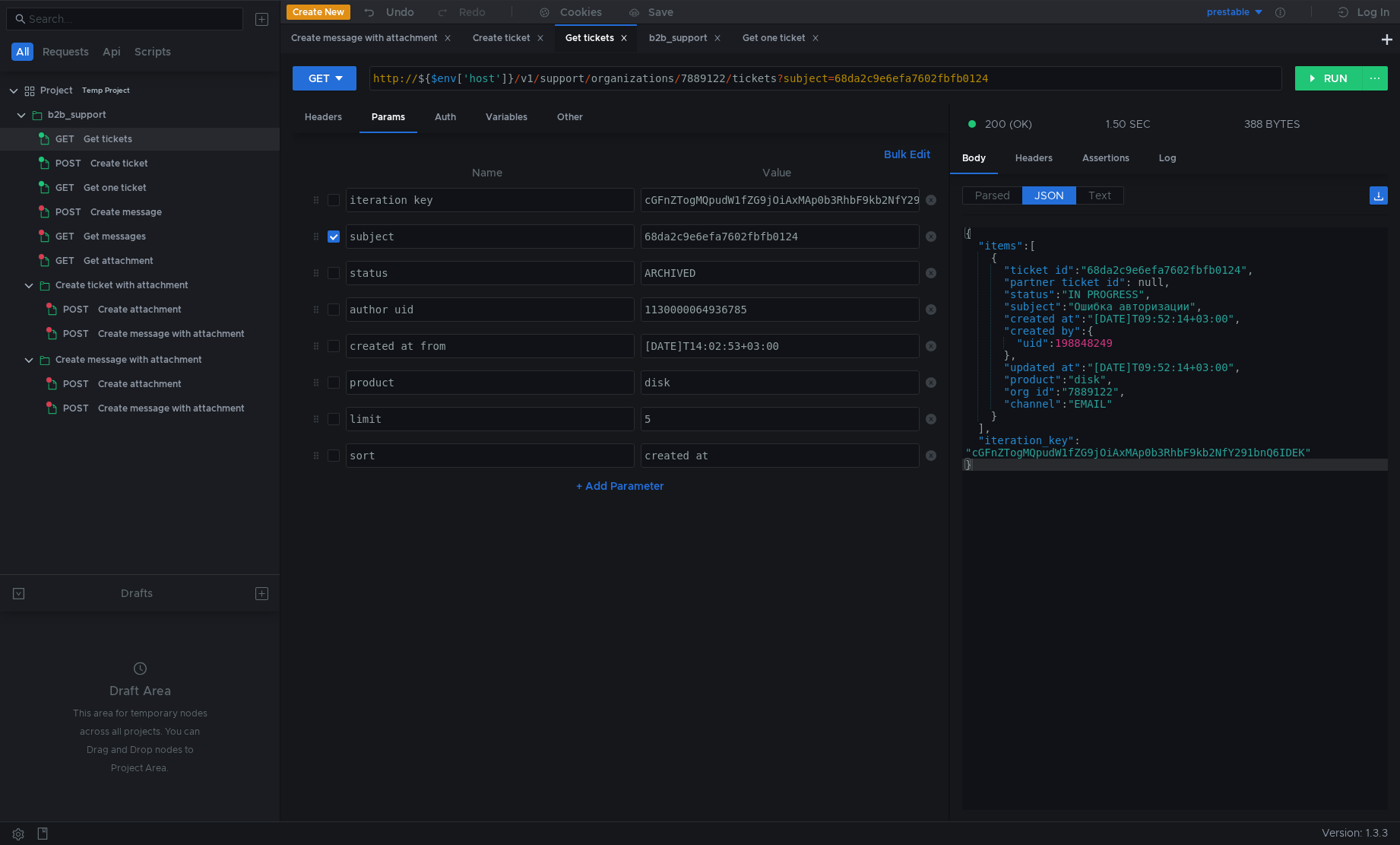
click at [709, 243] on div "68da2c9e6efa7602fbfb0124" at bounding box center [781, 249] width 279 height 37
click at [1340, 82] on button "RUN" at bounding box center [1329, 78] width 68 height 24
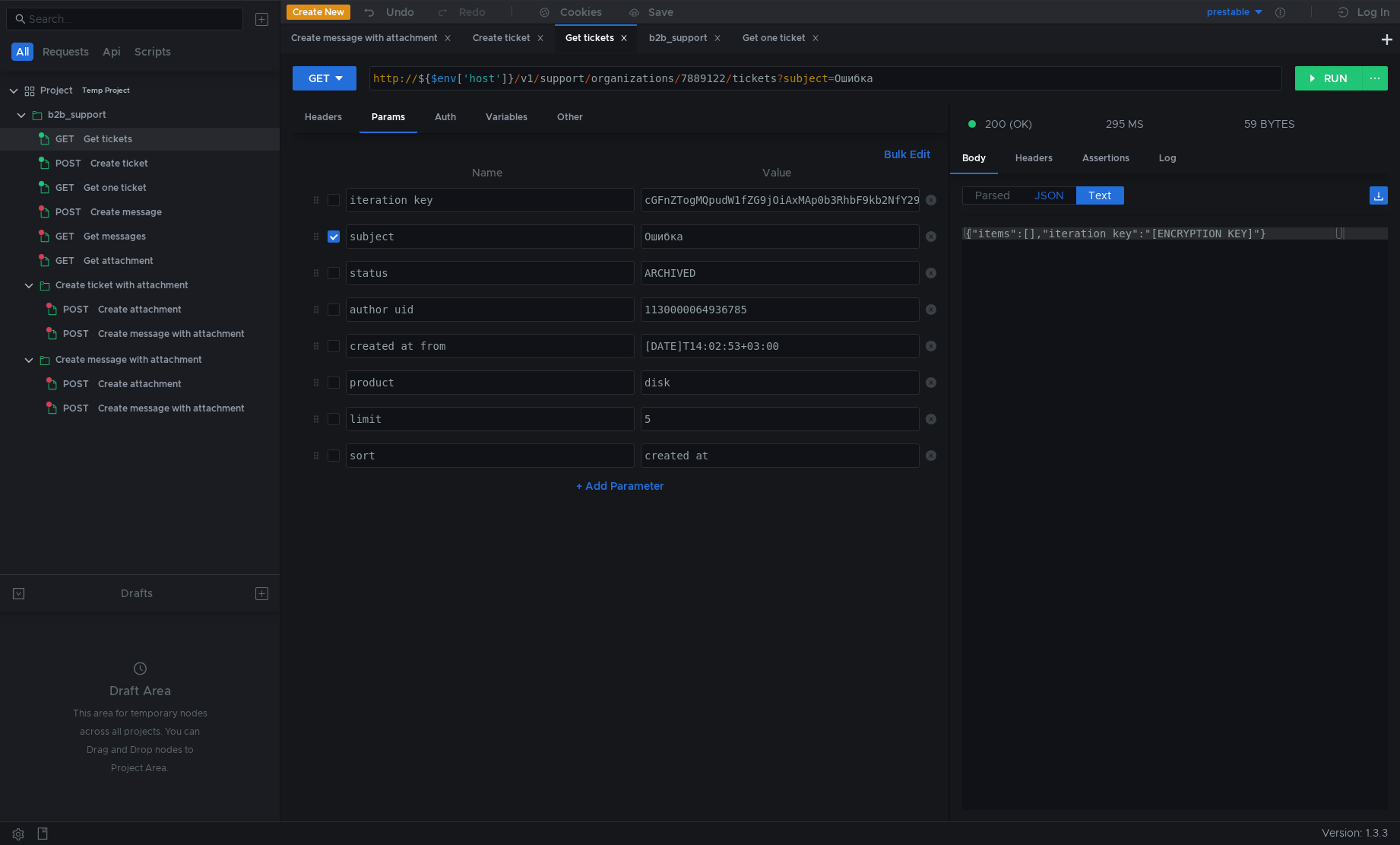
click at [1040, 198] on span "JSON" at bounding box center [1050, 195] width 29 height 14
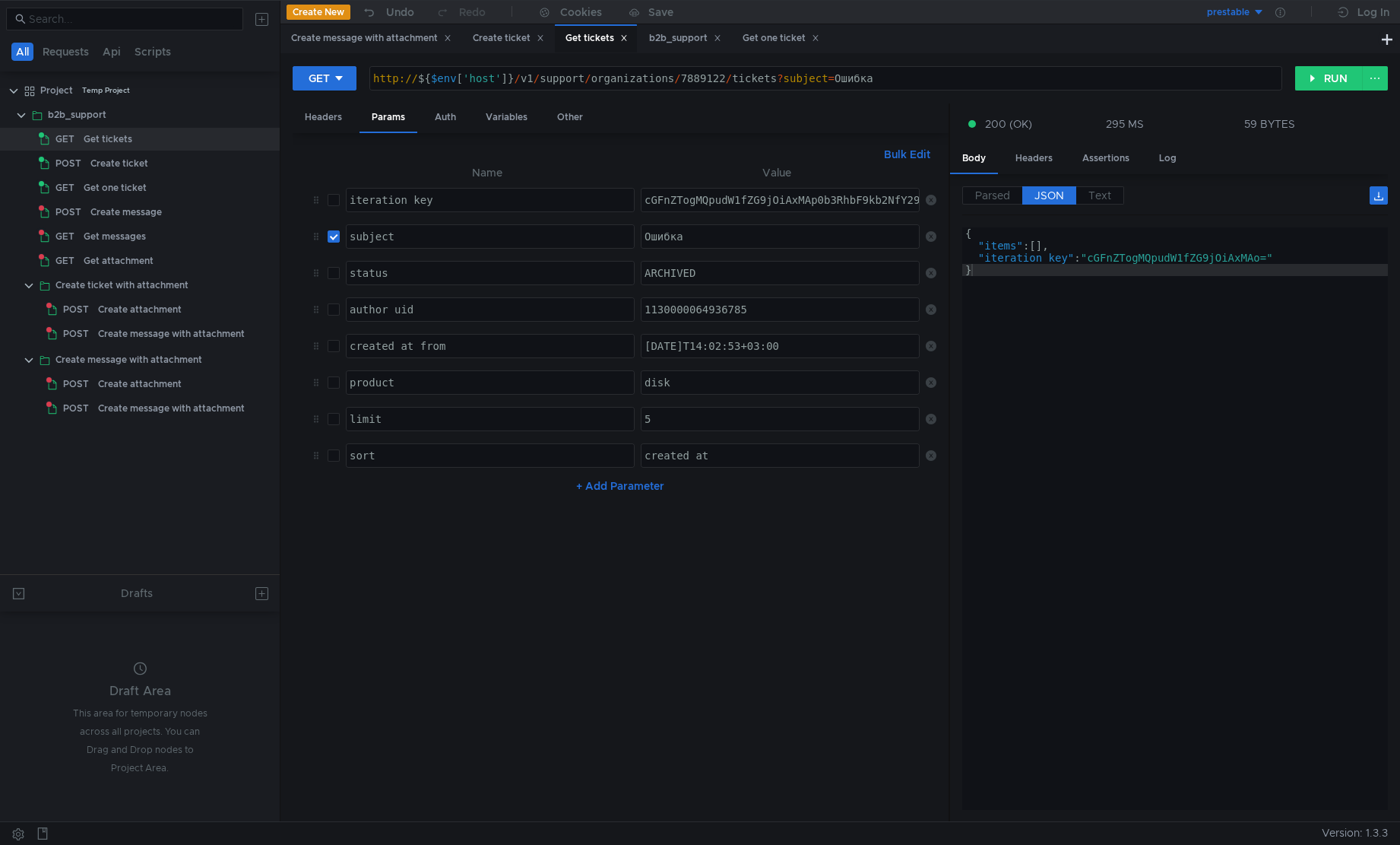
click at [1051, 200] on span "JSON" at bounding box center [1050, 195] width 29 height 14
click at [712, 240] on div "Ошибка" at bounding box center [781, 249] width 279 height 37
click at [1313, 84] on button "RUN" at bounding box center [1329, 78] width 68 height 24
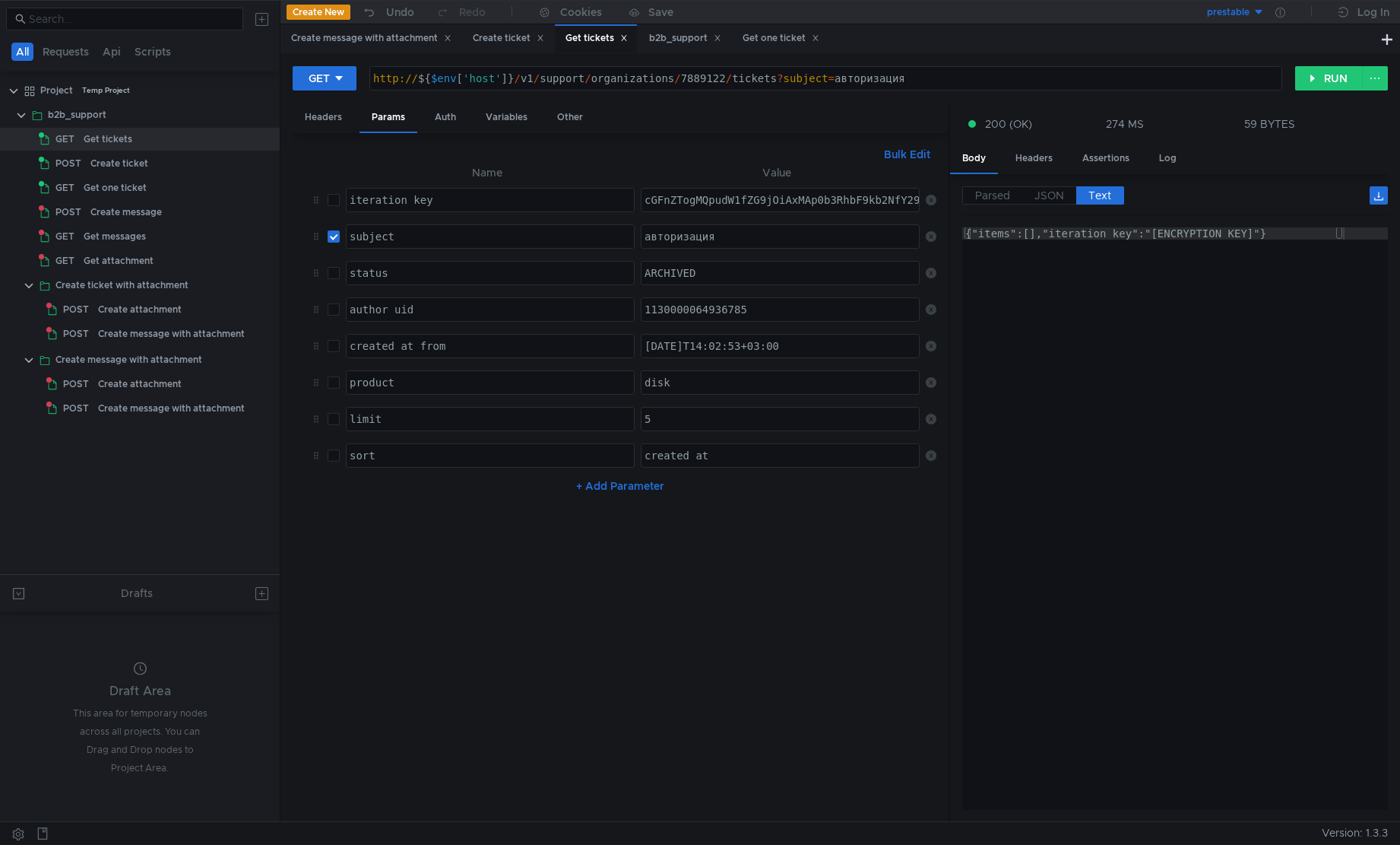
click at [789, 248] on div "авторизация" at bounding box center [781, 249] width 279 height 37
type textarea "авторизации"
click at [1308, 71] on button "RUN" at bounding box center [1329, 78] width 68 height 24
click at [700, 241] on div "авторизации" at bounding box center [781, 249] width 279 height 37
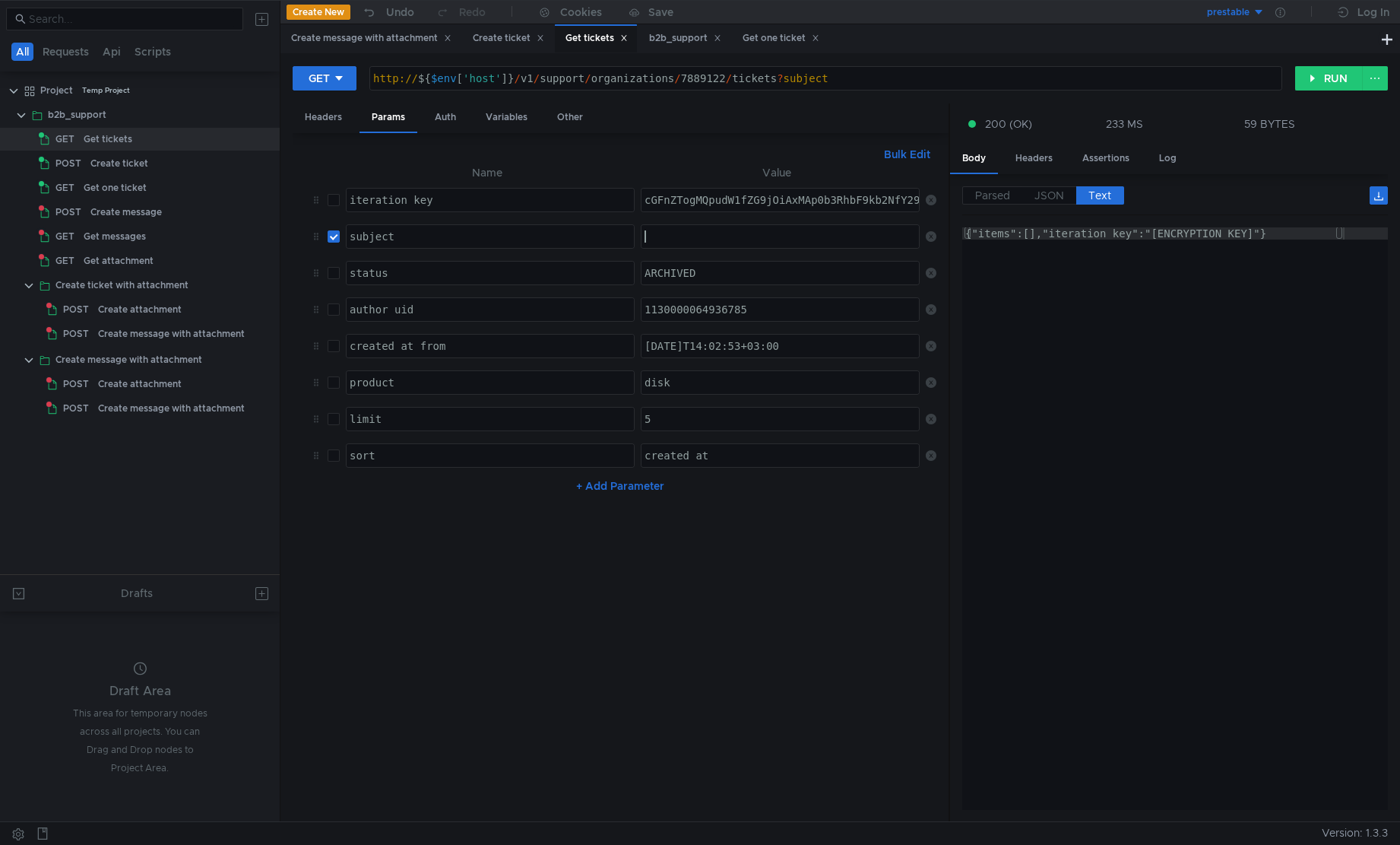
type textarea "авторизации"
paste textarea "68da2c9e6efa7602fbfb0124"
type textarea "68da2c9e6efa7602fbfb0124"
click at [1341, 81] on button "RUN" at bounding box center [1329, 78] width 68 height 24
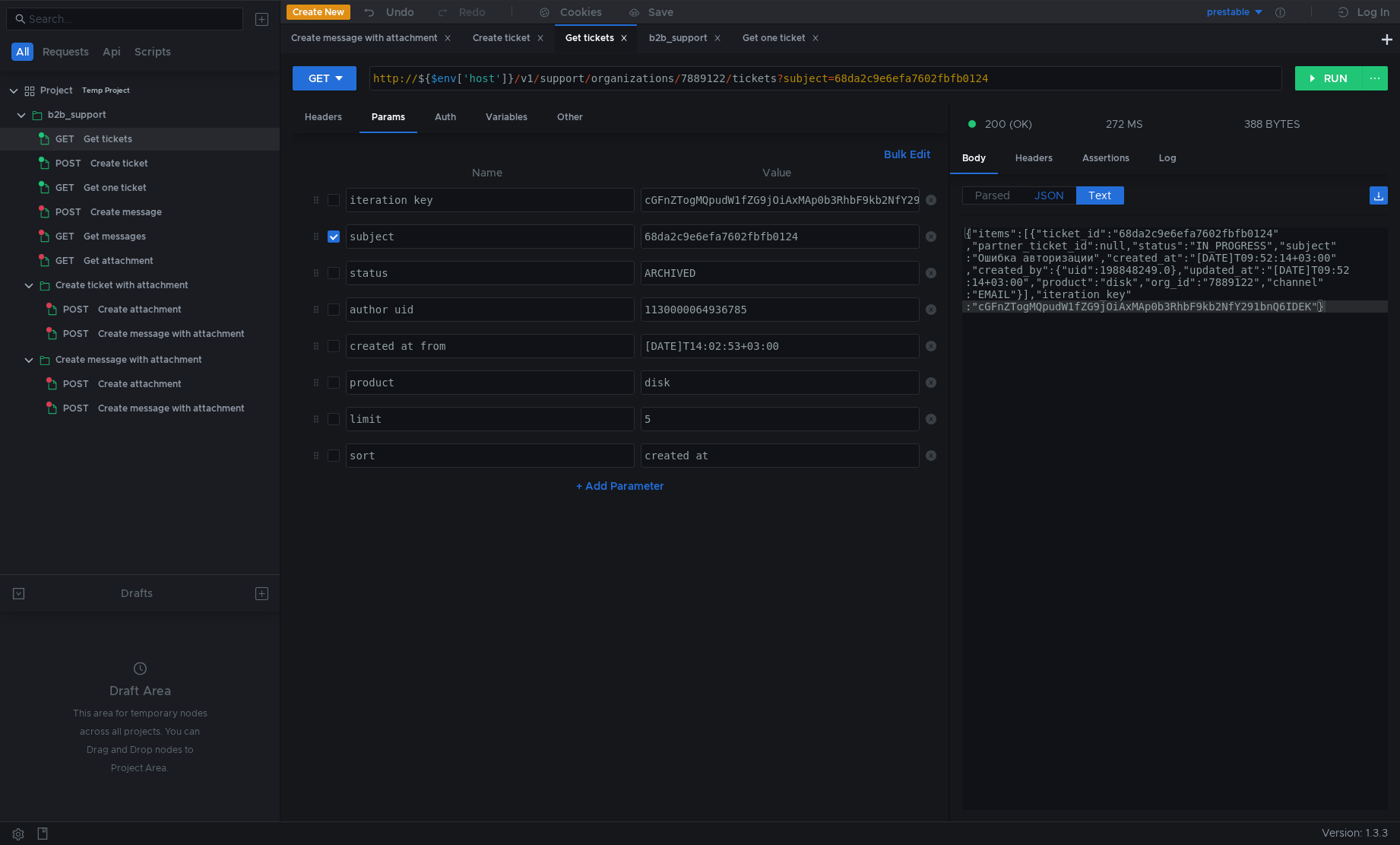
click at [1066, 196] on label "JSON" at bounding box center [1049, 196] width 54 height 18
click at [1053, 197] on span "JSON" at bounding box center [1050, 195] width 29 height 14
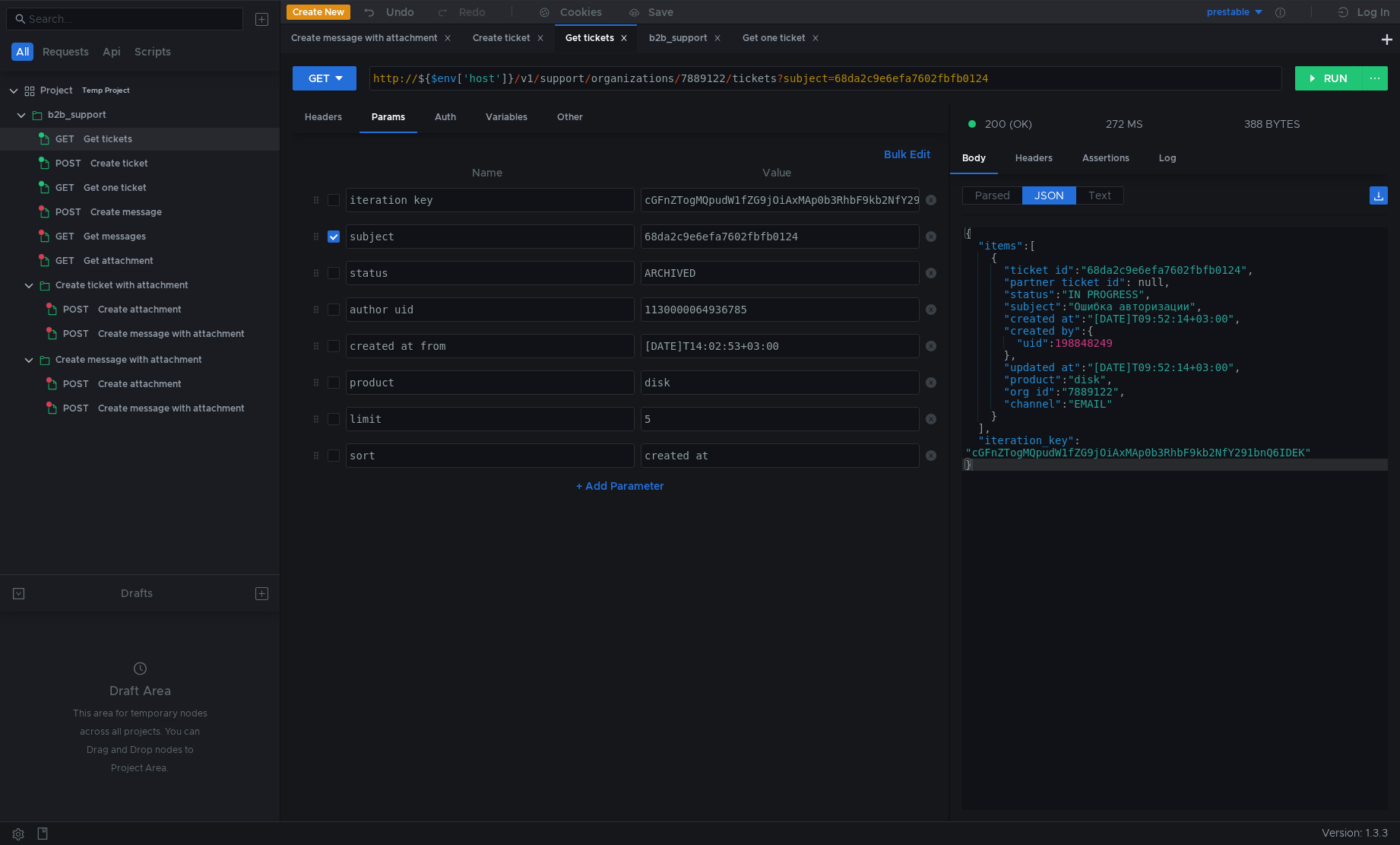
click at [325, 234] on td at bounding box center [331, 236] width 18 height 37
click at [333, 238] on input "checkbox" at bounding box center [333, 236] width 12 height 12
checkbox input "false"
click at [1326, 81] on button "RUN" at bounding box center [1329, 78] width 68 height 24
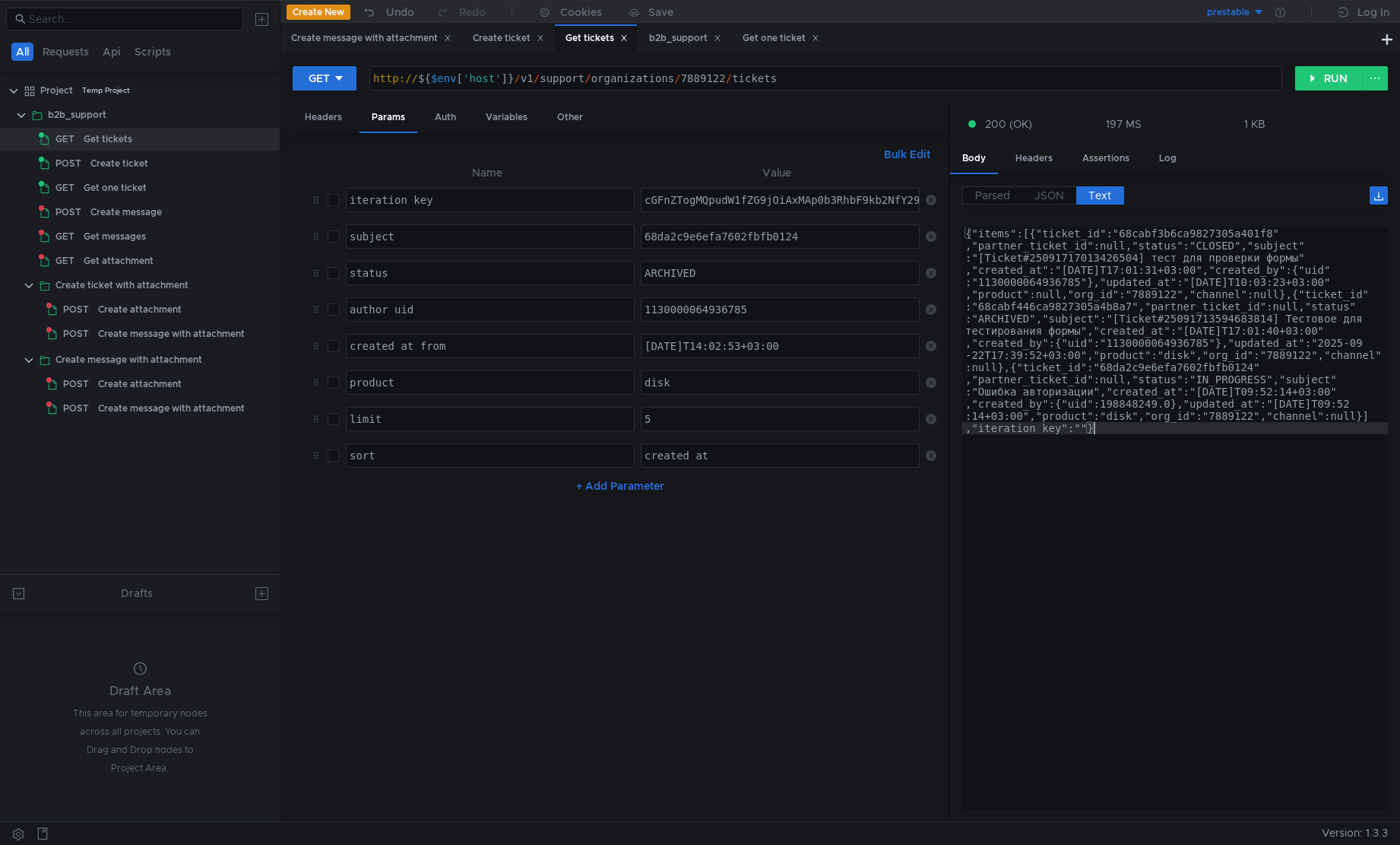
click at [1216, 450] on div "{"items":[{"ticket_id":"68cabf3b6ca9827305a401f8" ,"partner_ticket_id":null,"st…" at bounding box center [1175, 722] width 426 height 990
click at [1049, 200] on span "JSON" at bounding box center [1050, 195] width 29 height 14
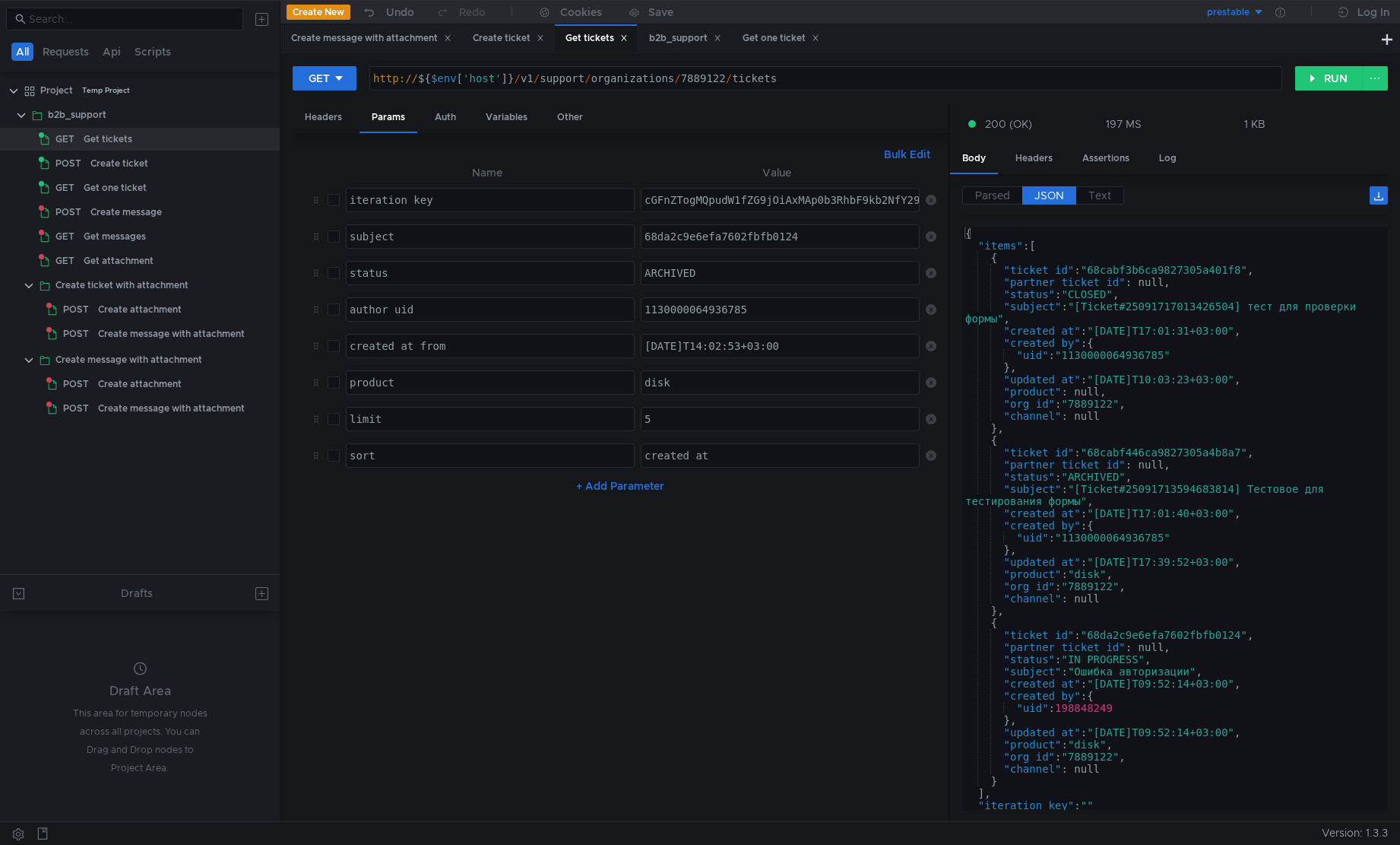
click at [1126, 659] on div "{ "items" : [ { "ticket_id" : "68cabf3b6ca9827305a401f8" , "partner_ticket_id" …" at bounding box center [1172, 531] width 420 height 607
click at [1129, 683] on div "{ "items" : [ { "ticket_id" : "68cabf3b6ca9827305a401f8" , "partner_ticket_id" …" at bounding box center [1172, 531] width 420 height 607
type textarea ""created_at": "2025-09-29T09:52:14+03:00","
click at [336, 348] on input "checkbox" at bounding box center [333, 346] width 12 height 12
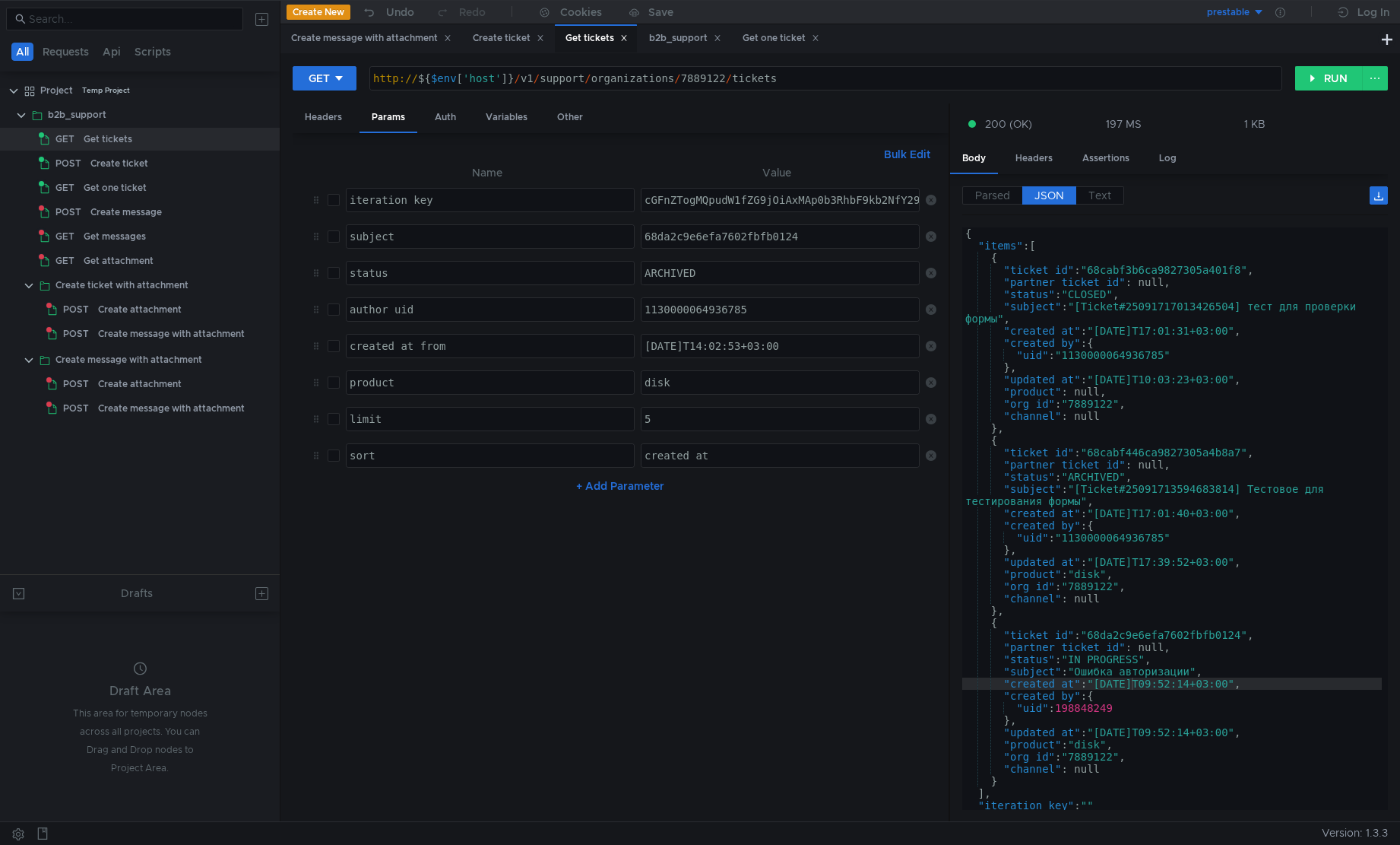
checkbox input "true"
click at [680, 345] on div "2025-08-04T14:02:53+03:00" at bounding box center [781, 359] width 279 height 37
drag, startPoint x: 706, startPoint y: 350, endPoint x: 692, endPoint y: 345, distance: 14.9
click at [692, 345] on div "2025-09-04T14:02:53+03:00" at bounding box center [781, 359] width 279 height 37
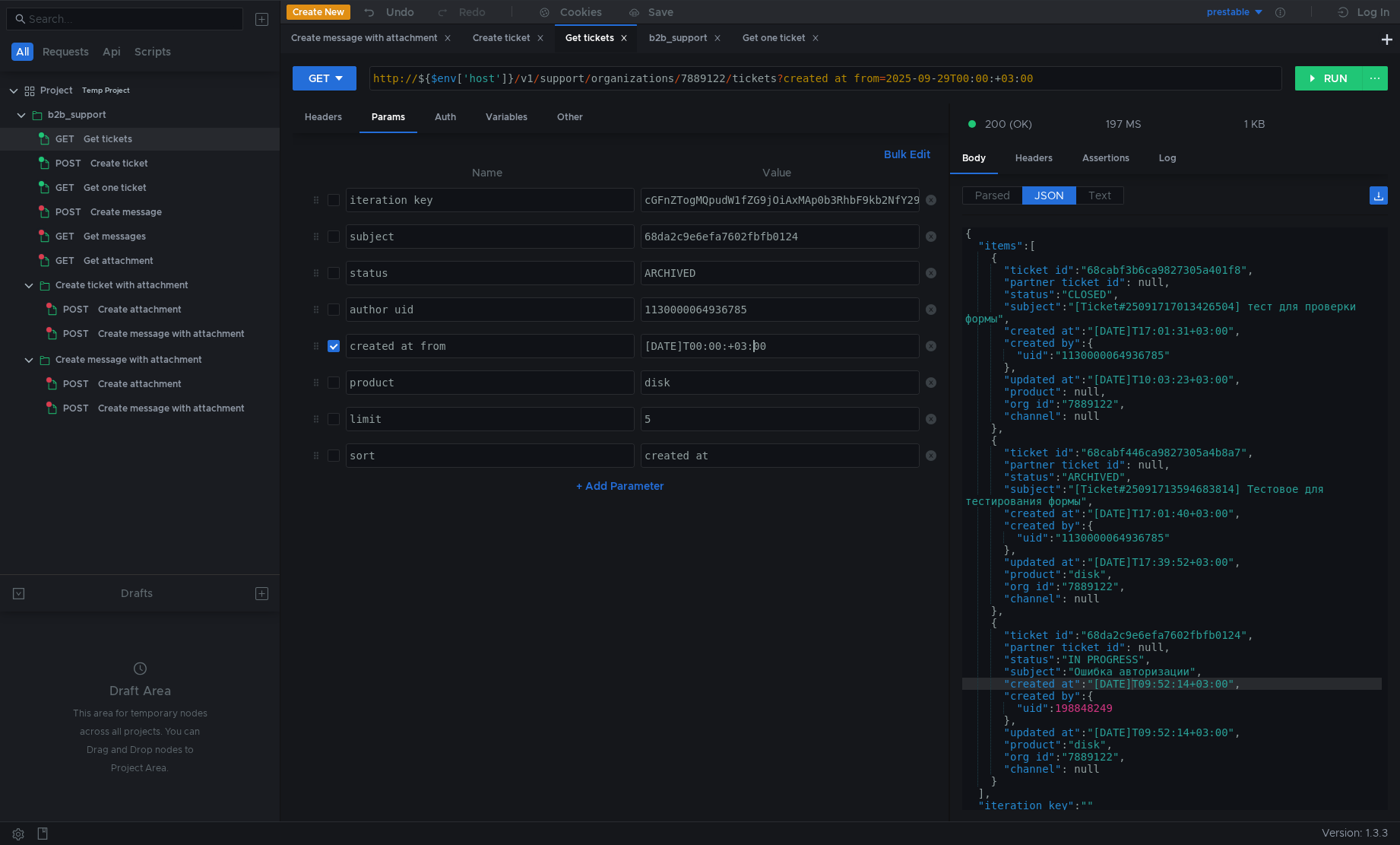
scroll to position [0, 9]
click at [1344, 84] on button "RUN" at bounding box center [1329, 78] width 68 height 24
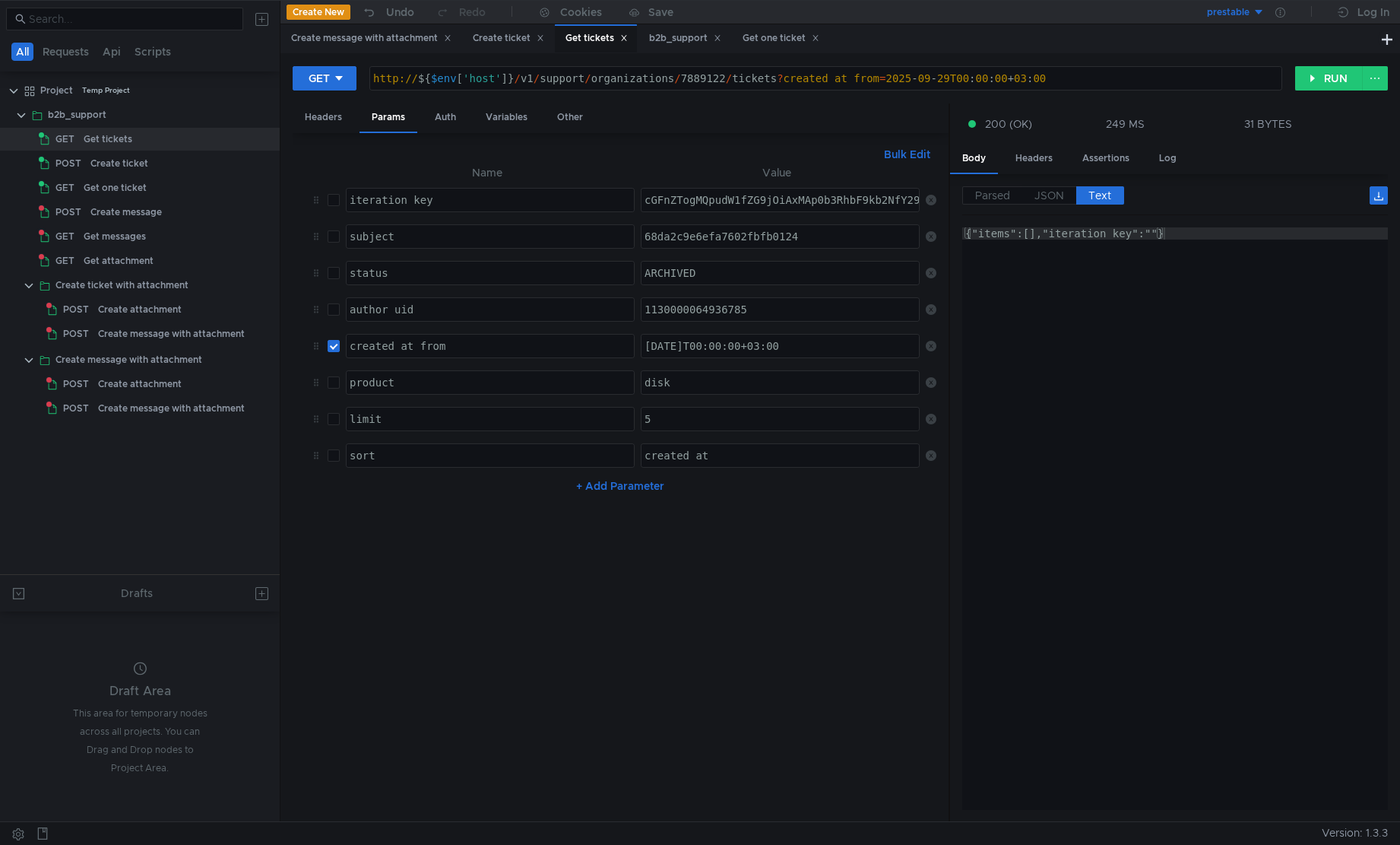
click at [814, 355] on div "2025-09-29T00:00:00+03:00" at bounding box center [781, 359] width 279 height 37
click at [703, 345] on div "2025-09-29T00:00:00+03:00" at bounding box center [781, 359] width 279 height 37
type textarea "[DATE]T00:00:00+03:00"
click at [1314, 79] on button "RUN" at bounding box center [1329, 78] width 68 height 24
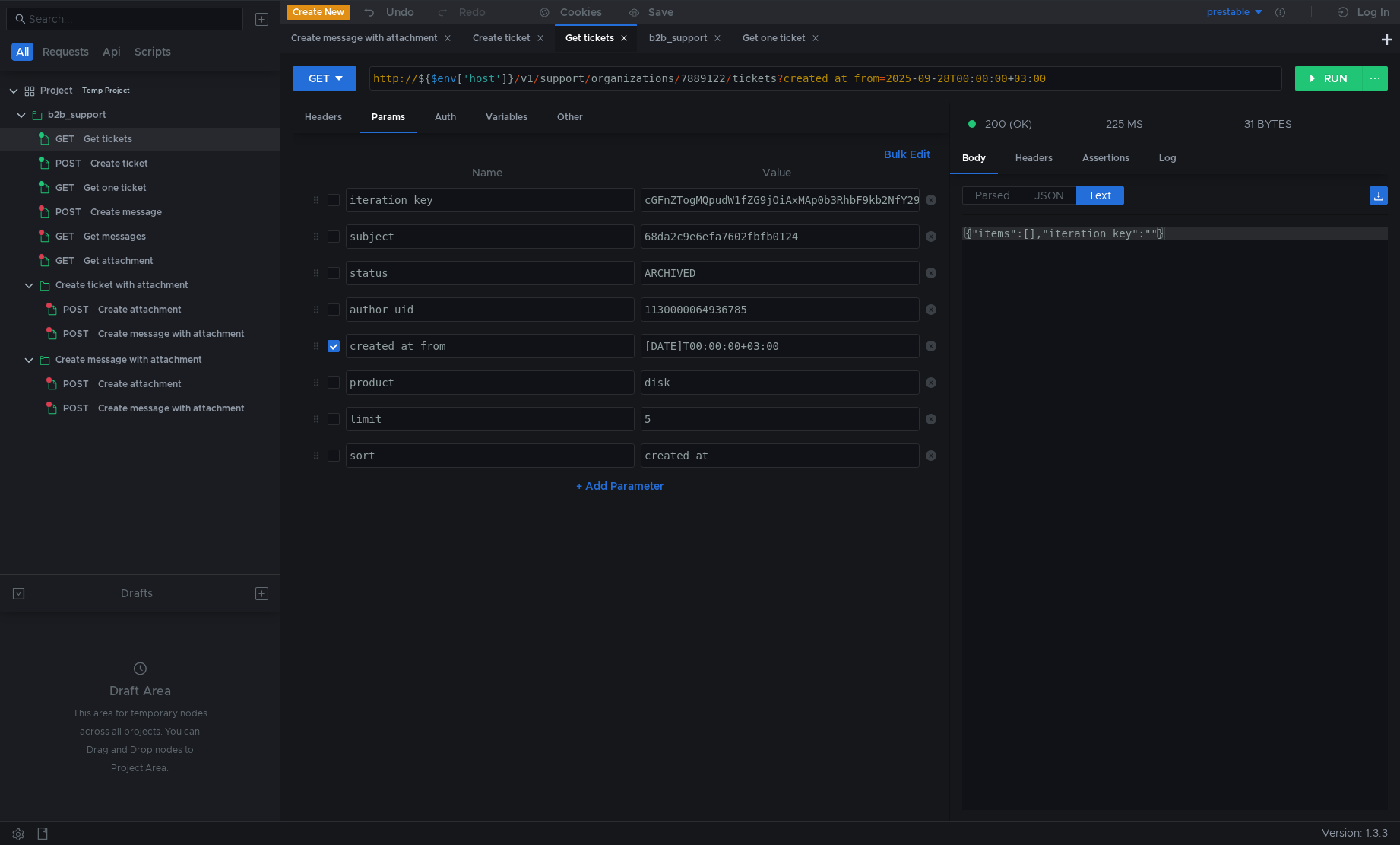
click at [472, 352] on div "created_at_from" at bounding box center [490, 359] width 288 height 37
type textarea "created_at_to"
click at [1321, 79] on button "RUN" at bounding box center [1329, 78] width 68 height 24
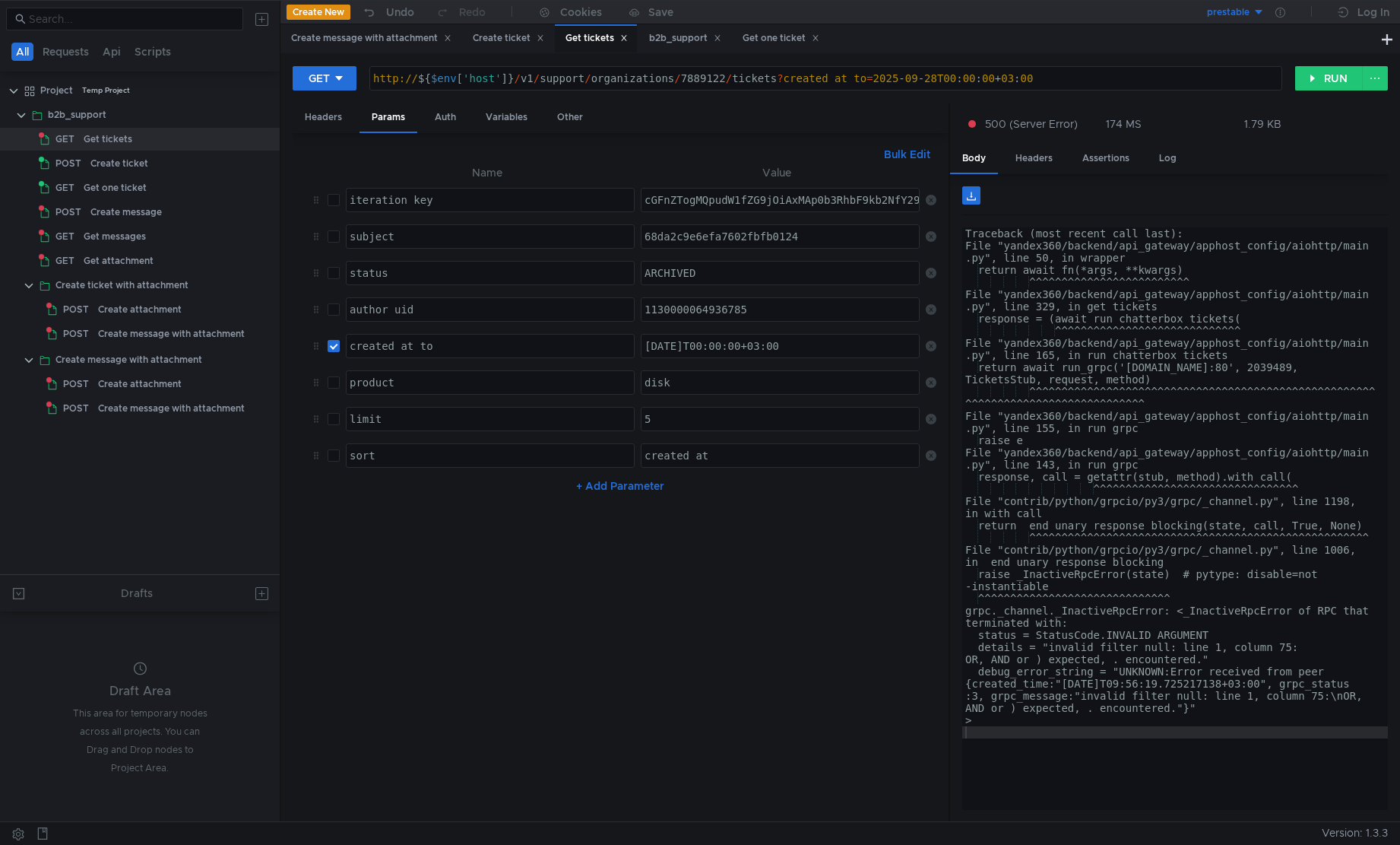
click at [1203, 779] on div "Traceback (most recent call last): File "yandex360/backend/api_gateway/apphost_…" at bounding box center [1175, 531] width 426 height 607
click at [1340, 76] on button "RUN" at bounding box center [1329, 78] width 68 height 24
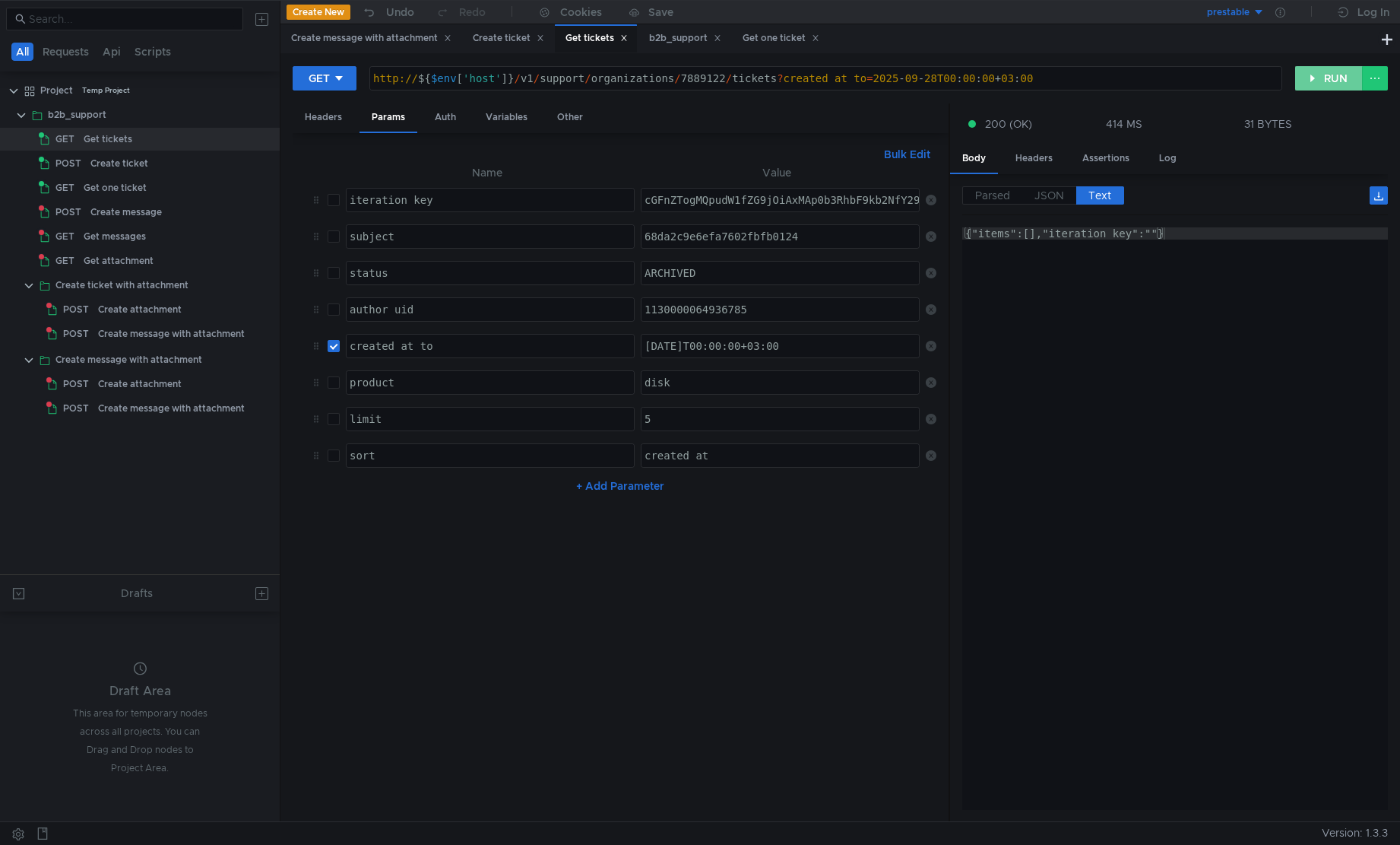
click at [1340, 76] on button "RUN" at bounding box center [1329, 78] width 68 height 24
click at [1040, 203] on label "JSON" at bounding box center [1049, 196] width 54 height 18
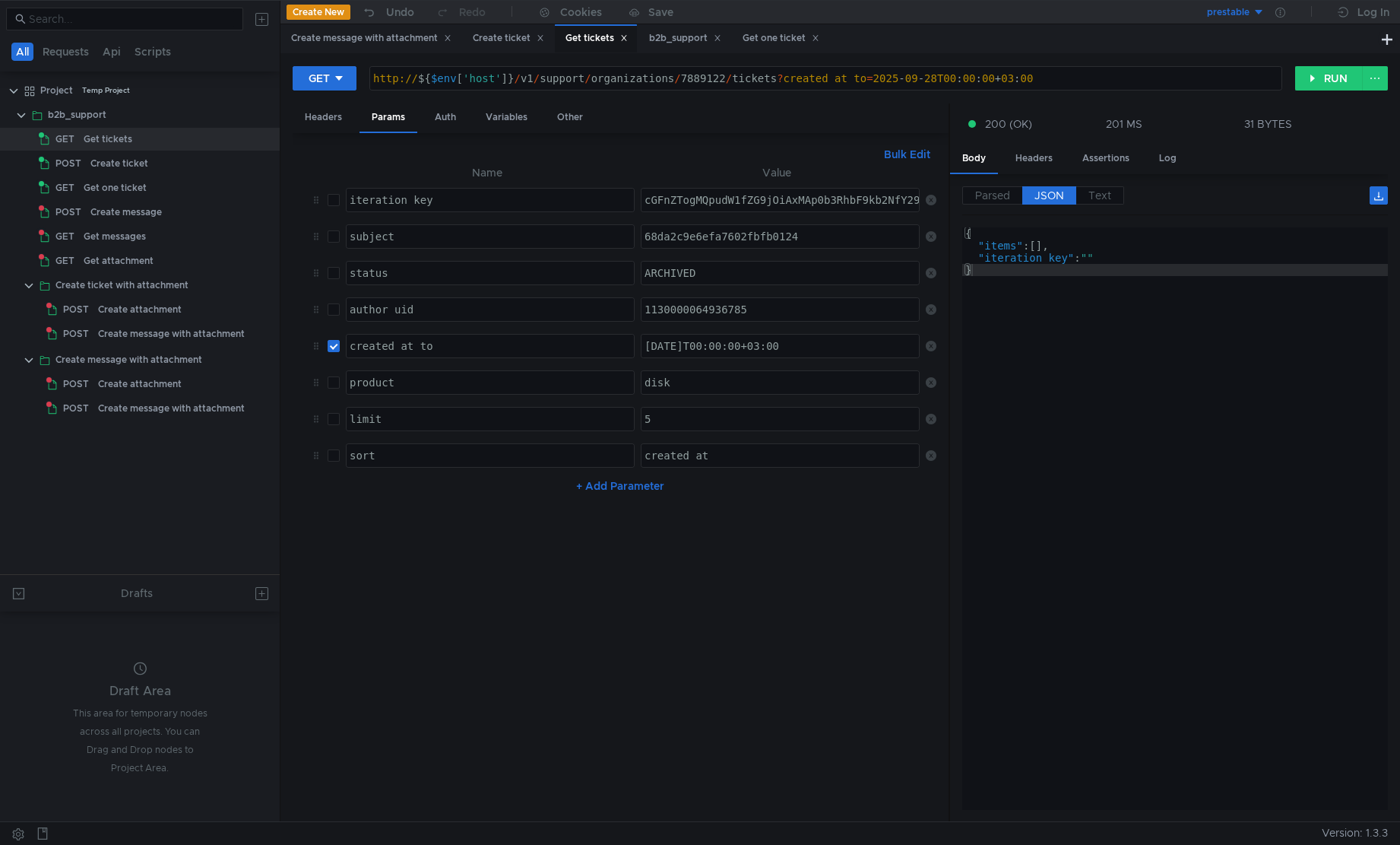
click at [609, 487] on button "+ Add Parameter" at bounding box center [620, 486] width 100 height 18
click at [499, 495] on div at bounding box center [490, 505] width 288 height 37
type textarea "created_at_from"
click at [741, 345] on div "[DATE]T00:00:00+03:00" at bounding box center [781, 359] width 279 height 37
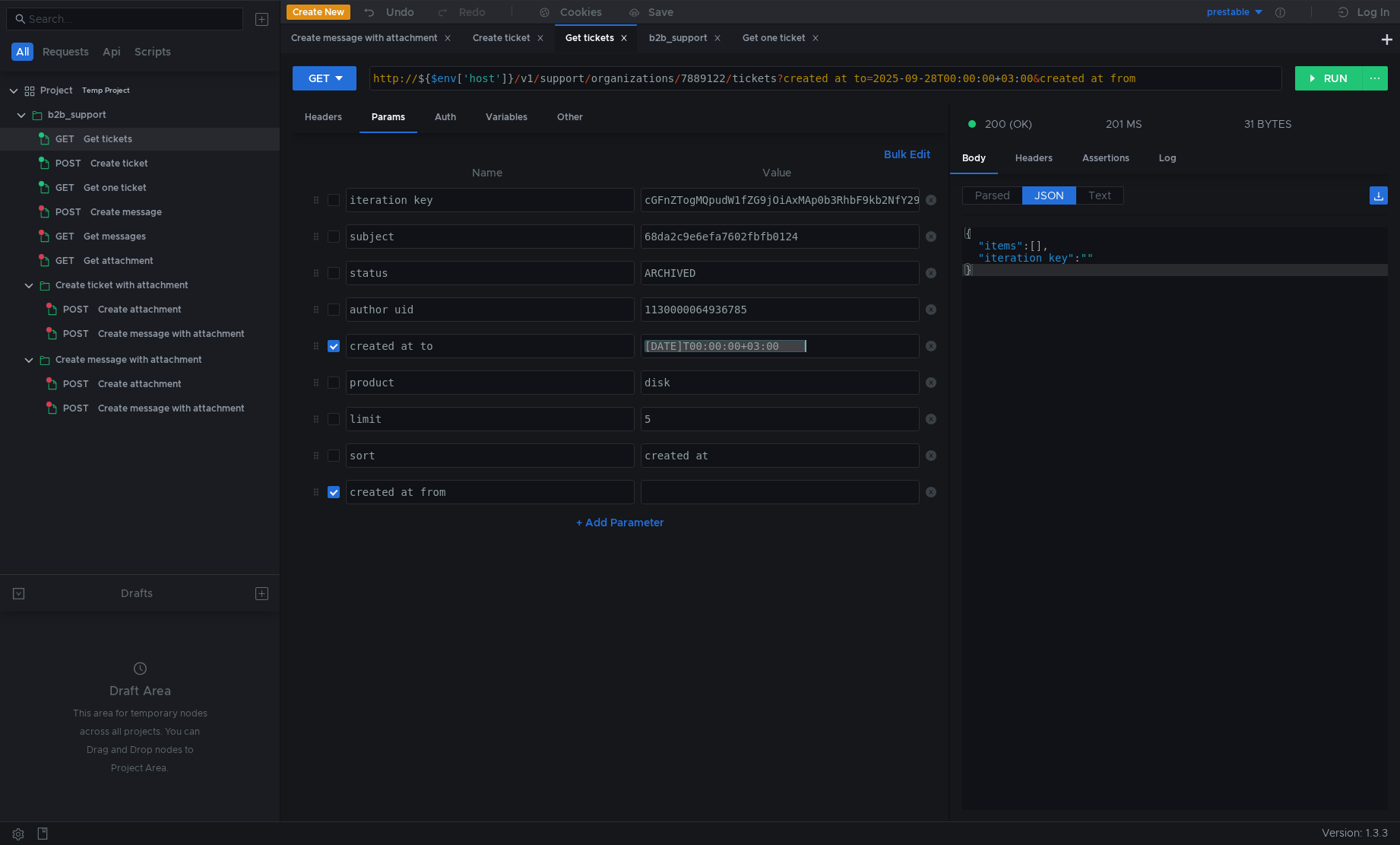
click at [767, 477] on td "ההההההההההההההההההההההההההההההההההההההההההההההההההההההההההההההההההההההההההההההה…" at bounding box center [777, 492] width 284 height 37
click at [768, 490] on div at bounding box center [781, 505] width 279 height 37
paste textarea "[DATE]T00:00:00+03:00"
drag, startPoint x: 700, startPoint y: 495, endPoint x: 766, endPoint y: 485, distance: 66.8
click at [700, 494] on div "[DATE]T00:00:00+03:00" at bounding box center [781, 505] width 279 height 37
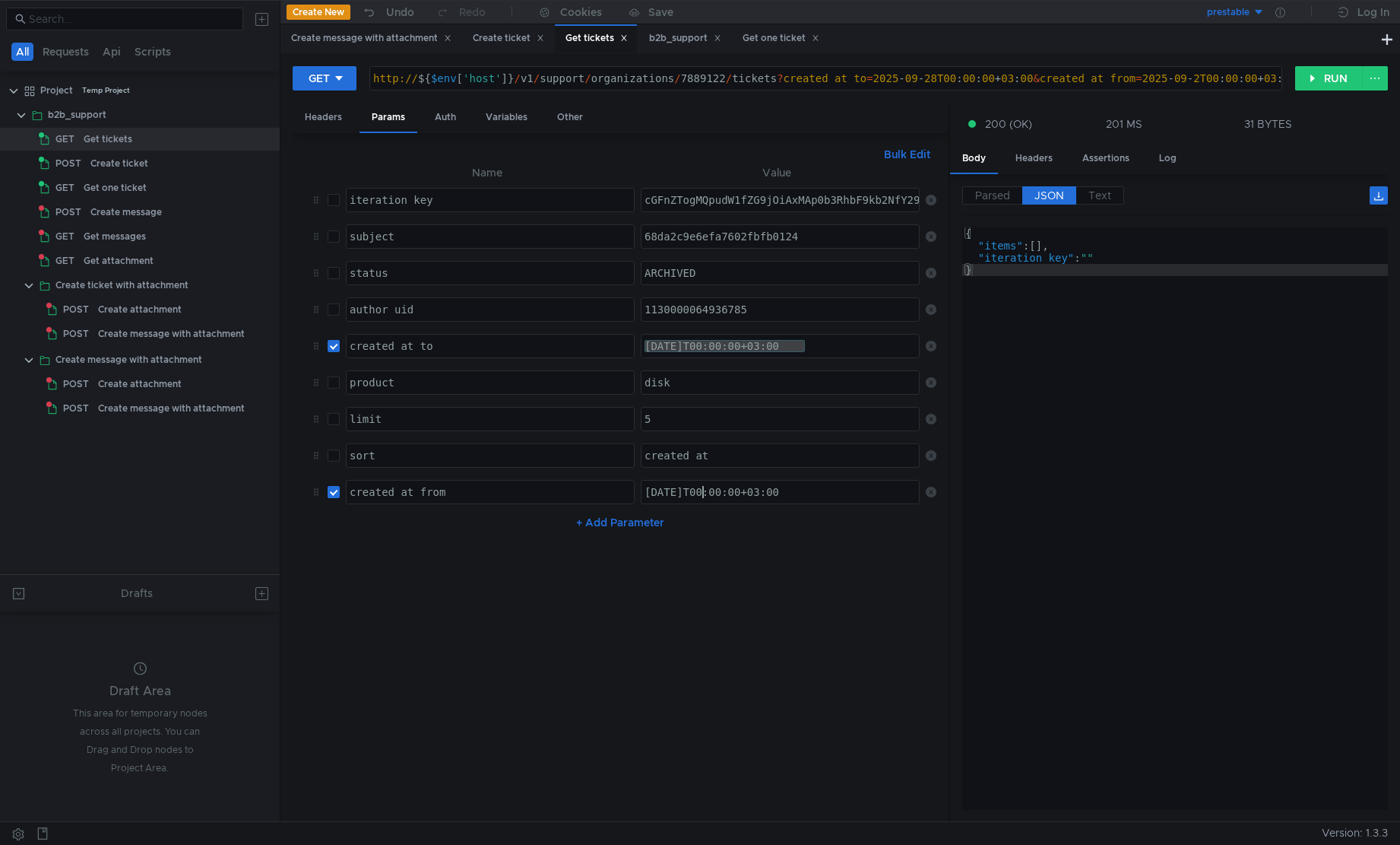
scroll to position [0, 6]
type textarea "[DATE]T00:00:00+03:00"
click at [332, 348] on input "checkbox" at bounding box center [333, 346] width 12 height 12
checkbox input "false"
drag, startPoint x: 313, startPoint y: 492, endPoint x: 547, endPoint y: 313, distance: 294.6
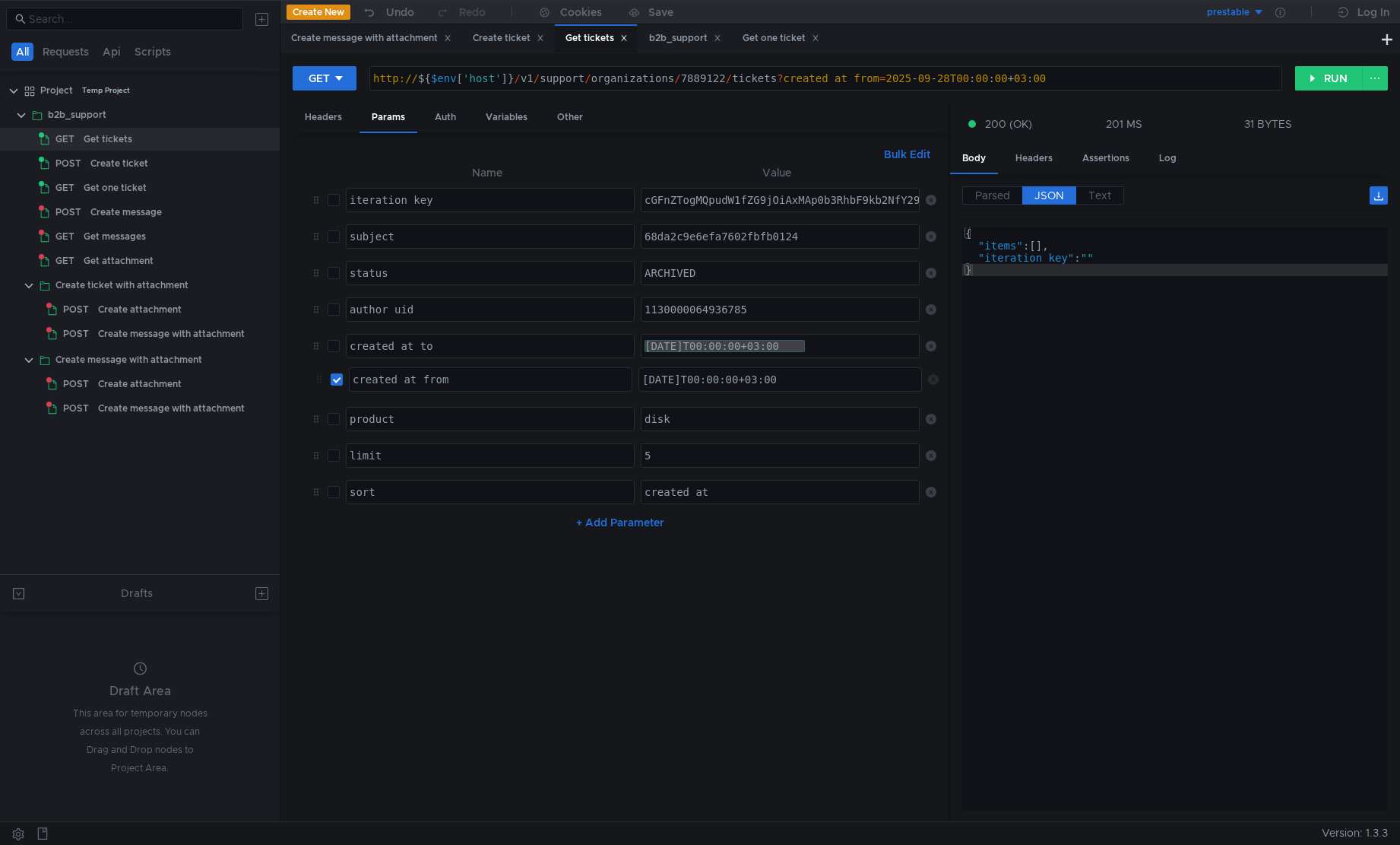
checkbox input "true"
checkbox input "false"
click at [518, 699] on nz-table "Name Value iteration_key הההההההההההההההההההההההההההההההההההההההההההההההההההההה…" at bounding box center [620, 486] width 631 height 646
click at [1323, 86] on button "RUN" at bounding box center [1329, 78] width 68 height 24
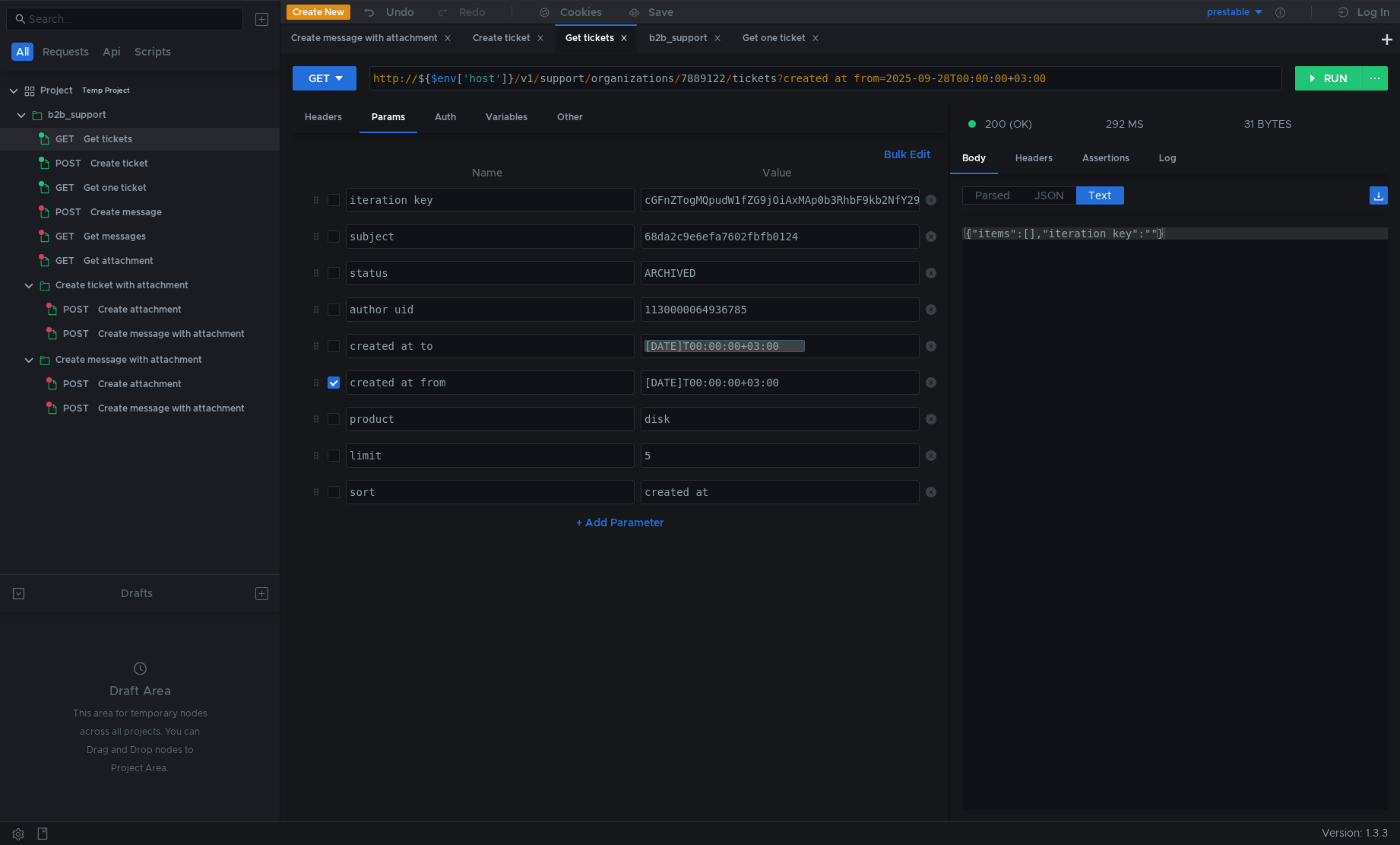
type textarea "{"items":[],"iteration_key":""}"
click at [1175, 340] on div "{"items":[],"iteration_key":""}" at bounding box center [1175, 531] width 426 height 607
click at [1055, 245] on div "{"items":[],"iteration_key":""}" at bounding box center [1175, 531] width 426 height 607
click at [1062, 200] on span "JSON" at bounding box center [1050, 195] width 29 height 14
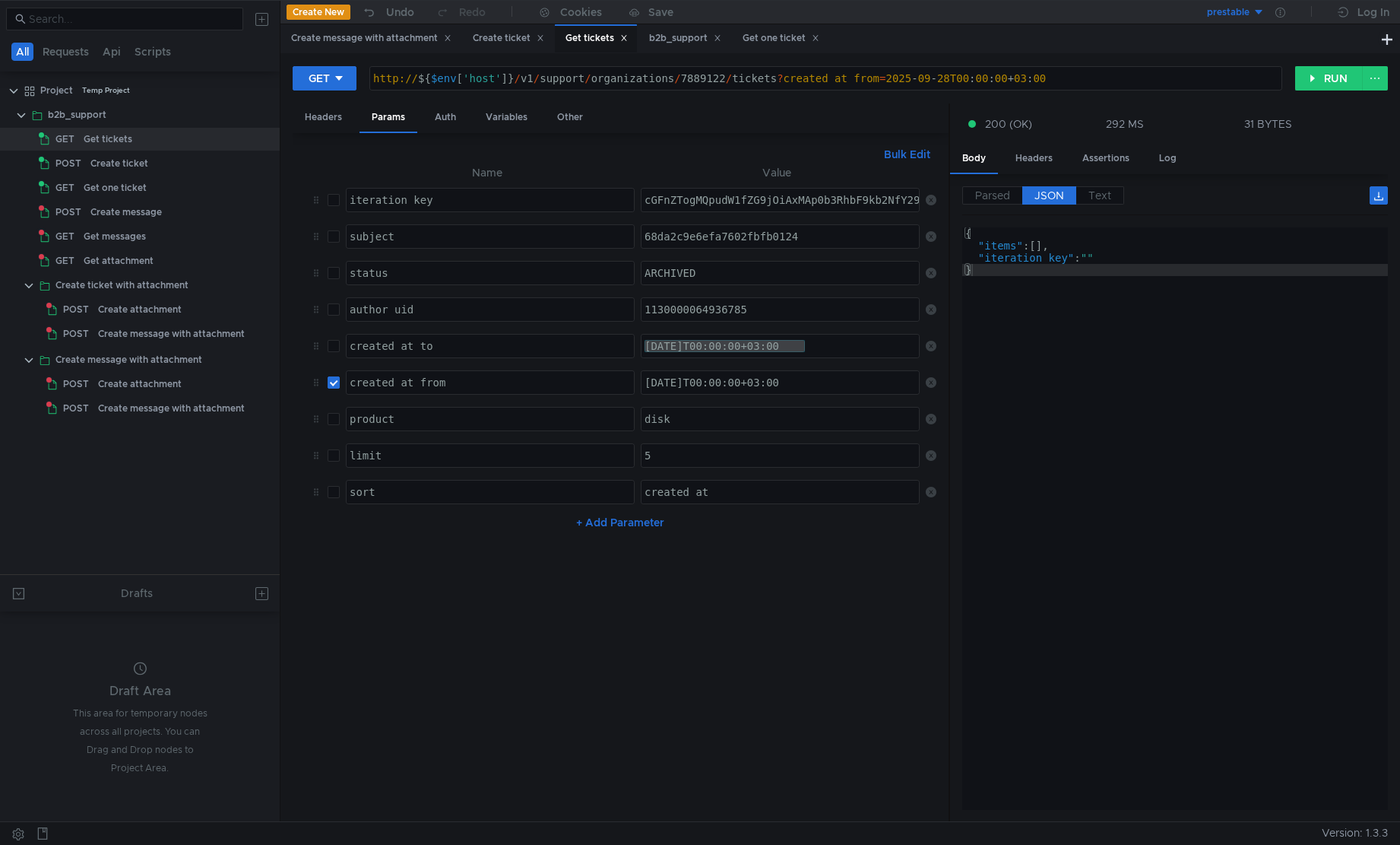
click at [335, 386] on input "checkbox" at bounding box center [333, 382] width 12 height 12
checkbox input "false"
click at [332, 345] on input "checkbox" at bounding box center [333, 346] width 12 height 12
checkbox input "true"
click at [1345, 85] on button "RUN" at bounding box center [1329, 78] width 68 height 24
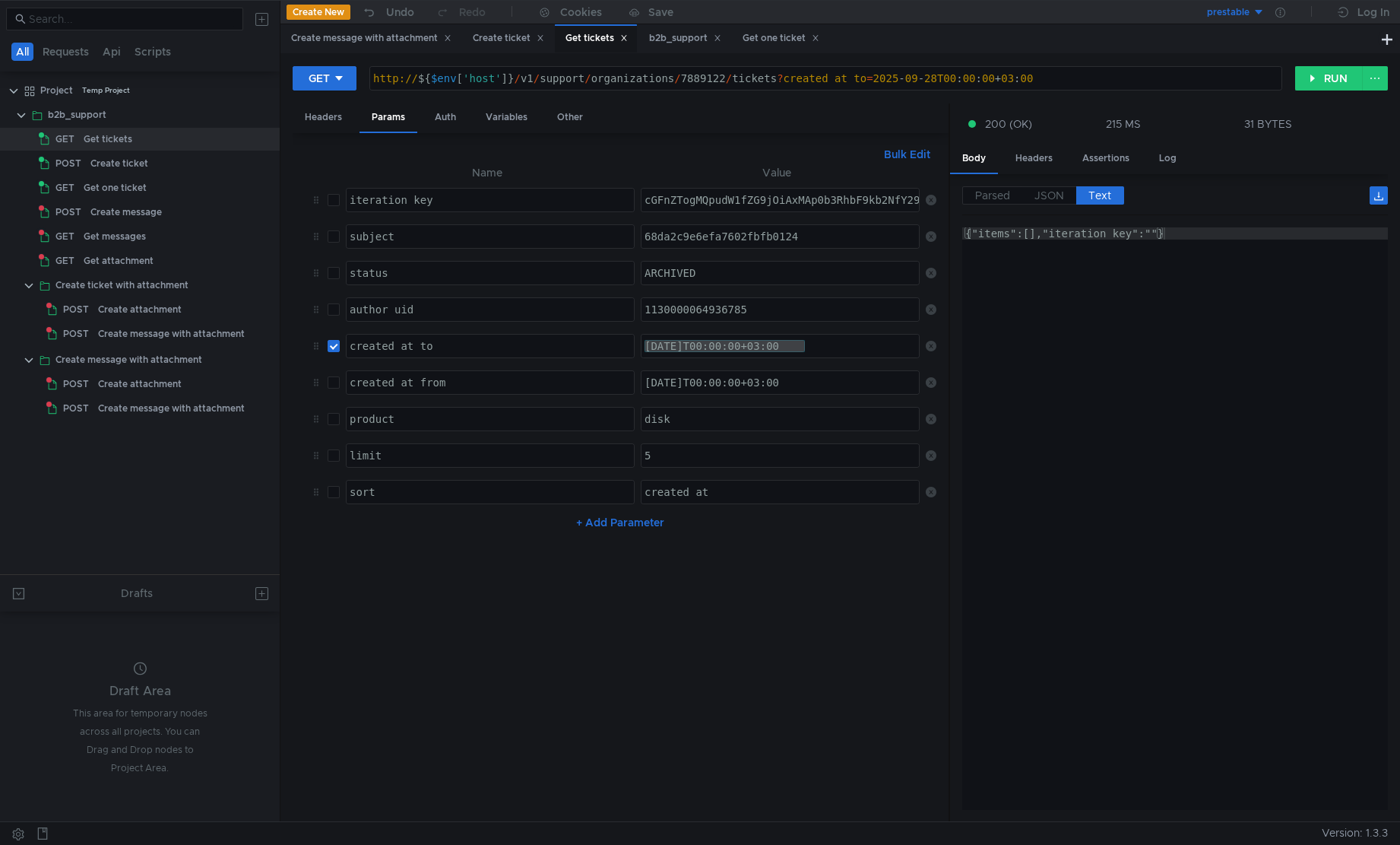
type textarea "{"items":[],"iteration_key":""}"
click at [1212, 374] on div "{"items":[],"iteration_key":""}" at bounding box center [1175, 531] width 426 height 607
click at [770, 338] on div "[DATE]T00:00:00+03:00" at bounding box center [780, 346] width 277 height 23
drag, startPoint x: 704, startPoint y: 349, endPoint x: 695, endPoint y: 347, distance: 9.2
click at [695, 347] on div "[DATE]T00:00:00+03:00" at bounding box center [781, 359] width 279 height 37
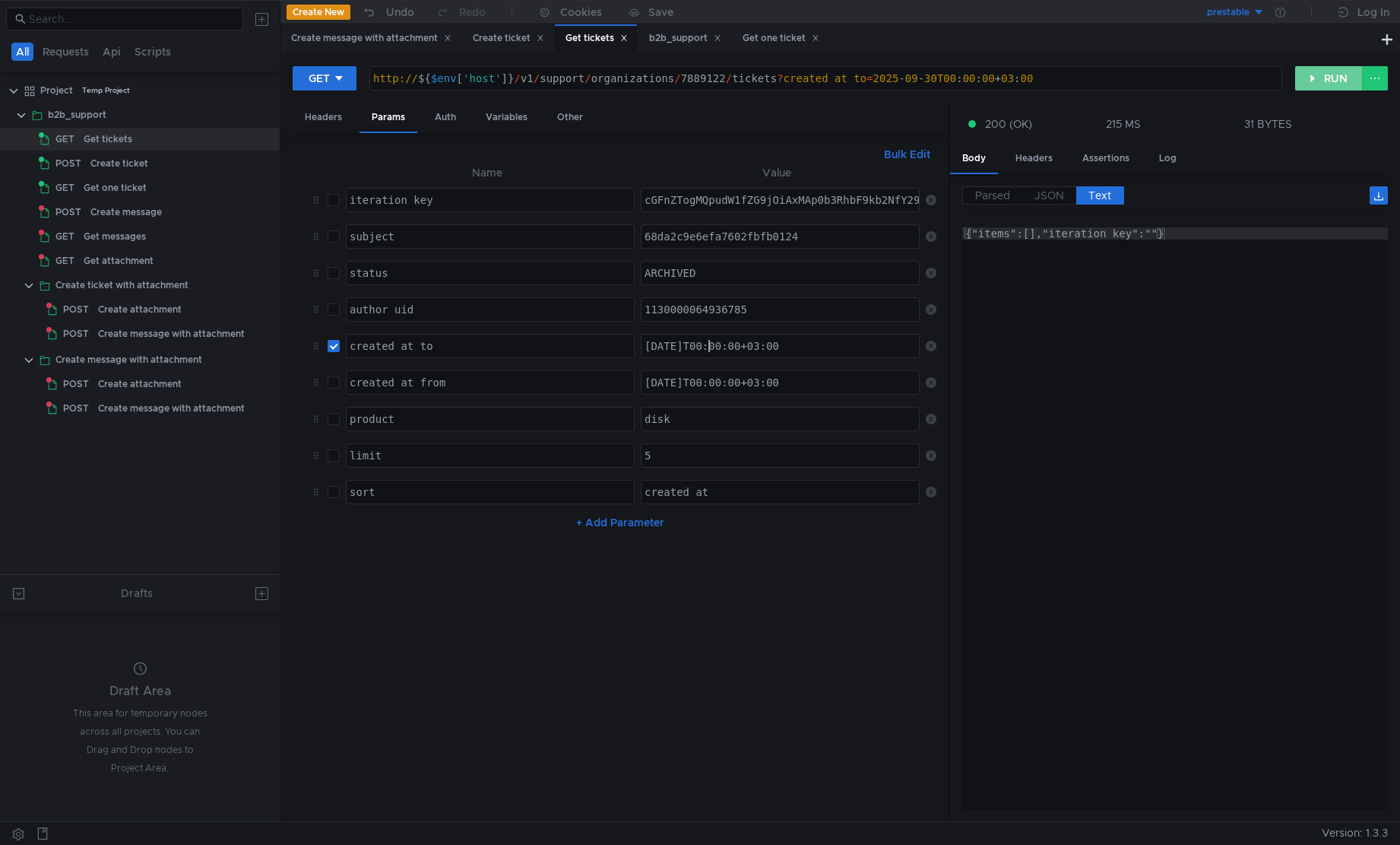
type textarea "[DATE]T00:00:00+03:00"
click at [1335, 81] on button "RUN" at bounding box center [1329, 78] width 68 height 24
click at [134, 241] on div "Get messages" at bounding box center [115, 236] width 63 height 23
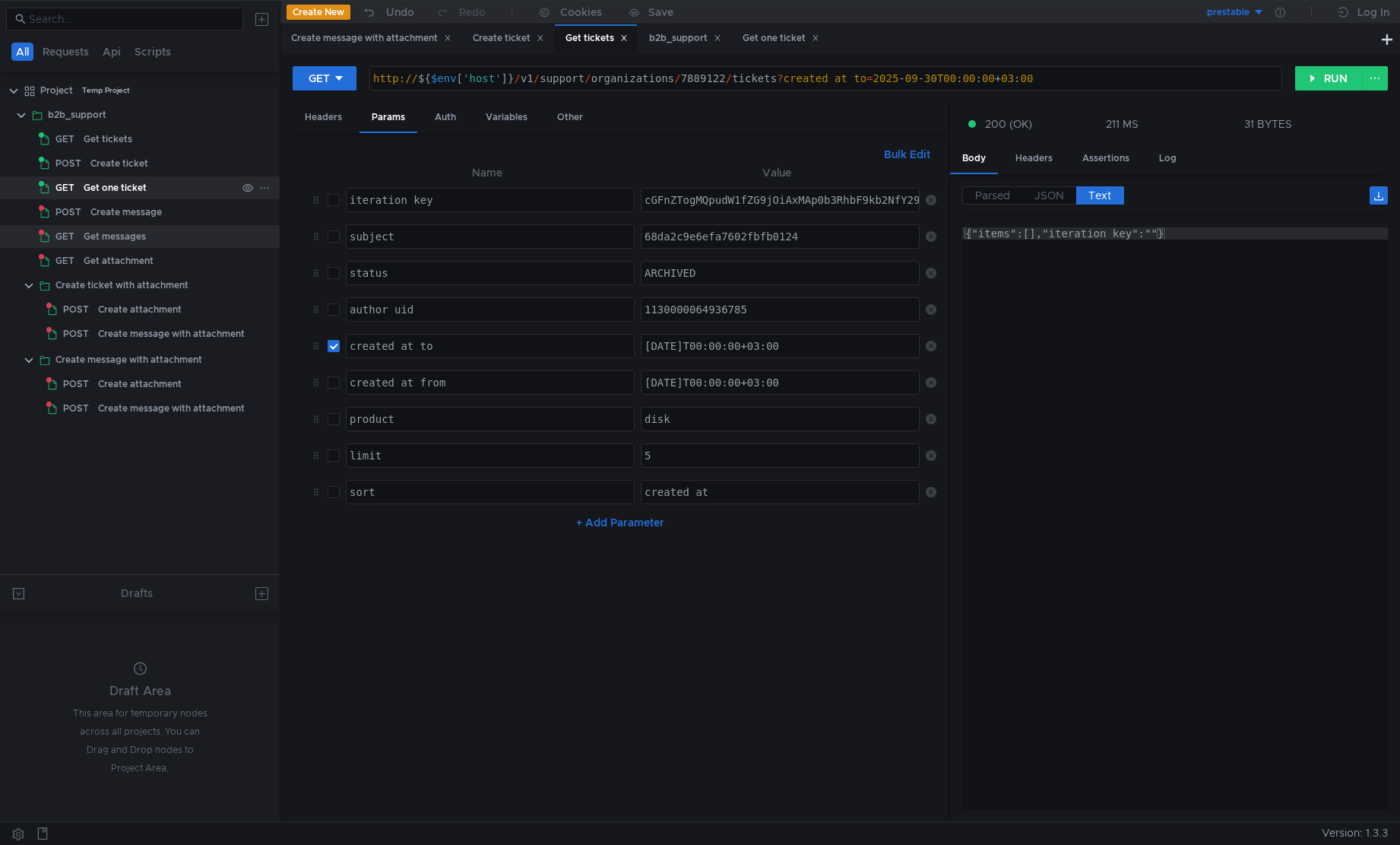
click at [118, 188] on div "Get one ticket" at bounding box center [115, 188] width 63 height 23
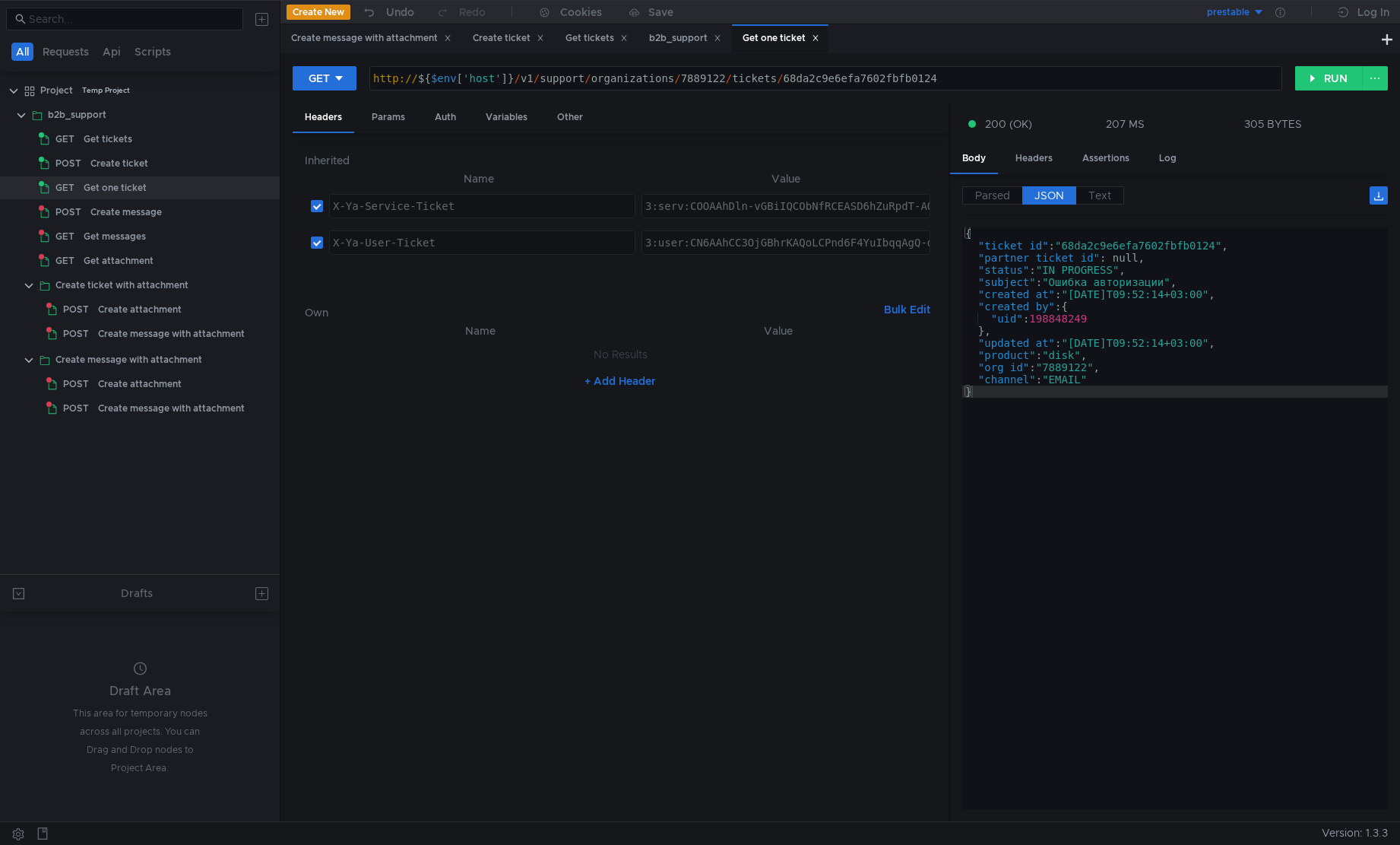
click at [895, 79] on div "http:// ${ $env [ 'host' ] } / v1 / support / organizations / 7889122 / tickets…" at bounding box center [826, 91] width 912 height 37
click at [677, 618] on nz-table "Name Value No Results + Add Header" at bounding box center [620, 565] width 631 height 488
click at [120, 143] on div "Get tickets" at bounding box center [108, 139] width 49 height 23
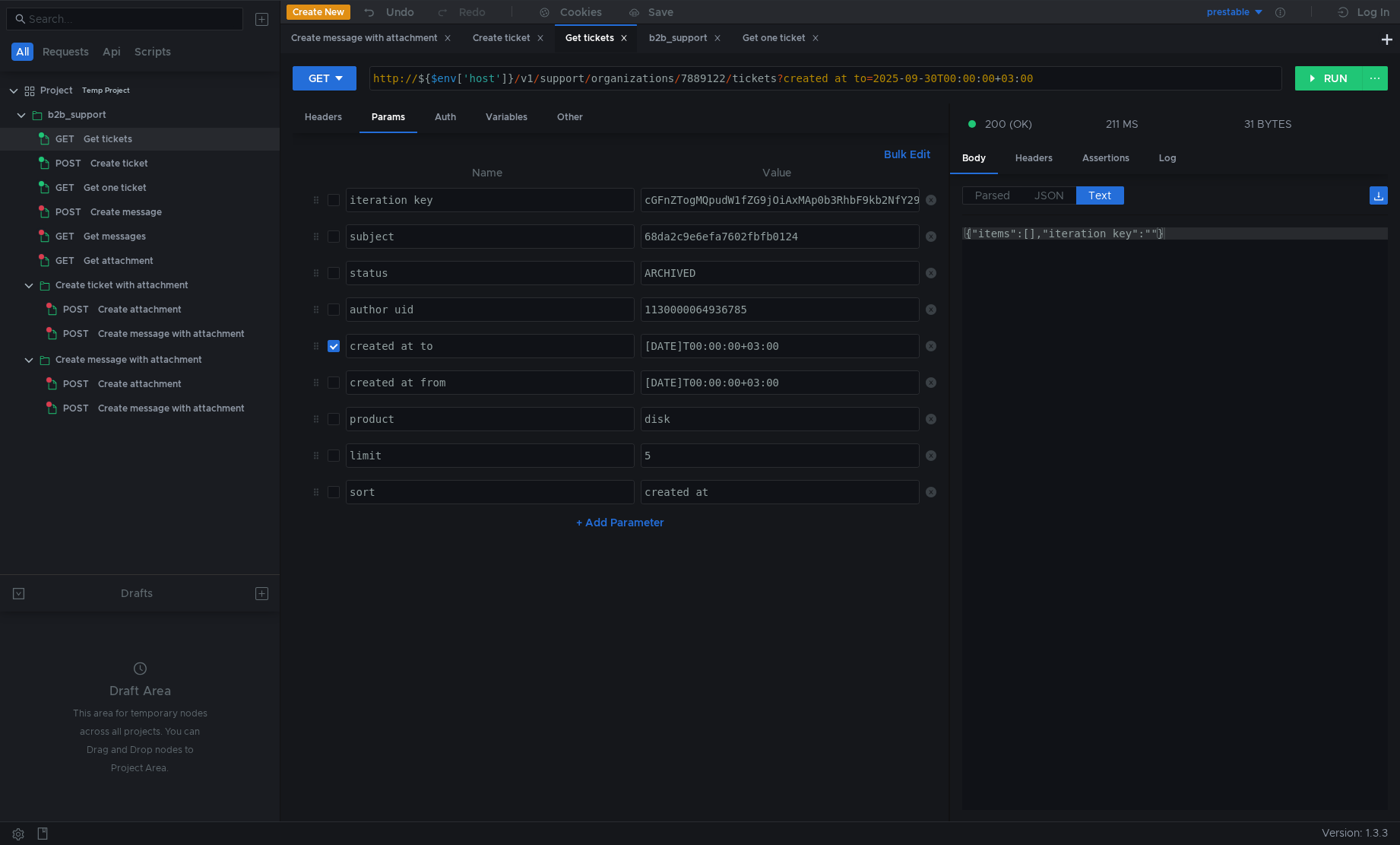
click at [340, 243] on input "checkbox" at bounding box center [333, 236] width 12 height 12
checkbox input "true"
click at [335, 348] on input "checkbox" at bounding box center [333, 346] width 12 height 12
checkbox input "false"
click at [714, 240] on div "68da2c9e6efa7602fbfb0124" at bounding box center [781, 249] width 279 height 37
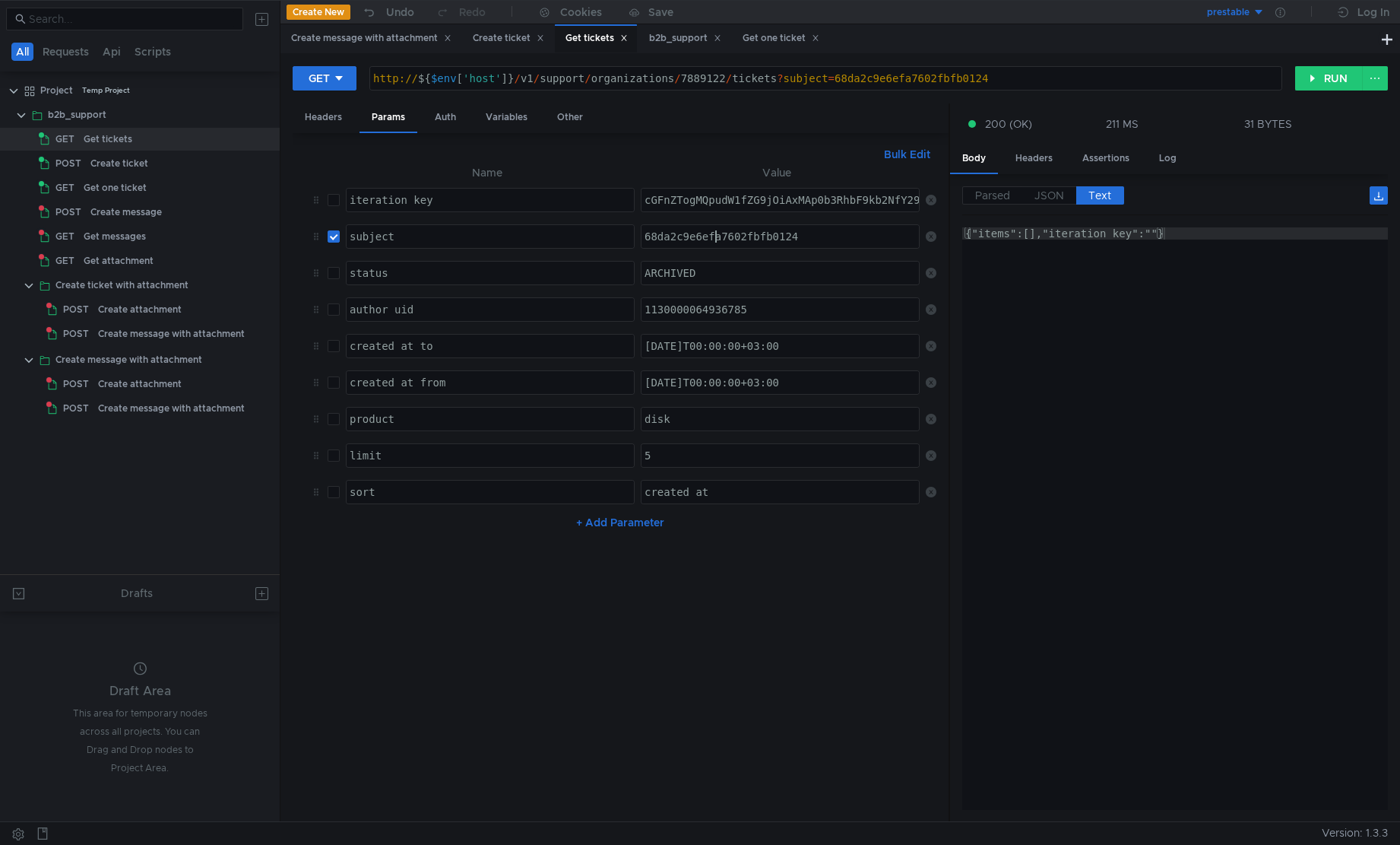
click at [714, 240] on div "68da2c9e6efa7602fbfb0124" at bounding box center [781, 249] width 279 height 37
click at [1325, 75] on button "RUN" at bounding box center [1329, 78] width 68 height 24
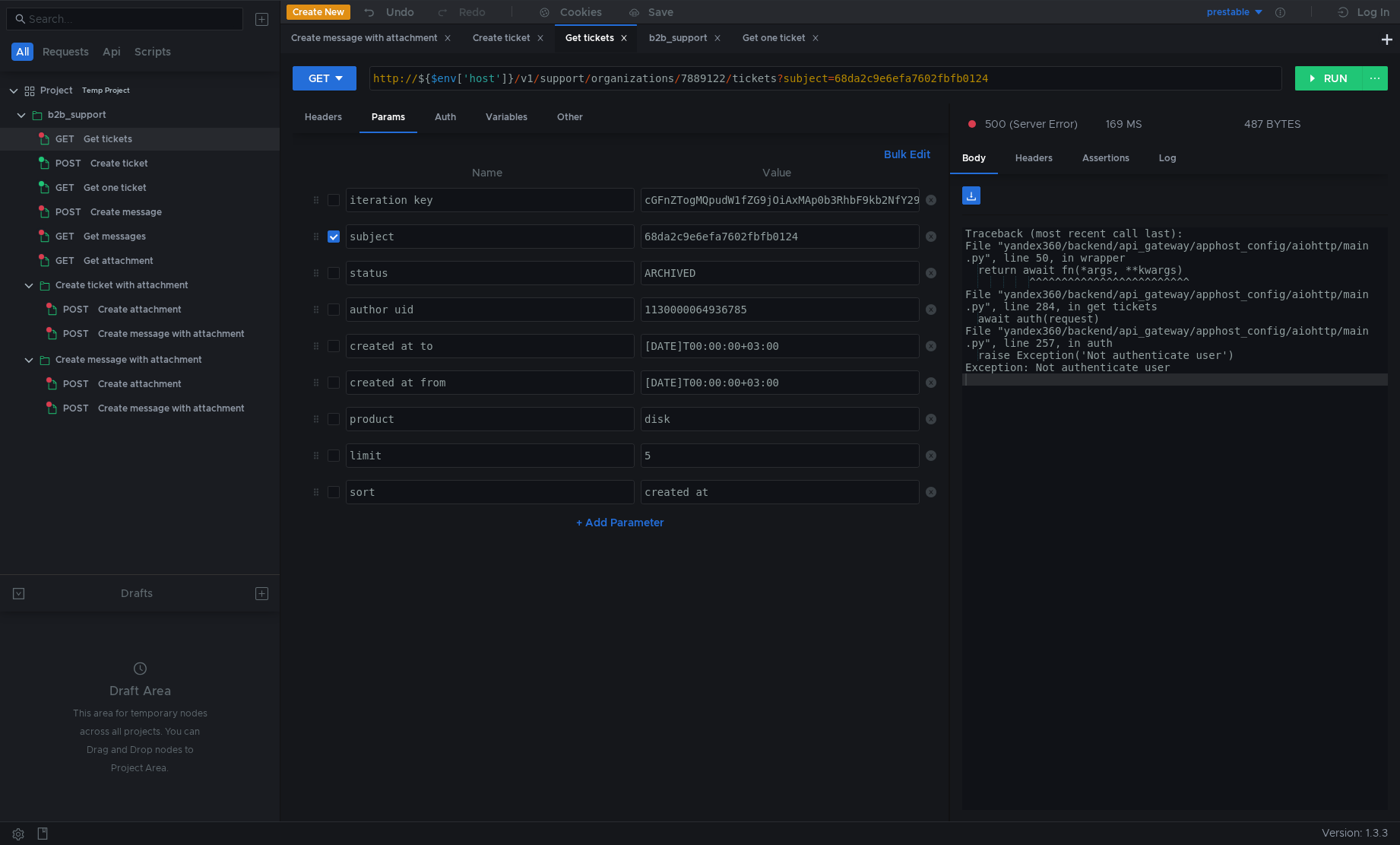
drag, startPoint x: 1223, startPoint y: 395, endPoint x: 987, endPoint y: 313, distance: 249.8
click at [1224, 395] on div "Traceback (most recent call last): File "yandex360/backend/api_gateway/apphost_…" at bounding box center [1175, 531] width 426 height 607
click at [873, 648] on nz-table "Name Value iteration_key הההההההההההההההההההההההההההההההההההההההההההההההההההההה…" at bounding box center [620, 486] width 631 height 646
click at [91, 120] on div "b2b_support" at bounding box center [77, 114] width 59 height 23
click at [91, 119] on div "b2b_support" at bounding box center [77, 114] width 59 height 23
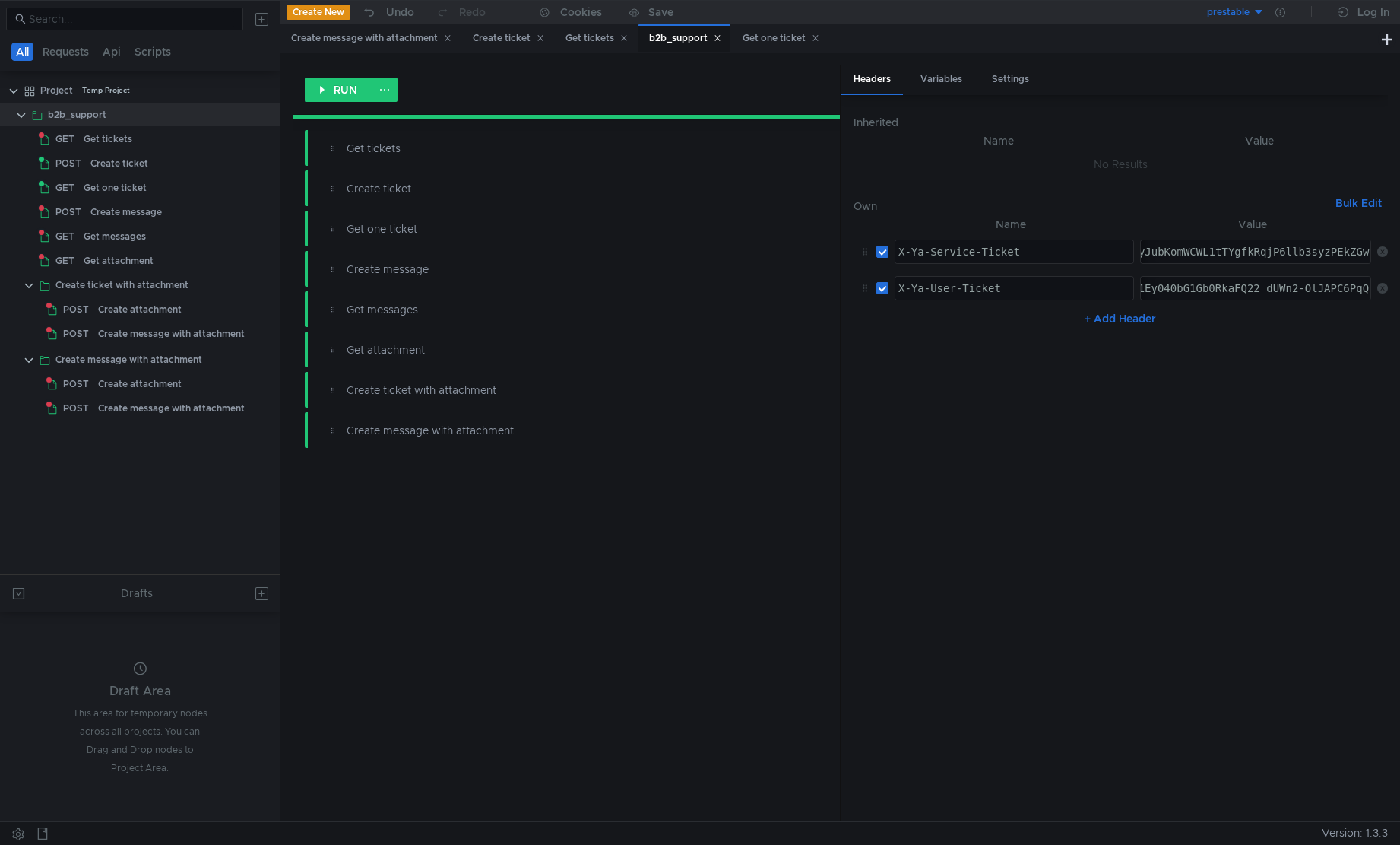
click at [341, 94] on button "RUN" at bounding box center [339, 89] width 68 height 24
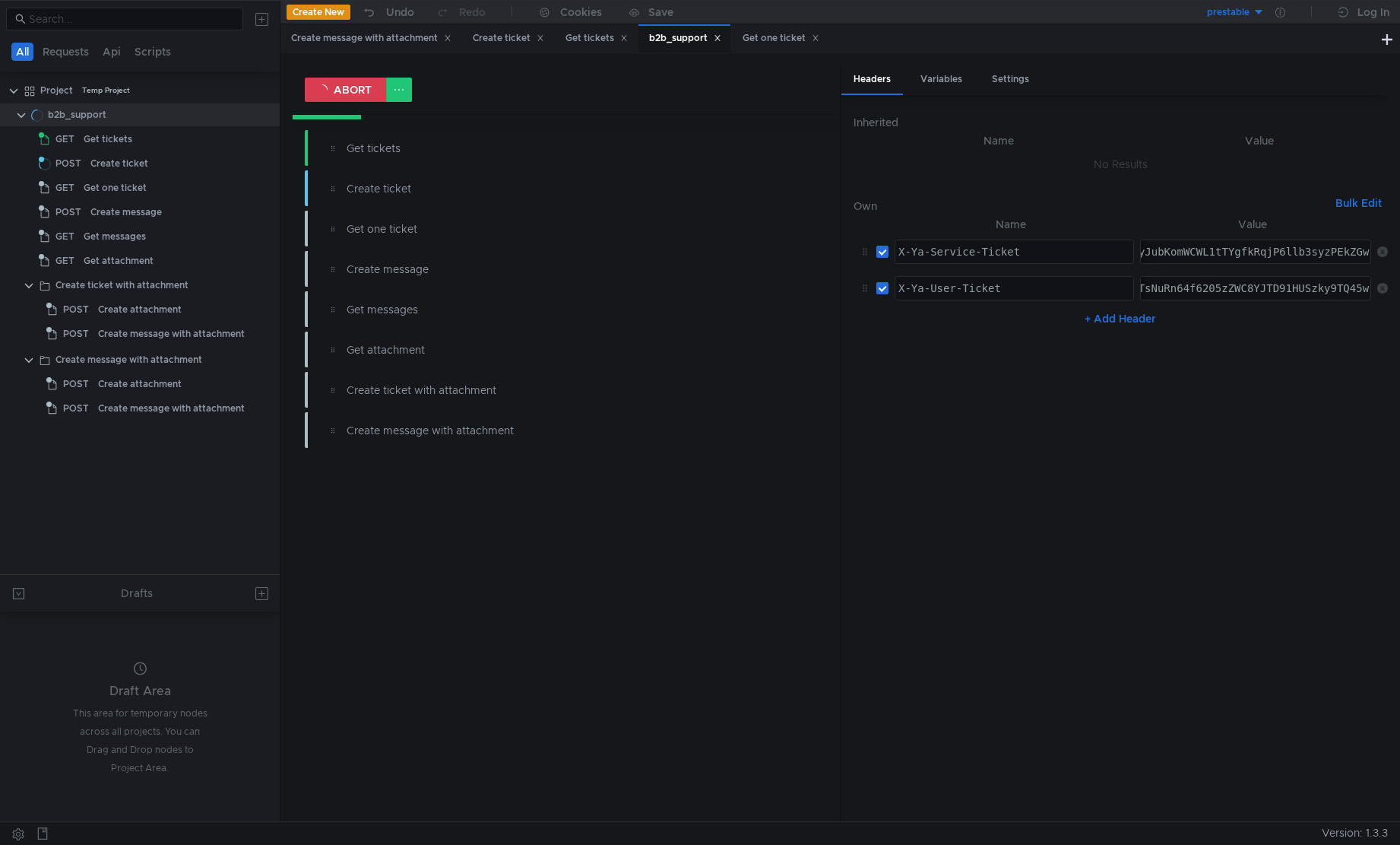
click at [1027, 565] on nz-table "Name Value X-Ya-Service-Ticket הההההההההההההההההההההההההההההההההההההההההההההההה…" at bounding box center [1121, 511] width 534 height 593
click at [620, 591] on div "ABORT Get tickets Create ticket Get one ticket Create message Get messages Get …" at bounding box center [565, 443] width 547 height 756
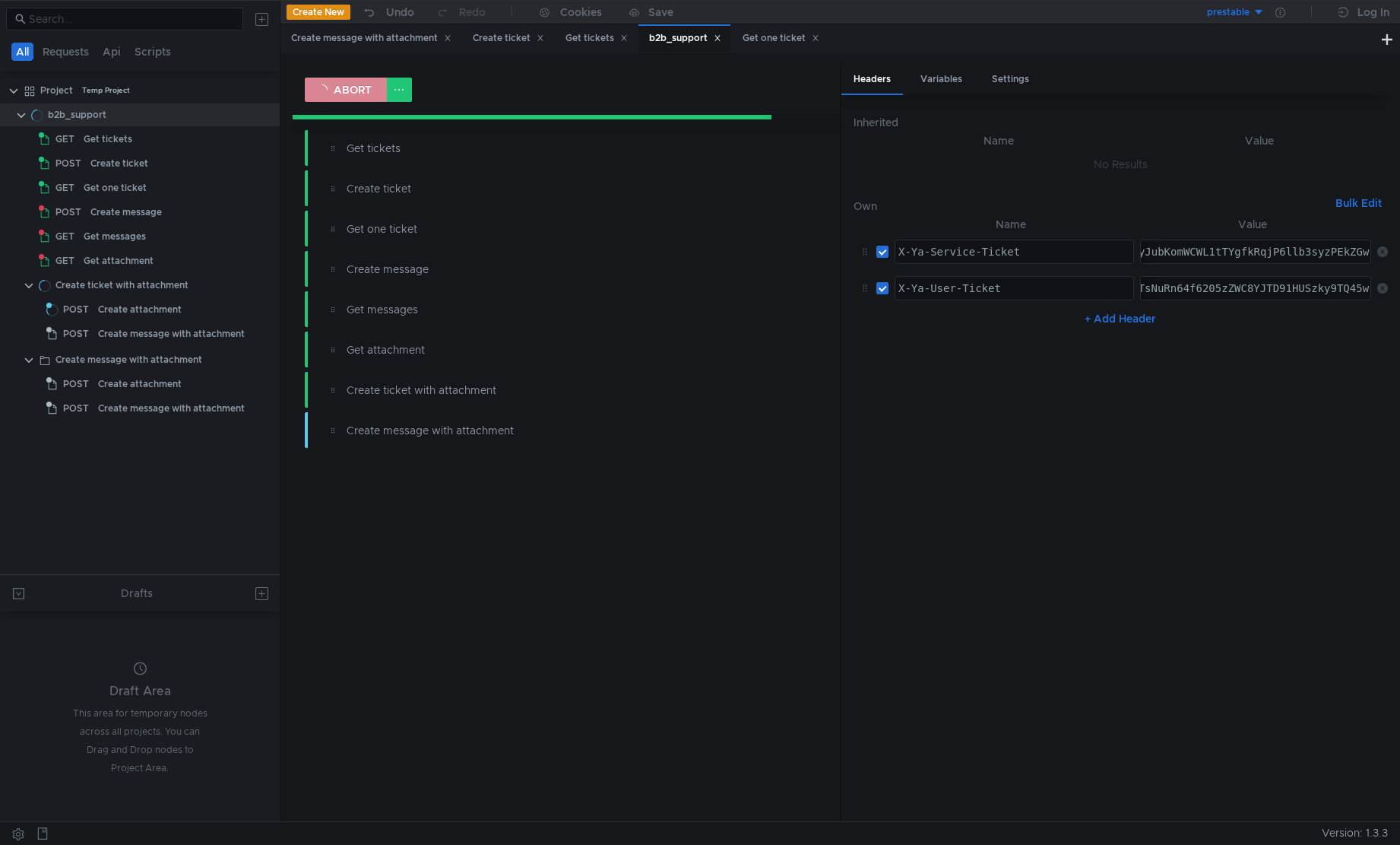
click at [351, 86] on button "ABORT" at bounding box center [346, 89] width 82 height 24
click at [81, 141] on app-tree-icon "GET" at bounding box center [61, 139] width 45 height 23
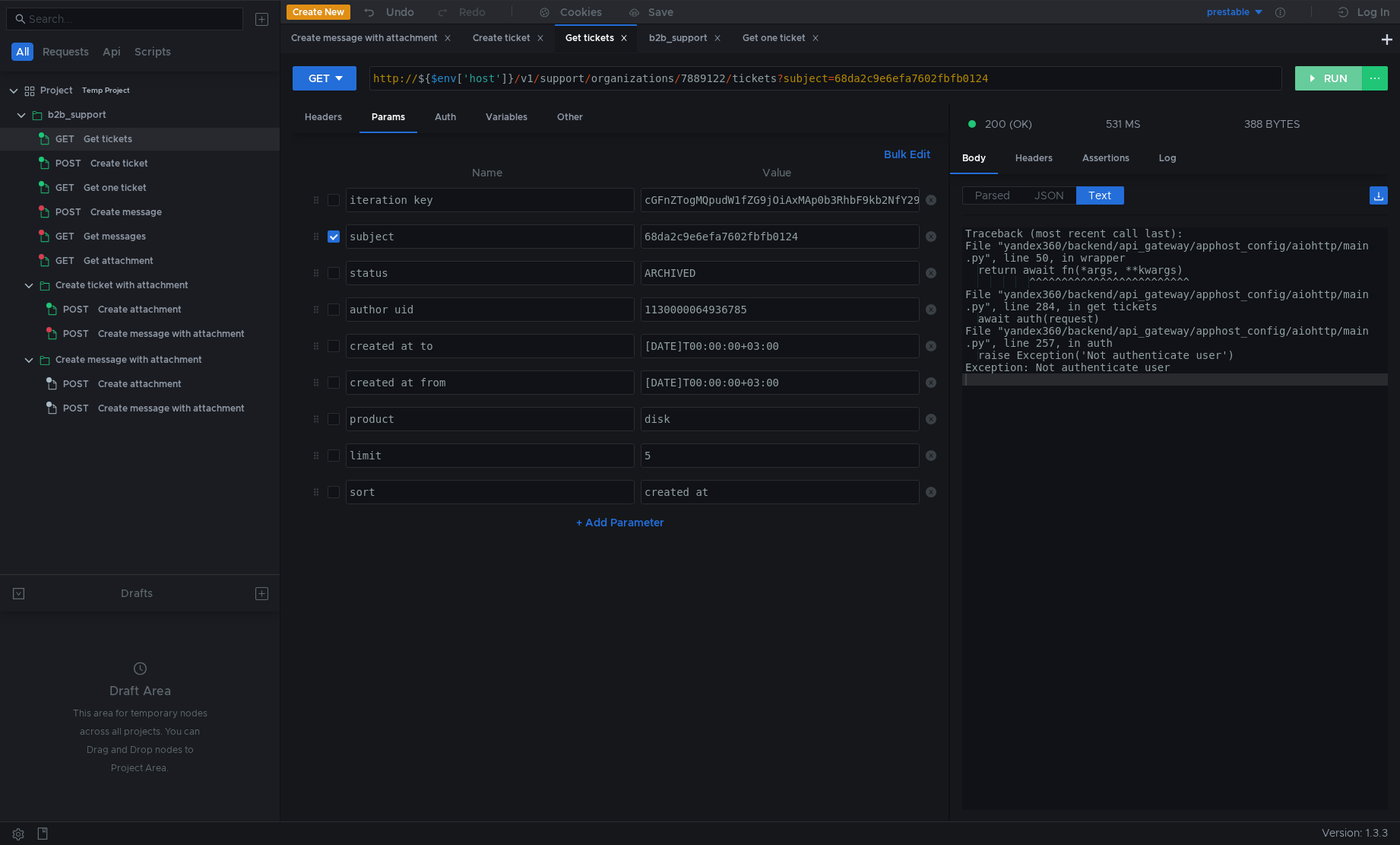
click at [1324, 86] on button "RUN" at bounding box center [1329, 78] width 68 height 24
type textarea "{"items":[{"ticket_id":"68da2c9e6efa7602fbfb0124","partner_ticket_id":null,"sta…"
click at [1269, 348] on div "Traceback (most recent call last): File "yandex360/backend/api_gateway/apphost_…" at bounding box center [1175, 531] width 426 height 607
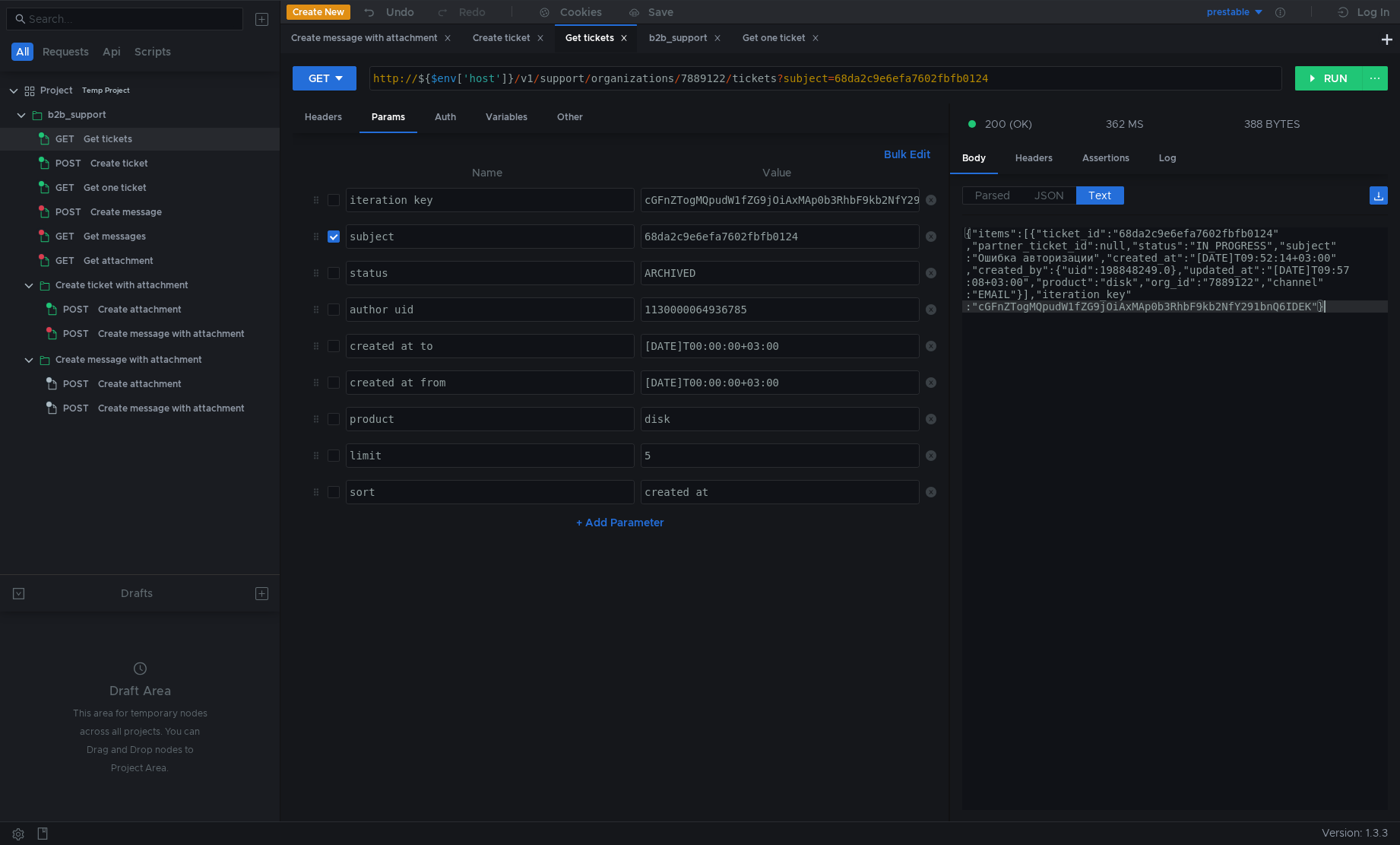
click at [1255, 405] on div "{"items":[{"ticket_id":"68da2c9e6efa7602fbfb0124" ,"partner_ticket_id":null,"st…" at bounding box center [1175, 603] width 426 height 753
click at [1130, 307] on div "{"items":[{"ticket_id":"68da2c9e6efa7602fbfb0124" ,"partner_ticket_id":null,"st…" at bounding box center [1175, 603] width 426 height 753
click at [1053, 193] on span "JSON" at bounding box center [1050, 195] width 29 height 14
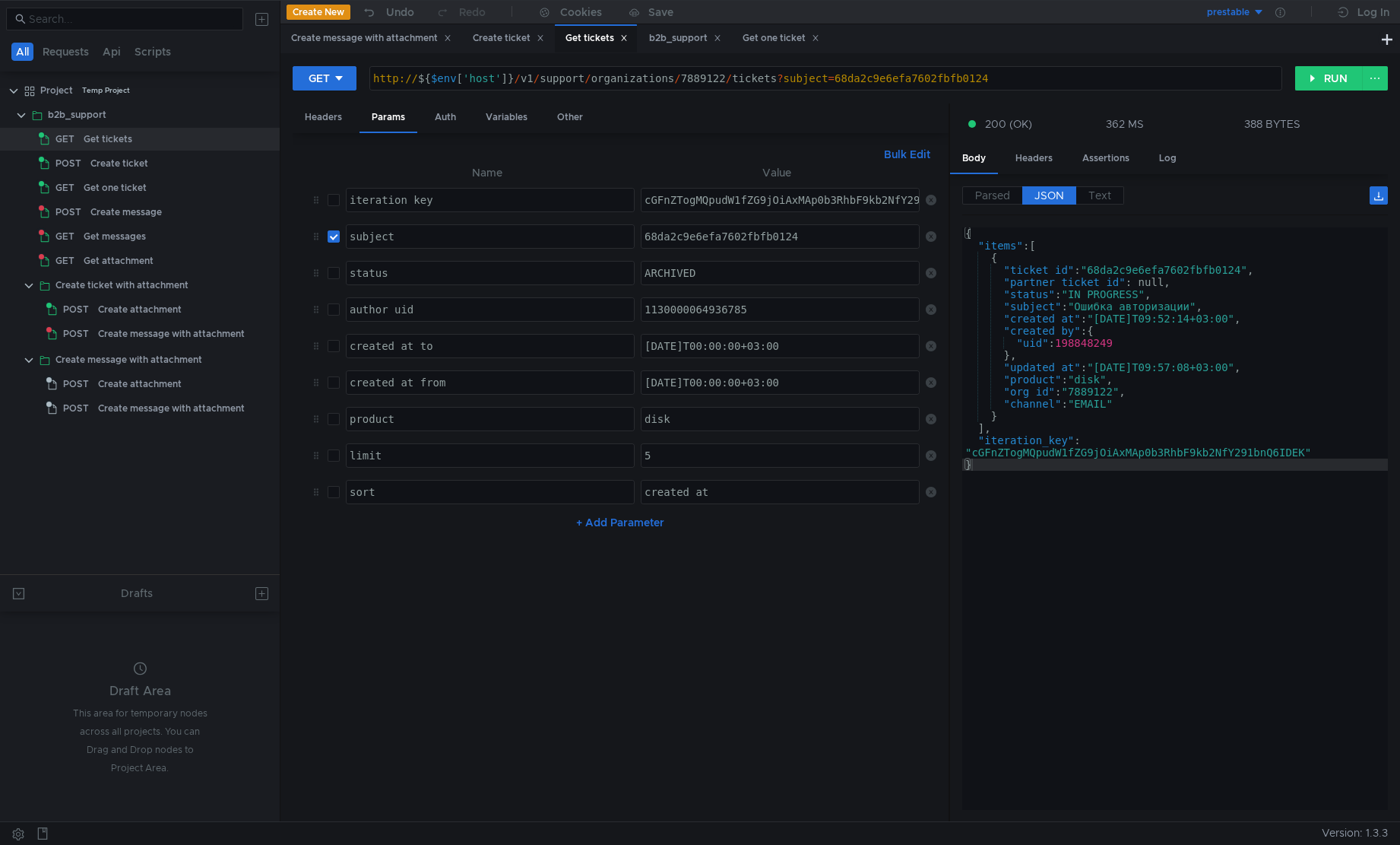
type textarea ""org_id": "7889122","
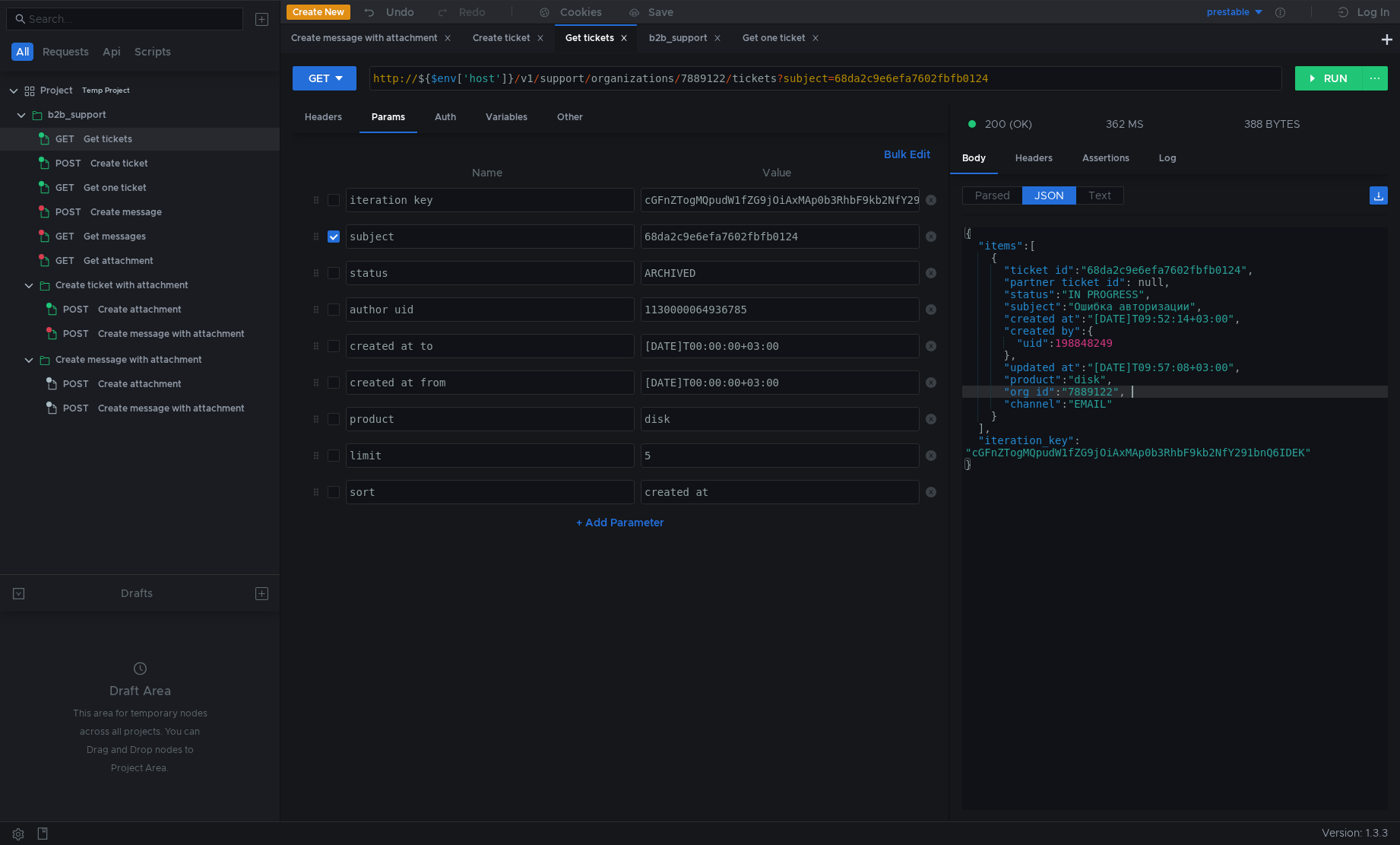
click at [1145, 393] on div "{ "items" : [ { "ticket_id" : "68da2c9e6efa7602fbfb0124" , "partner_ticket_id" …" at bounding box center [1175, 531] width 426 height 607
click at [705, 624] on nz-table "Name Value iteration_key הההההההההההההההההההההההההההההההההההההההההההההההההההההה…" at bounding box center [620, 486] width 631 height 646
click at [336, 348] on input "checkbox" at bounding box center [333, 346] width 12 height 12
checkbox input "true"
click at [1322, 71] on button "RUN" at bounding box center [1329, 78] width 68 height 24
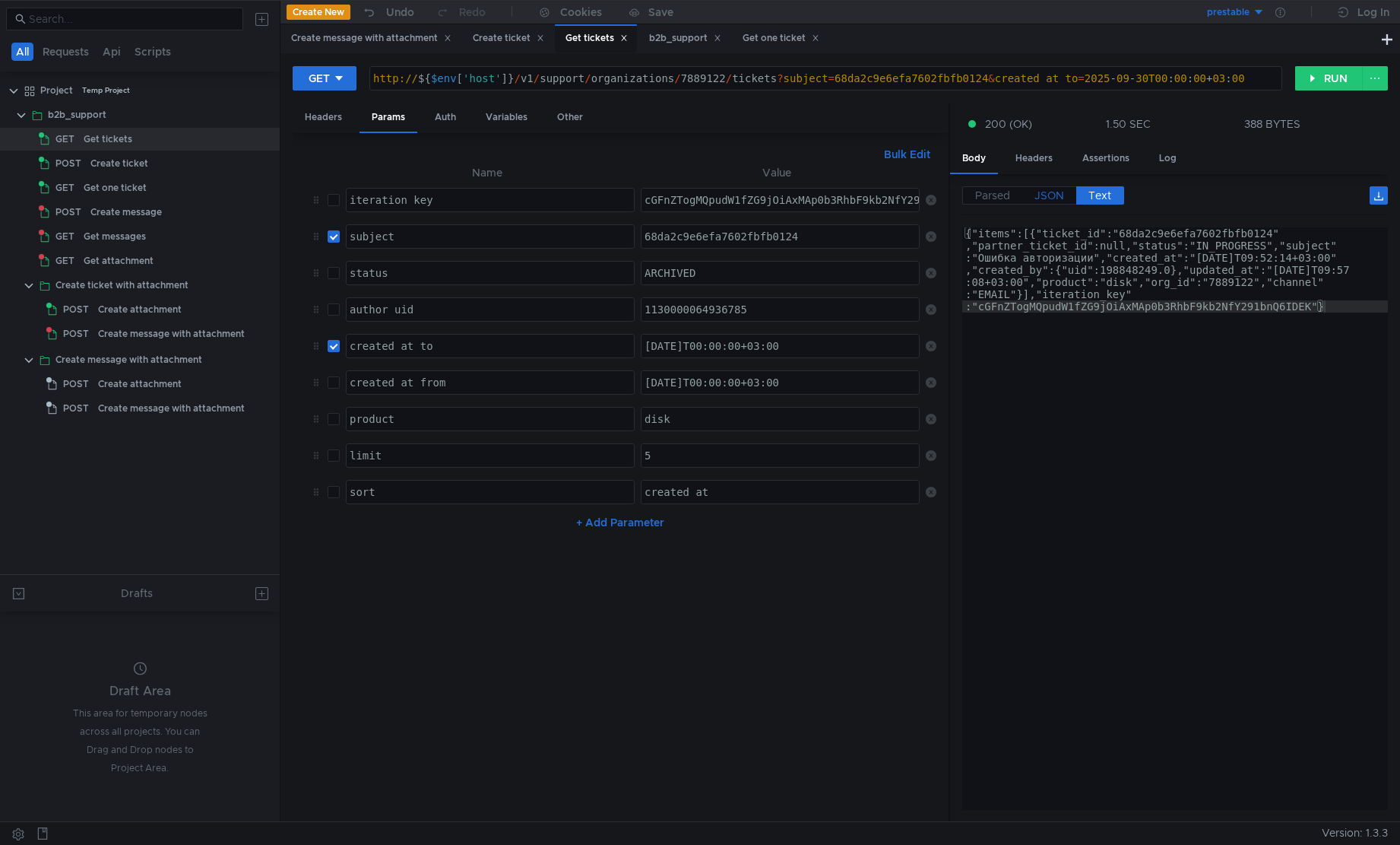
click at [1037, 200] on span "JSON" at bounding box center [1050, 195] width 29 height 14
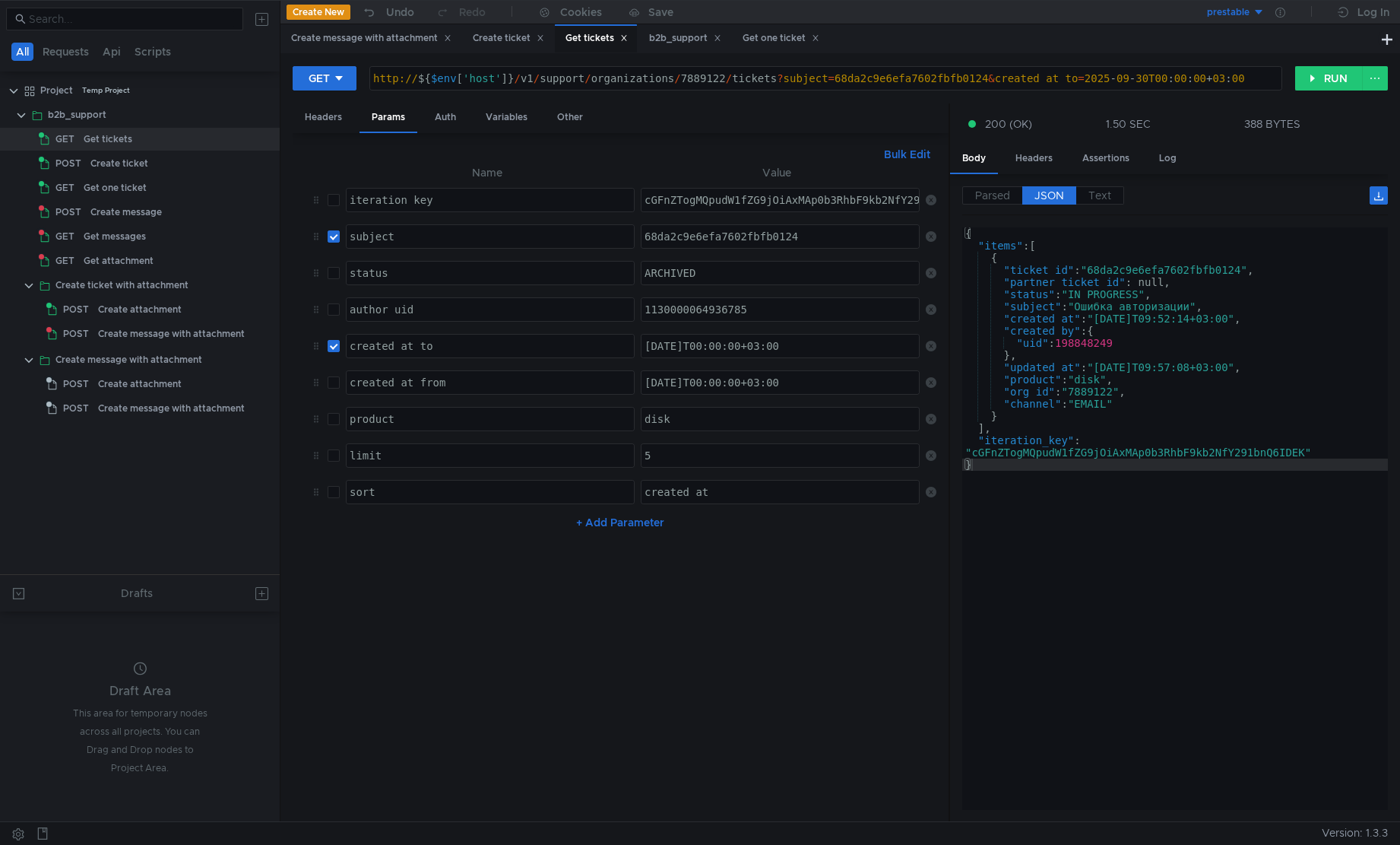
type textarea ""subject": "Ошибка авторизации","
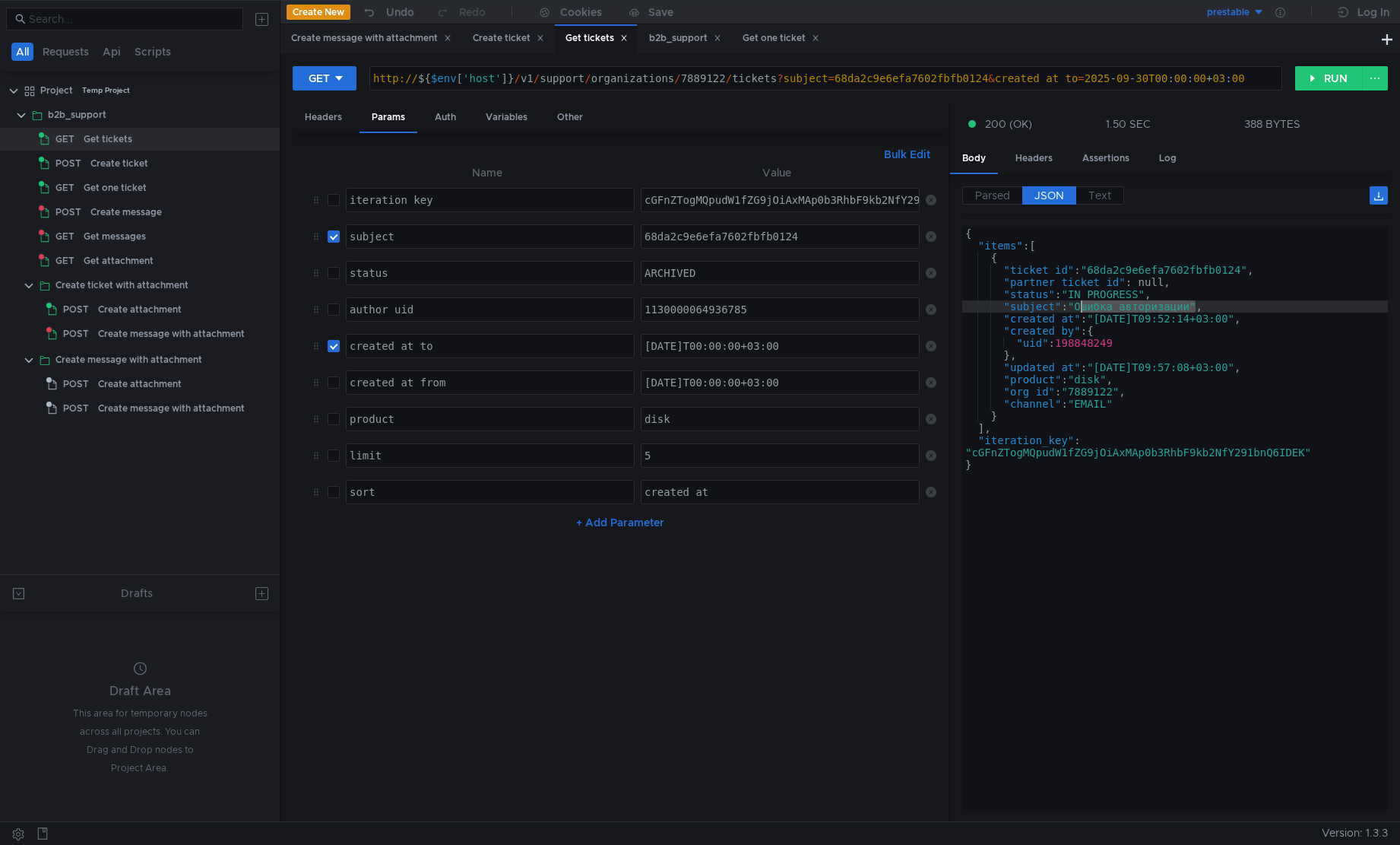
drag, startPoint x: 1198, startPoint y: 308, endPoint x: 1082, endPoint y: 309, distance: 116.0
click at [1082, 309] on div "{ "items" : [ { "ticket_id" : "68da2c9e6efa7602fbfb0124" , "partner_ticket_id" …" at bounding box center [1175, 531] width 426 height 607
click at [713, 235] on div "68da2c9e6efa7602fbfb0124" at bounding box center [781, 249] width 279 height 37
paste textarea "Ошибка авторизации"
type textarea "Ошибка авторизации"
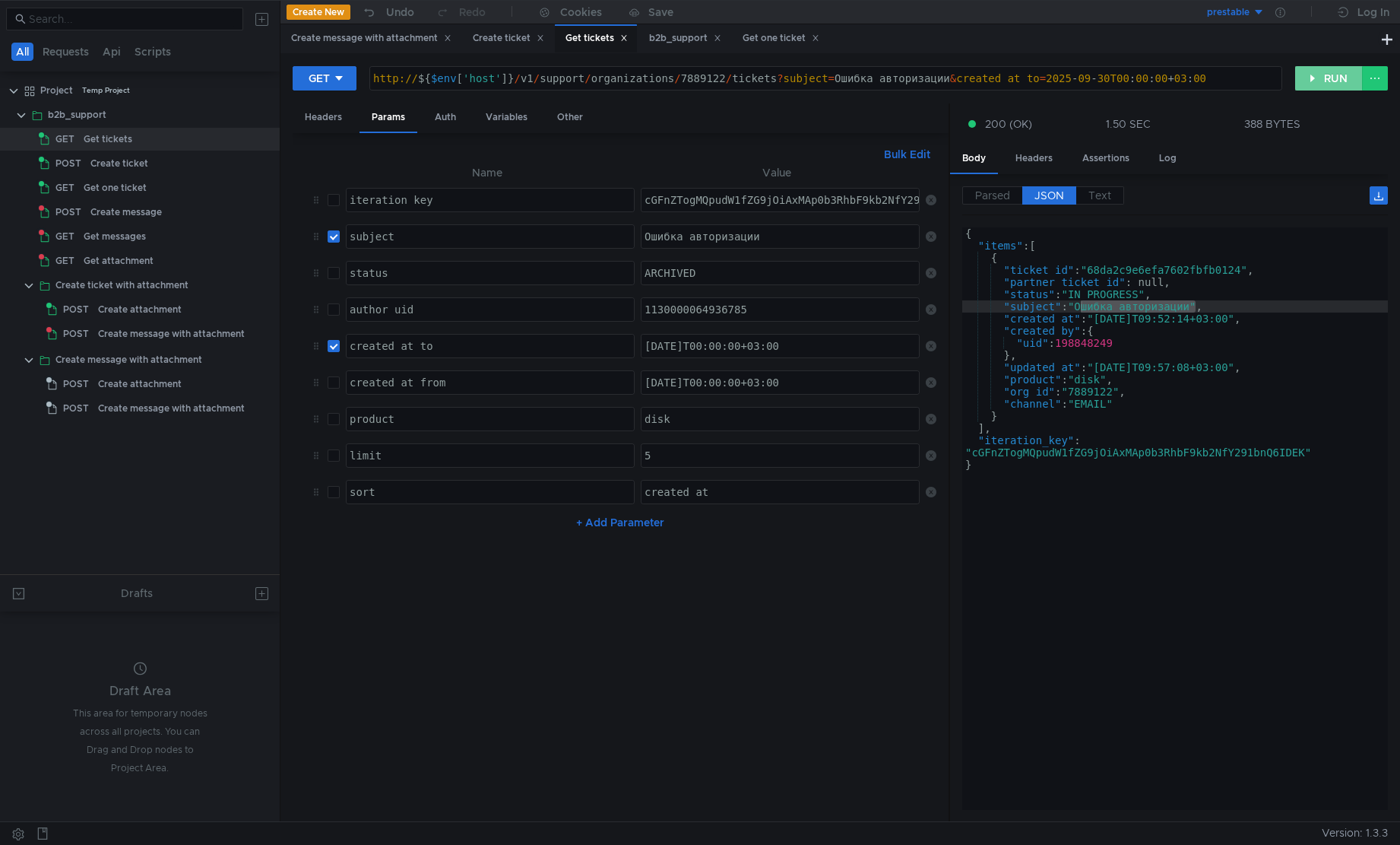
click at [1330, 78] on button "RUN" at bounding box center [1329, 78] width 68 height 24
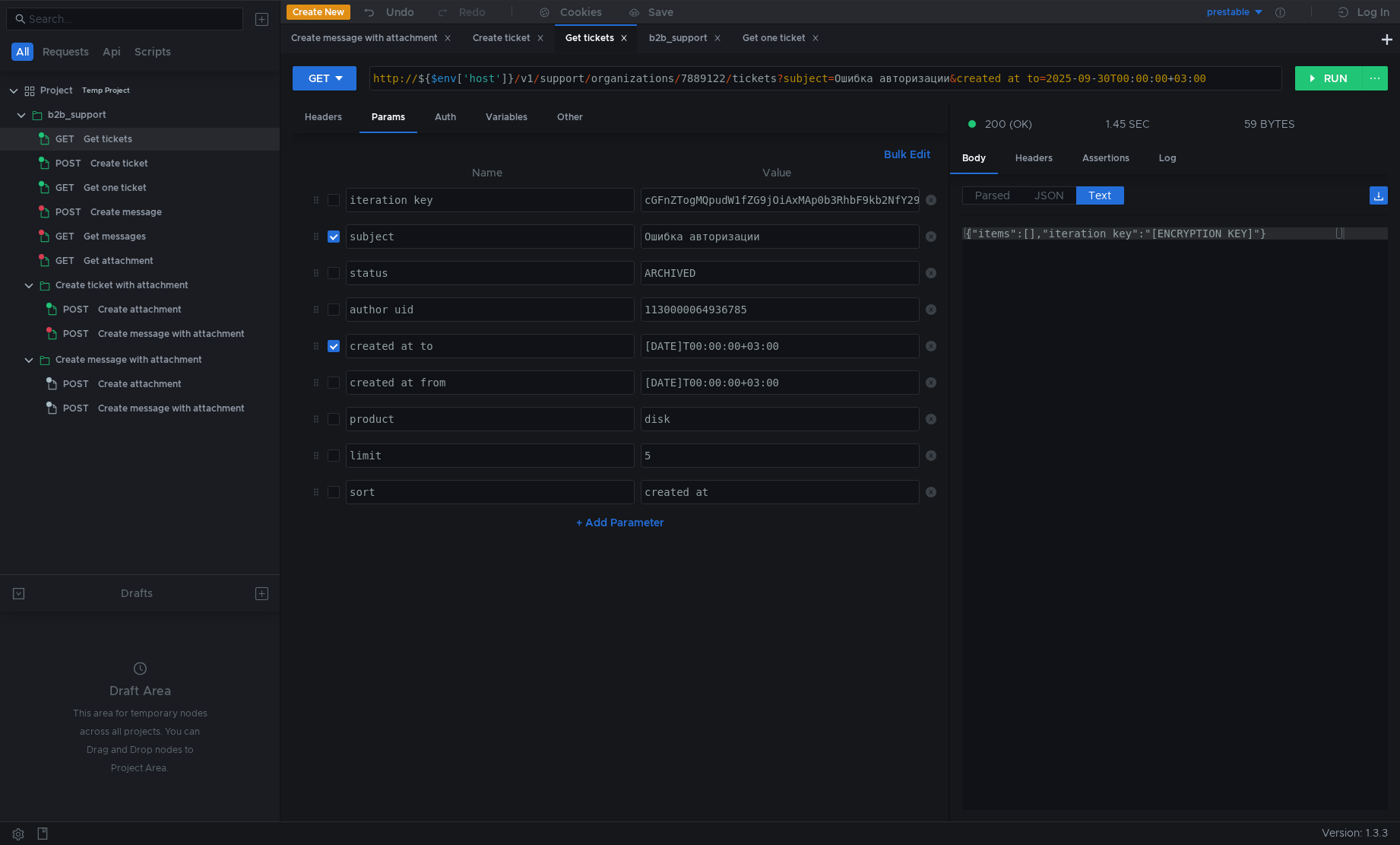
type textarea "{"items":[],"iteration_key":"[ENCRYPTION_KEY]"}"
click at [1155, 345] on div "{"items":[],"iteration_key":"[ENCRYPTION_KEY]"}" at bounding box center [1175, 531] width 426 height 607
click at [333, 349] on input "checkbox" at bounding box center [333, 346] width 12 height 12
checkbox input "false"
click at [1305, 79] on button "RUN" at bounding box center [1329, 78] width 68 height 24
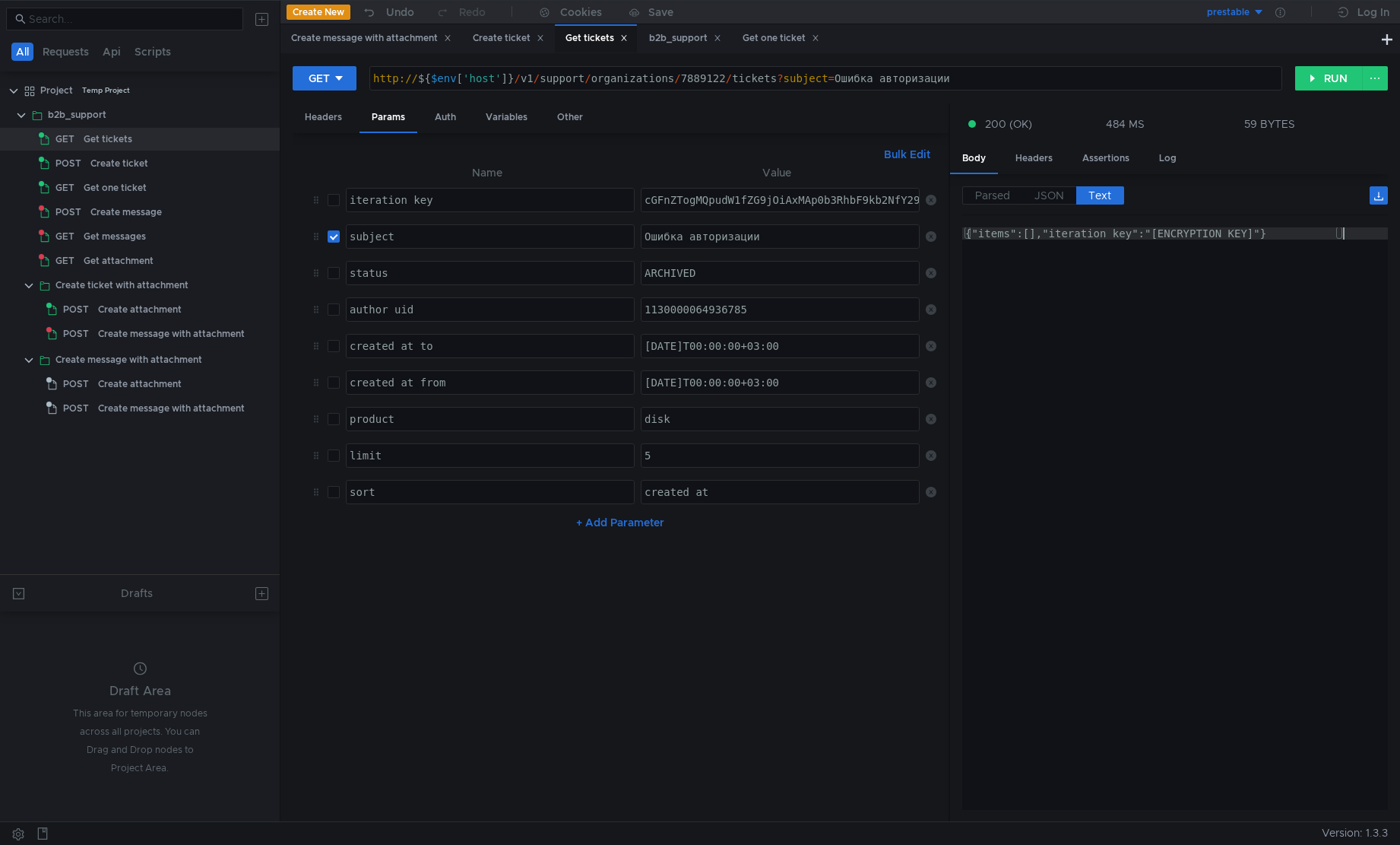
click at [1093, 444] on div "{"items":[],"iteration_key":"[ENCRYPTION_KEY]"}" at bounding box center [1175, 531] width 426 height 607
click at [329, 235] on input "checkbox" at bounding box center [333, 236] width 12 height 12
checkbox input "false"
click at [1343, 77] on button "RUN" at bounding box center [1329, 78] width 68 height 24
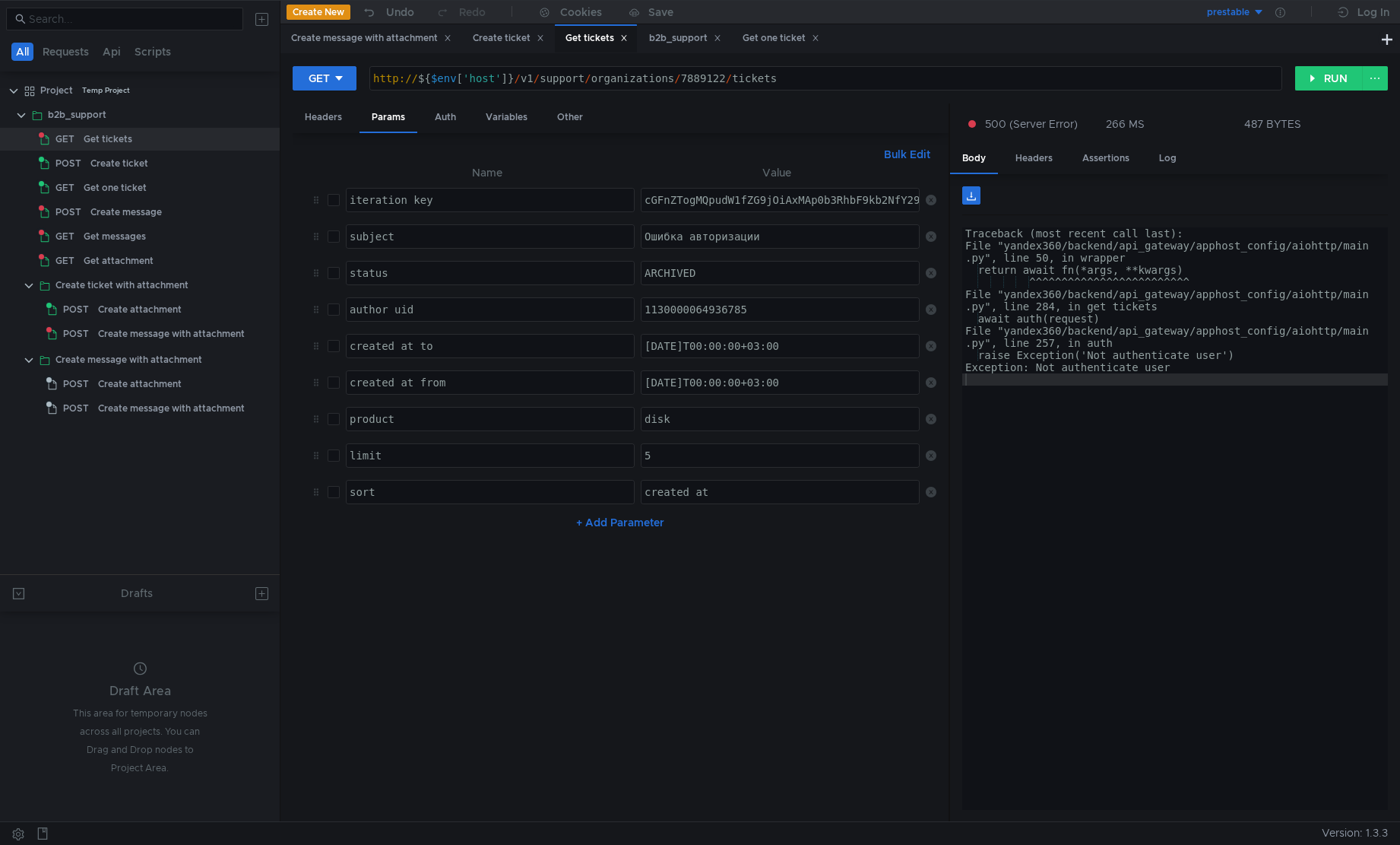
type textarea "File "yandex360/backend/api_gateway/apphost_config/aiohttp/main.py", line 284, …"
click at [1125, 290] on div "Traceback (most recent call last): File "yandex360/backend/api_gateway/apphost_…" at bounding box center [1175, 531] width 426 height 607
